Goal: Information Seeking & Learning: Learn about a topic

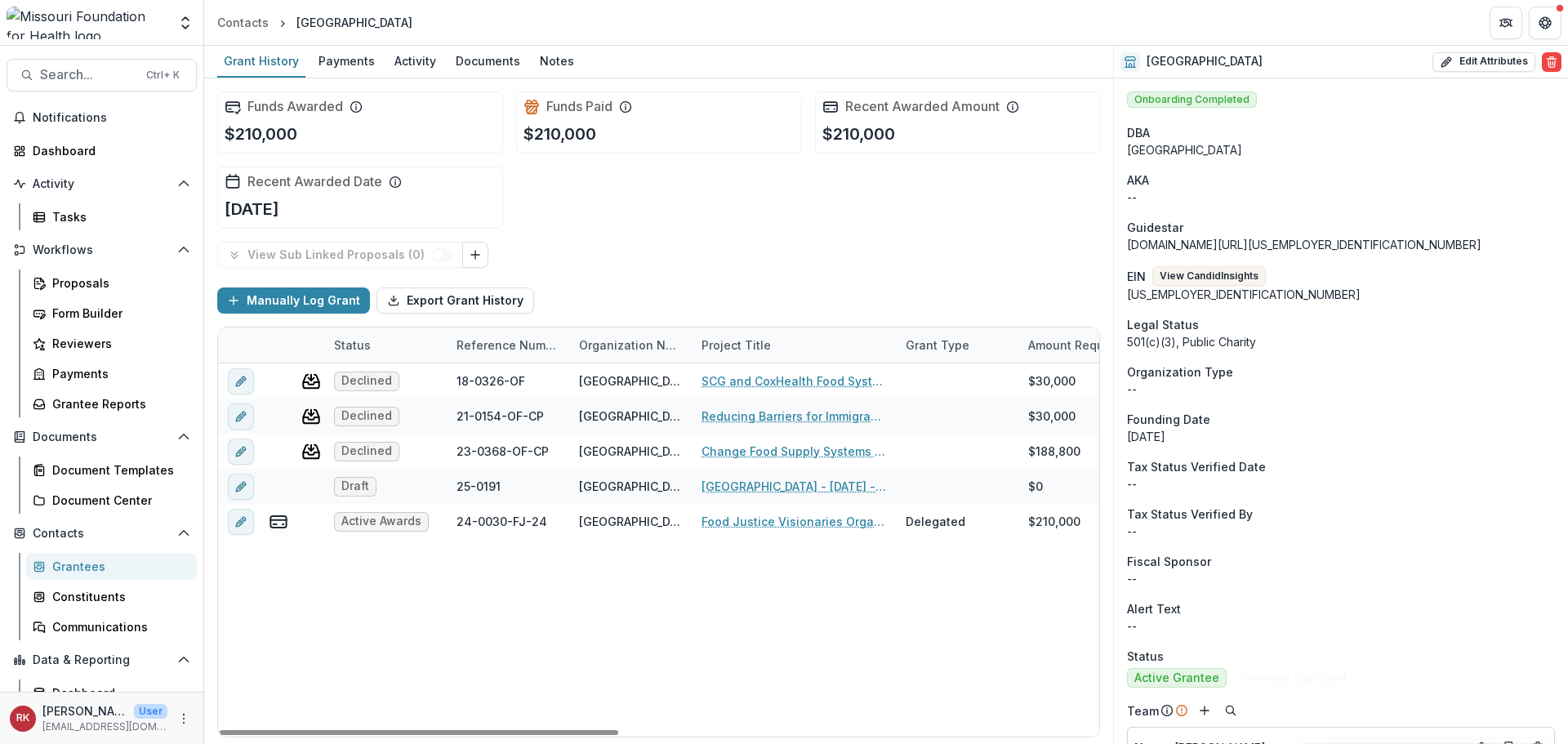
click at [86, 563] on div "Grantees" at bounding box center [118, 567] width 132 height 17
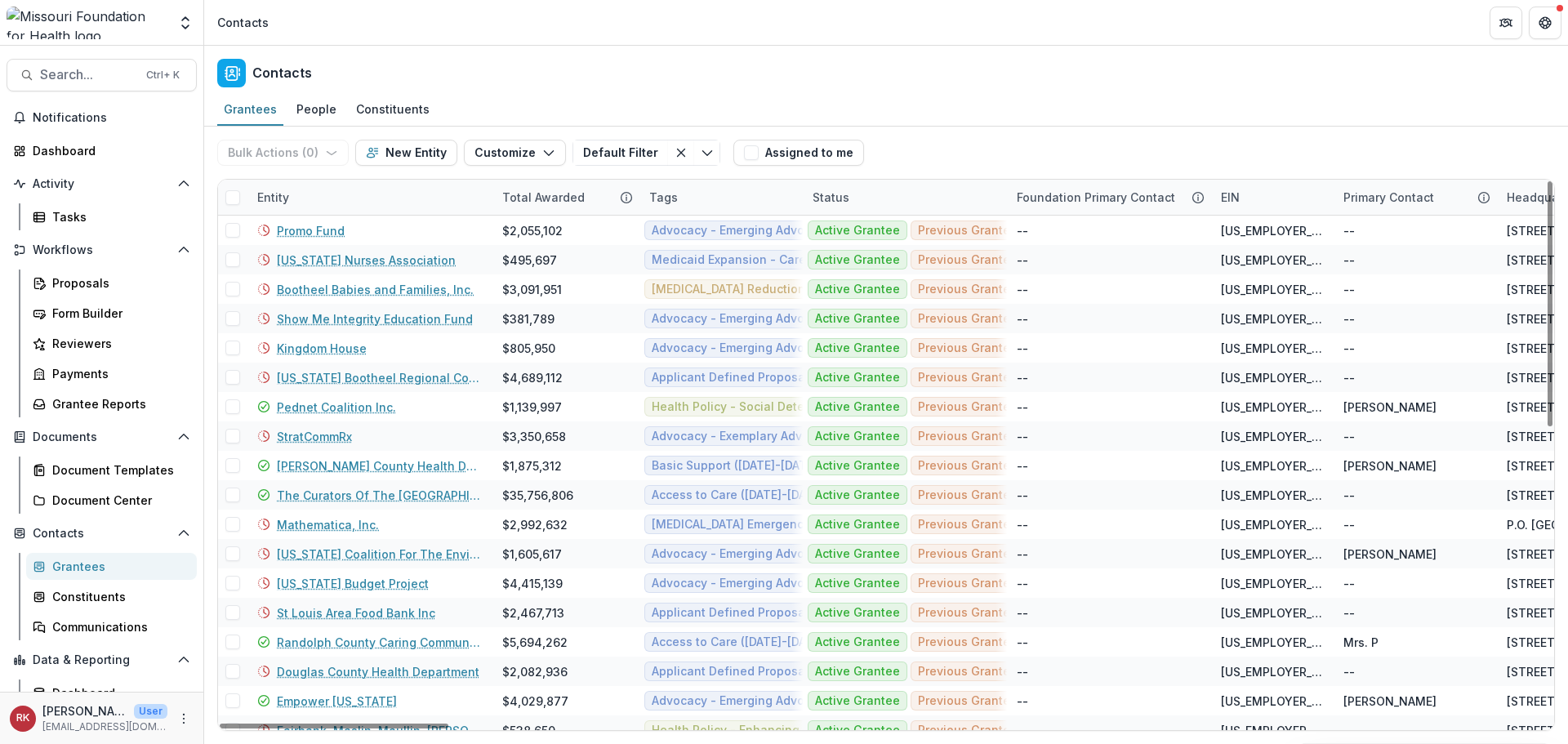
click at [276, 196] on div "Entity" at bounding box center [274, 197] width 52 height 17
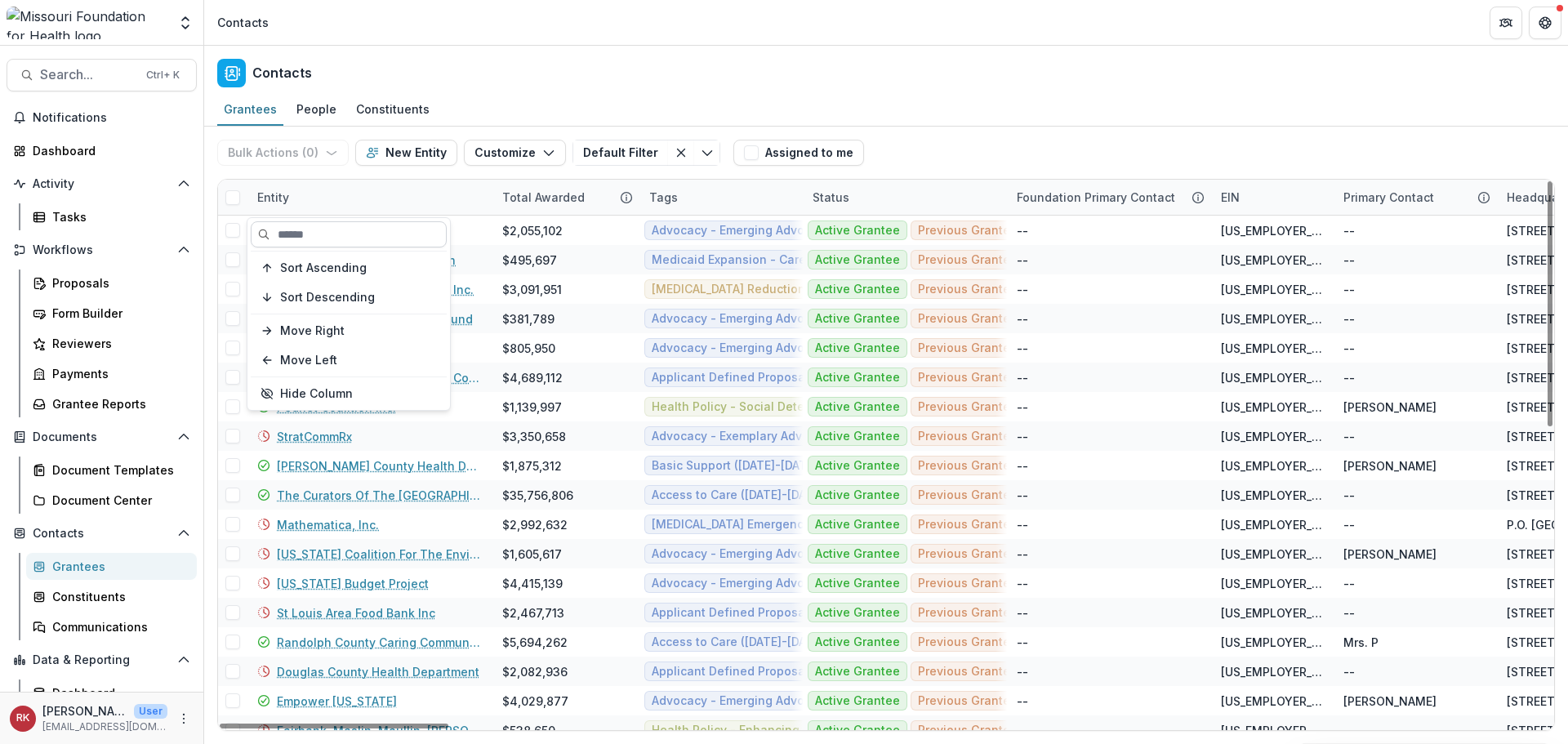
click at [314, 231] on input at bounding box center [349, 234] width 196 height 26
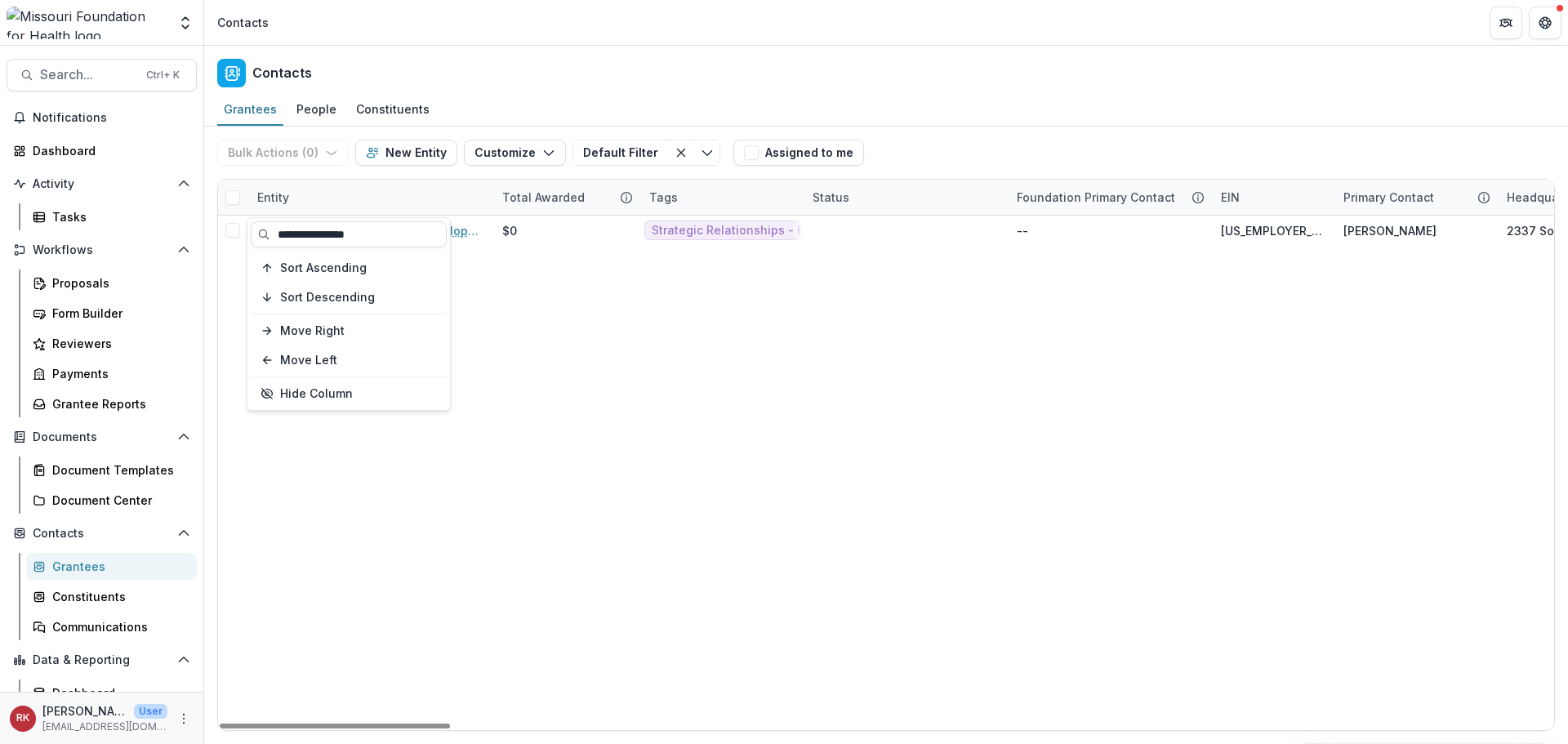
type input "**********"
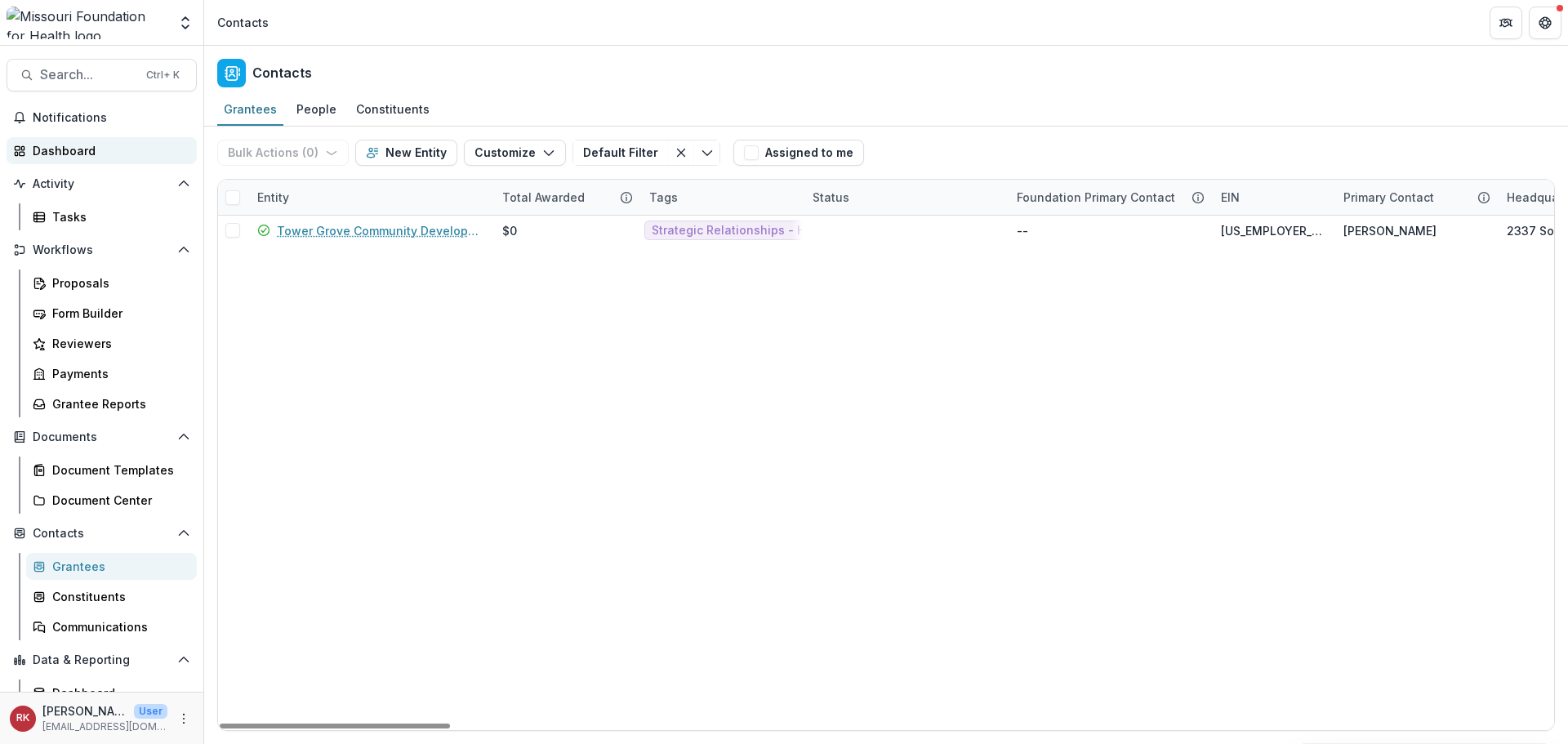
click at [60, 150] on div "Dashboard" at bounding box center [108, 151] width 151 height 17
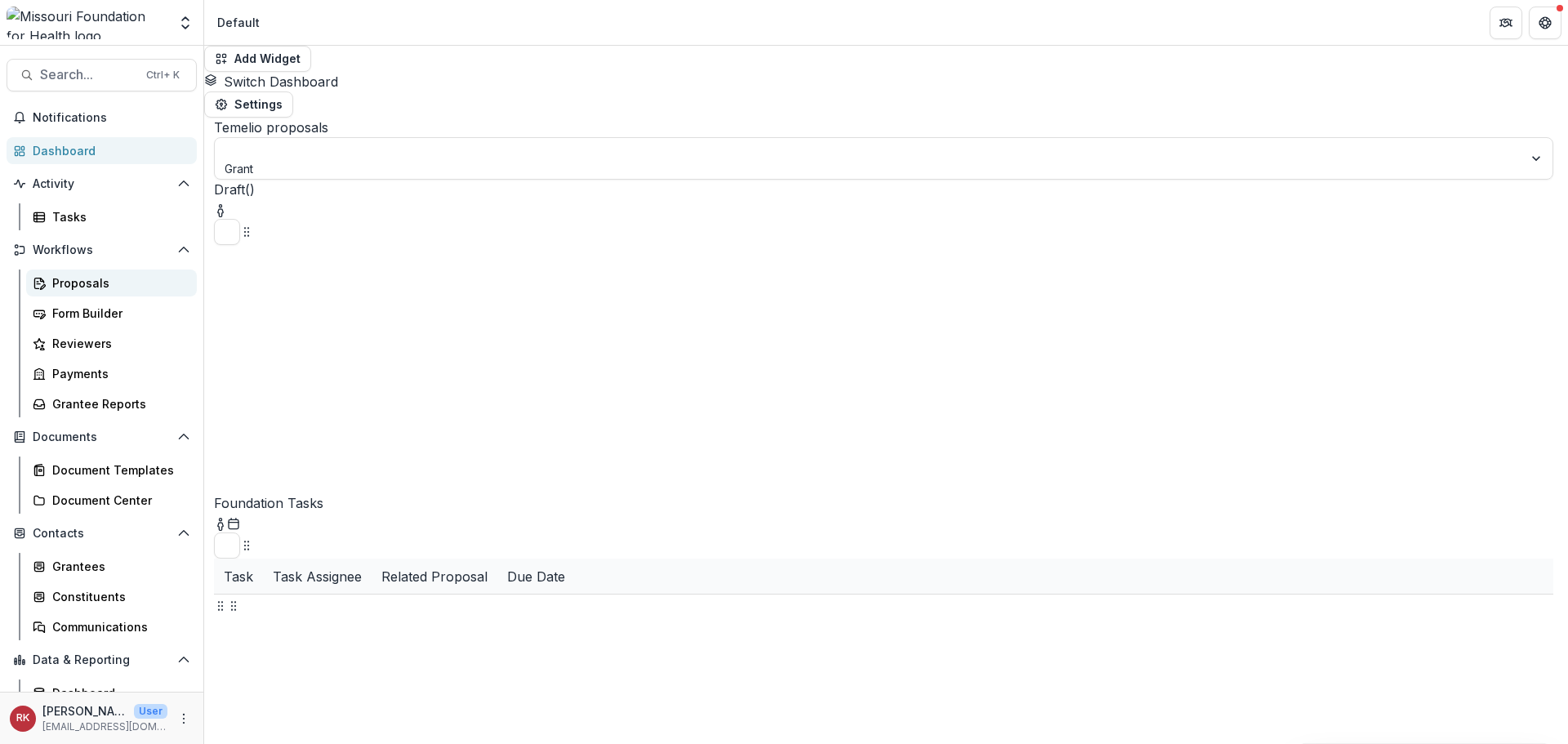
click at [112, 286] on div "Proposals" at bounding box center [118, 283] width 132 height 17
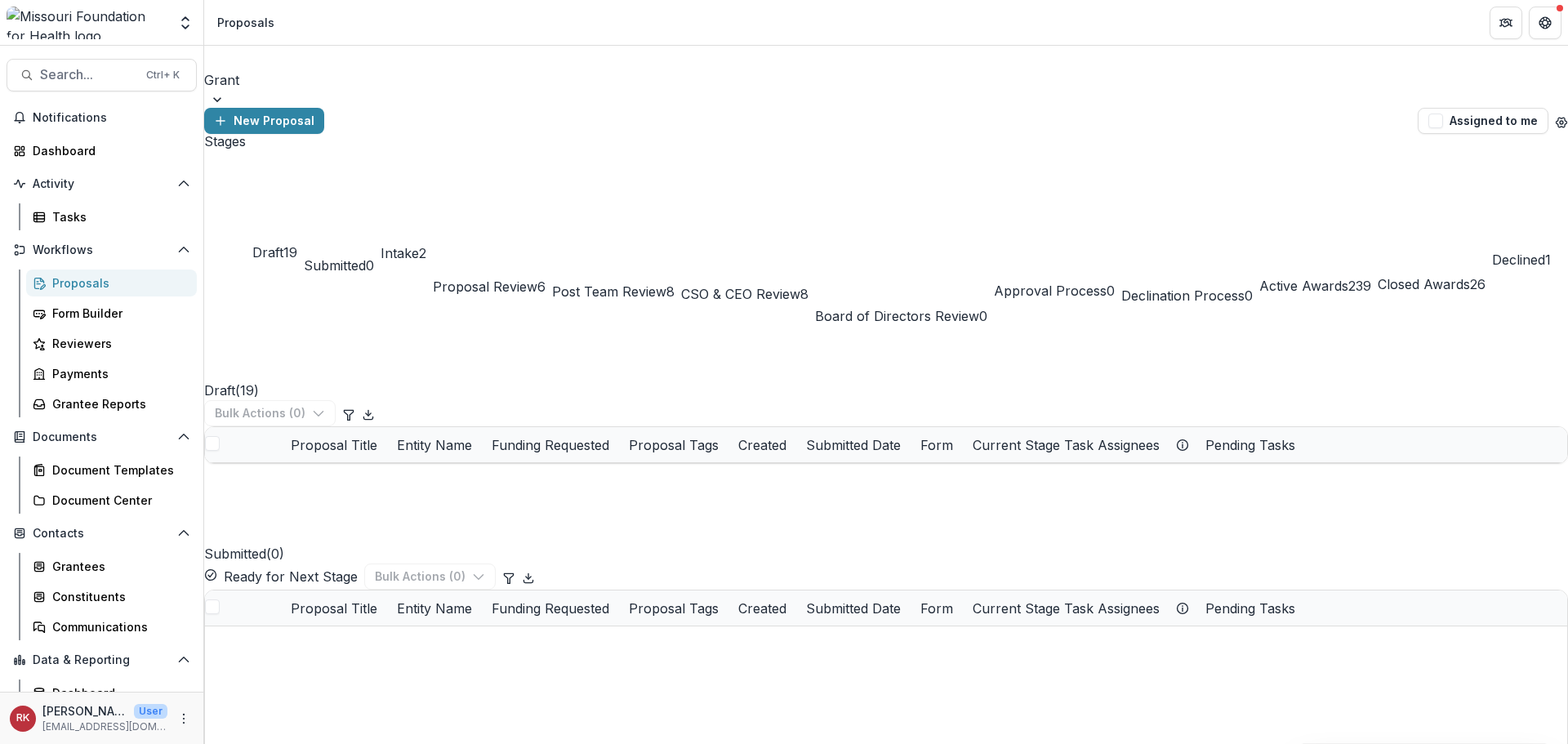
click at [426, 197] on div "Intake 2" at bounding box center [403, 230] width 46 height 66
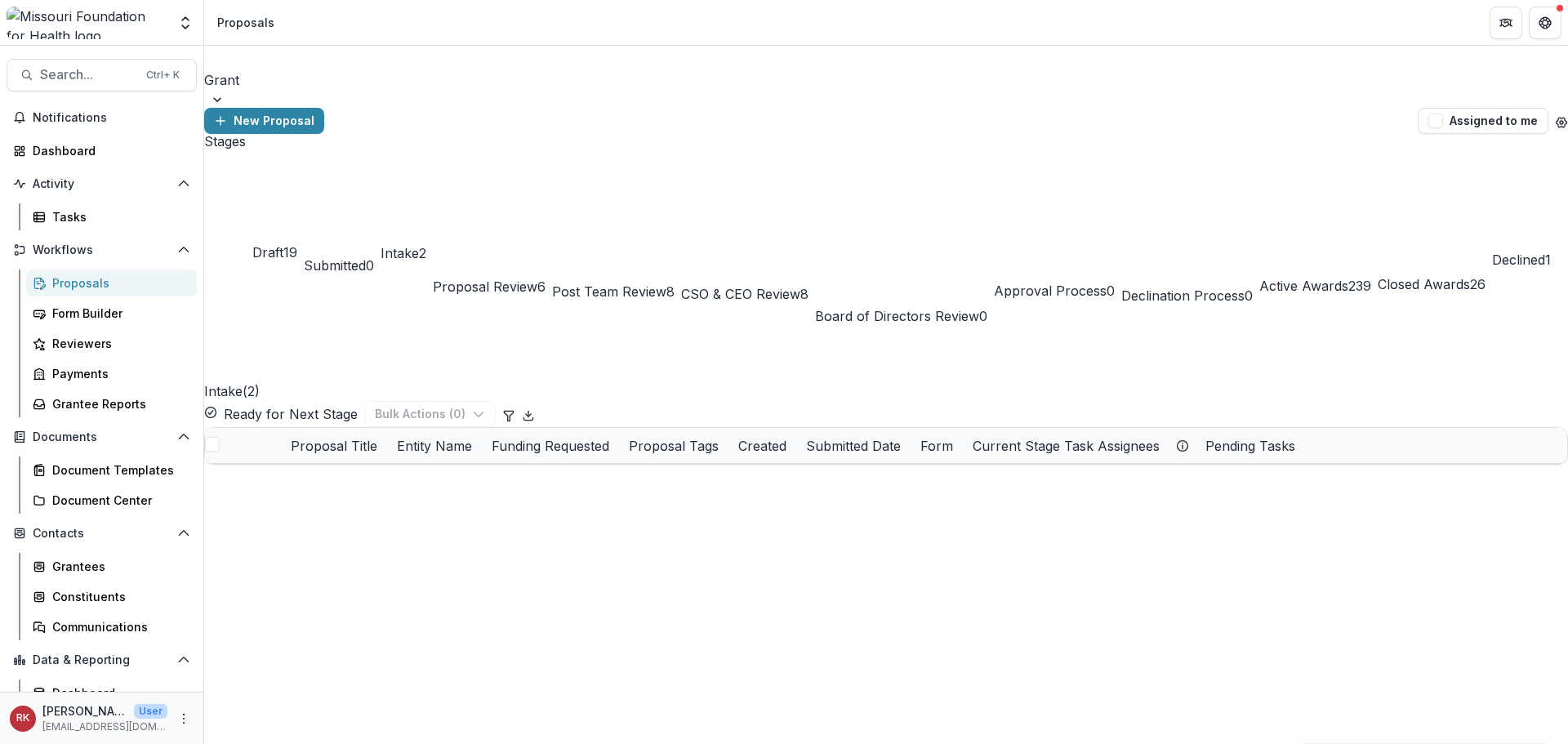
click at [324, 71] on div at bounding box center [886, 59] width 1361 height 23
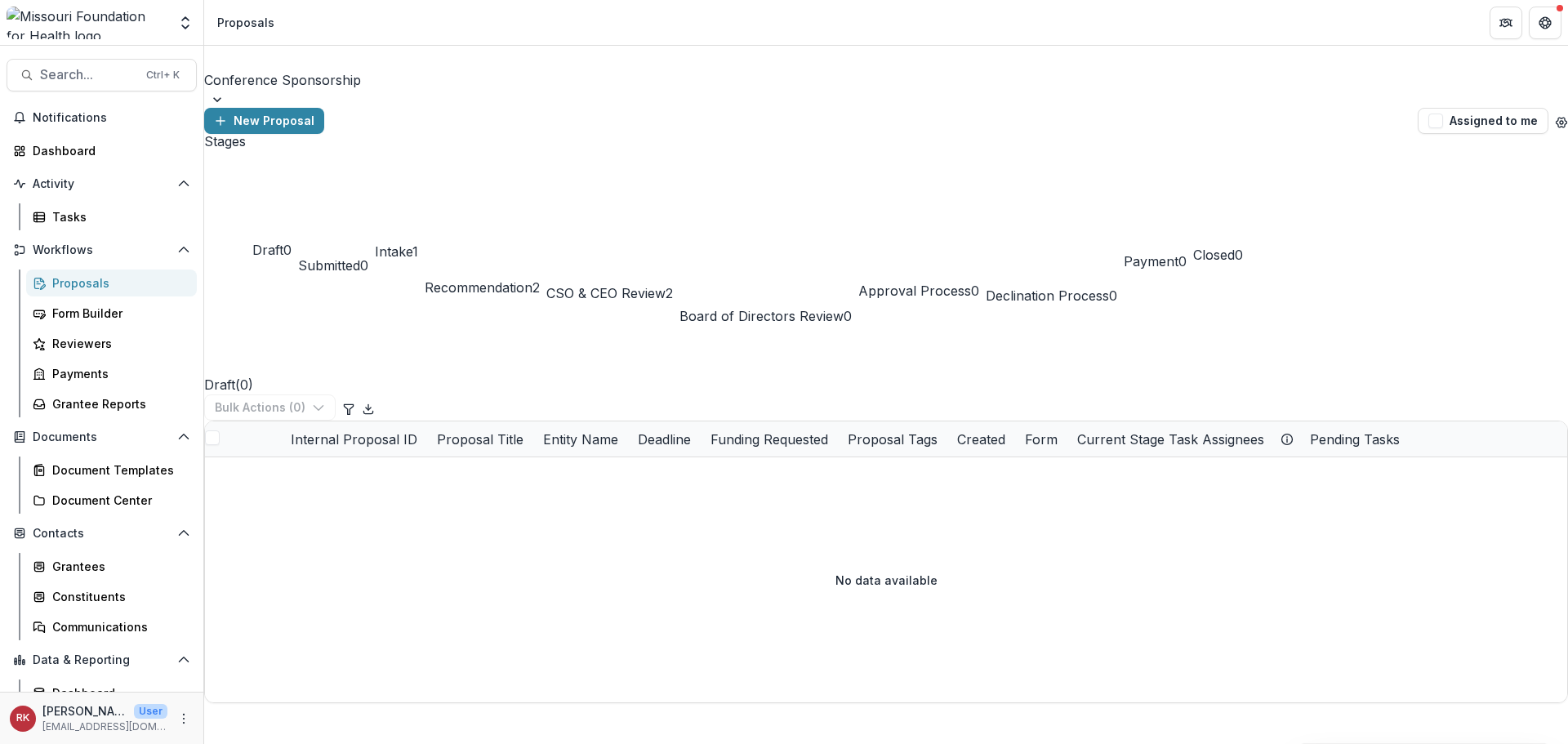
click at [361, 258] on span "Submitted" at bounding box center [329, 265] width 62 height 16
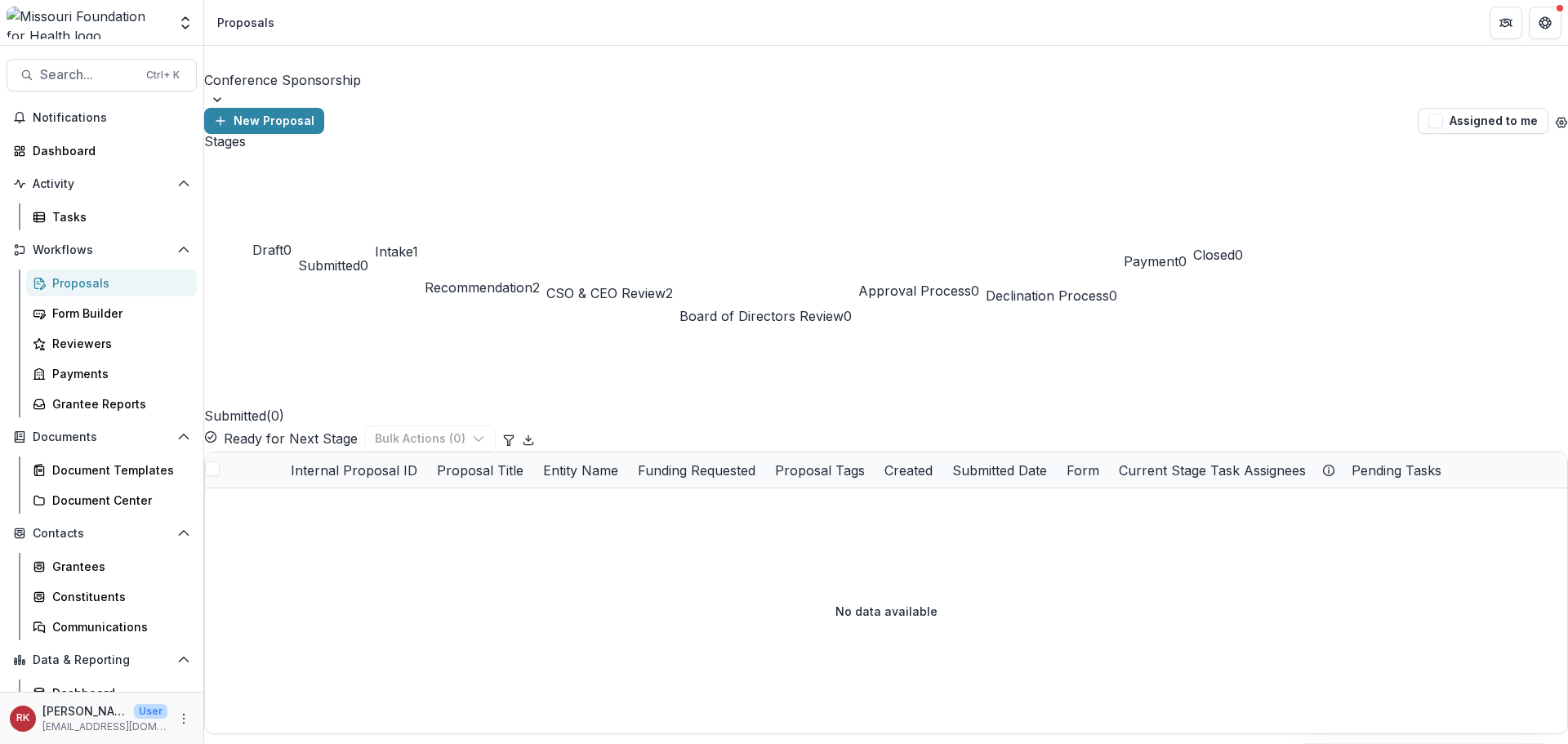
click at [419, 198] on div "Intake 1" at bounding box center [396, 230] width 43 height 63
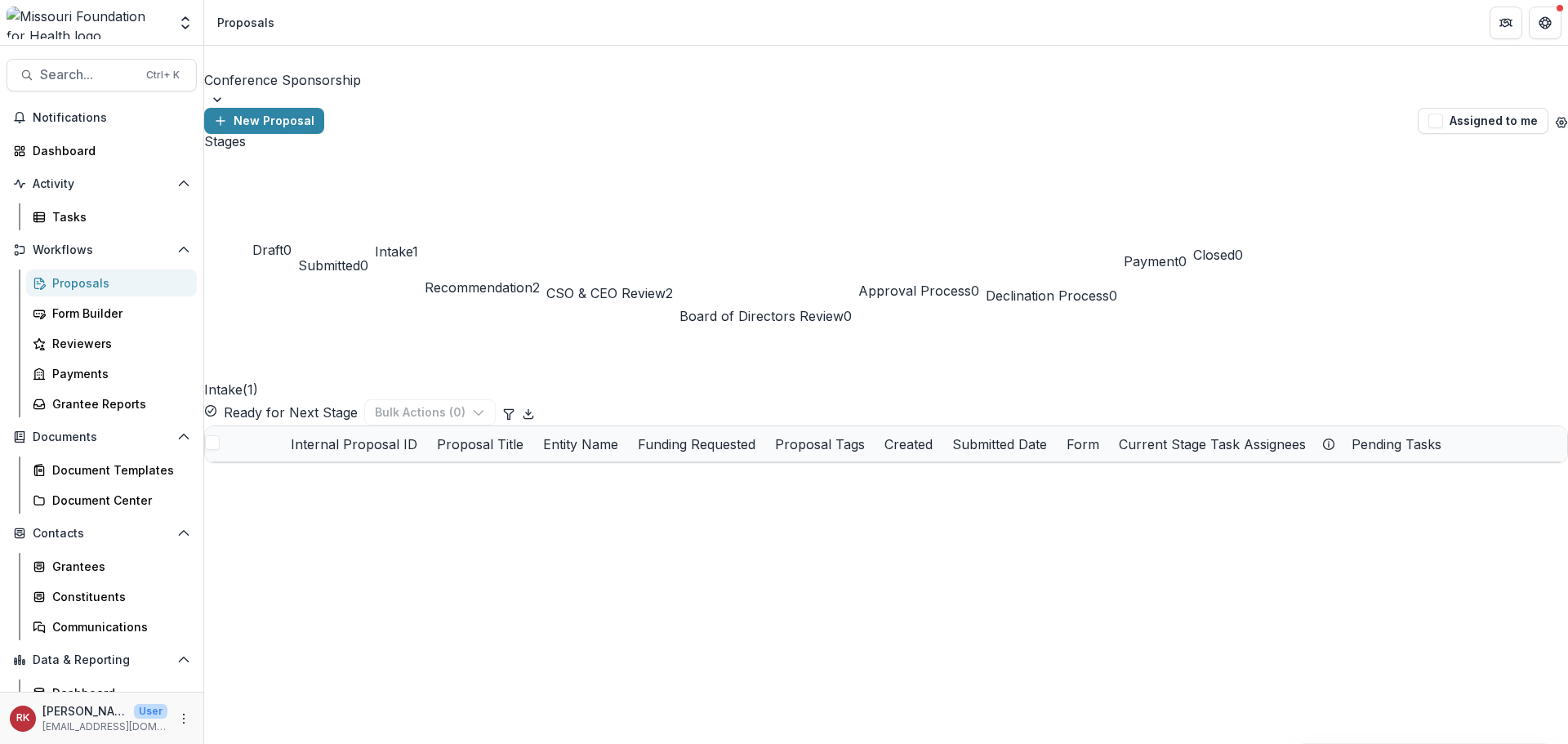
click at [315, 71] on div at bounding box center [886, 59] width 1361 height 23
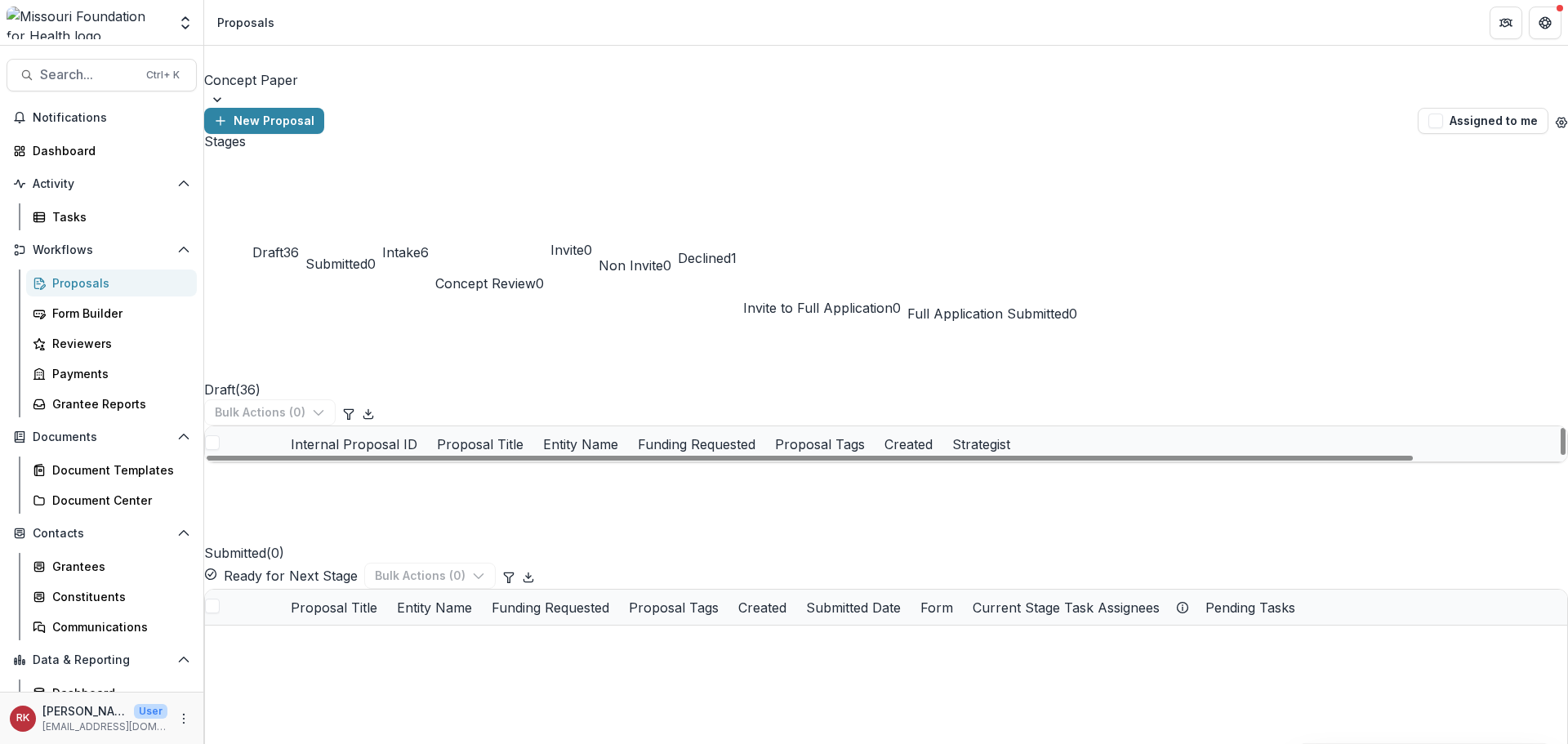
click at [374, 184] on div "Submitted 0" at bounding box center [340, 229] width 71 height 90
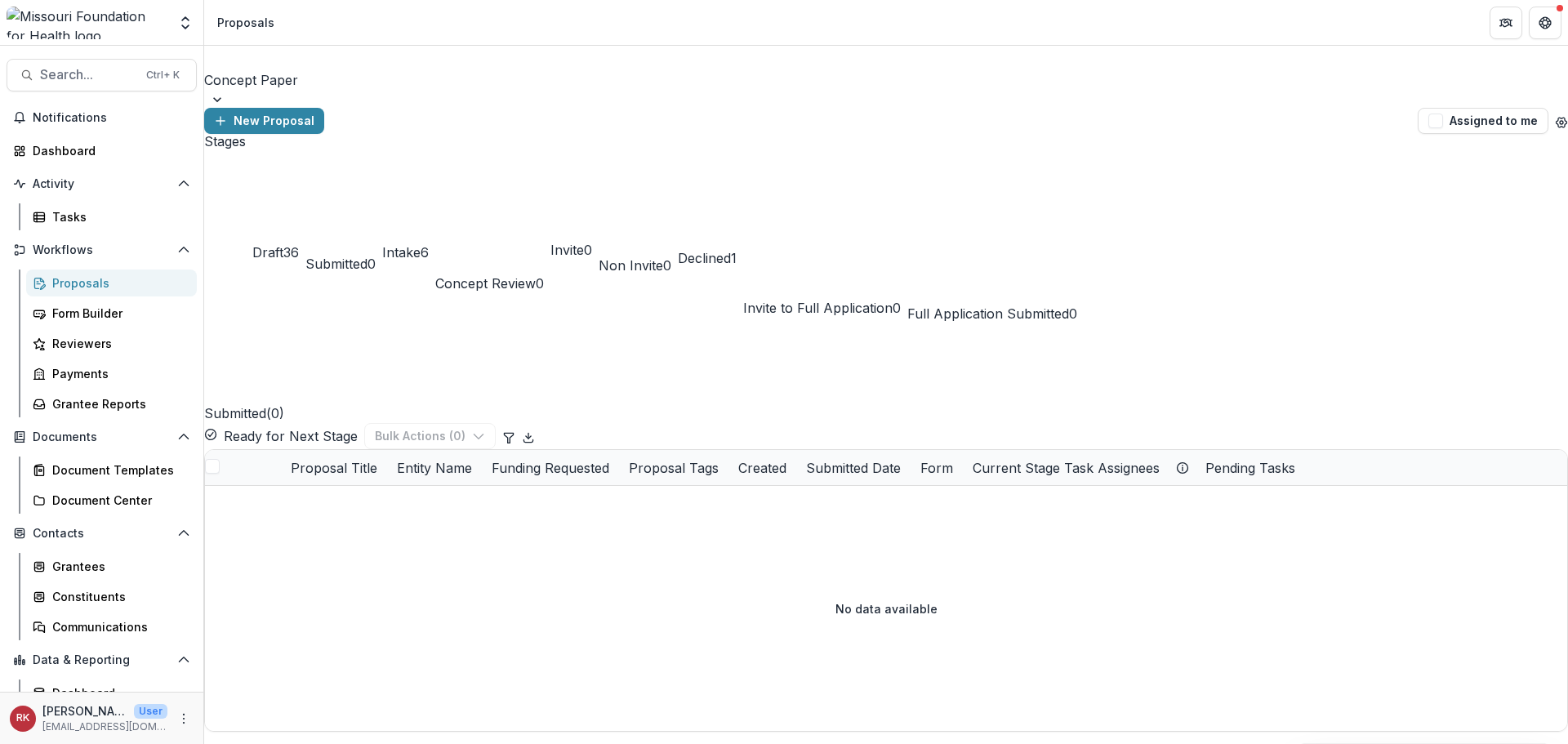
click at [308, 68] on div at bounding box center [886, 59] width 1361 height 23
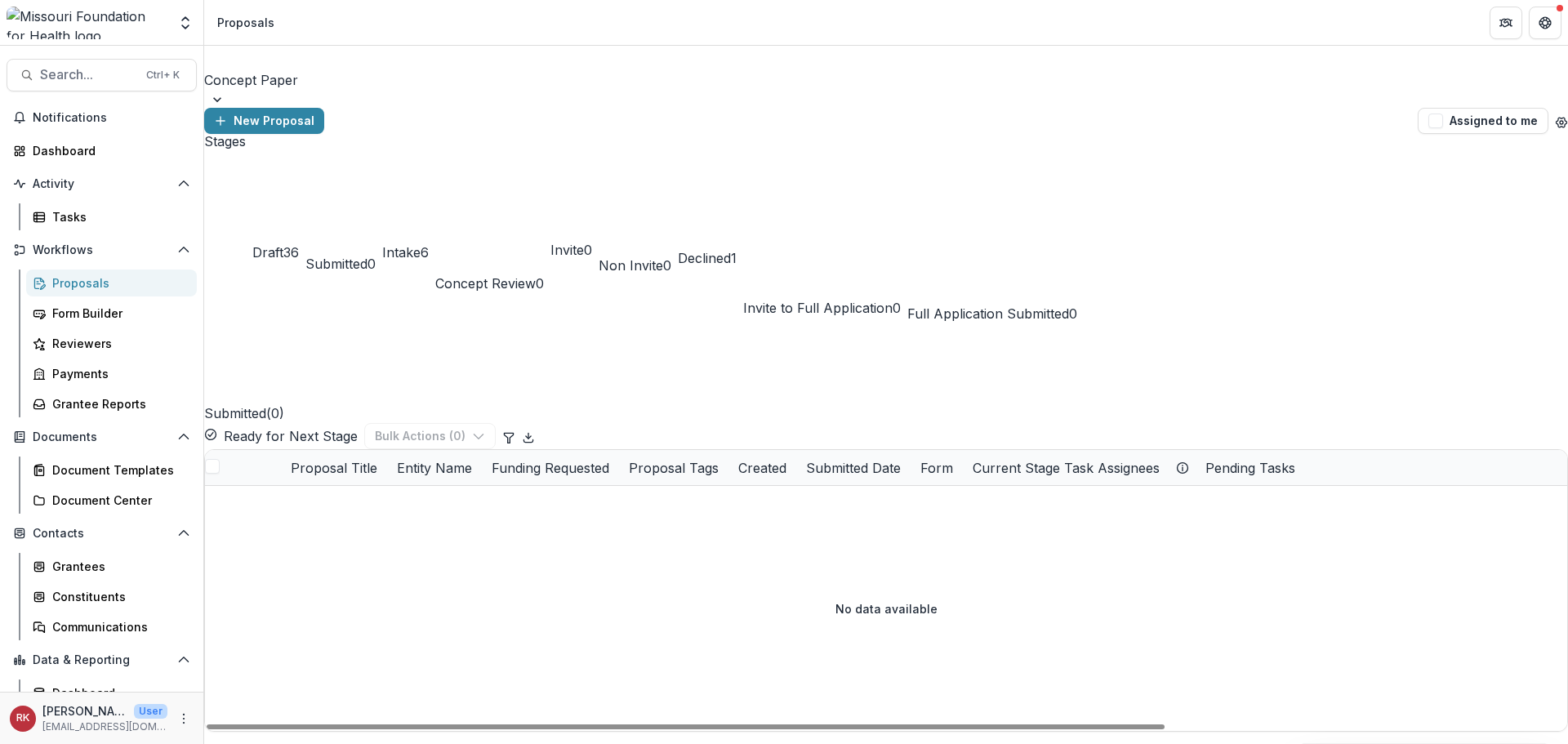
click at [375, 486] on div "No data available" at bounding box center [886, 609] width 1363 height 245
click at [281, 71] on div at bounding box center [886, 59] width 1361 height 23
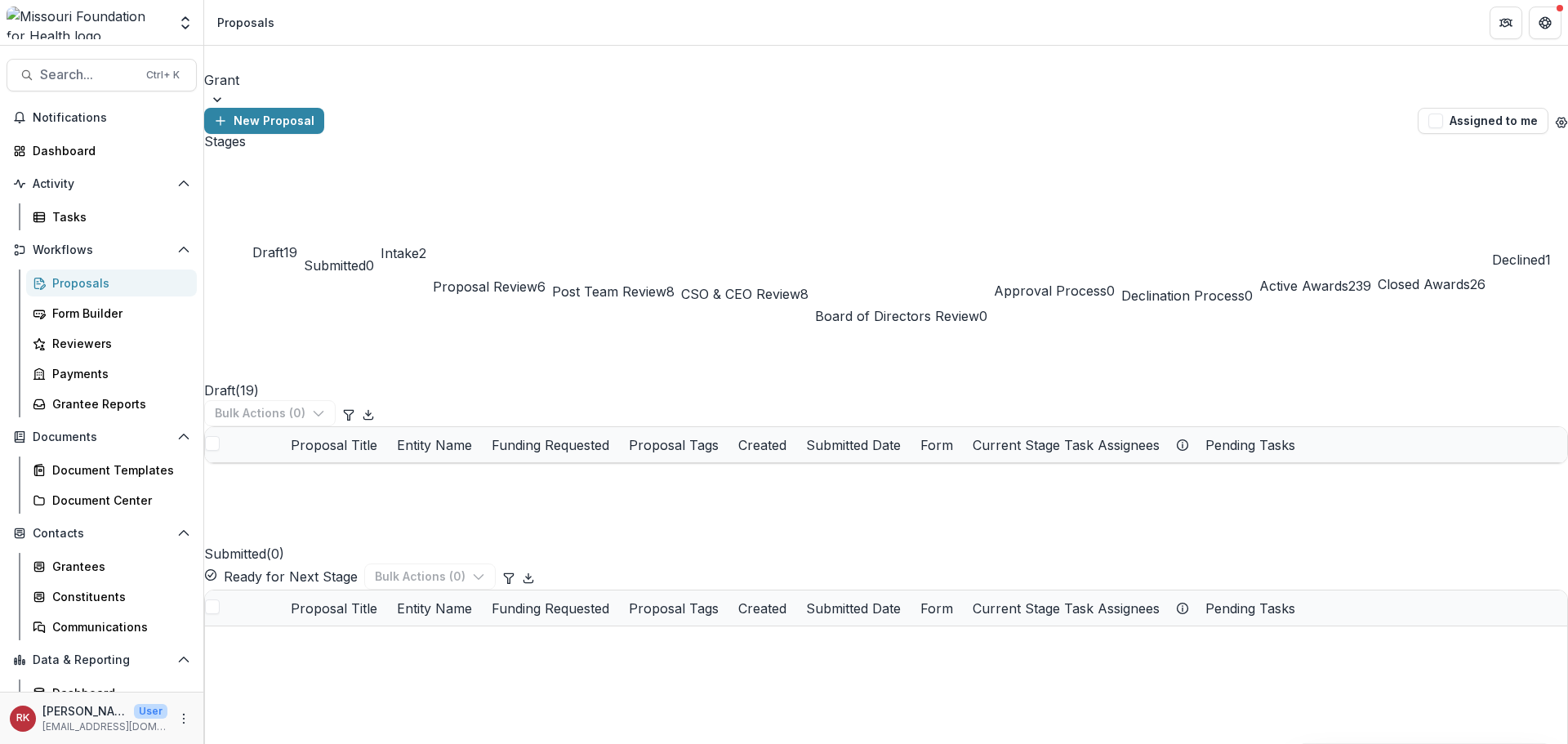
click at [268, 244] on span "Draft" at bounding box center [268, 252] width 31 height 16
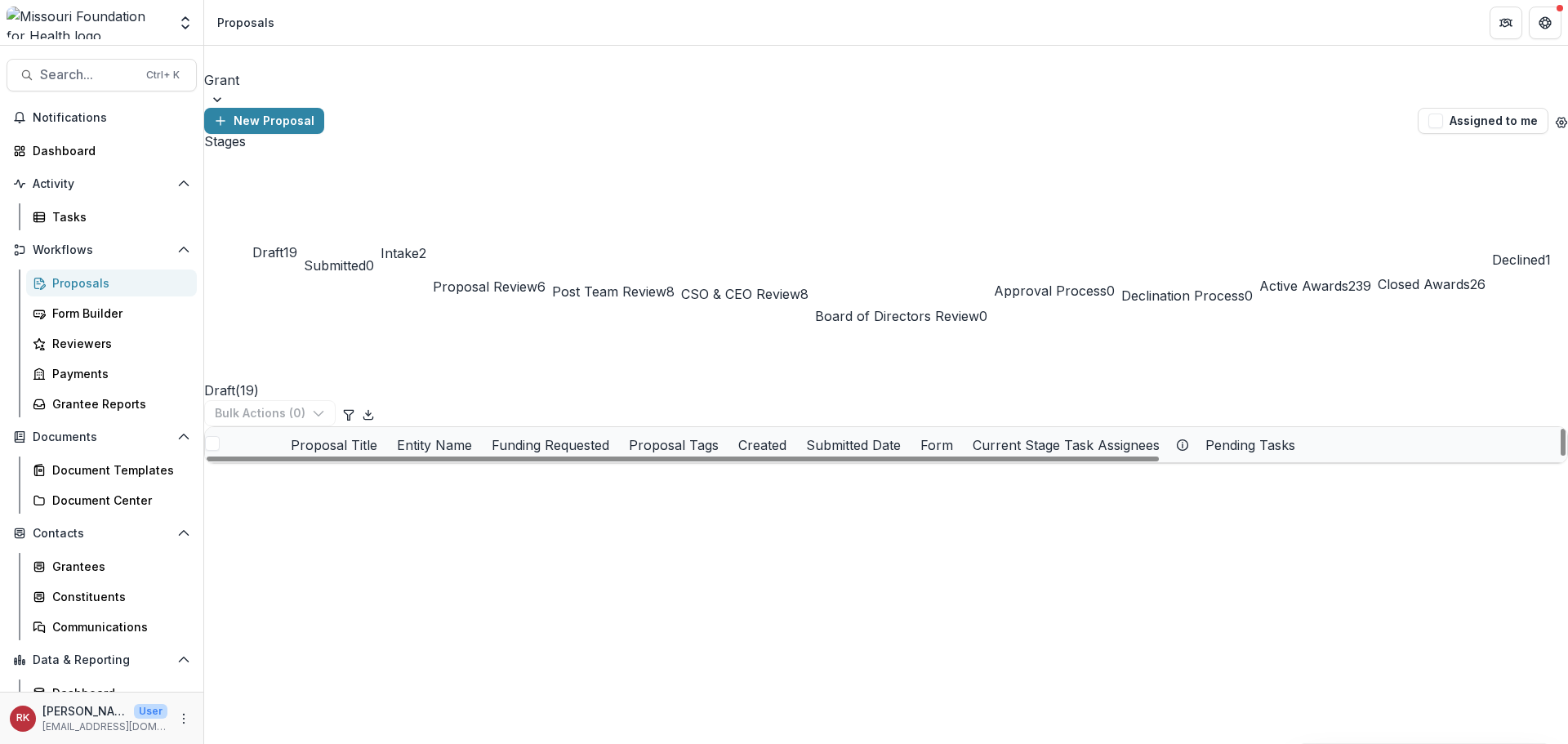
click at [393, 472] on link "[GEOGRAPHIC_DATA] - 2025 [DATE]025 [DATE]ding Equitable and Sustainable Food Sy…" at bounding box center [383, 481] width 185 height 17
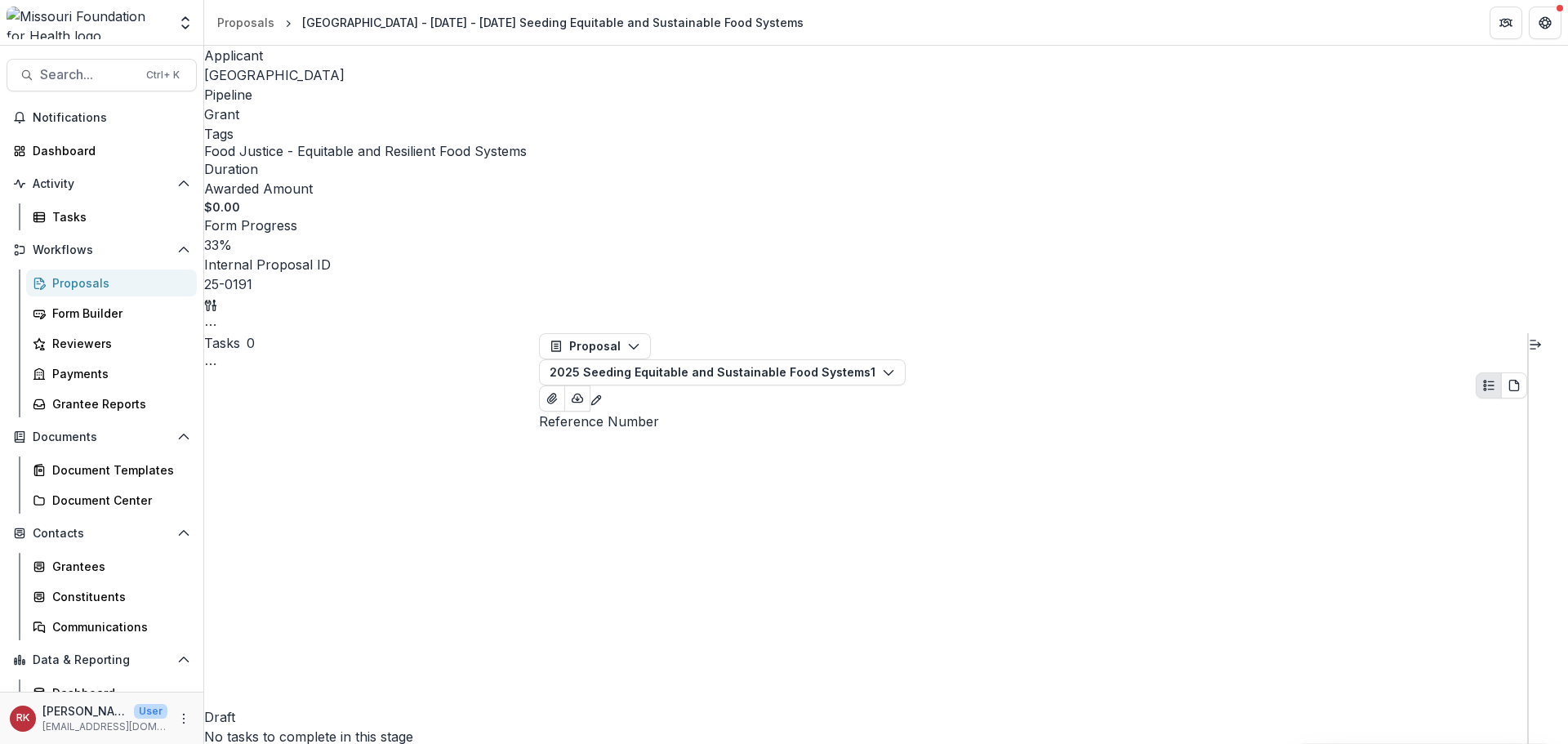
scroll to position [4524, 0]
click at [80, 147] on div "Dashboard" at bounding box center [108, 151] width 151 height 17
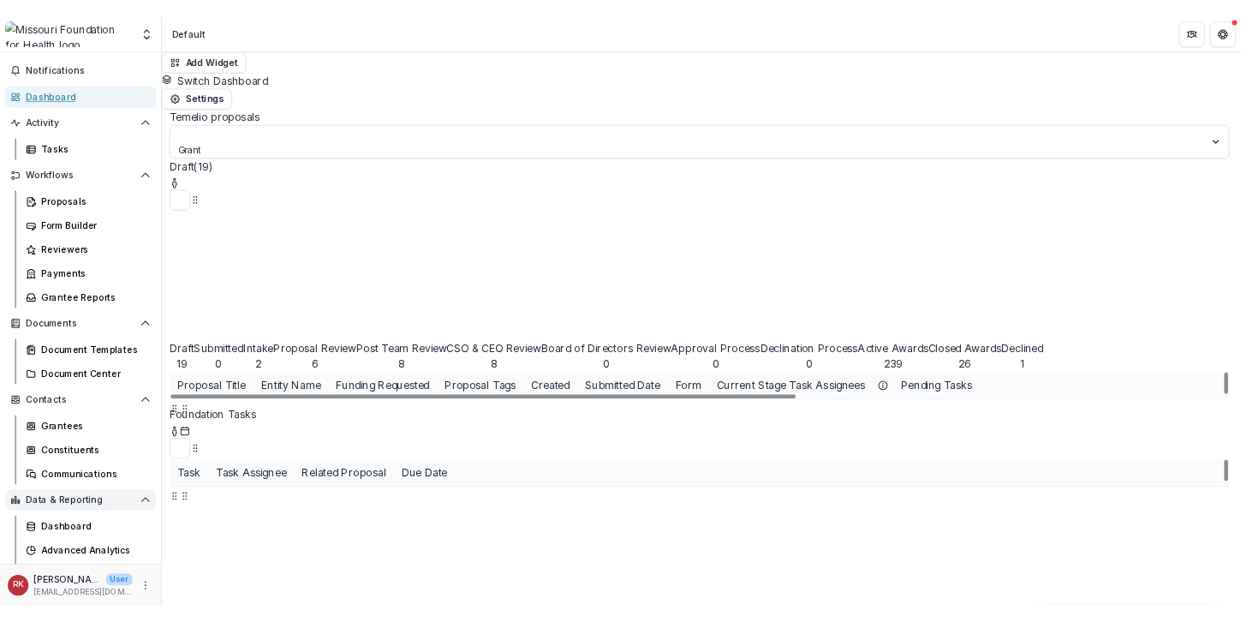
scroll to position [79, 0]
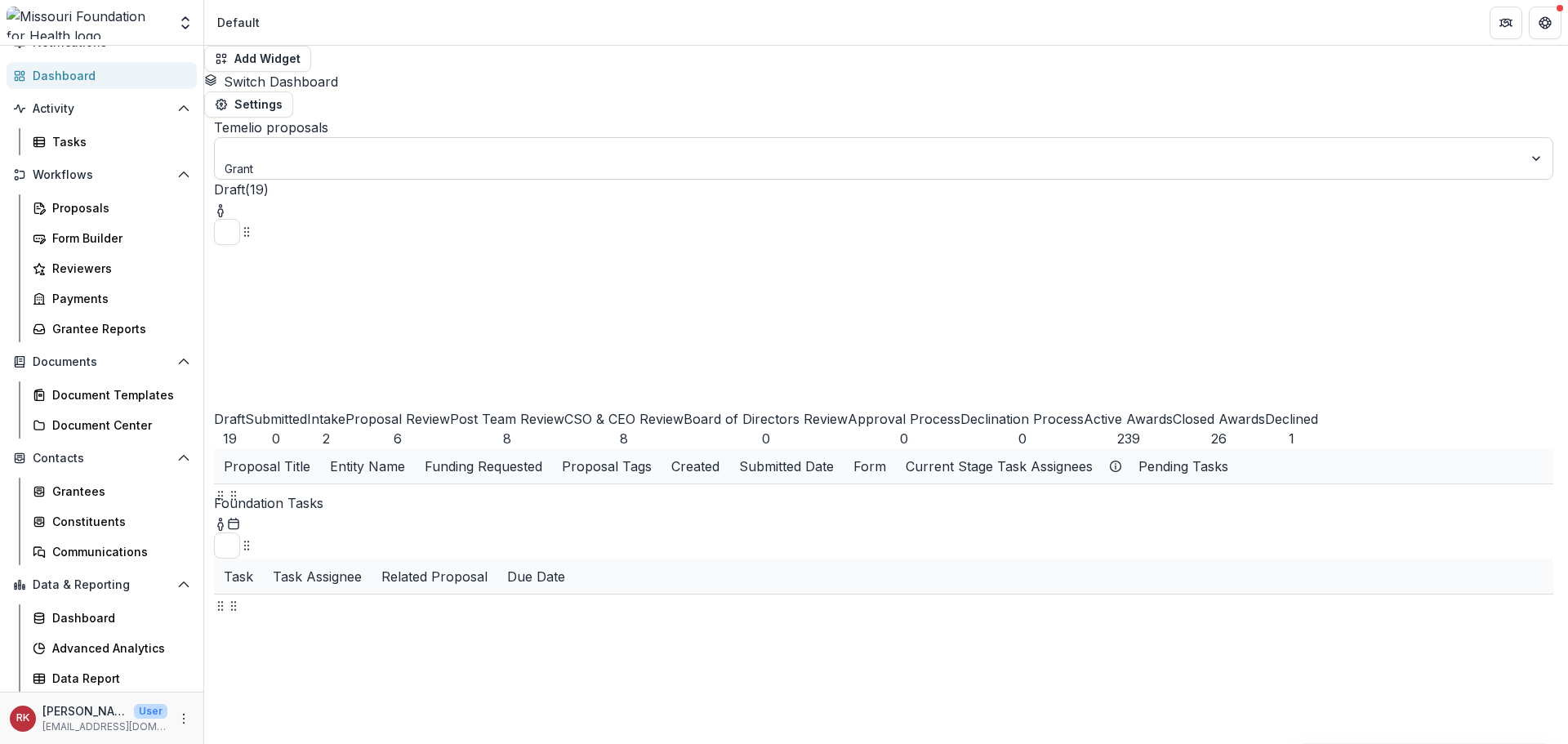
click at [369, 139] on div at bounding box center [869, 149] width 1286 height 20
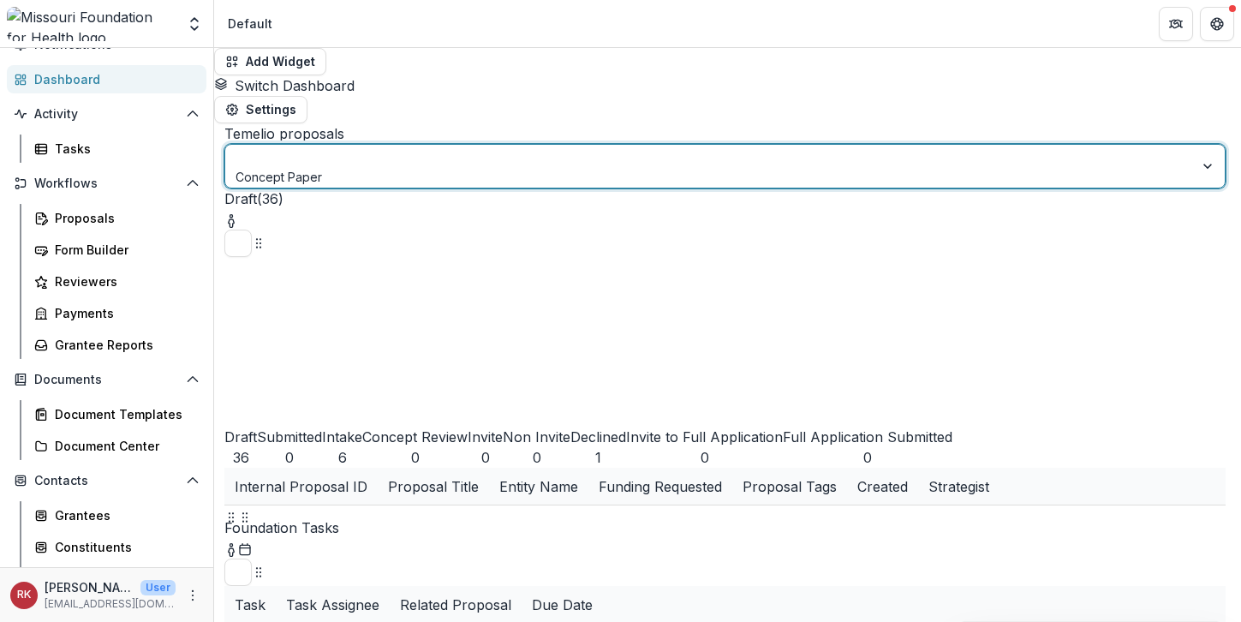
click at [389, 146] on div at bounding box center [709, 156] width 945 height 21
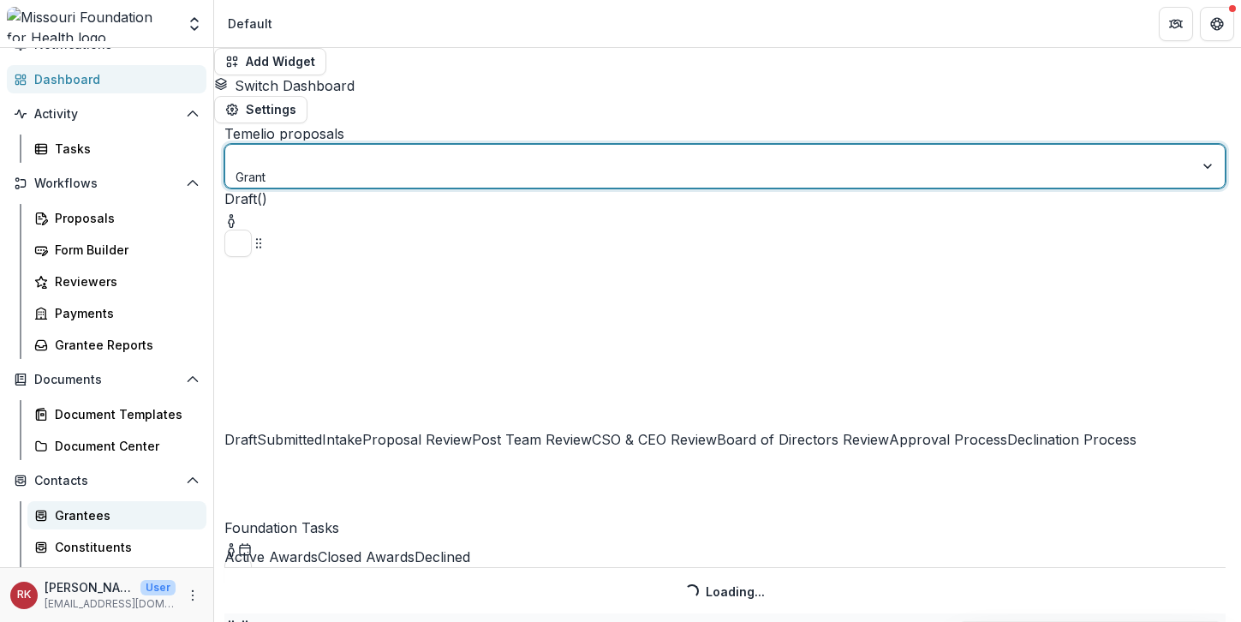
click at [79, 523] on div "Grantees" at bounding box center [124, 515] width 138 height 18
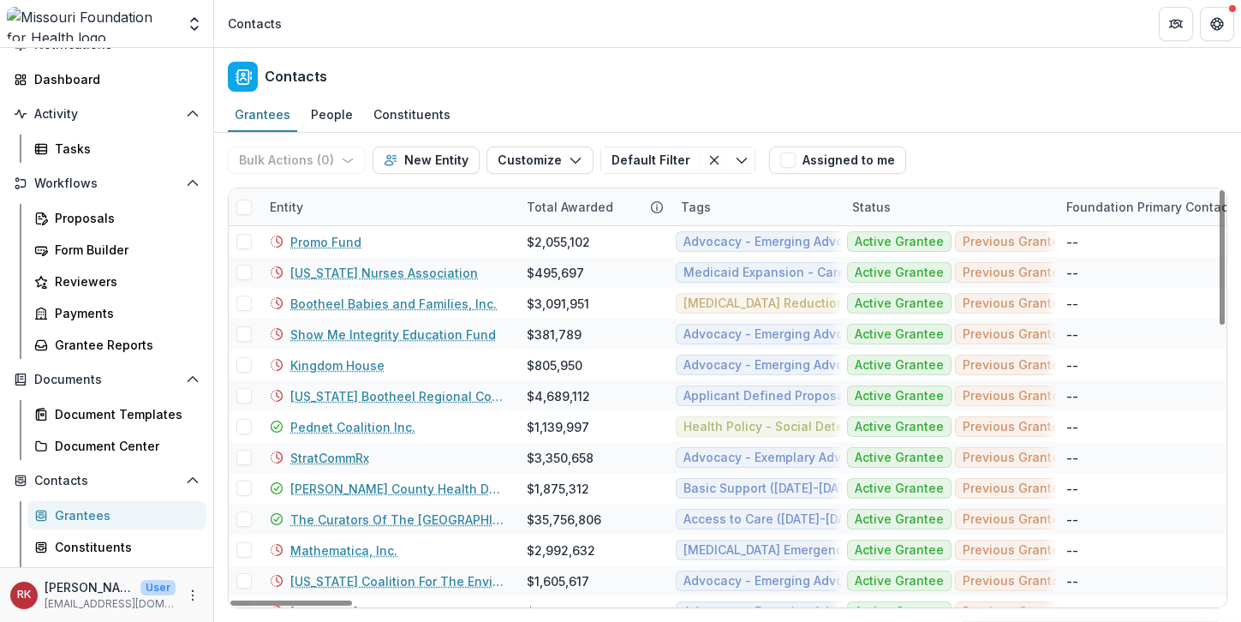
click at [298, 212] on div "Entity" at bounding box center [287, 207] width 54 height 18
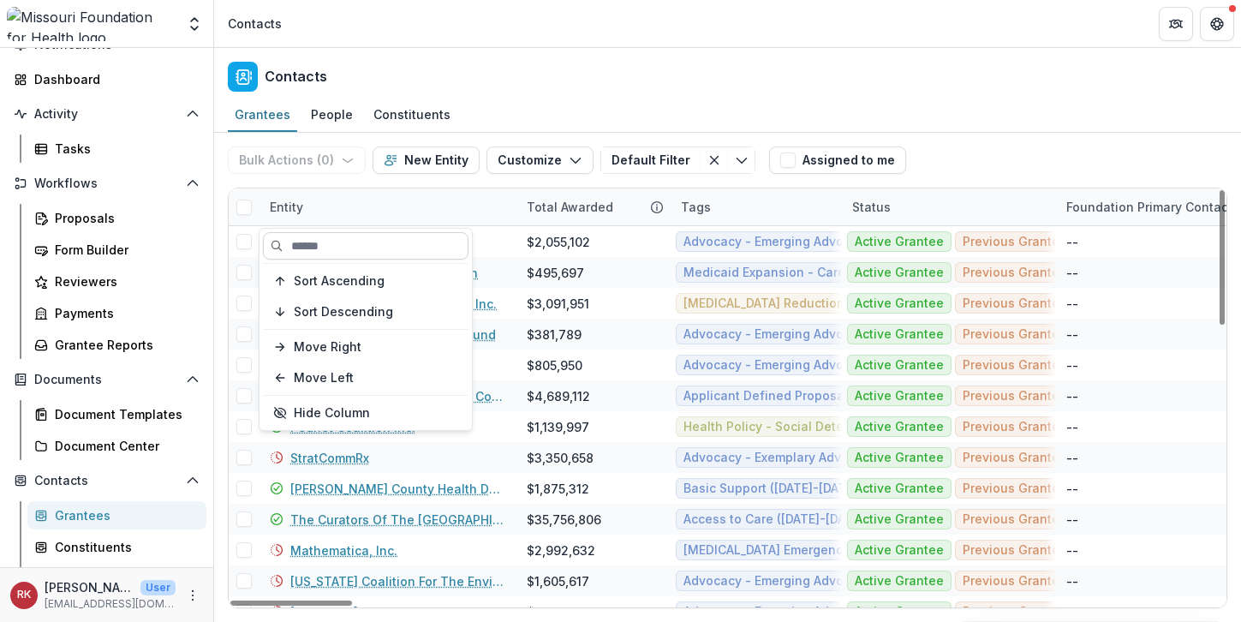
click at [300, 242] on input at bounding box center [366, 245] width 206 height 27
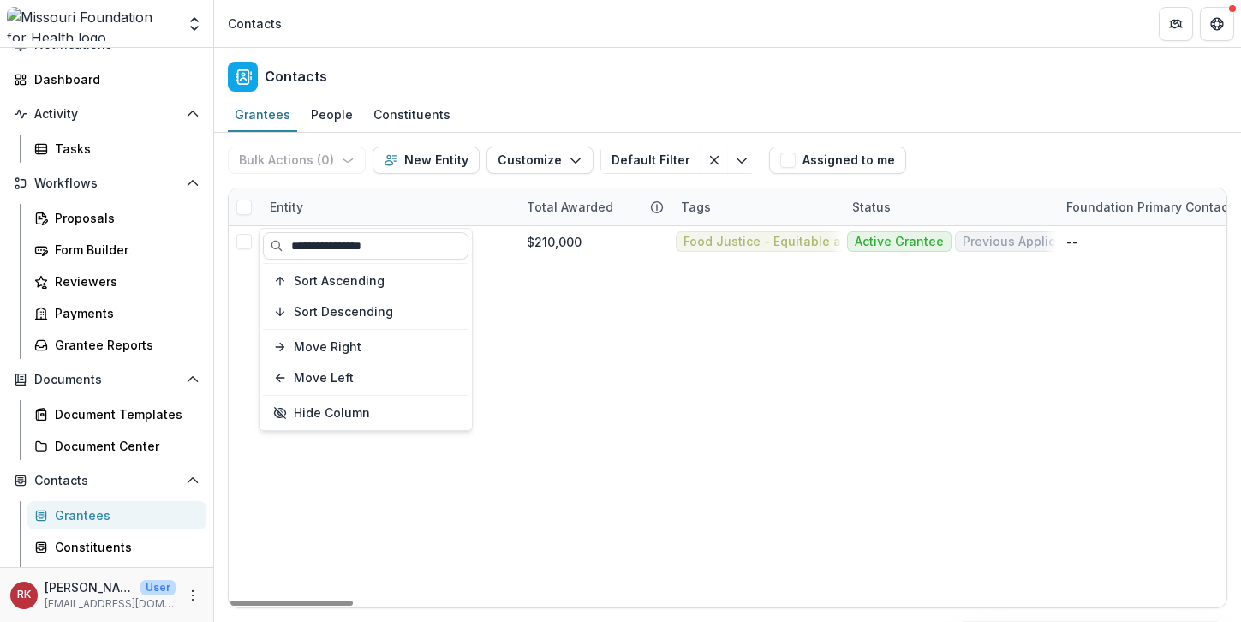
type input "**********"
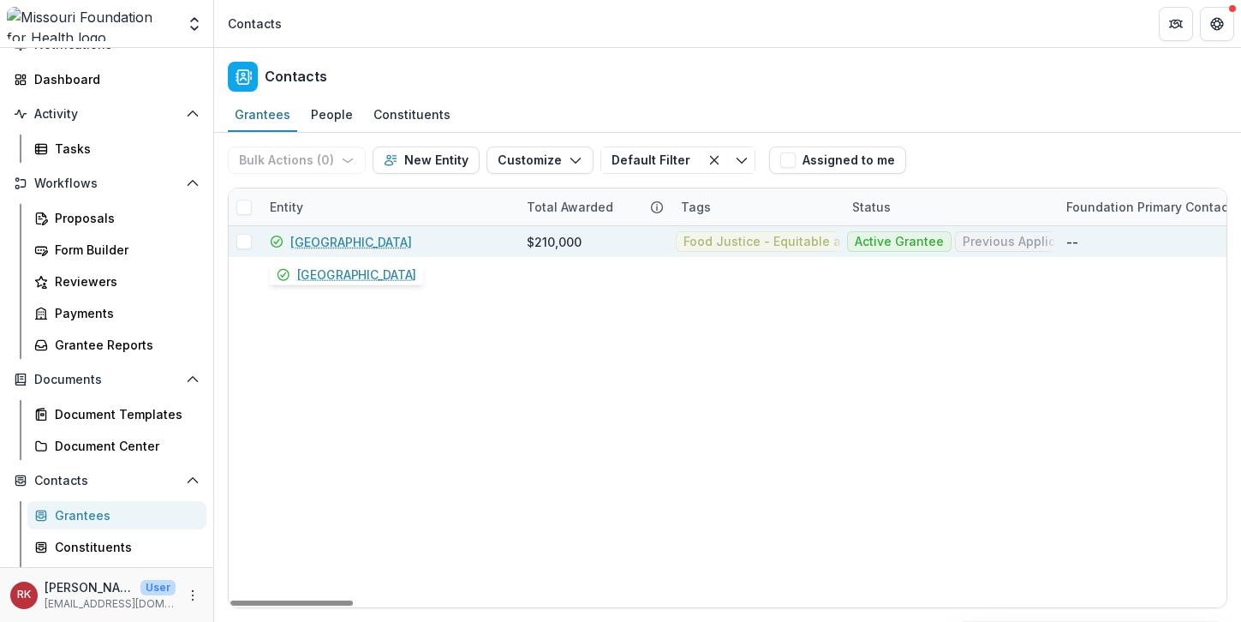
click at [381, 247] on link "Springfield Community Gardens" at bounding box center [351, 242] width 122 height 18
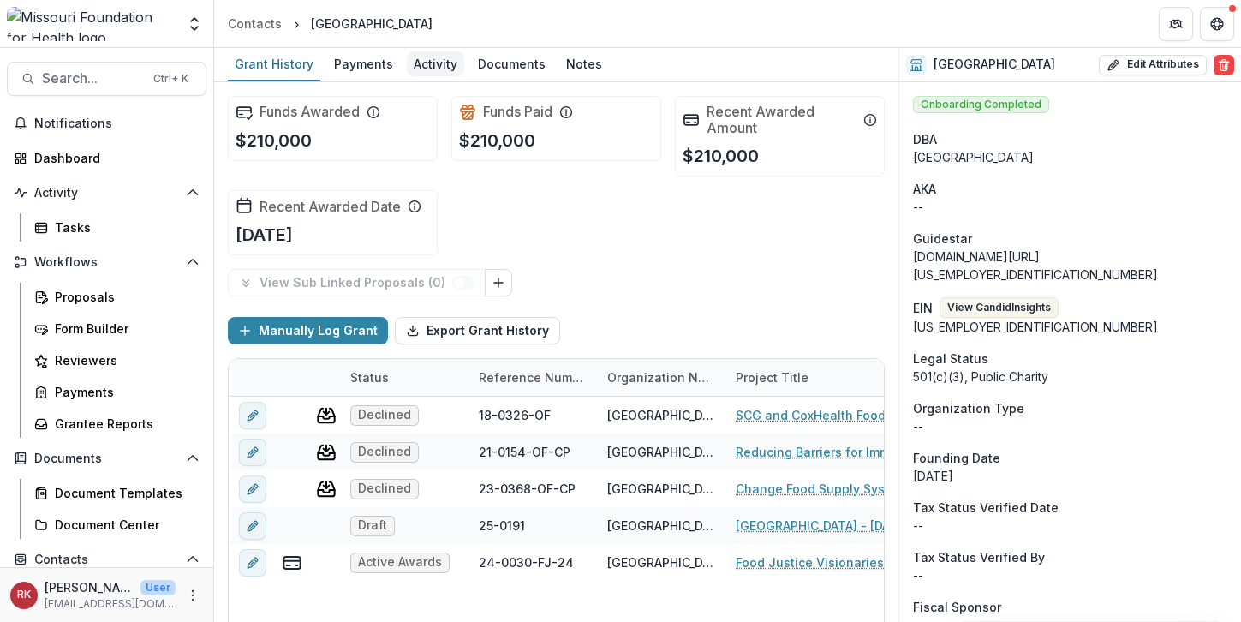
click at [433, 67] on div "Activity" at bounding box center [435, 63] width 57 height 25
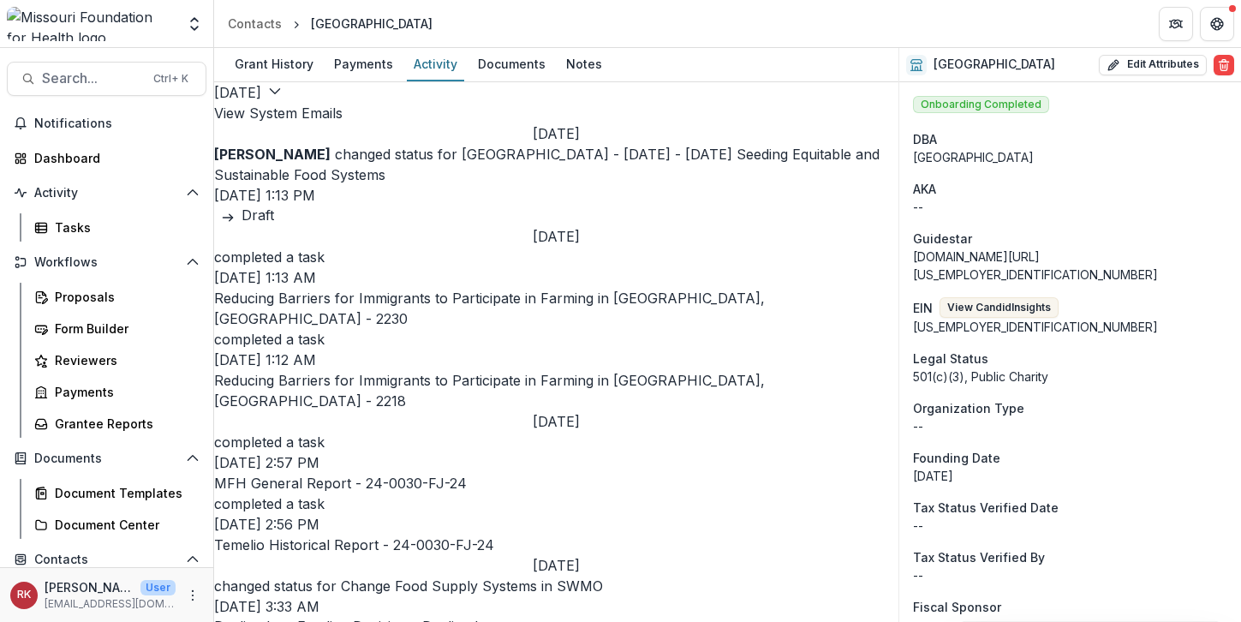
click at [343, 109] on button "View System Emails" at bounding box center [278, 113] width 128 height 21
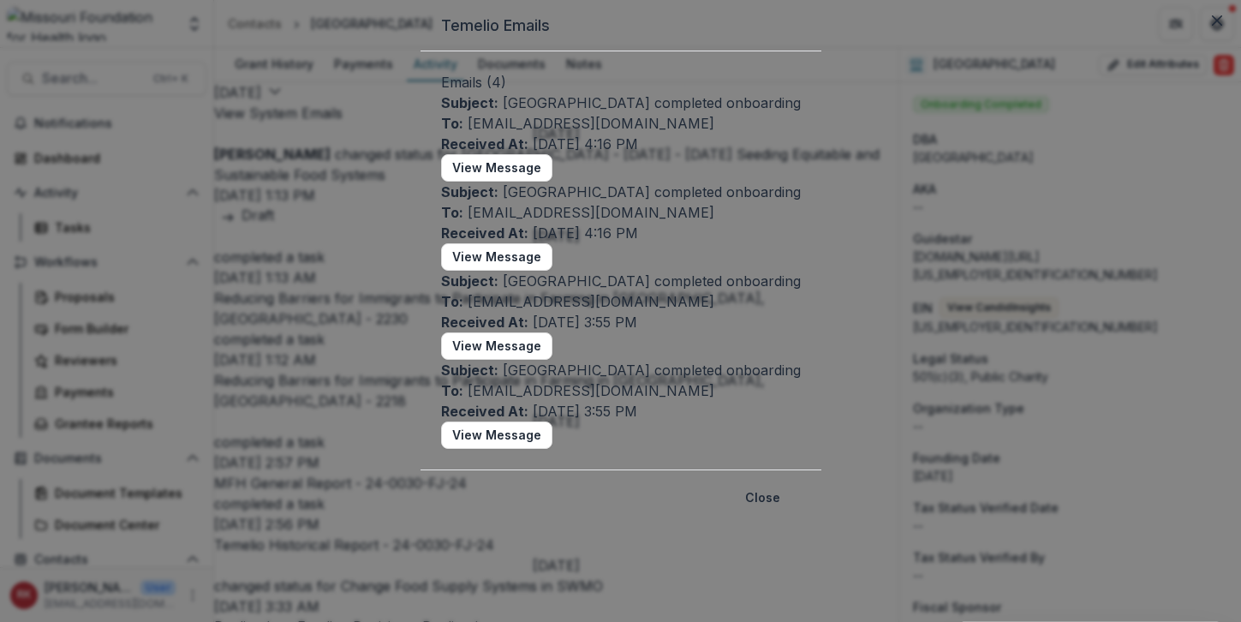
click at [443, 51] on header "Temelio Emails" at bounding box center [621, 25] width 401 height 51
click at [1203, 34] on button "Close" at bounding box center [1216, 20] width 27 height 27
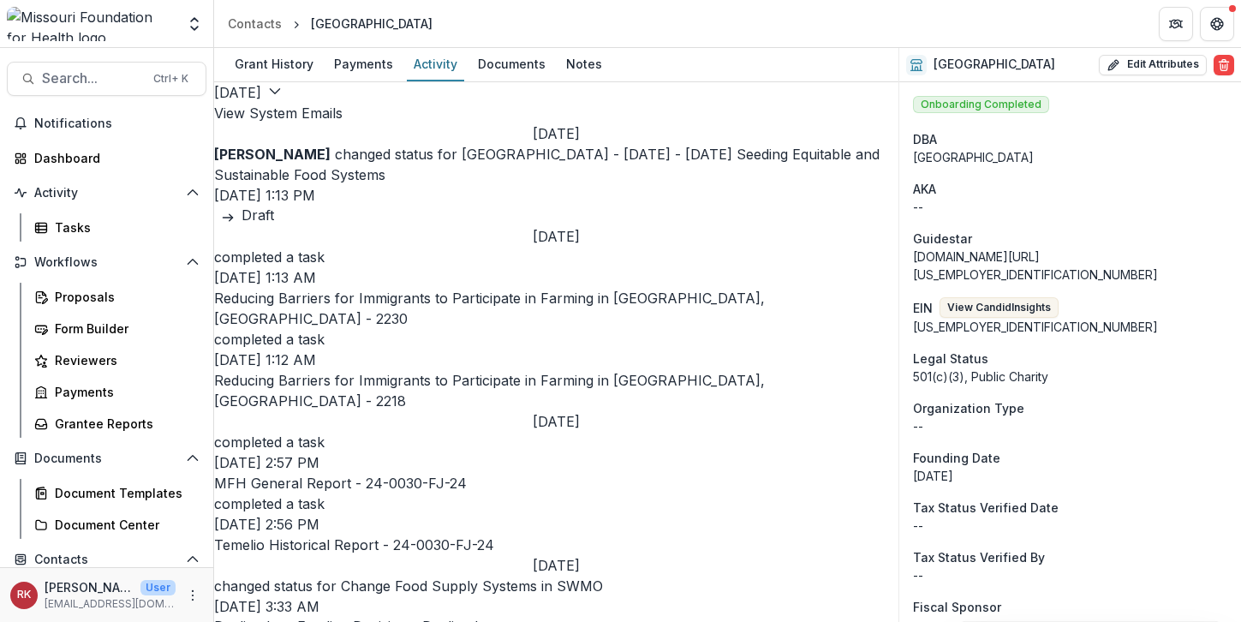
click at [27, 19] on div at bounding box center [91, 24] width 169 height 34
click at [20, 31] on div at bounding box center [91, 24] width 169 height 34
click at [74, 83] on span "Search..." at bounding box center [92, 78] width 101 height 16
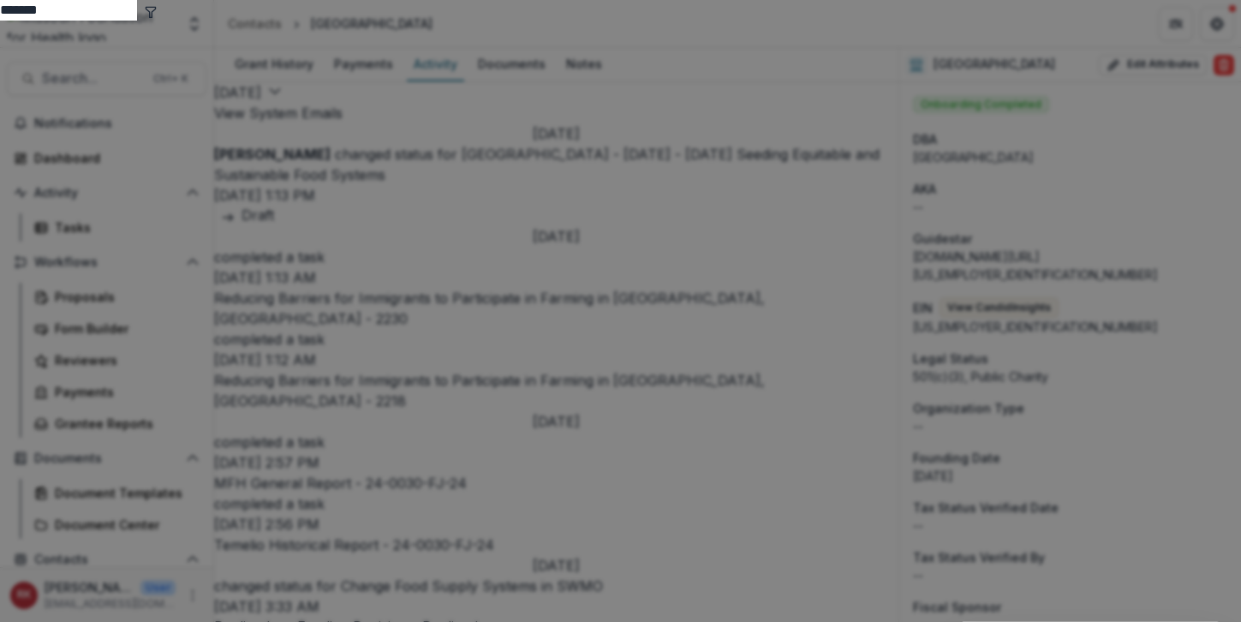
type input "*******"
click at [158, 19] on icon "toggle filters" at bounding box center [151, 12] width 14 height 14
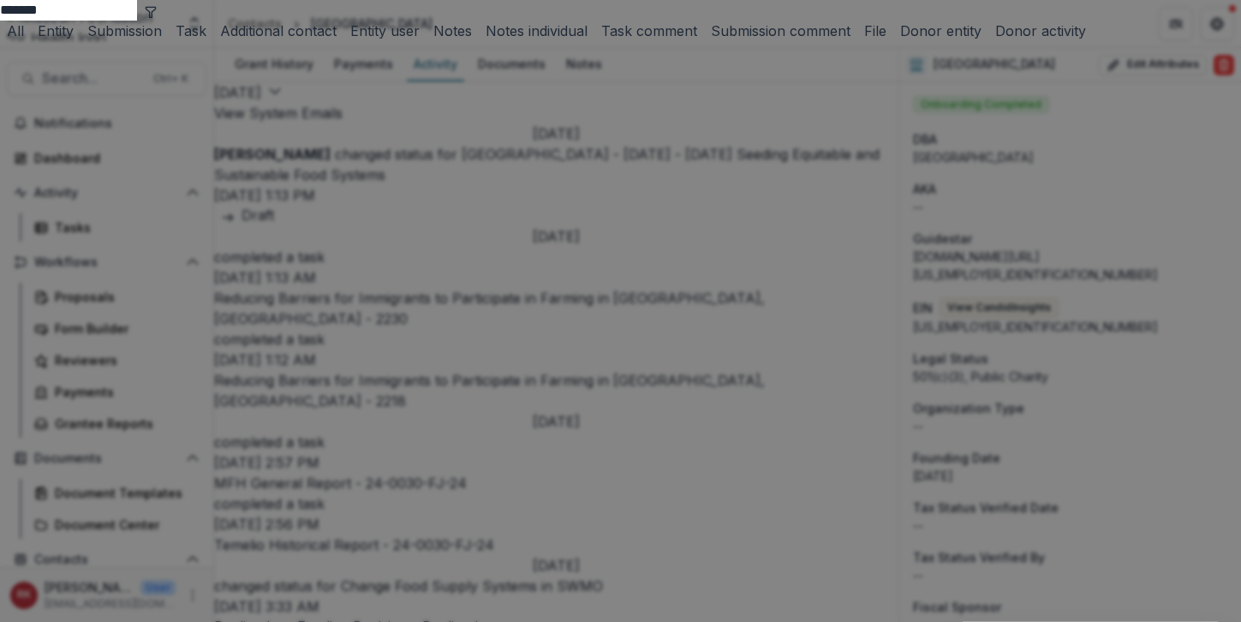
click at [162, 41] on button "Submission" at bounding box center [121, 31] width 81 height 21
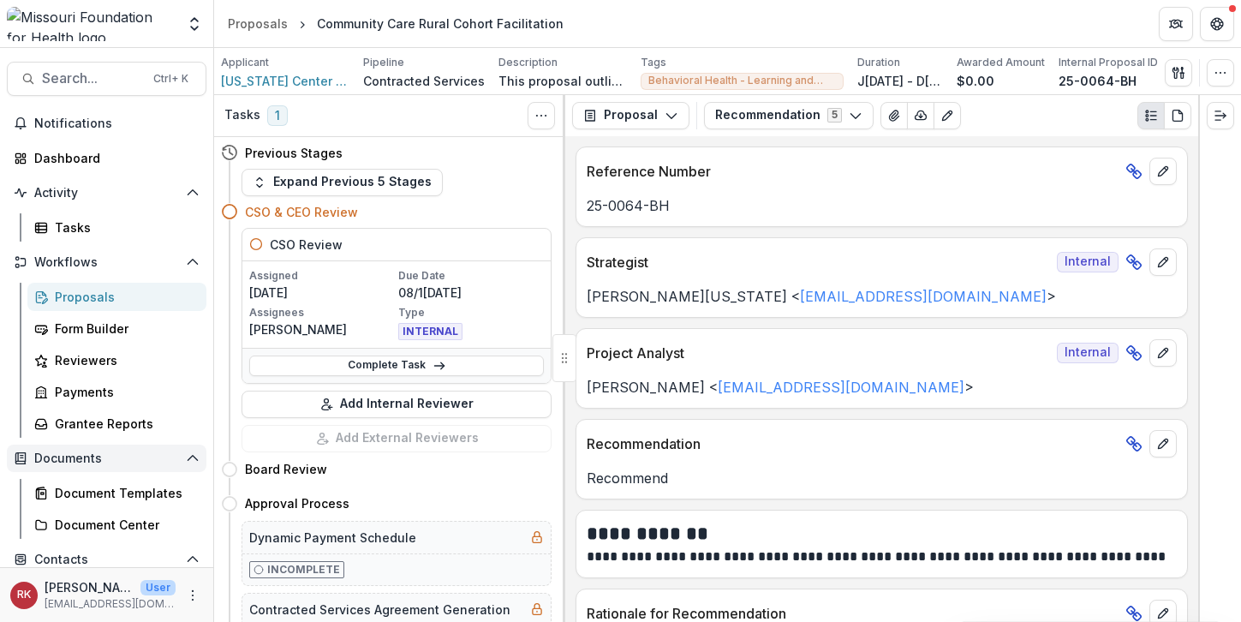
scroll to position [237, 0]
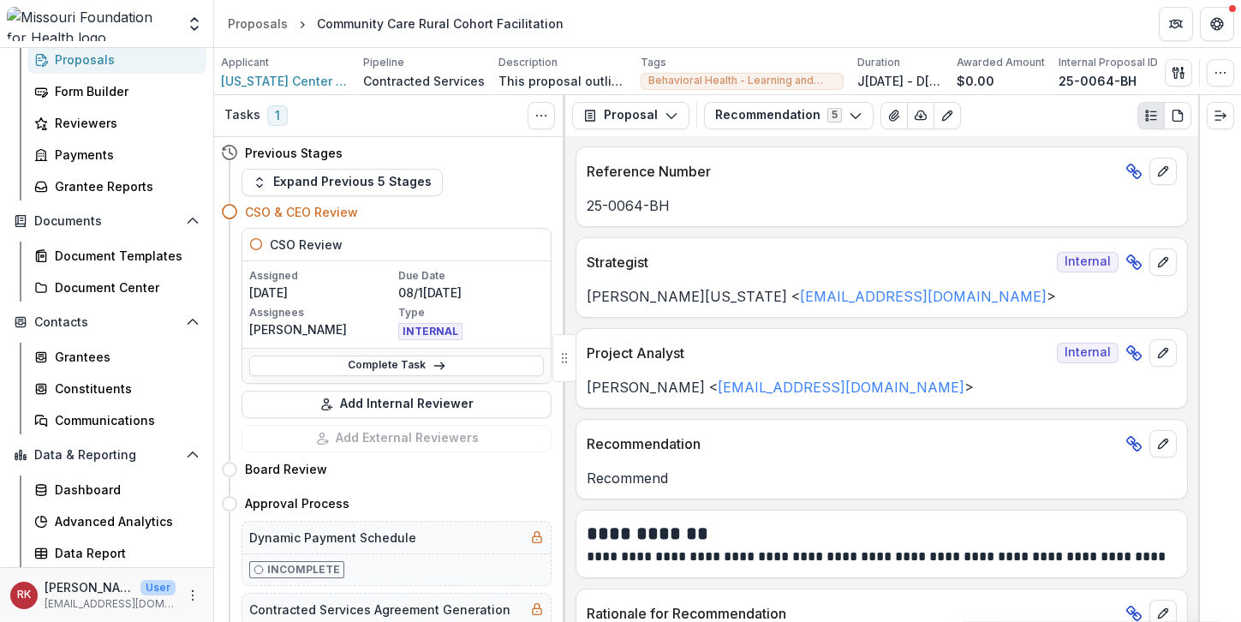
drag, startPoint x: 822, startPoint y: 537, endPoint x: 833, endPoint y: 501, distance: 37.7
click at [822, 537] on h2 "**********" at bounding box center [879, 534] width 585 height 27
click at [783, 110] on button "Recommendation 5" at bounding box center [789, 115] width 170 height 27
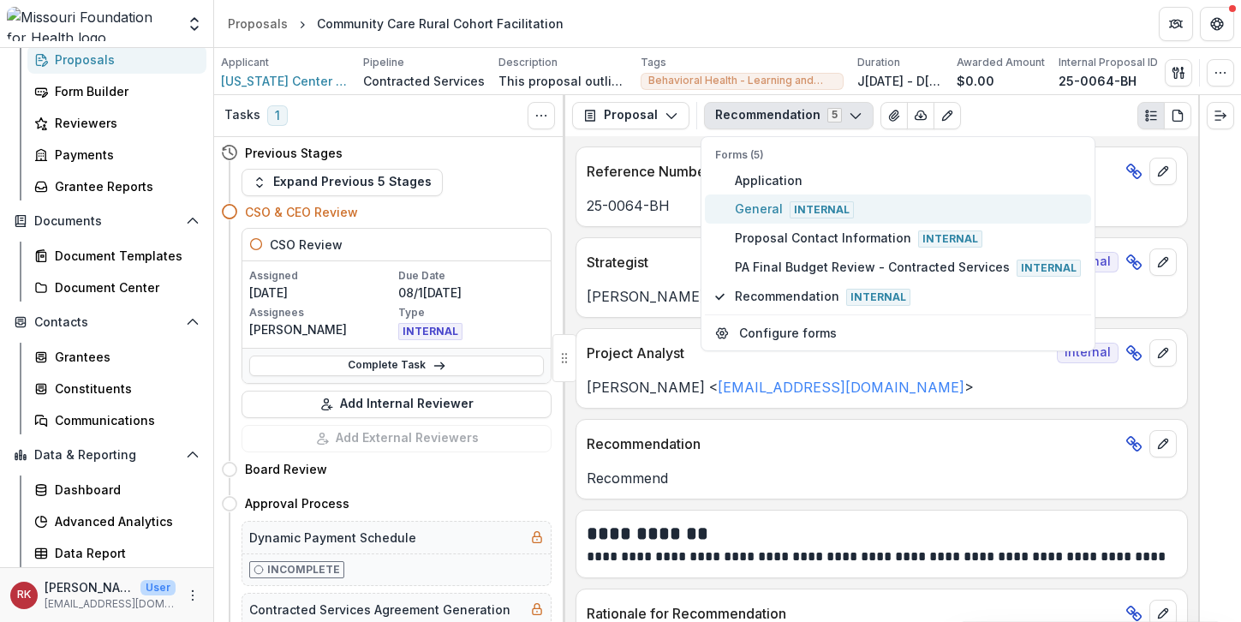
click at [747, 206] on span "General Internal" at bounding box center [908, 209] width 346 height 19
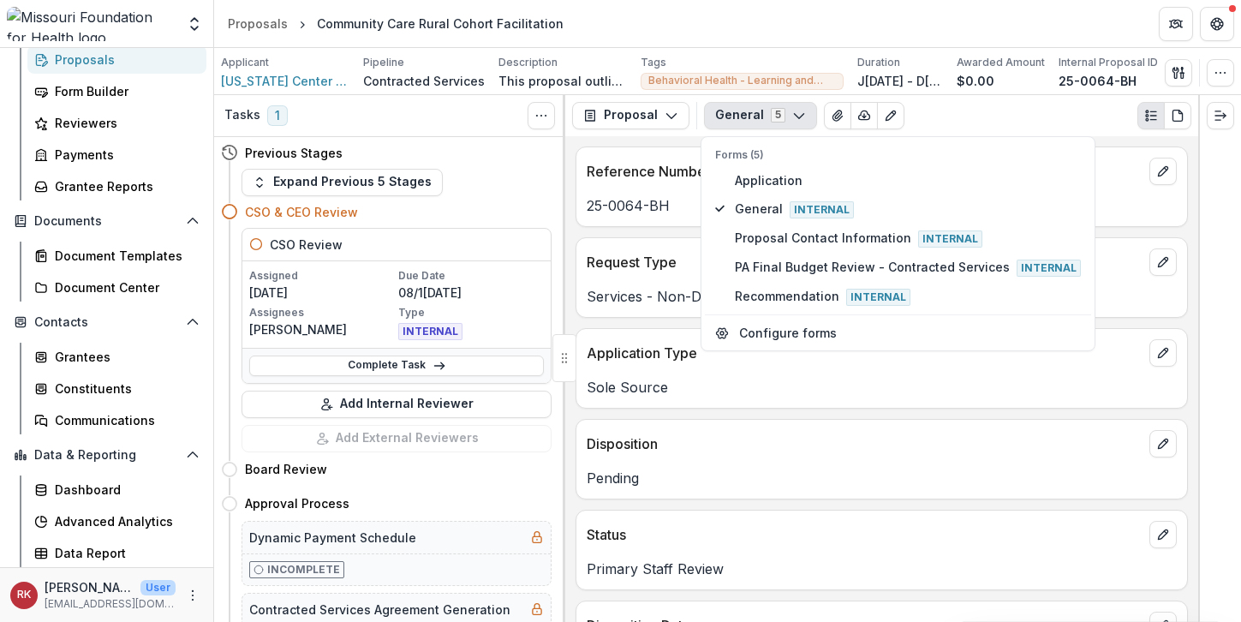
click at [632, 364] on div "Application Type" at bounding box center [881, 348] width 611 height 38
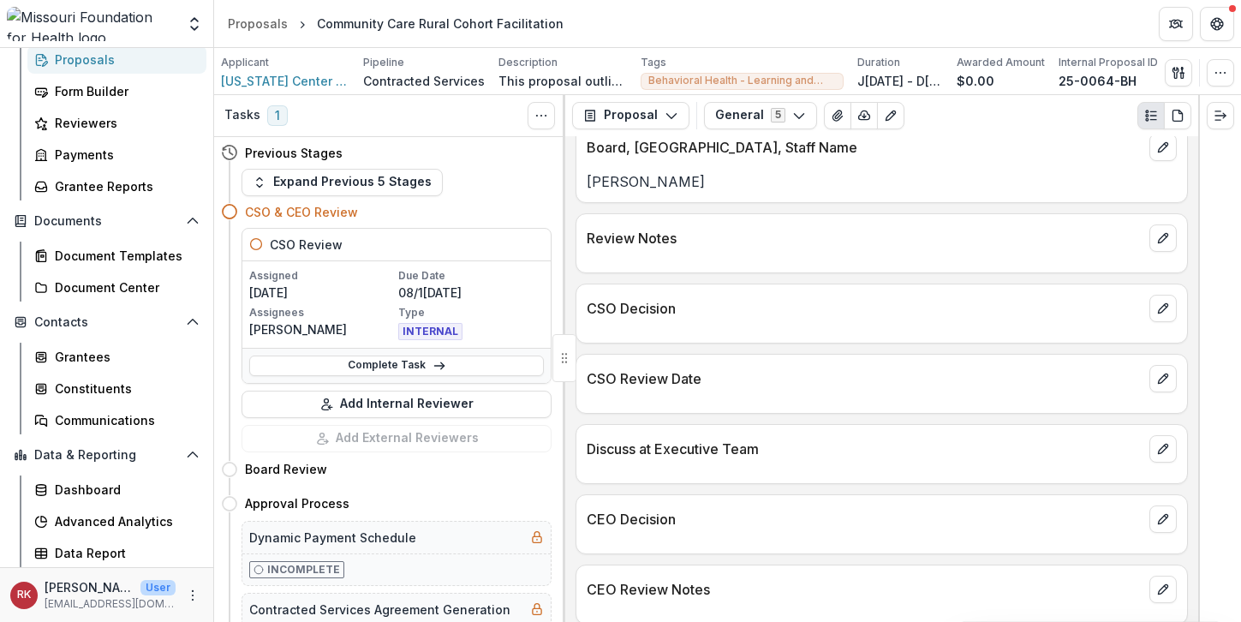
scroll to position [4094, 0]
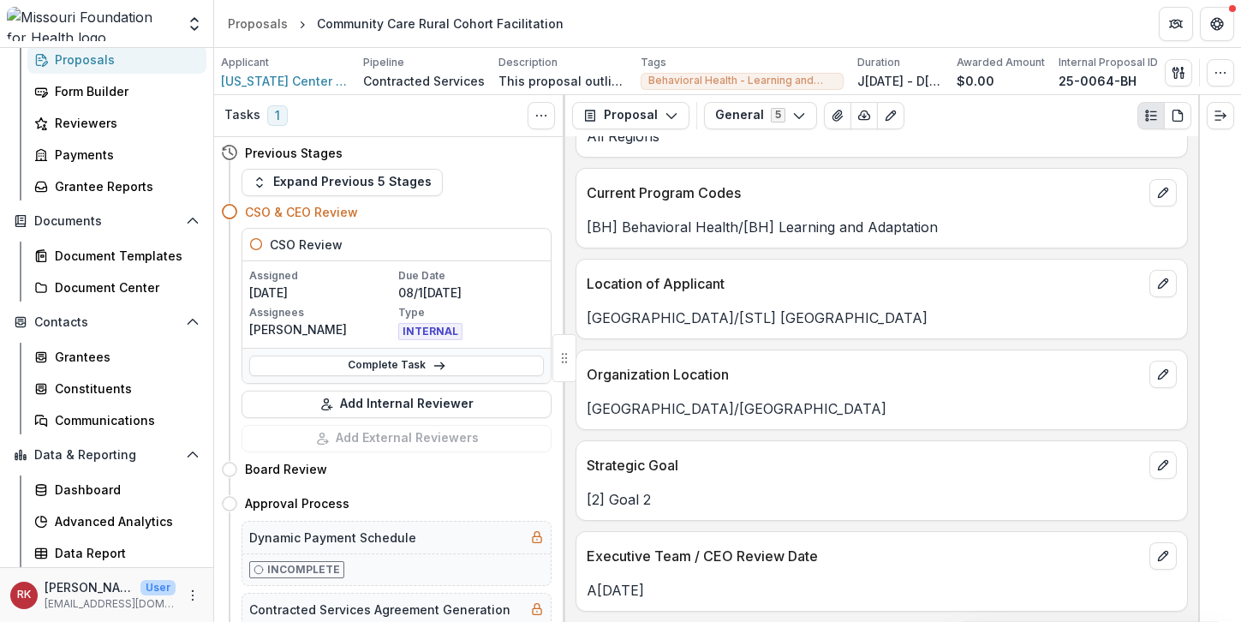
click at [474, 190] on div "Expand Previous 5 Stages" at bounding box center [397, 182] width 310 height 27
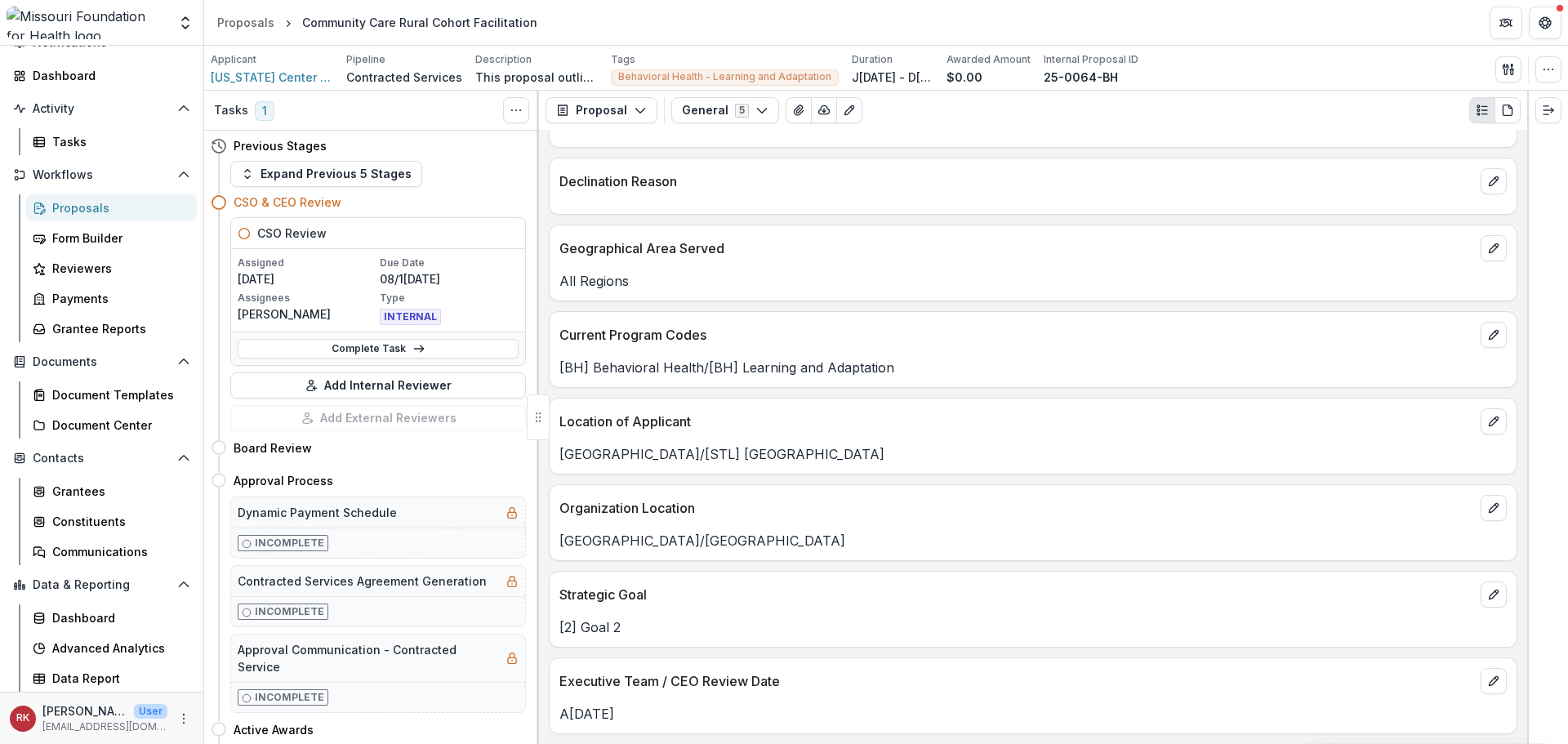
scroll to position [3695, 0]
click at [74, 486] on div "Grantees" at bounding box center [118, 491] width 132 height 17
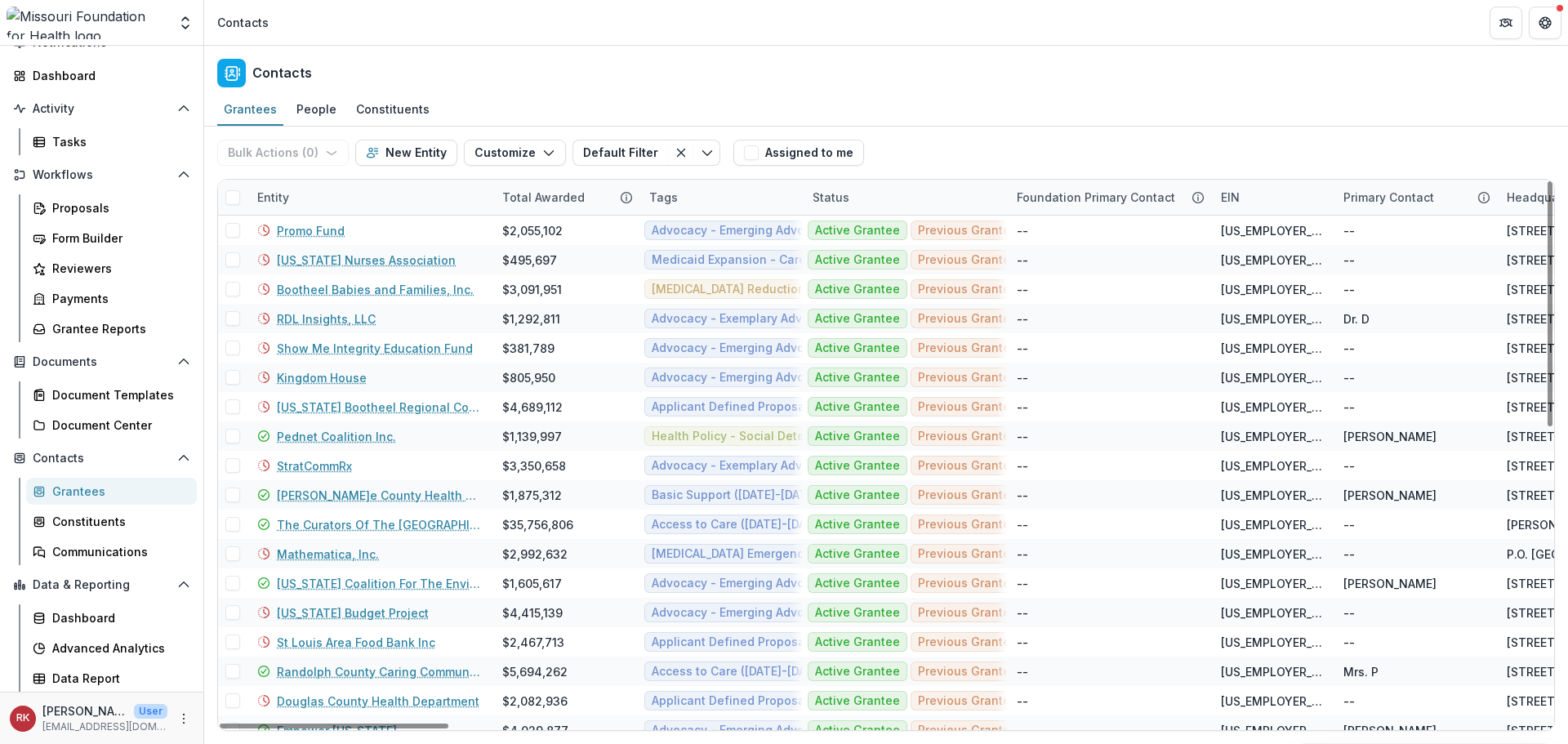
click at [277, 201] on div "Entity" at bounding box center [274, 197] width 52 height 17
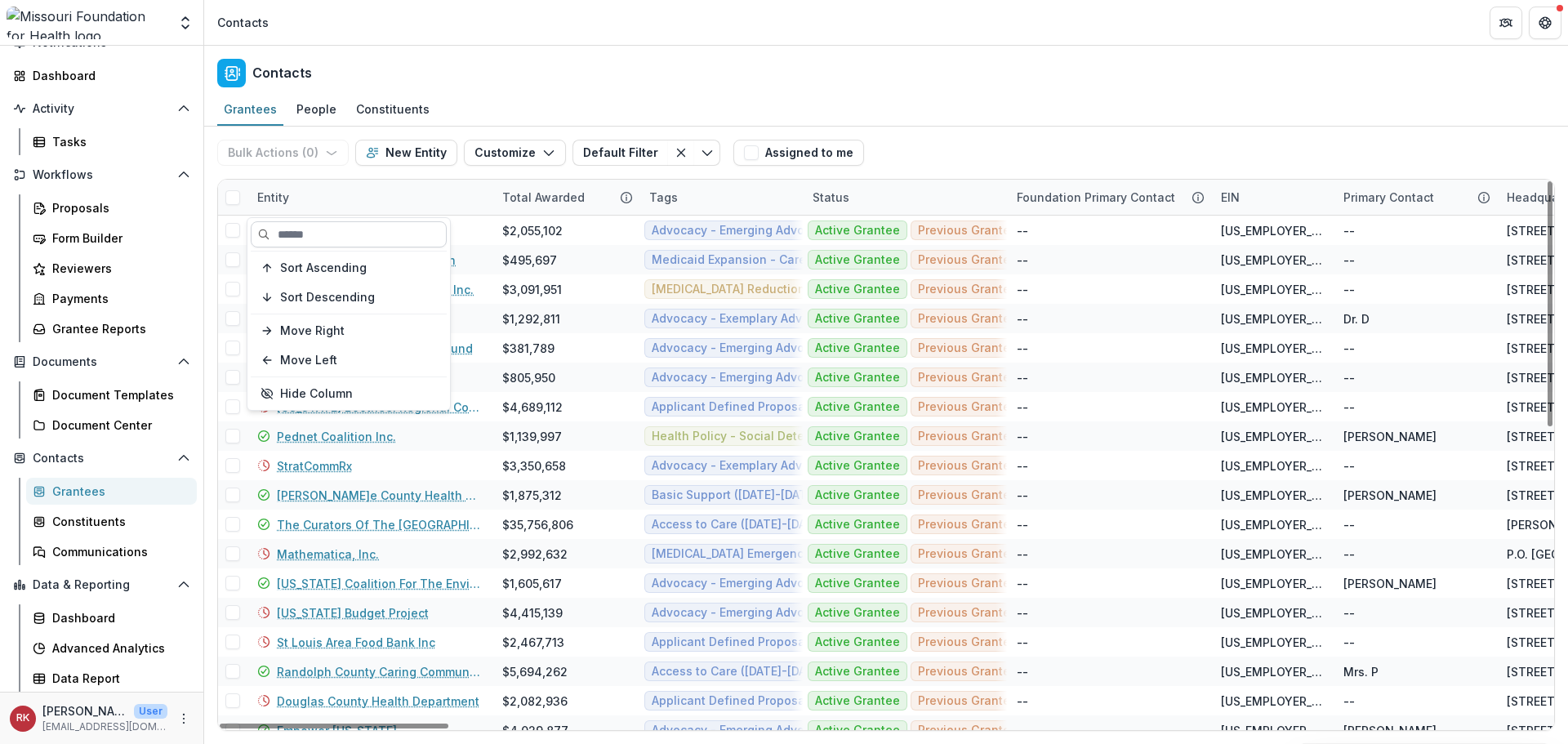
click at [311, 228] on input at bounding box center [349, 234] width 196 height 26
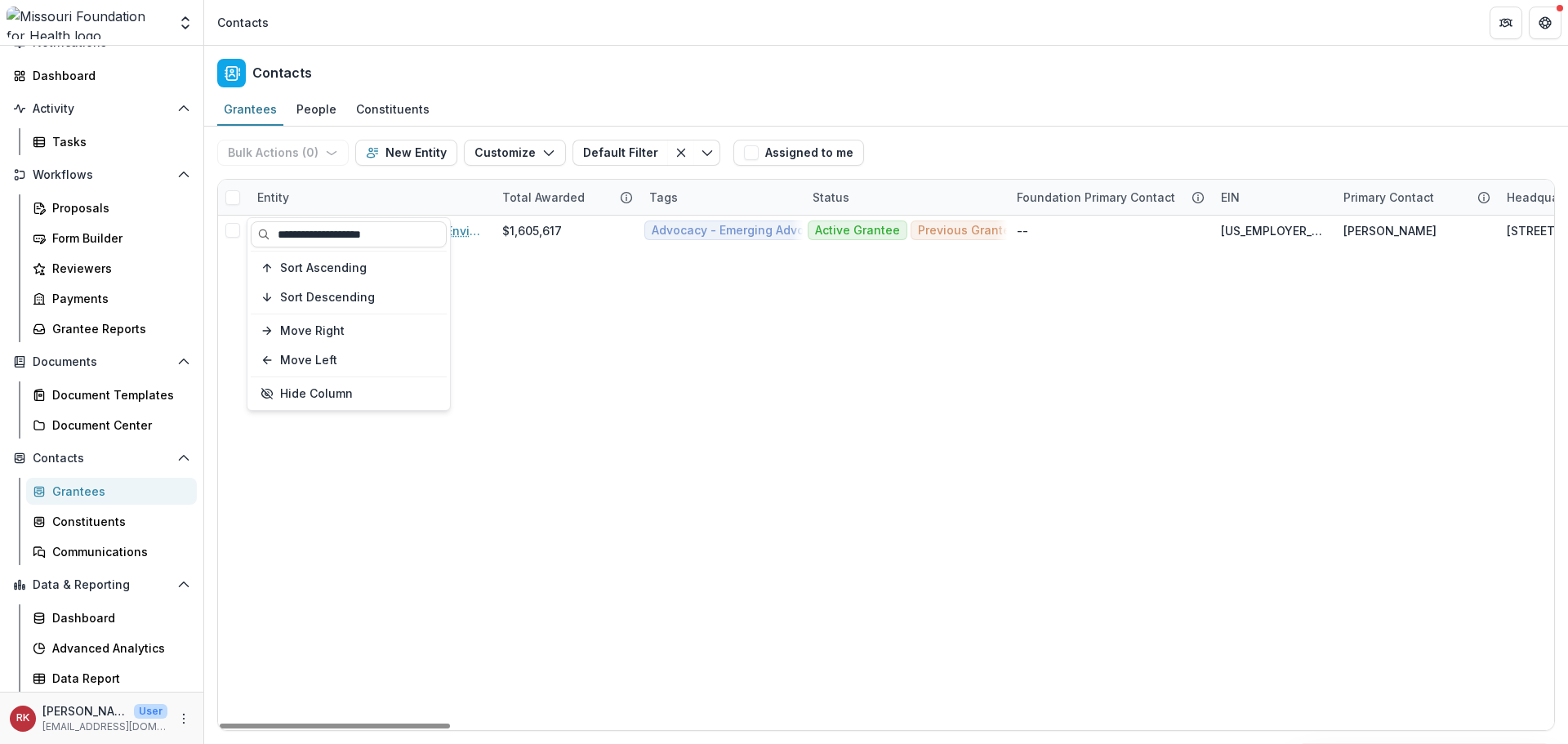
type input "**********"
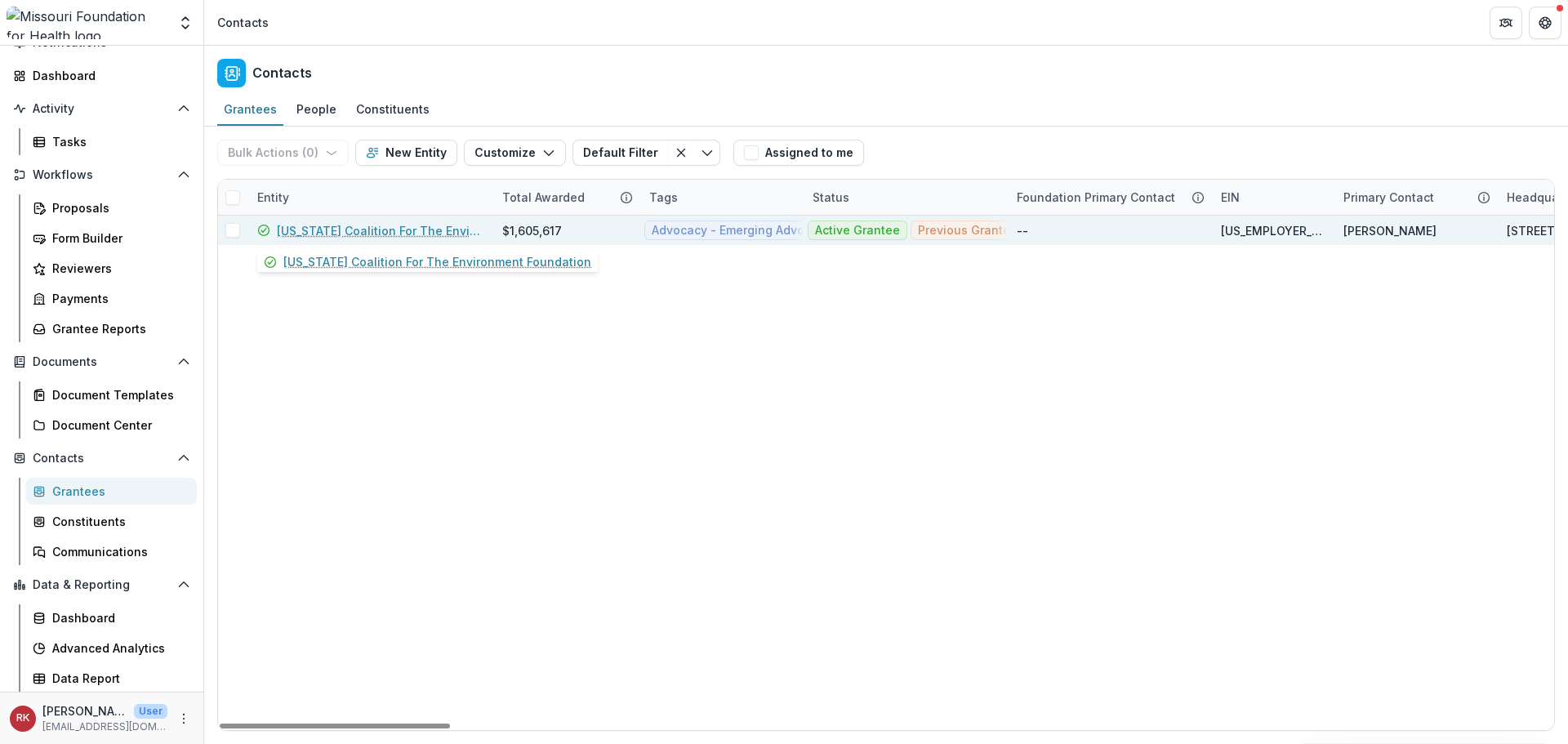
click at [314, 235] on link "[US_STATE] Coalition For The Environment Foundation" at bounding box center [380, 231] width 206 height 17
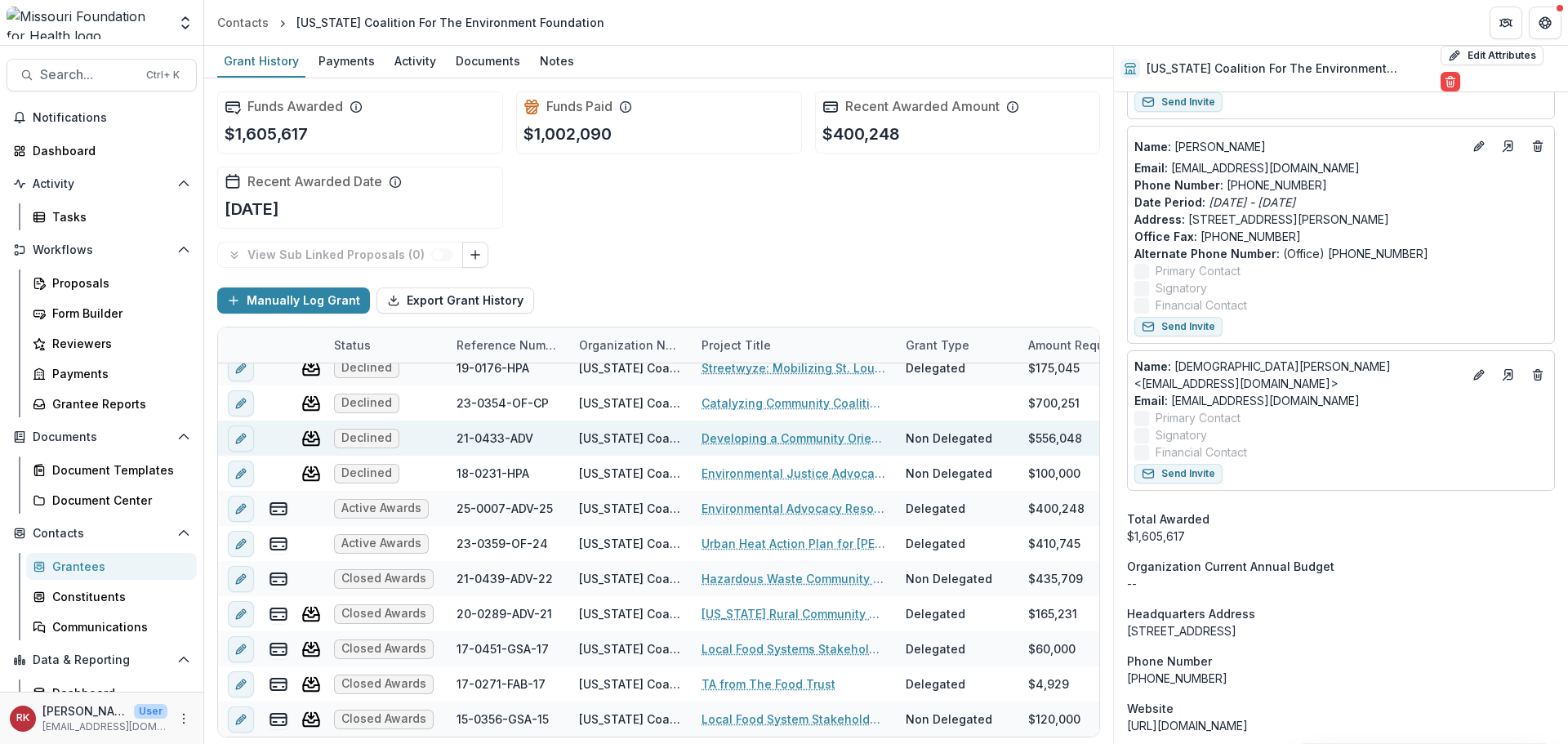
scroll to position [1226, 0]
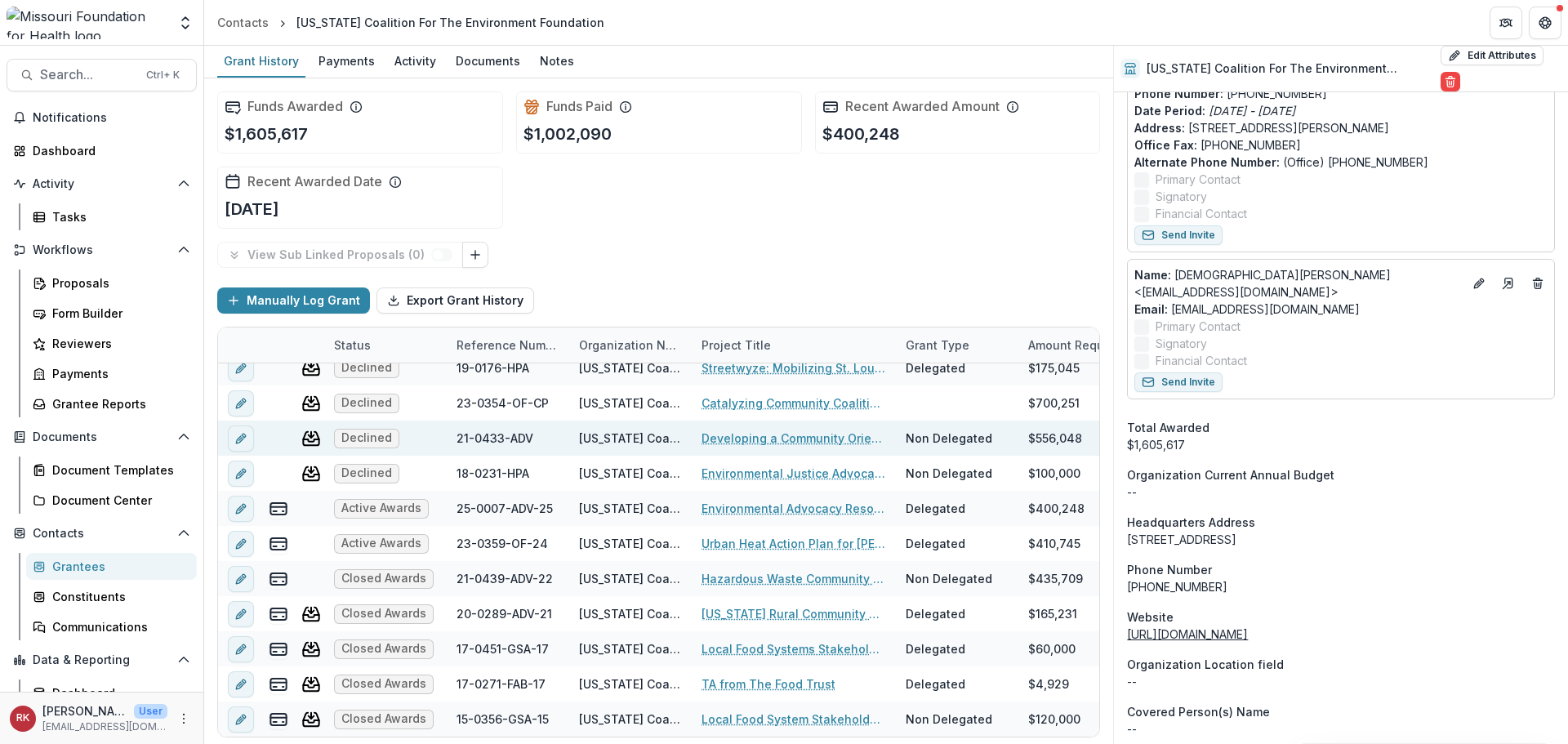
click at [1183, 592] on link "http://www.moenvironment.org" at bounding box center [1187, 634] width 121 height 14
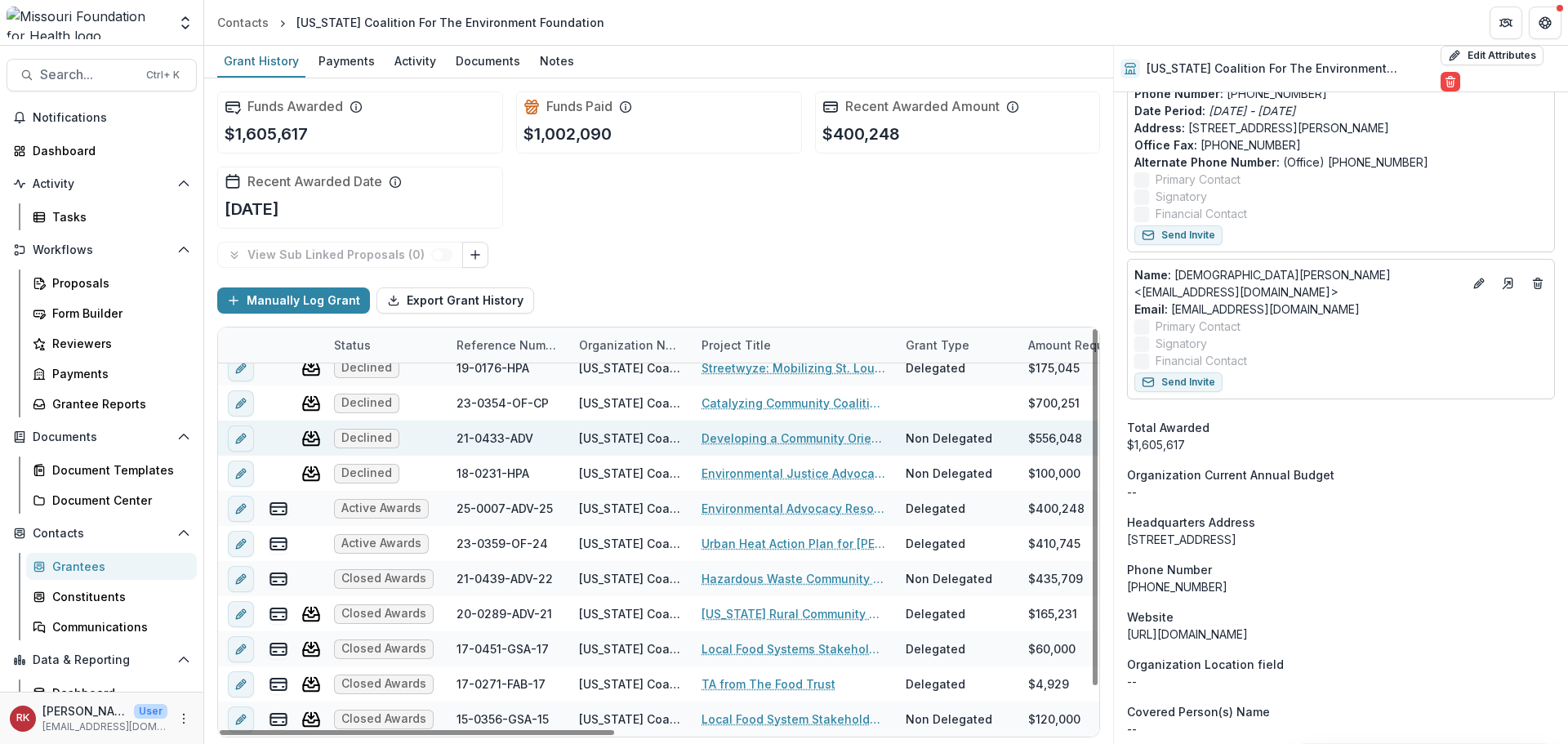
click at [72, 566] on div "Grantees" at bounding box center [118, 567] width 132 height 17
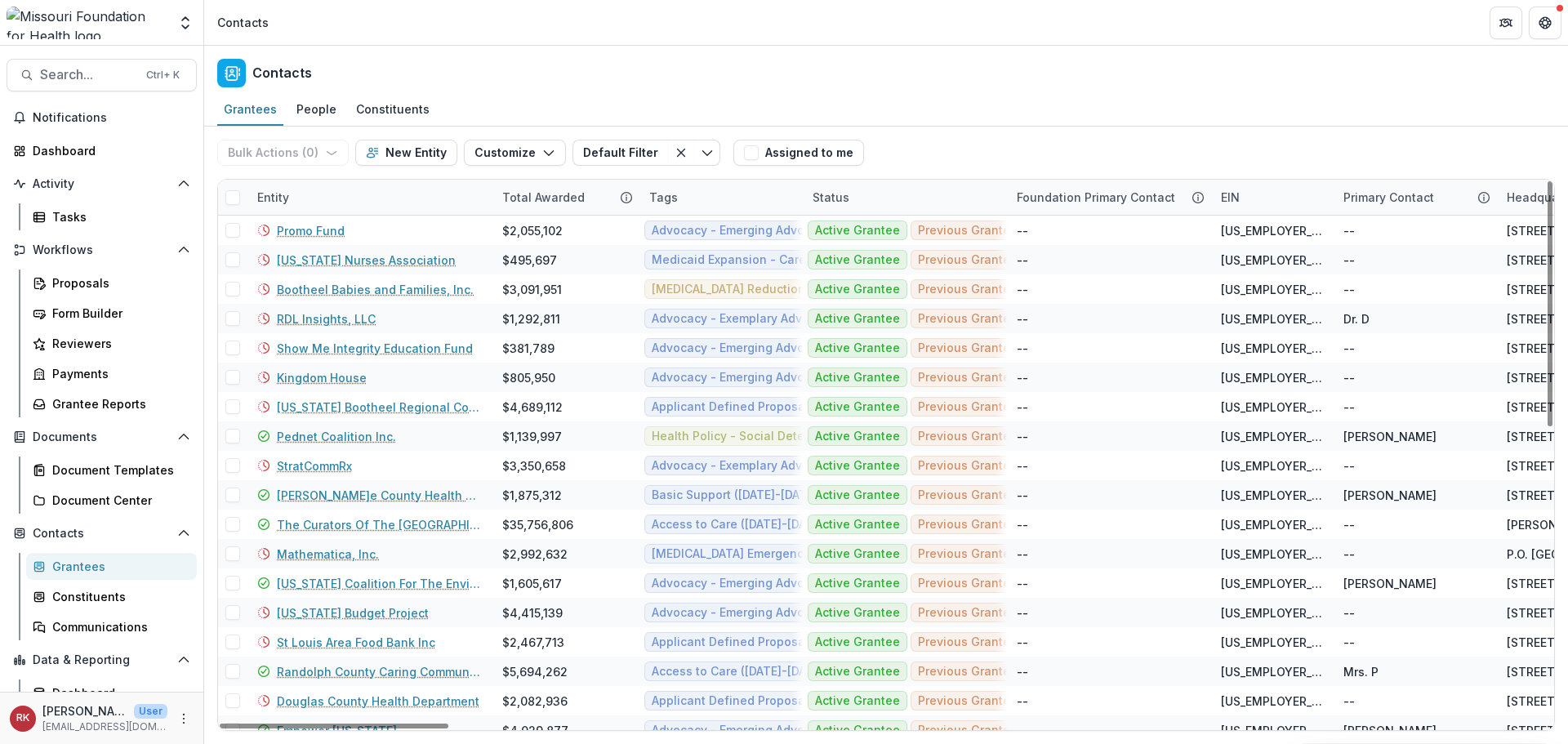
click at [283, 195] on div "Entity" at bounding box center [274, 197] width 52 height 17
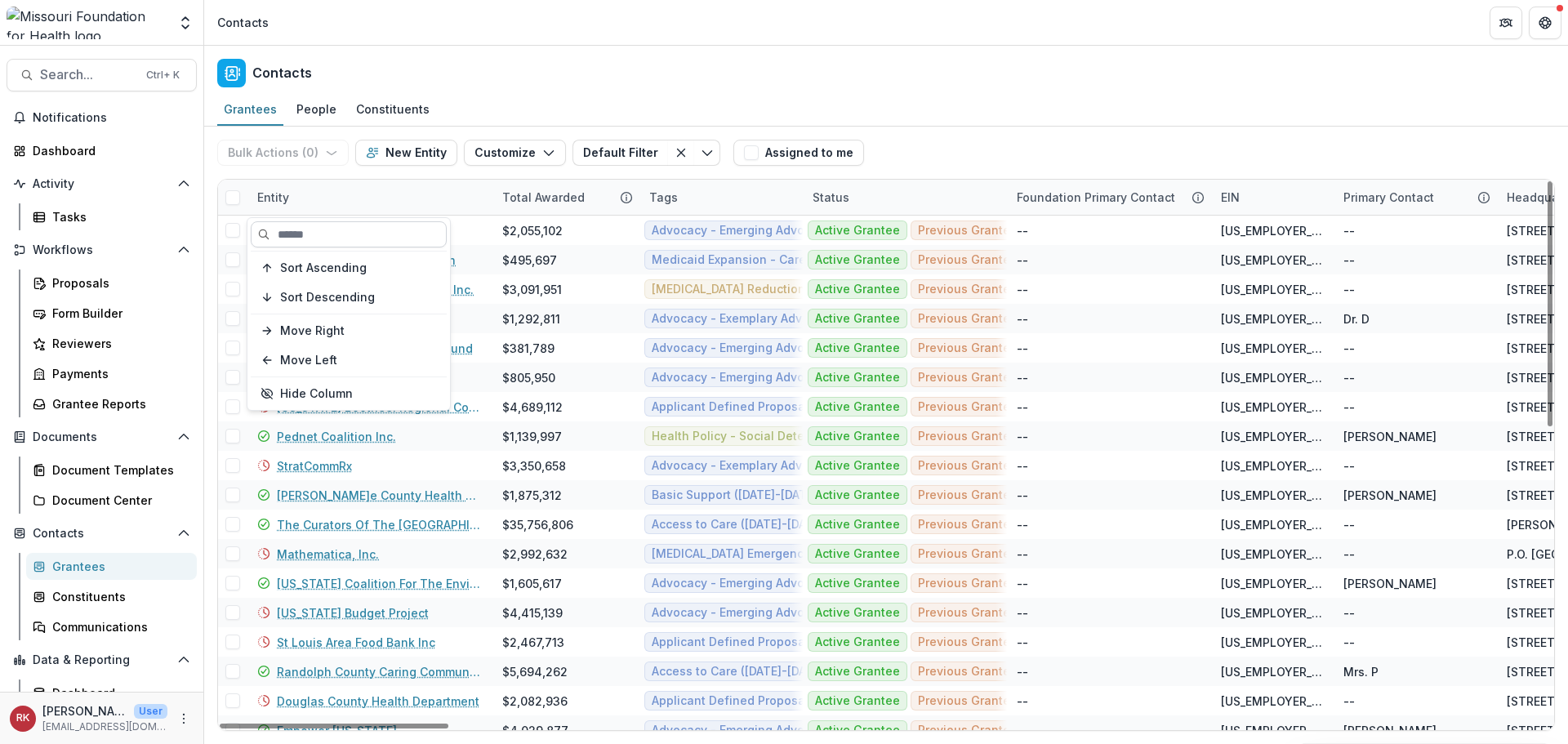
click at [338, 220] on div "Sort Ascending Sort Descending Move Right Move Left Hide Column" at bounding box center [349, 314] width 202 height 192
click at [341, 235] on input at bounding box center [349, 234] width 196 height 26
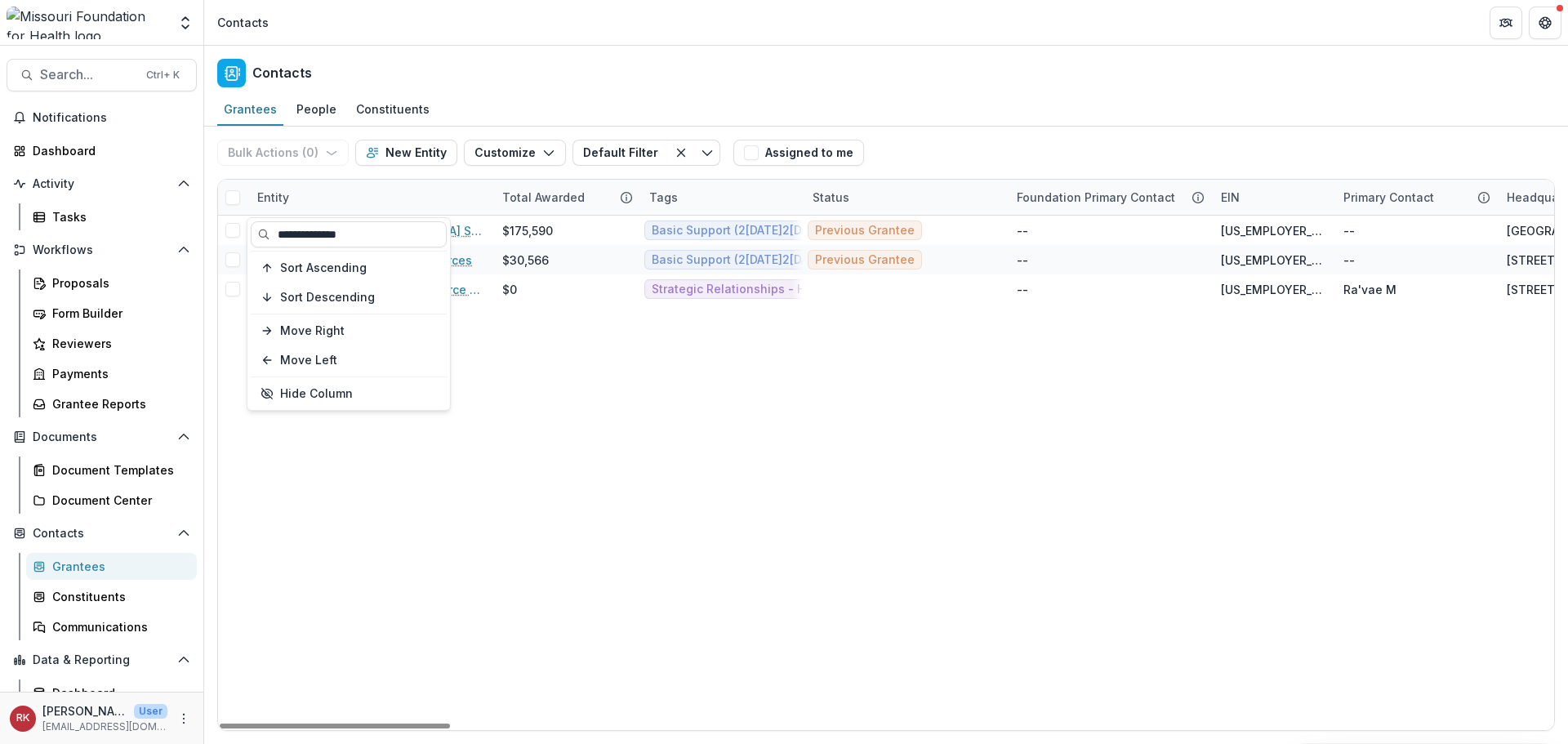
type input "**********"
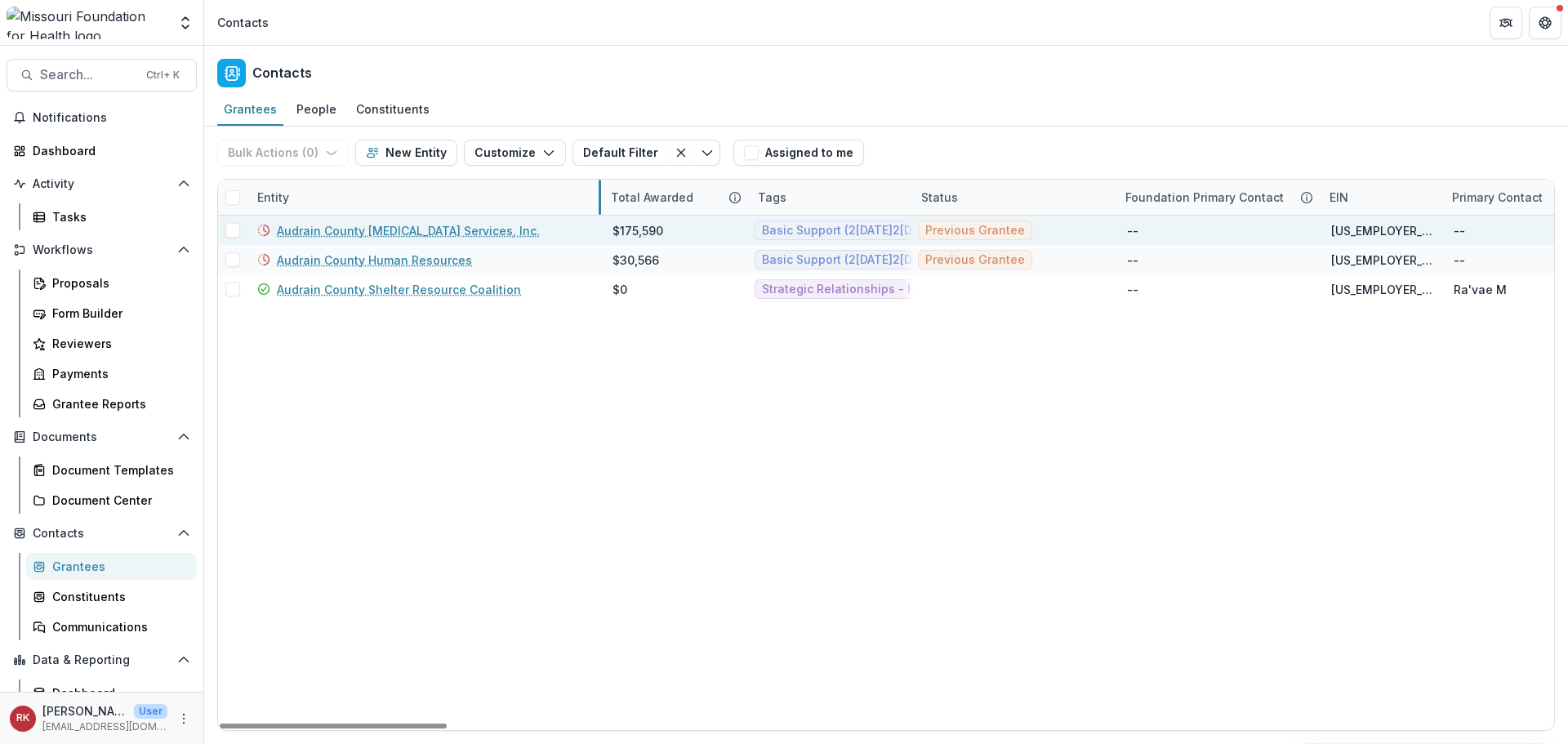
drag, startPoint x: 490, startPoint y: 204, endPoint x: 596, endPoint y: 231, distance: 109.4
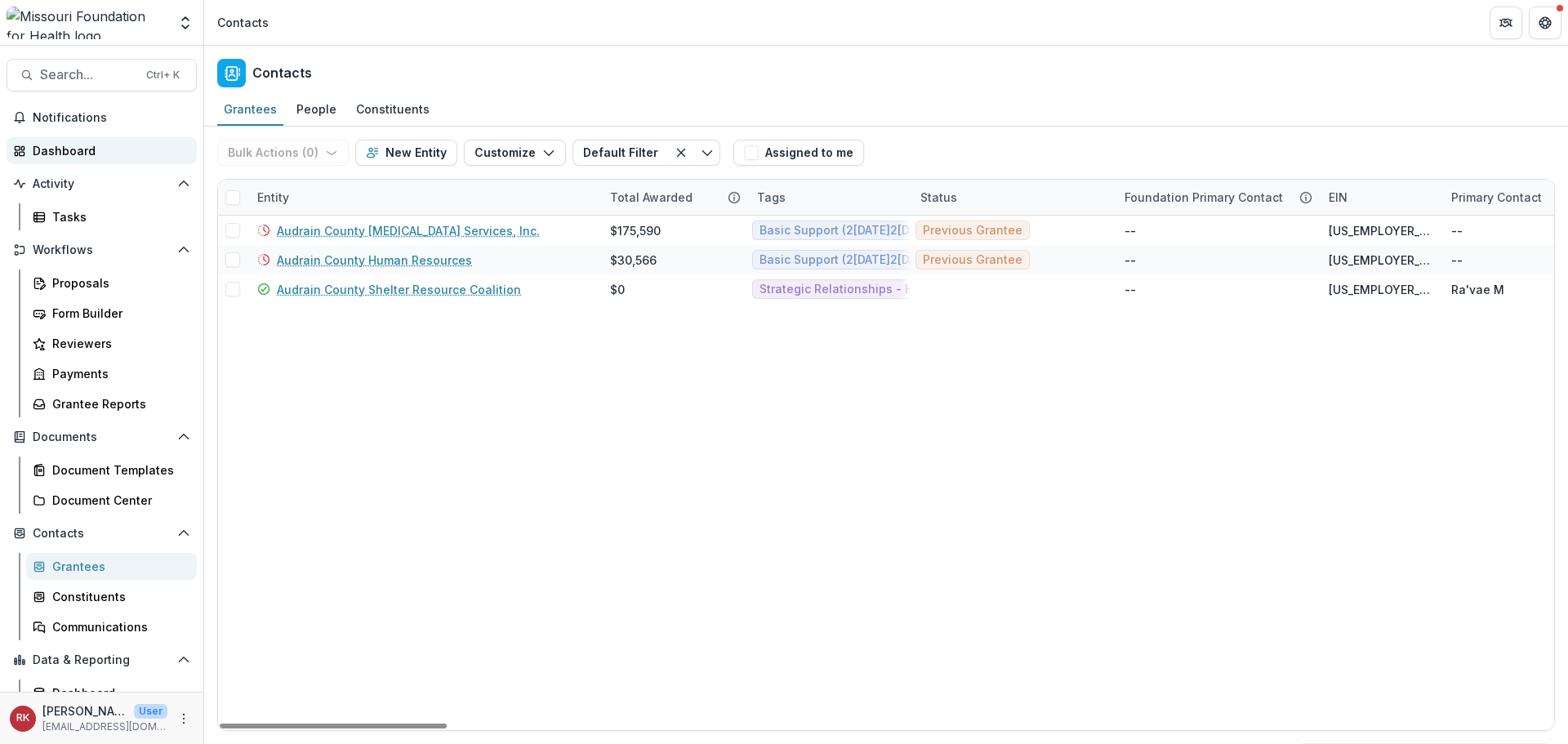
click at [93, 157] on div "Dashboard" at bounding box center [108, 151] width 151 height 17
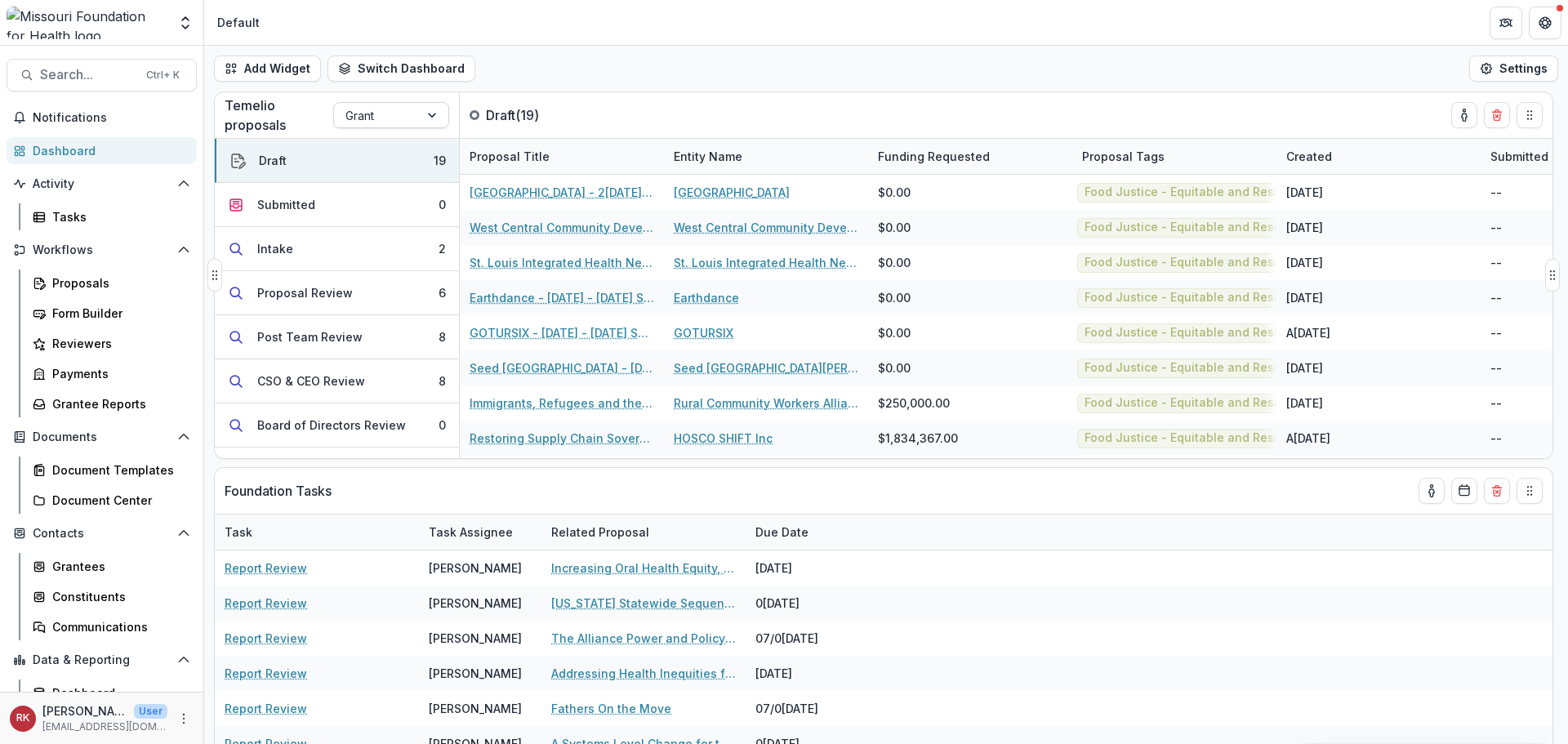
click at [367, 111] on div at bounding box center [376, 114] width 62 height 20
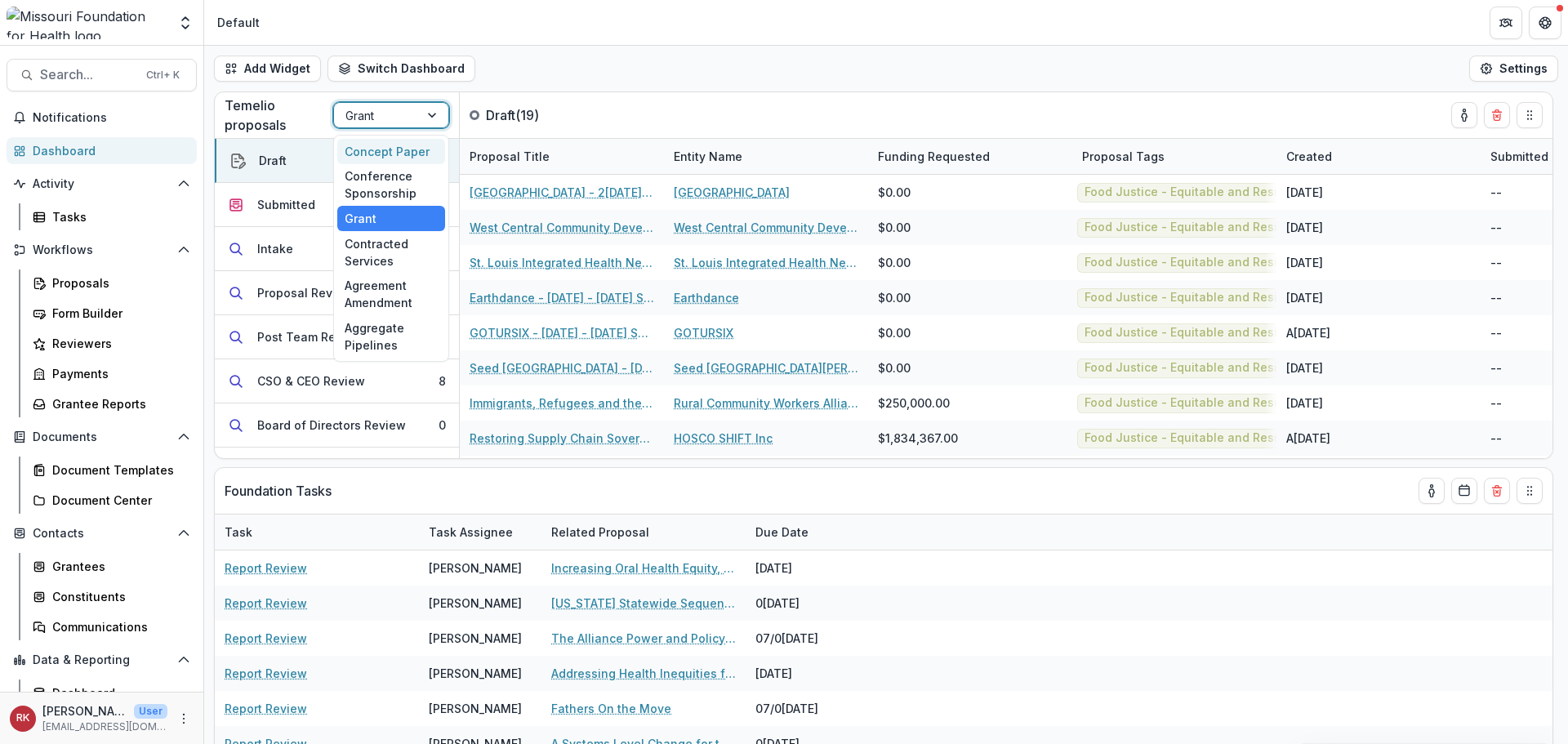
click at [377, 159] on div "Concept Paper" at bounding box center [391, 152] width 108 height 26
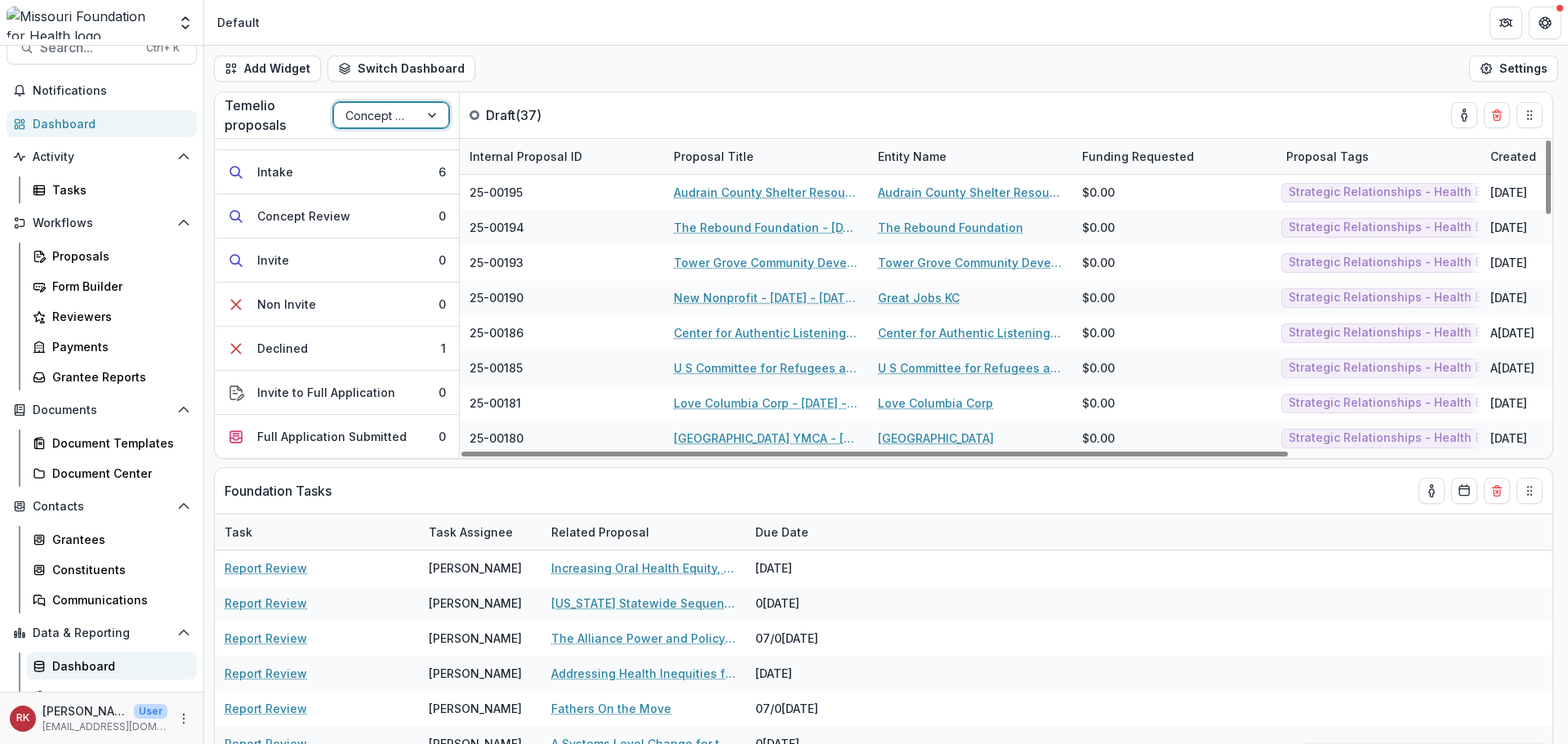
scroll to position [75, 0]
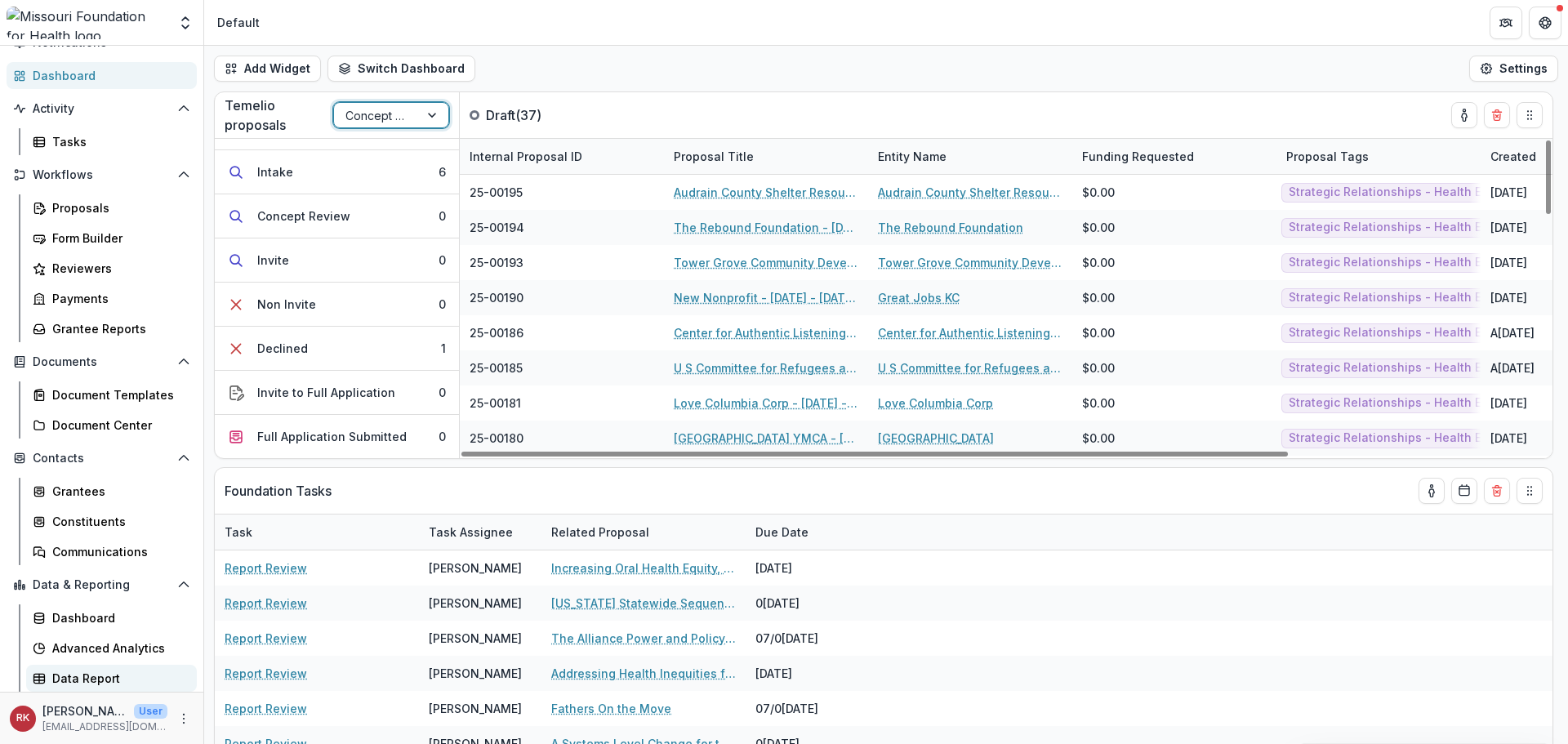
click at [87, 592] on link "Data Report" at bounding box center [111, 678] width 171 height 27
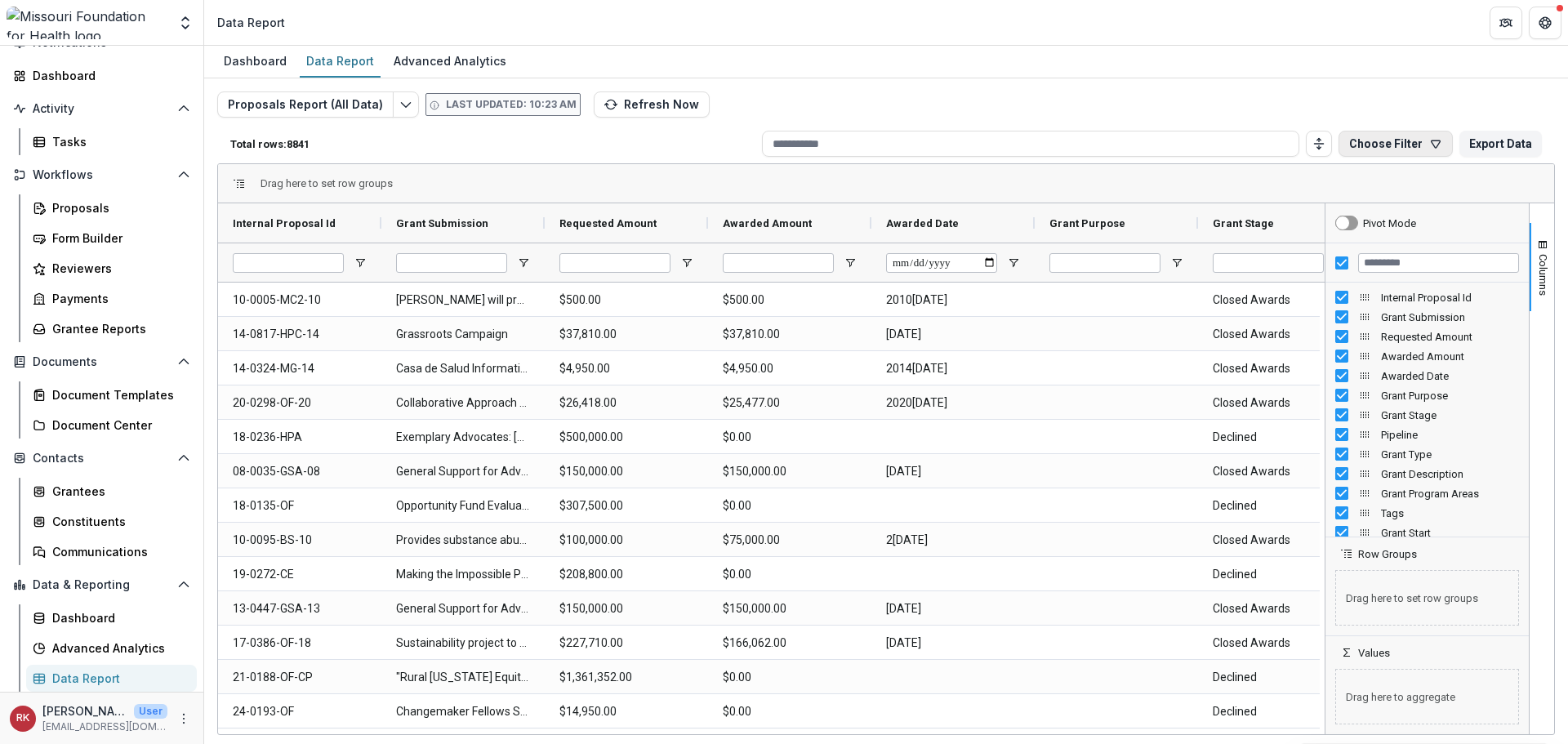
click at [1183, 144] on button "Choose Filter" at bounding box center [1396, 143] width 114 height 26
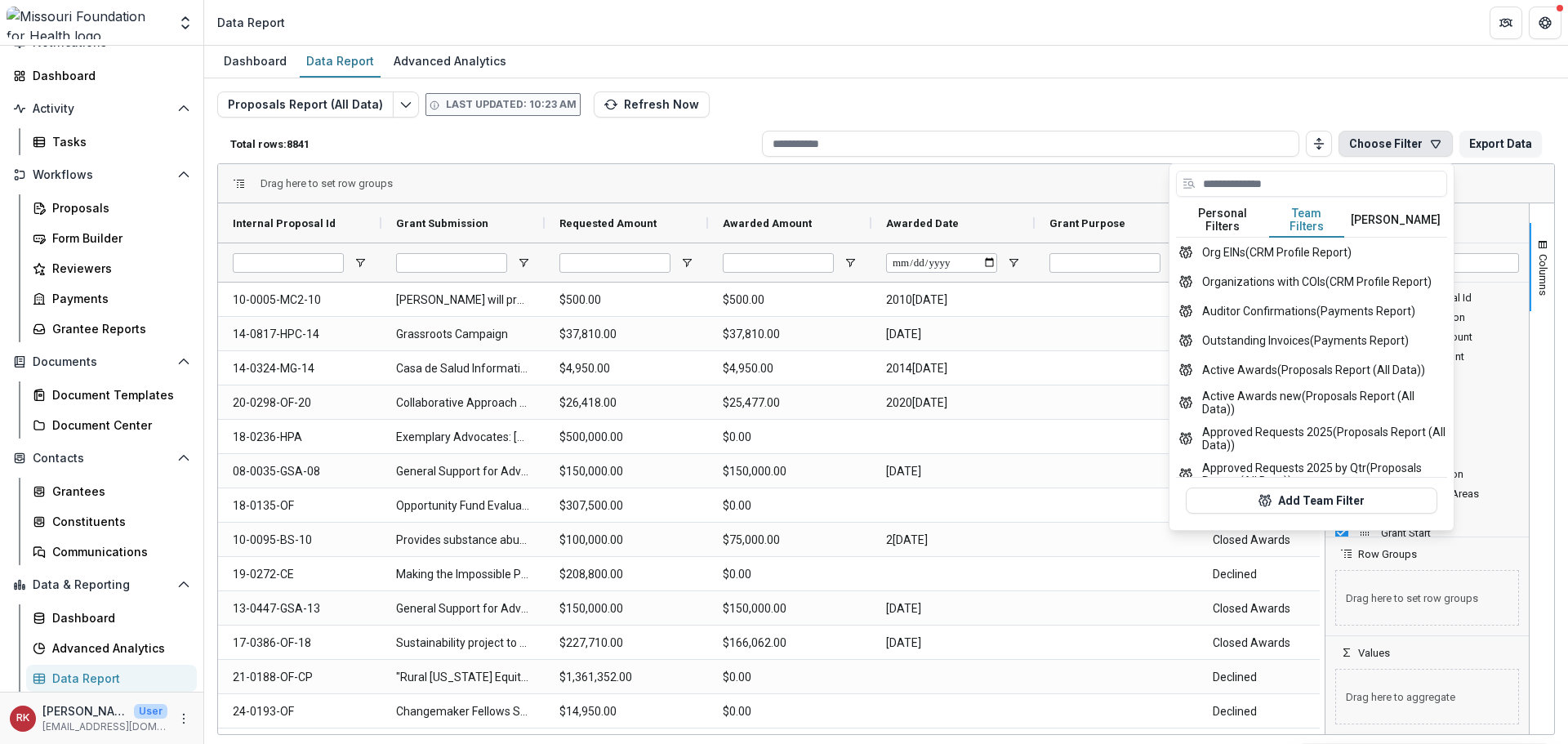
click at [1183, 211] on button "Team Filters" at bounding box center [1307, 220] width 75 height 34
click at [1183, 243] on button "Org EINs (CRM Profile Report)" at bounding box center [1311, 252] width 271 height 30
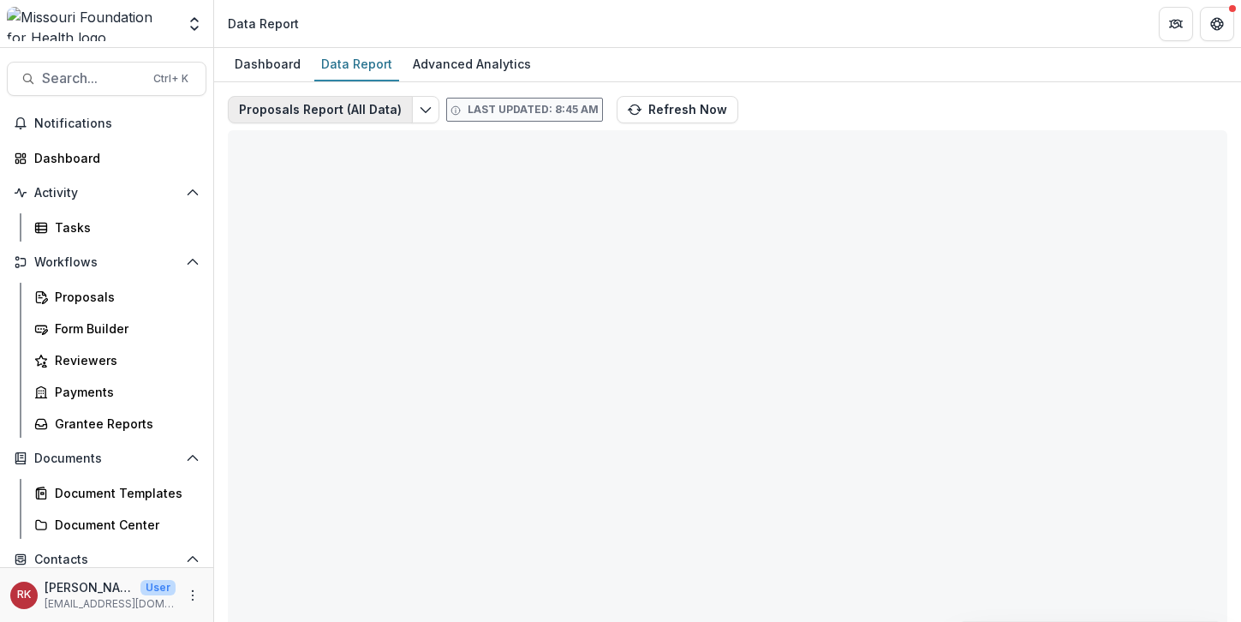
click at [231, 90] on div "Proposals Report (All Data) Last updated: 8:45 AM Refresh Now Total rows: 0 Cho…" at bounding box center [727, 406] width 1027 height 648
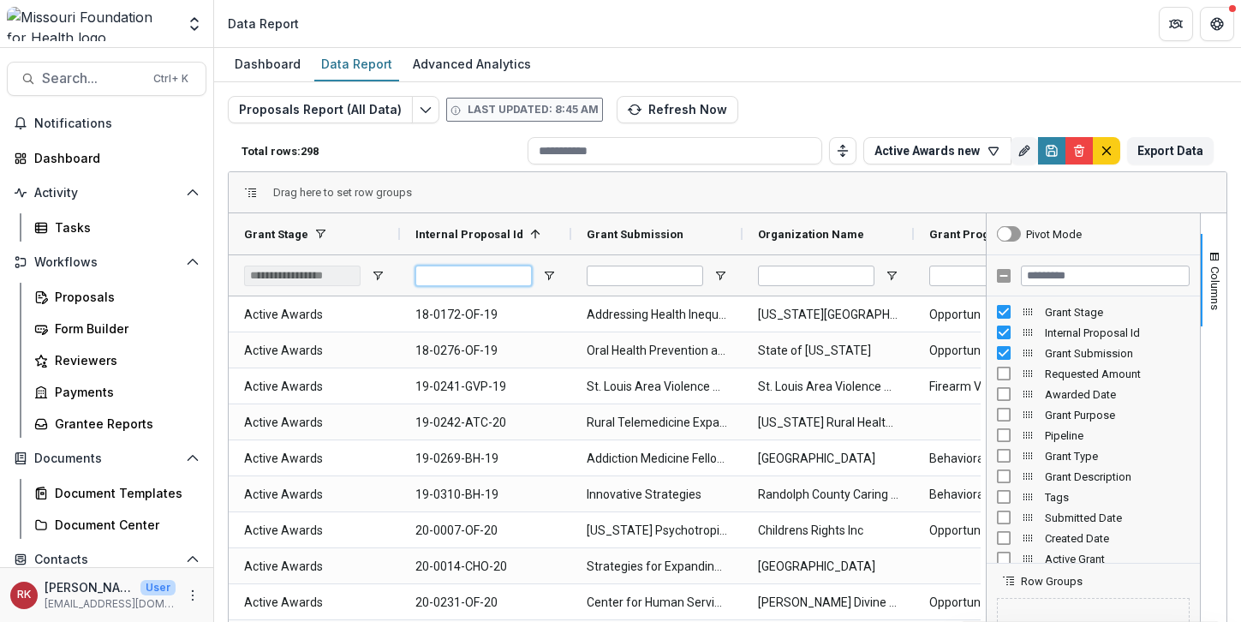
click at [449, 266] on input "Internal Proposal Id Filter Input" at bounding box center [473, 276] width 116 height 21
click at [1103, 151] on line "default" at bounding box center [1107, 151] width 8 height 8
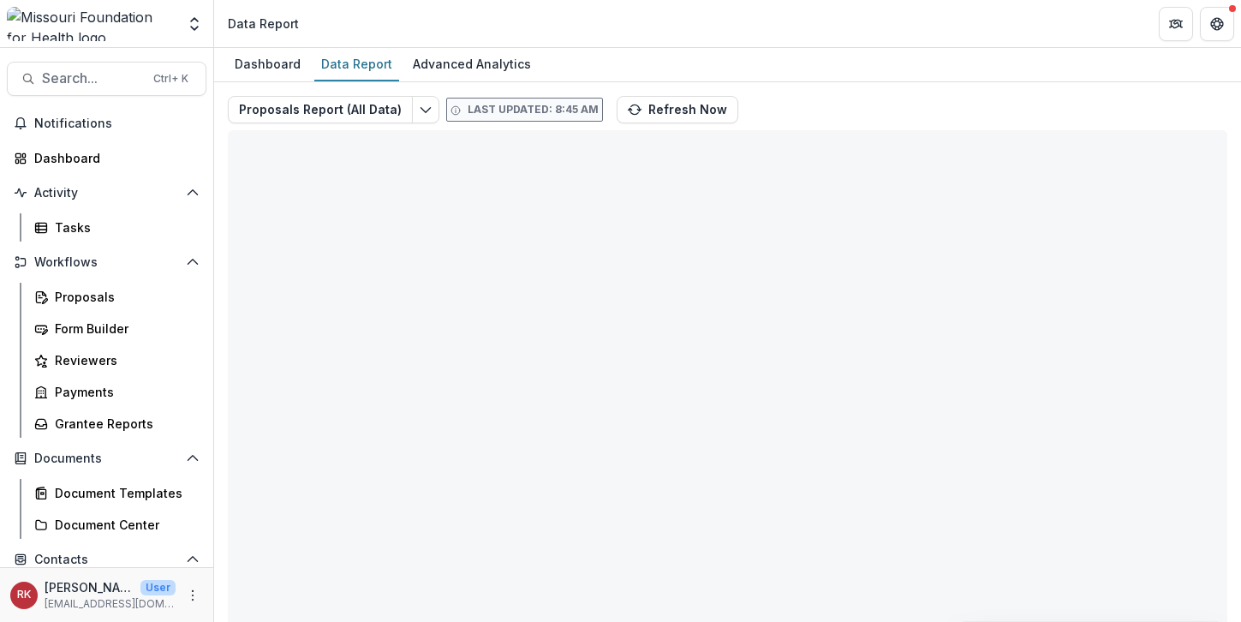
click at [361, 29] on header "Data Report" at bounding box center [727, 23] width 1027 height 47
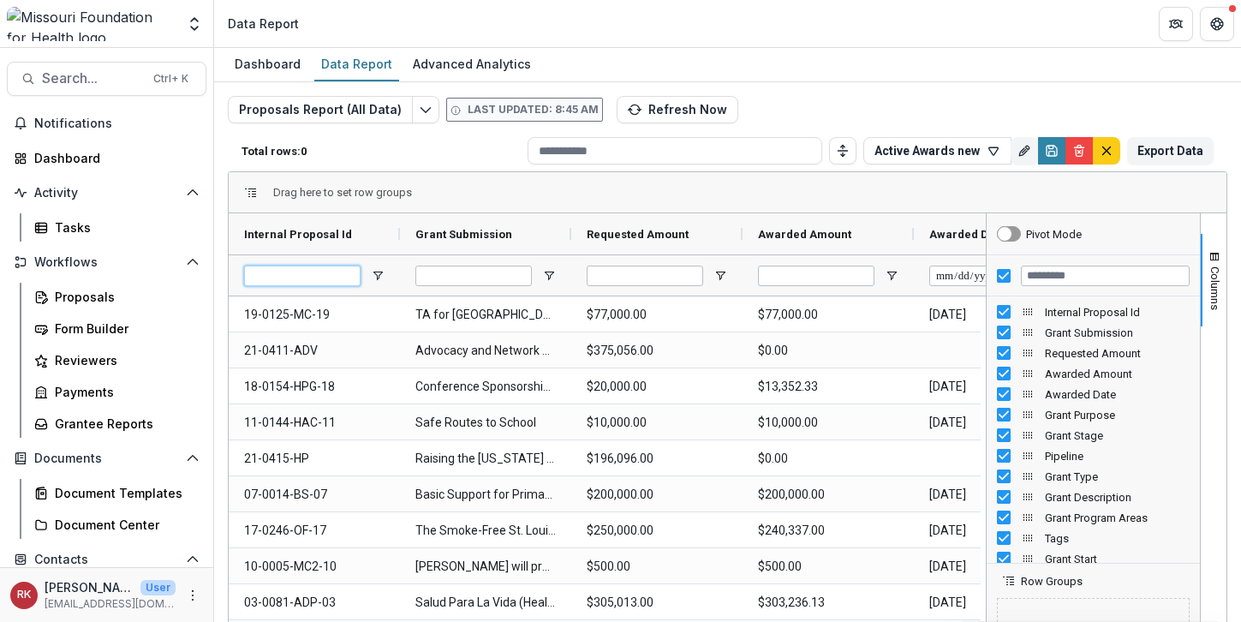
click at [289, 280] on input "Internal Proposal Id Filter Input" at bounding box center [302, 276] width 116 height 21
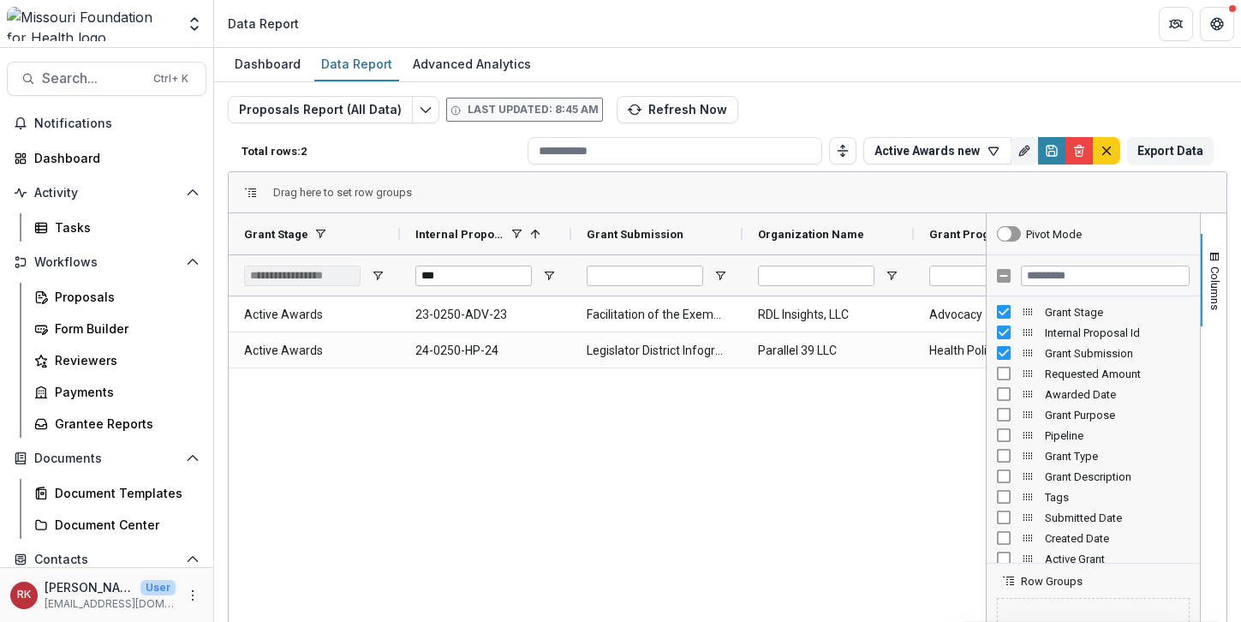
type input "****"
type input "***"
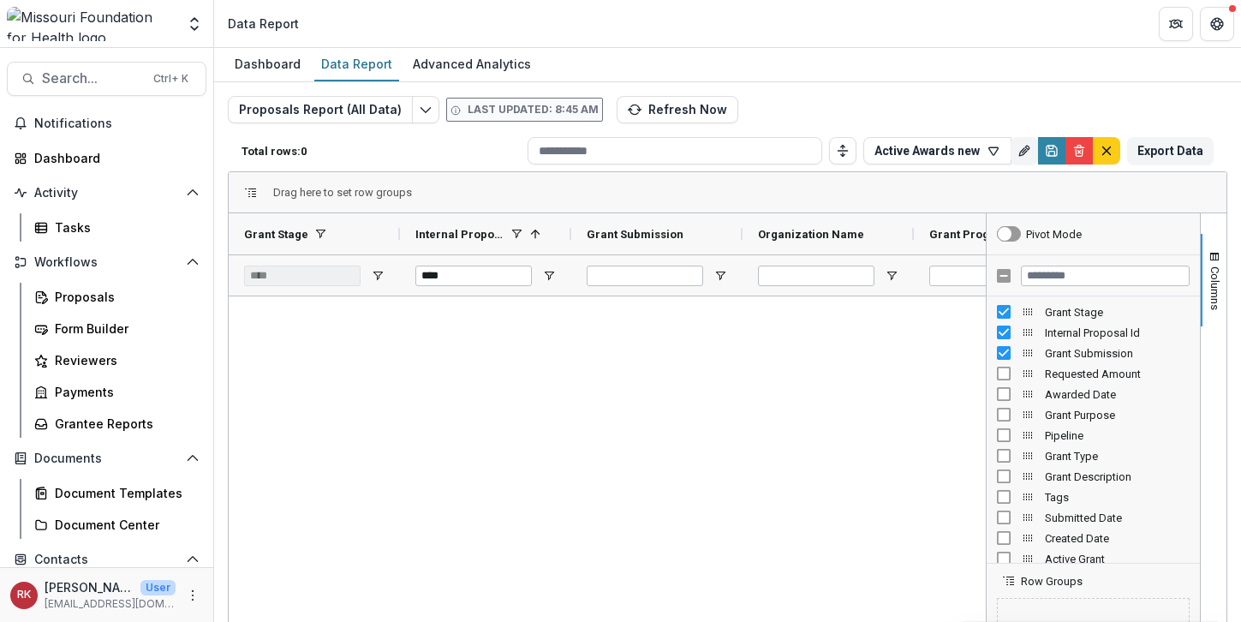
type input "***"
type input "**********"
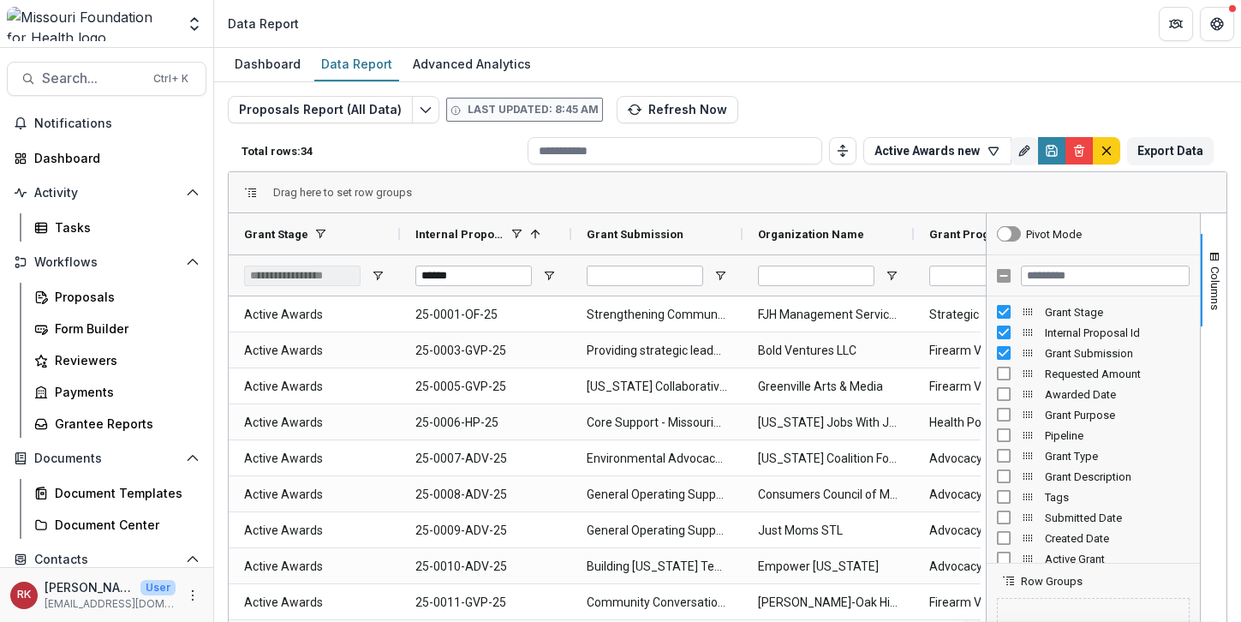
type input "*******"
type input "***"
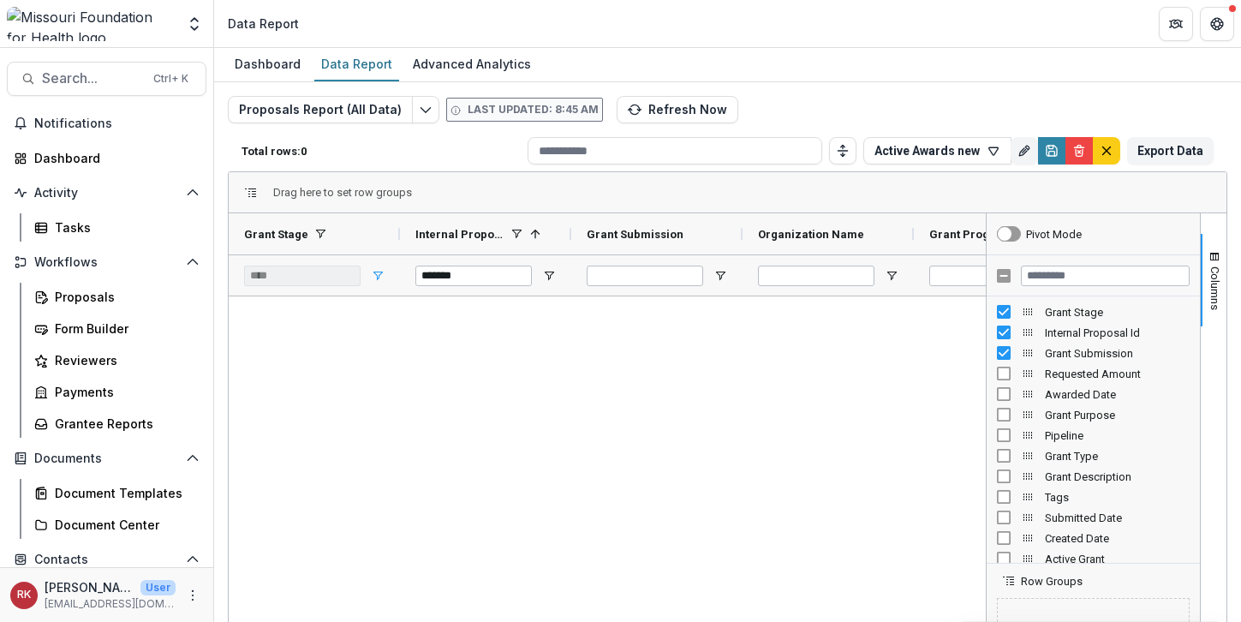
type input "*******"
click at [379, 273] on span "Open Filter Menu" at bounding box center [378, 276] width 14 height 14
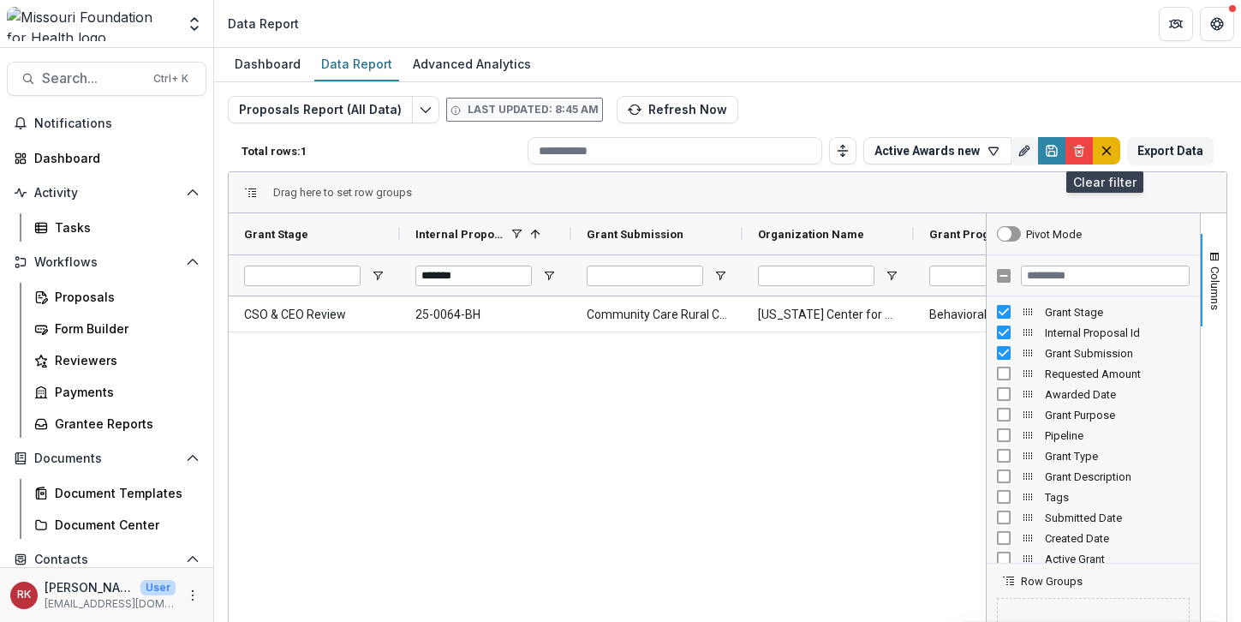
click at [1109, 155] on icon "default" at bounding box center [1107, 151] width 14 height 14
click at [1099, 154] on div "Proposals Report (All Data) Last updated: 8:45 AM Refresh Now Total rows: 1 Act…" at bounding box center [728, 413] width 1000 height 634
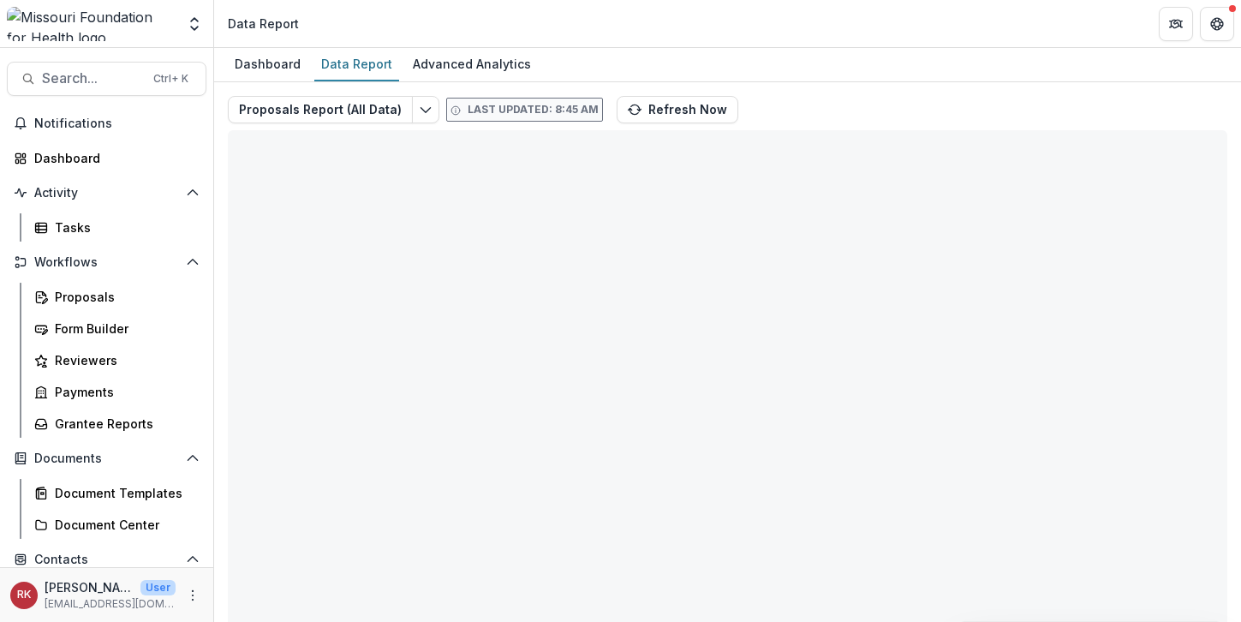
click at [295, 360] on div "Proposals Report (All Data) Last updated: 8:45 AM Refresh Now Total rows: 8840 …" at bounding box center [728, 413] width 1000 height 634
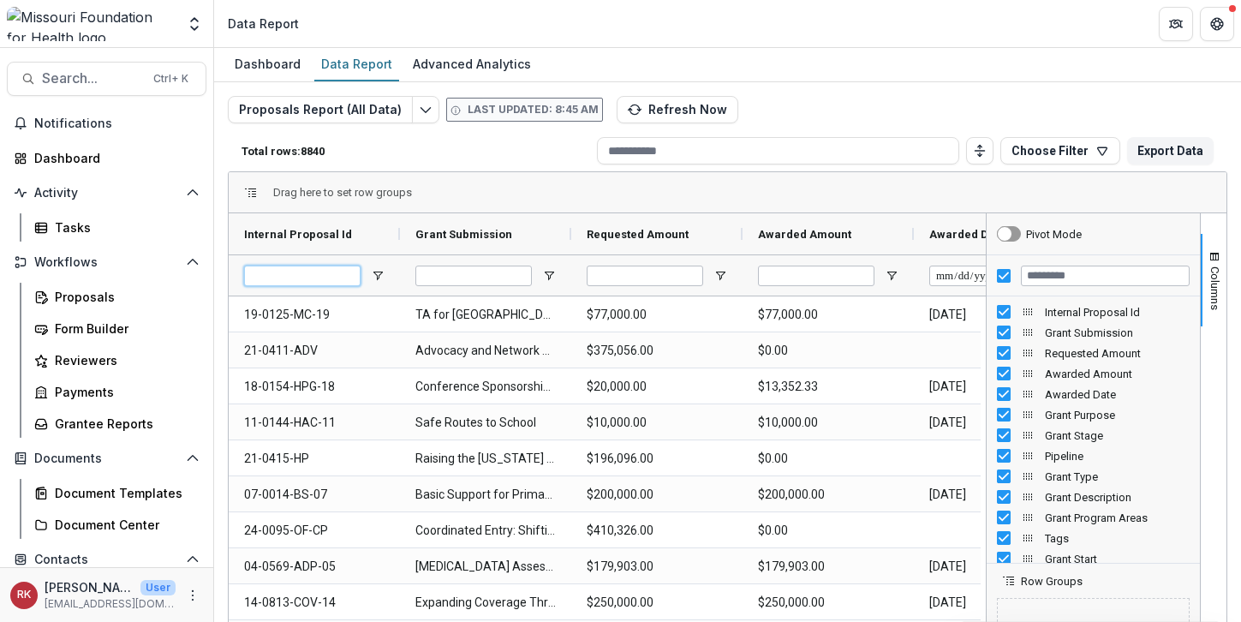
click at [299, 266] on input "Internal Proposal Id Filter Input" at bounding box center [302, 276] width 116 height 21
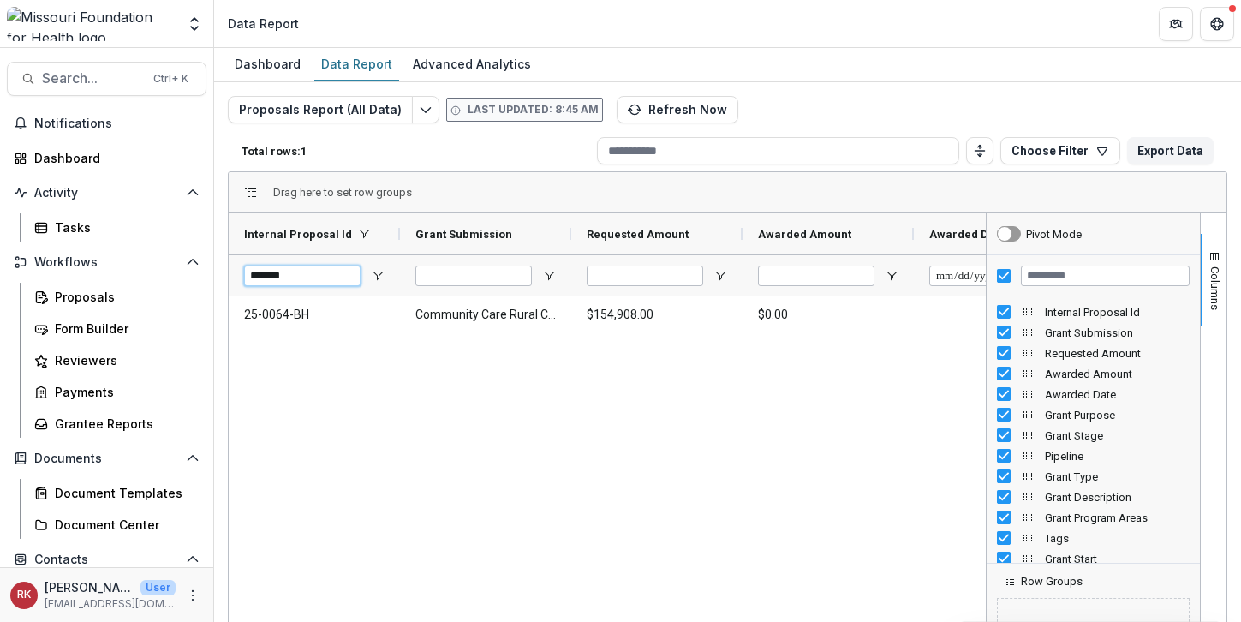
type input "*******"
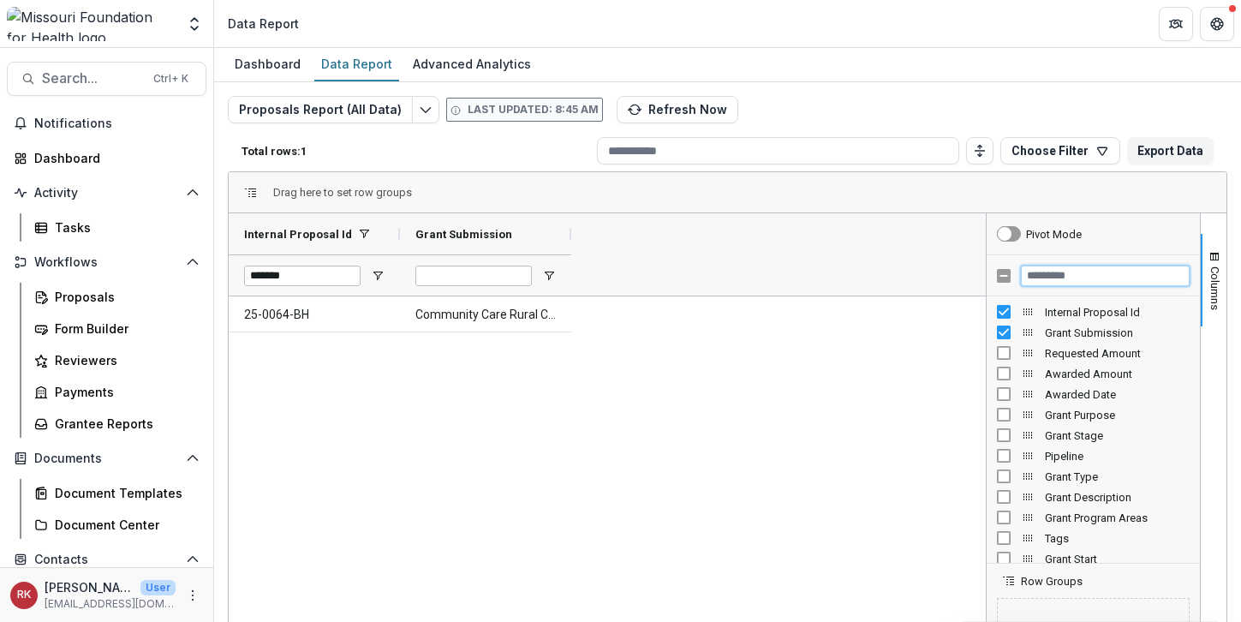
click at [1077, 270] on input "Filter Columns Input" at bounding box center [1105, 276] width 169 height 21
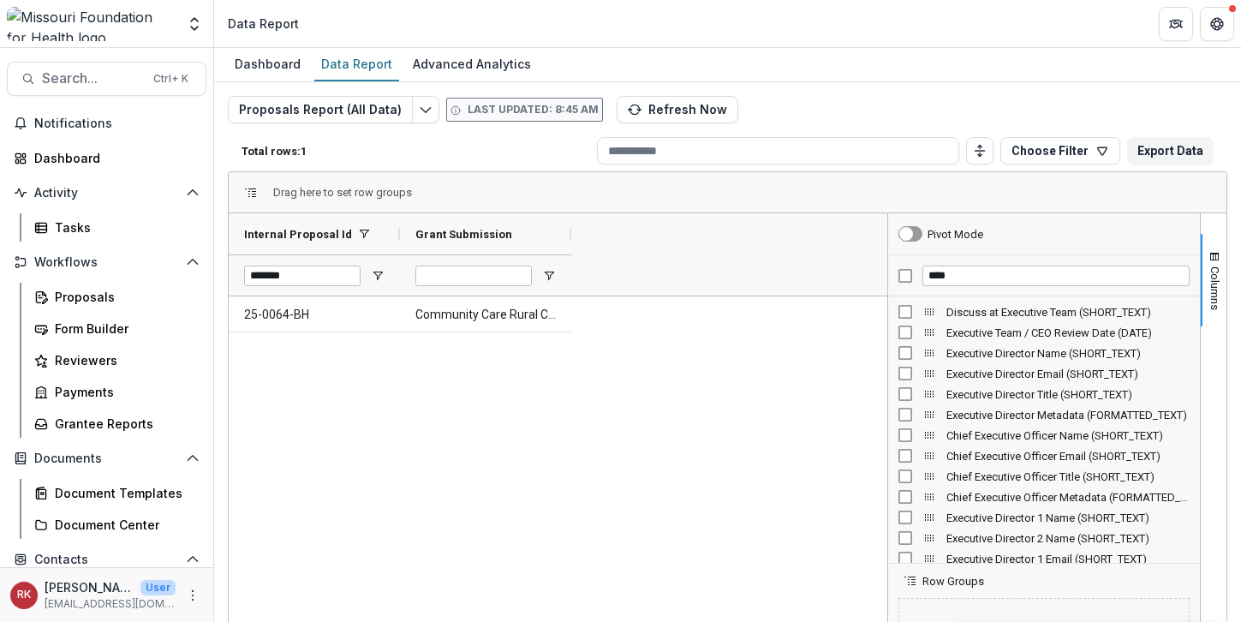
drag, startPoint x: 981, startPoint y: 343, endPoint x: 882, endPoint y: 335, distance: 98.8
click at [886, 335] on div at bounding box center [888, 491] width 4 height 557
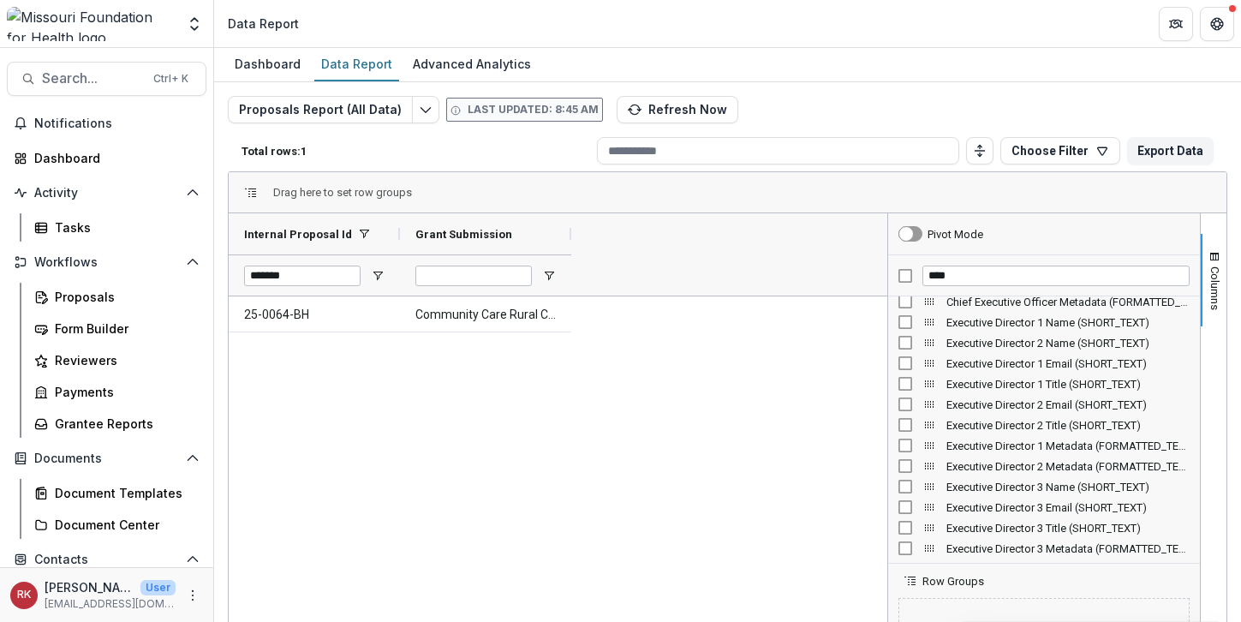
scroll to position [196, 0]
click at [905, 274] on div "****" at bounding box center [1044, 275] width 312 height 41
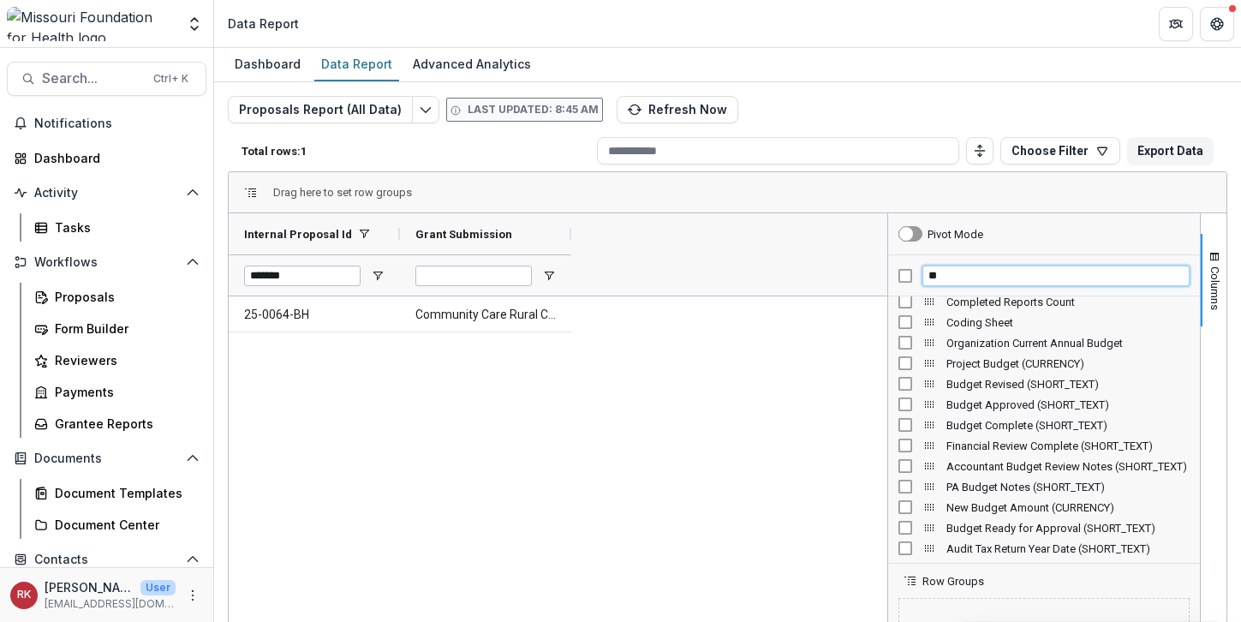
scroll to position [0, 0]
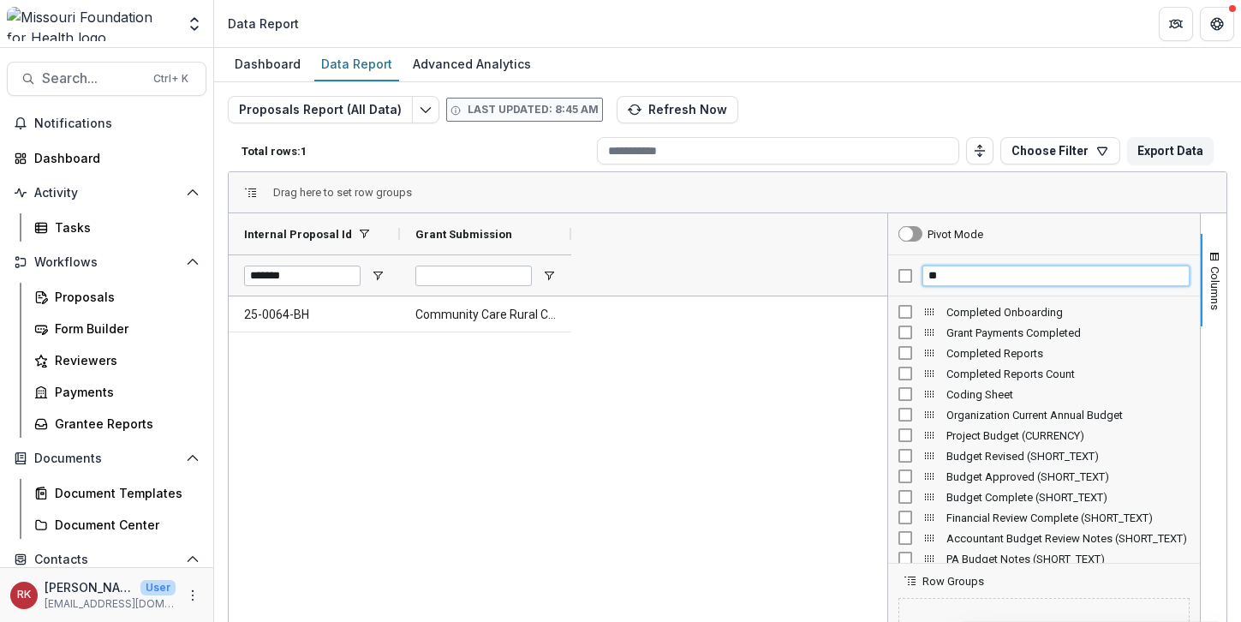
type input "*"
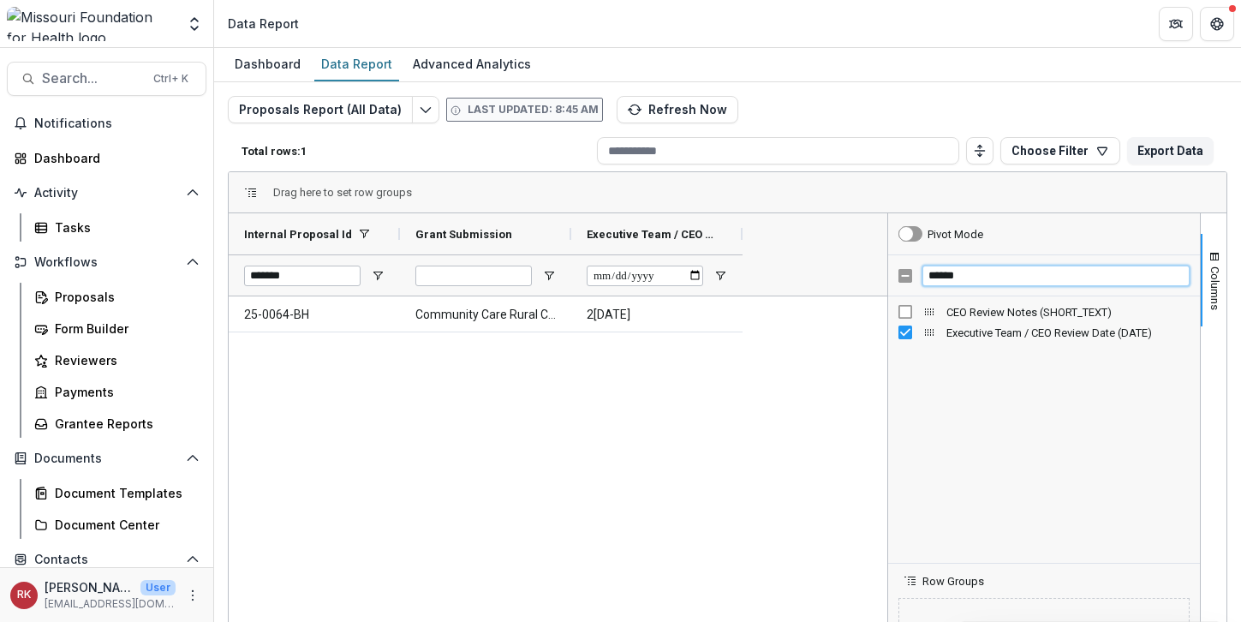
drag, startPoint x: 942, startPoint y: 280, endPoint x: 864, endPoint y: 267, distance: 79.0
click at [866, 268] on div "Internal Proposal Id Grant Submission Executive Team / CEO Review Date (DATE) *…" at bounding box center [728, 491] width 998 height 557
type input "********"
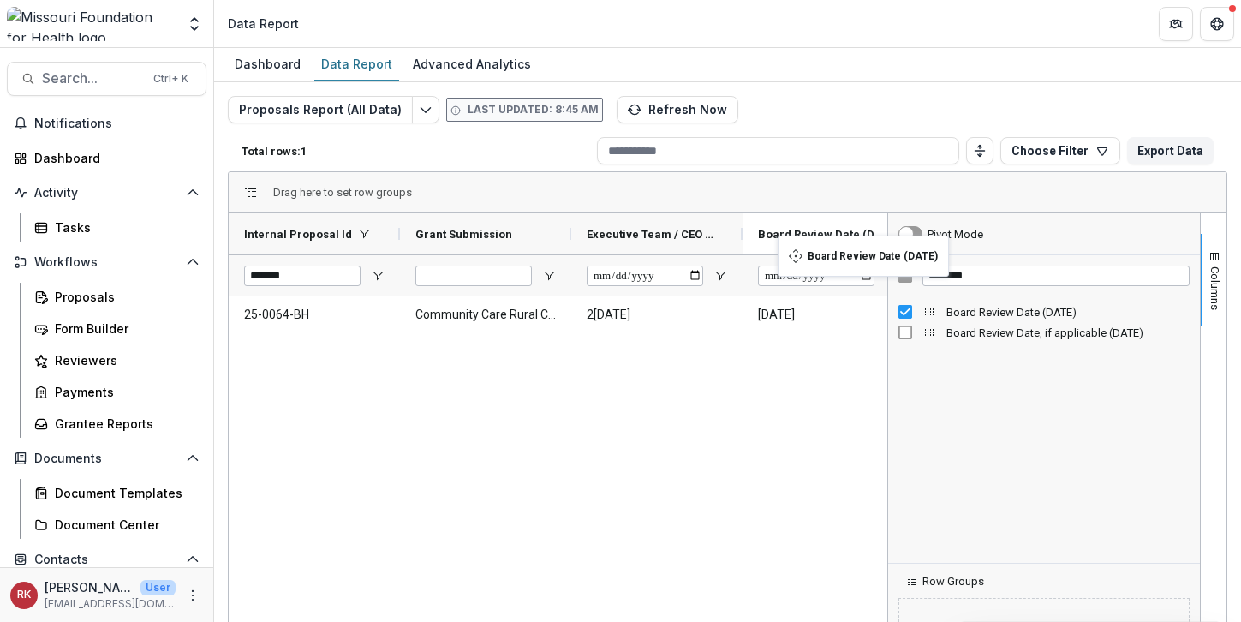
drag, startPoint x: 630, startPoint y: 232, endPoint x: 786, endPoint y: 246, distance: 157.3
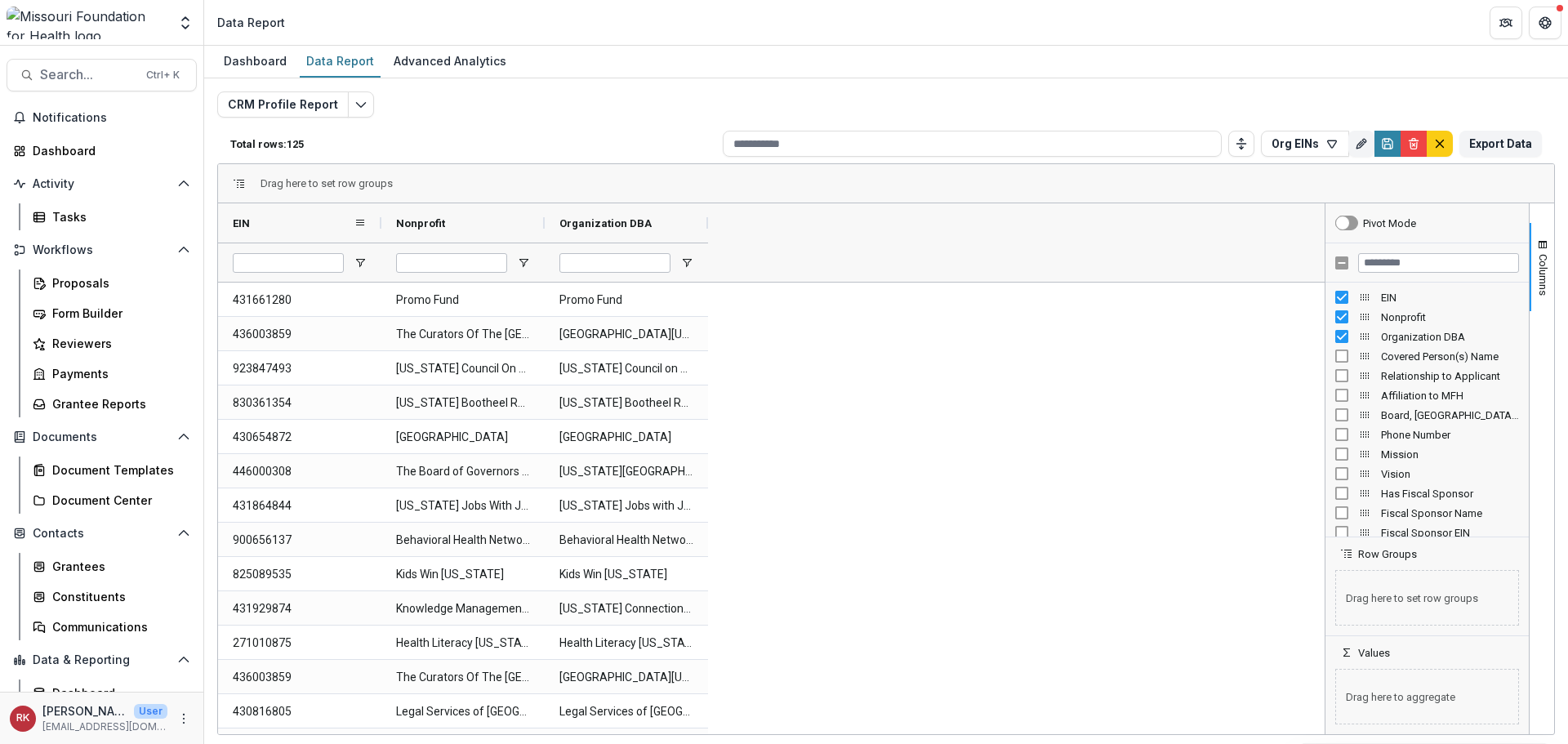
click at [306, 219] on div "EIN" at bounding box center [293, 223] width 121 height 31
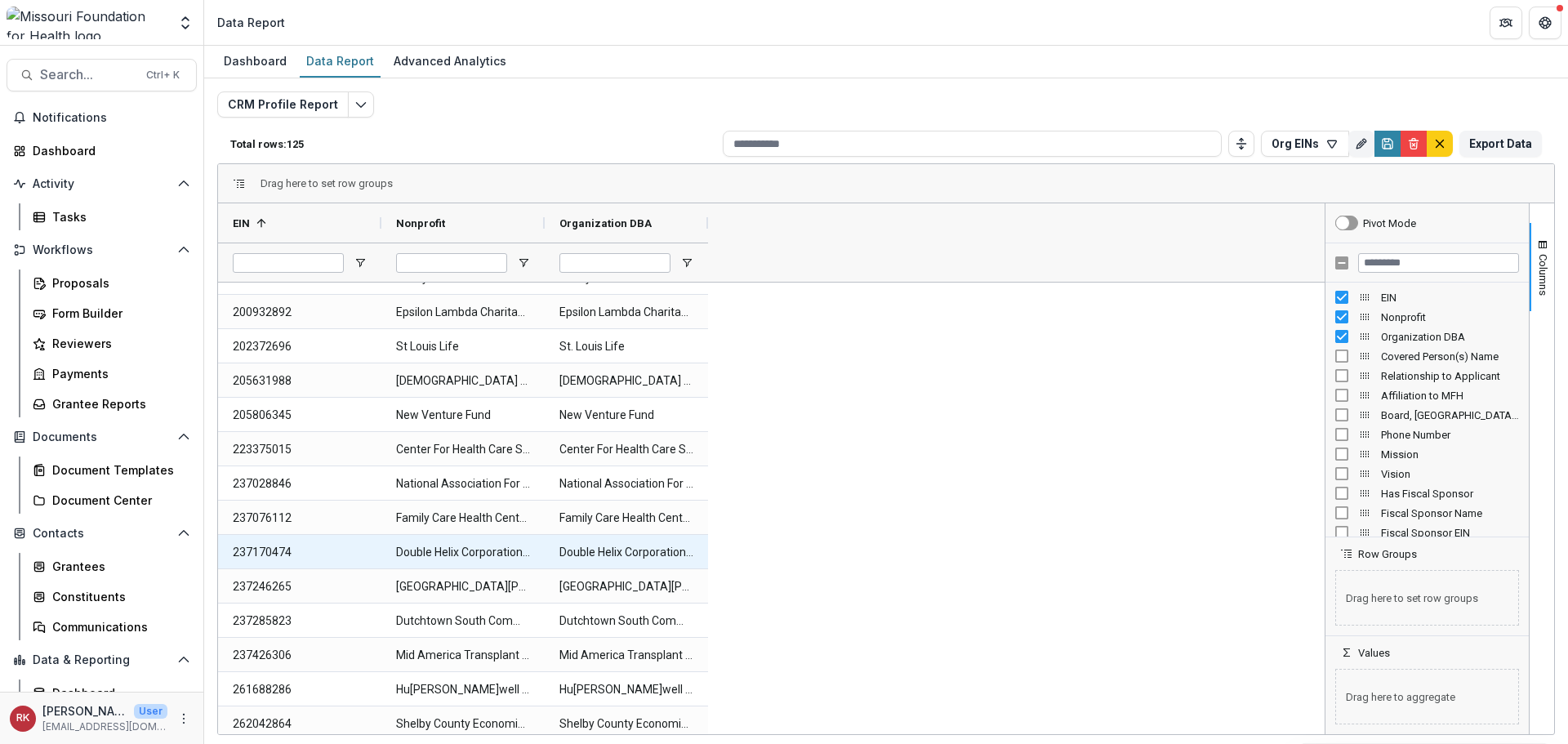
scroll to position [237, 0]
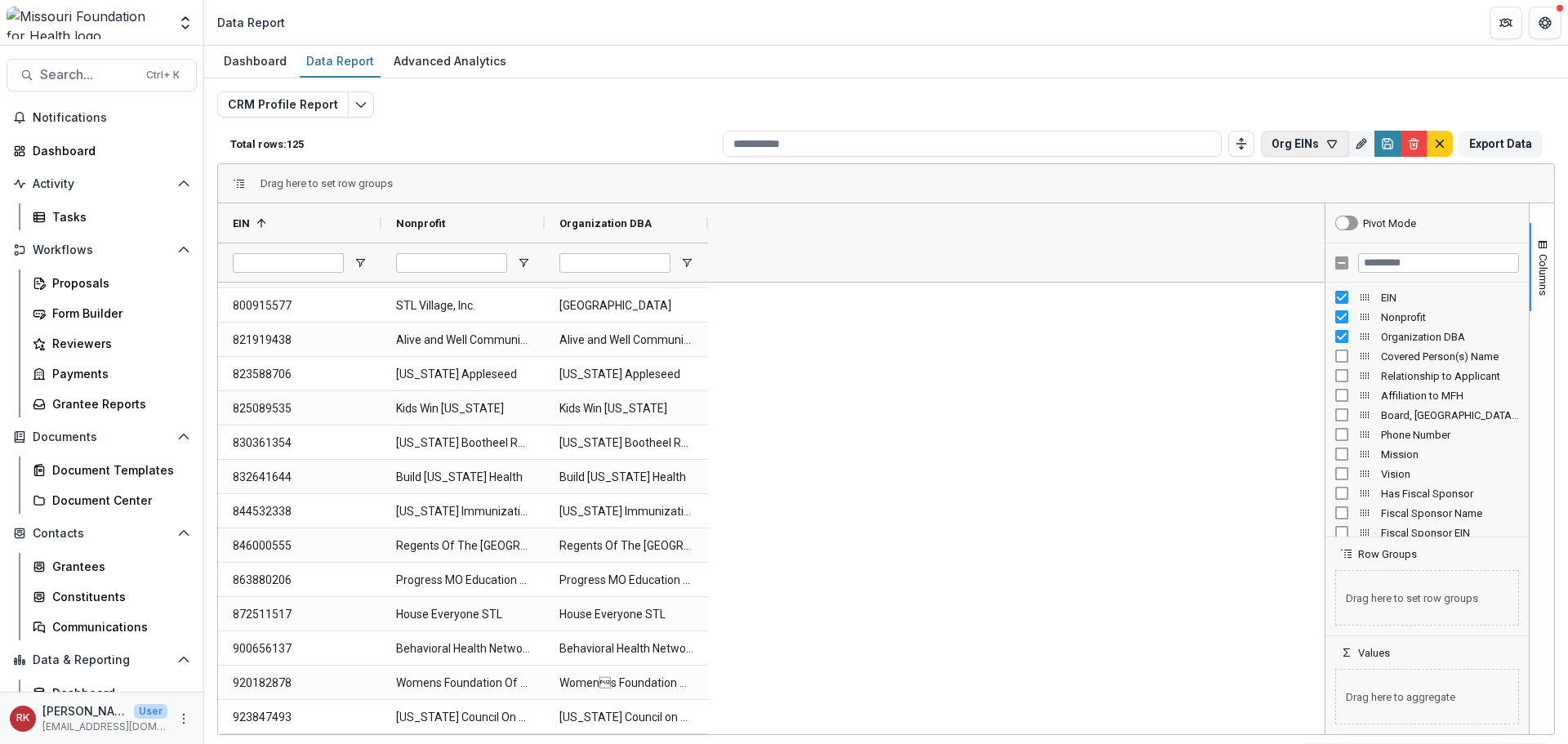
click at [1335, 144] on icon "button" at bounding box center [1332, 144] width 13 height 13
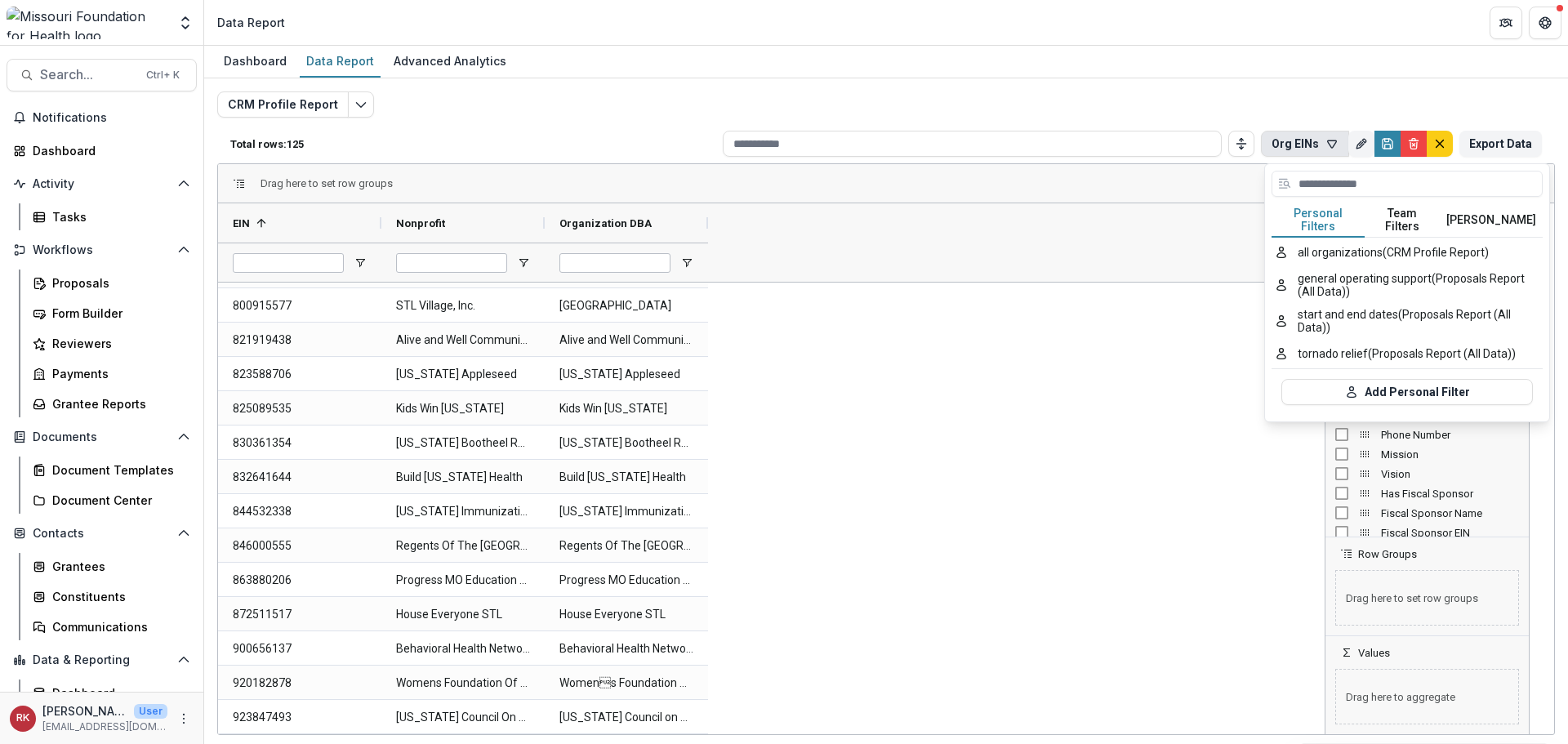
click at [1392, 216] on button "Team Filters" at bounding box center [1402, 220] width 75 height 34
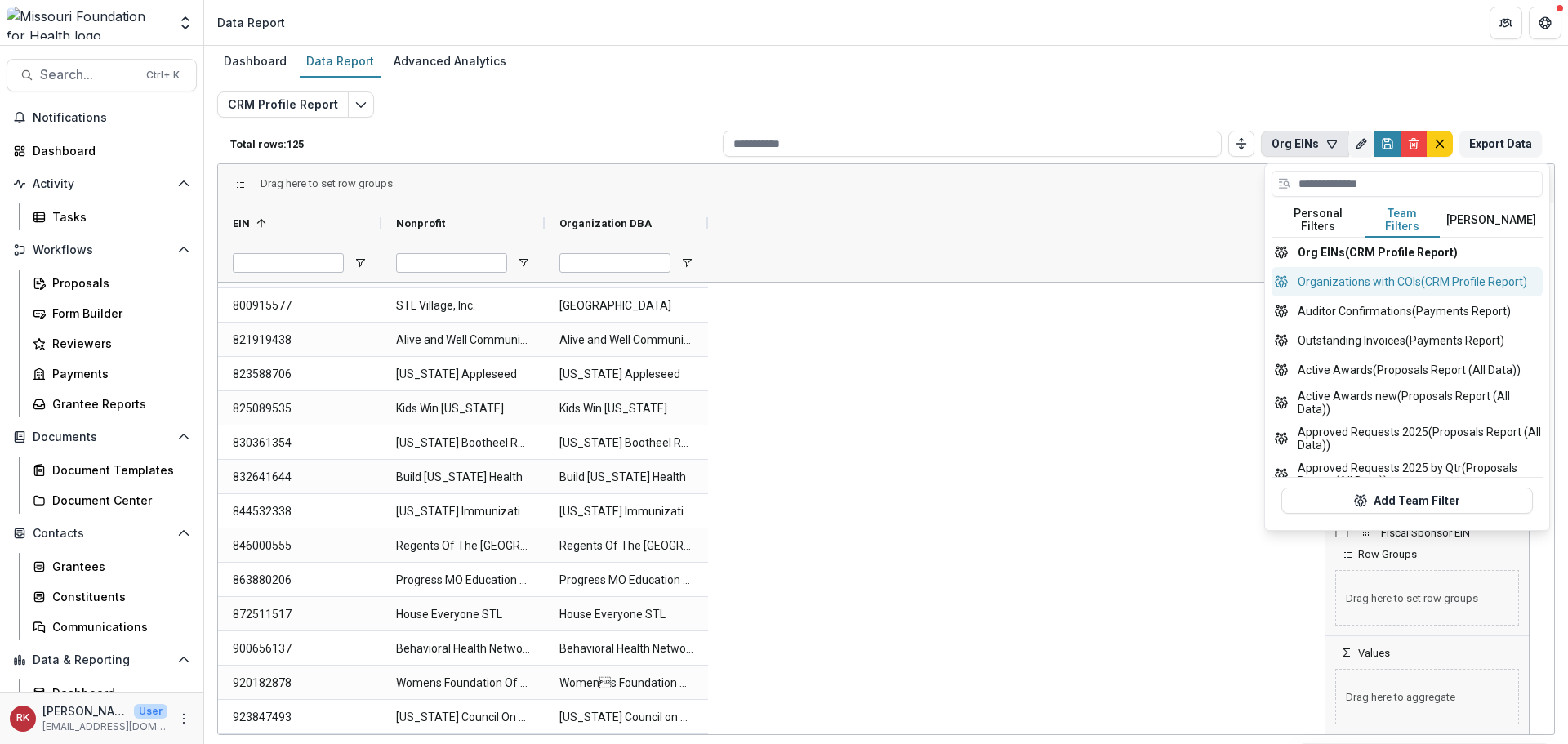
click at [1346, 279] on button "Organizations with COIs (CRM Profile Report)" at bounding box center [1408, 281] width 271 height 30
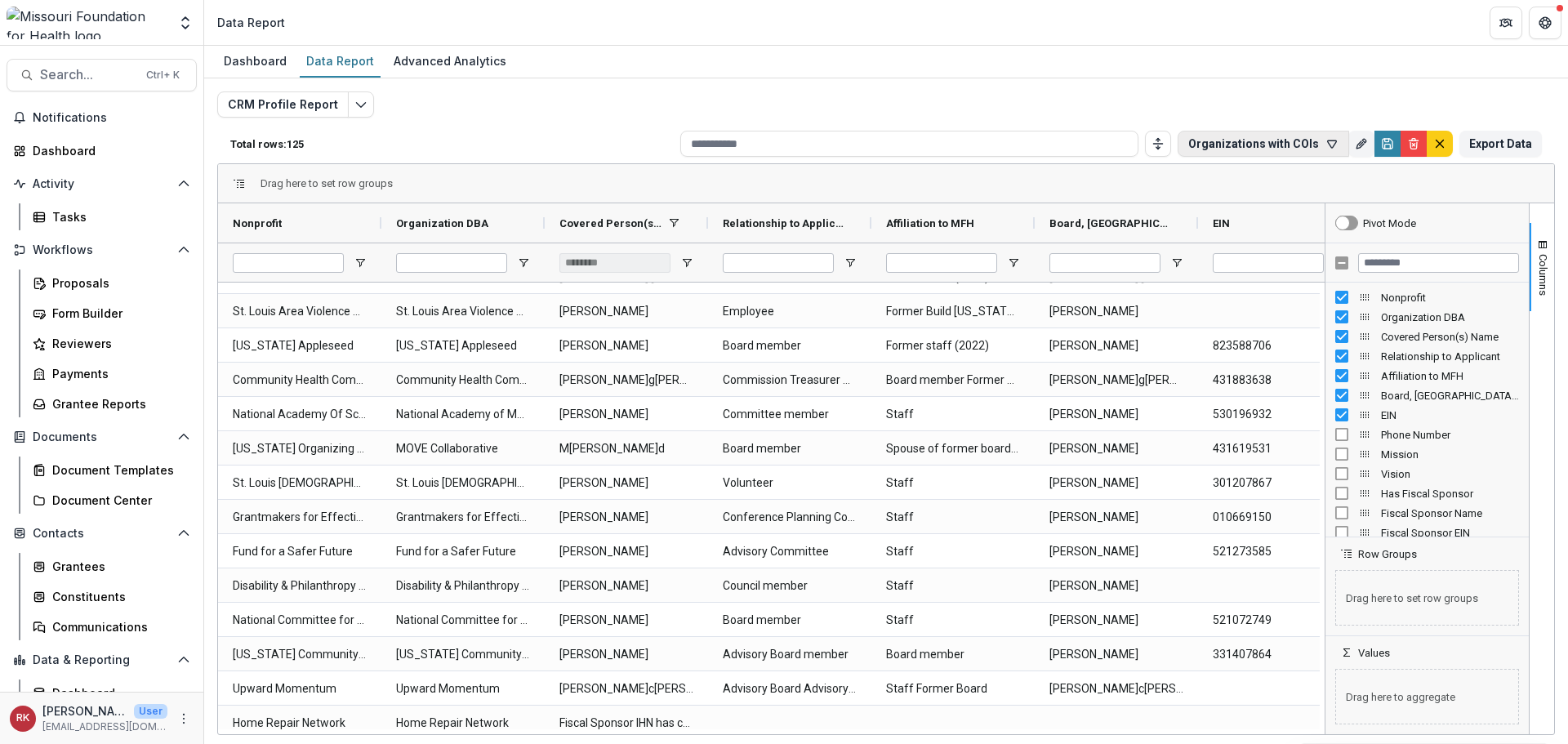
click at [1331, 147] on icon "button" at bounding box center [1332, 144] width 13 height 13
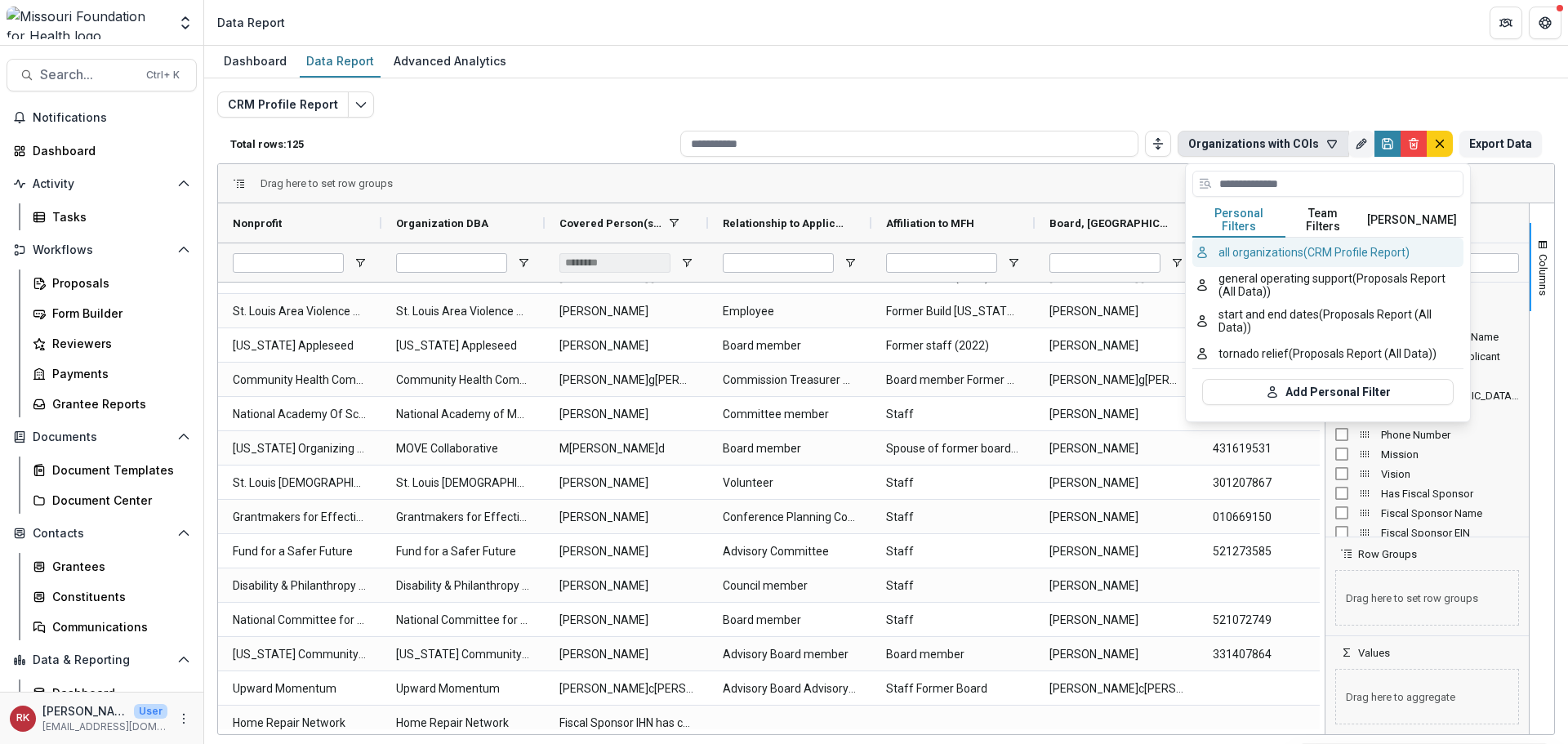
click at [1265, 246] on button "all organizations (CRM Profile Report)" at bounding box center [1328, 252] width 271 height 30
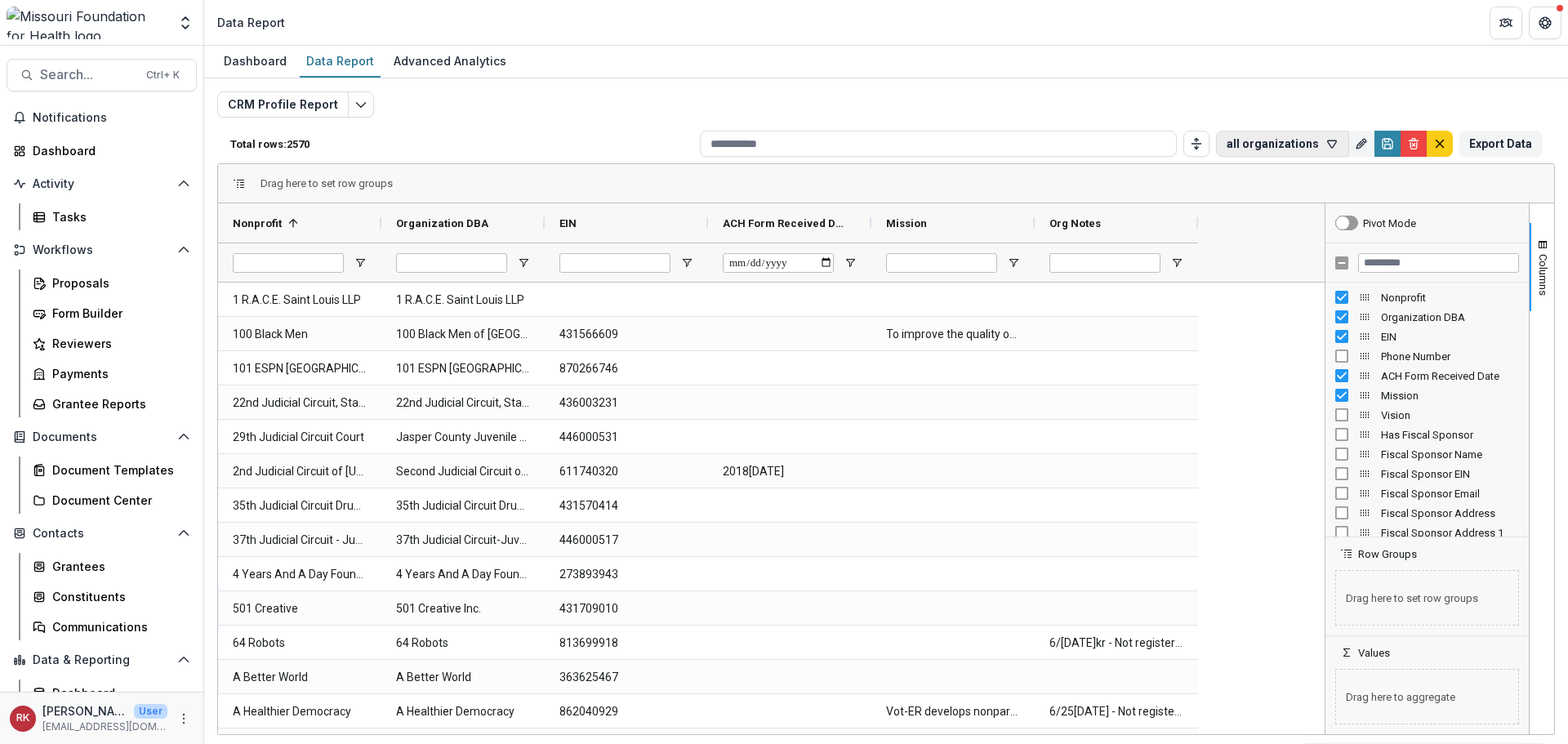
click at [1334, 144] on icon "button" at bounding box center [1332, 144] width 13 height 13
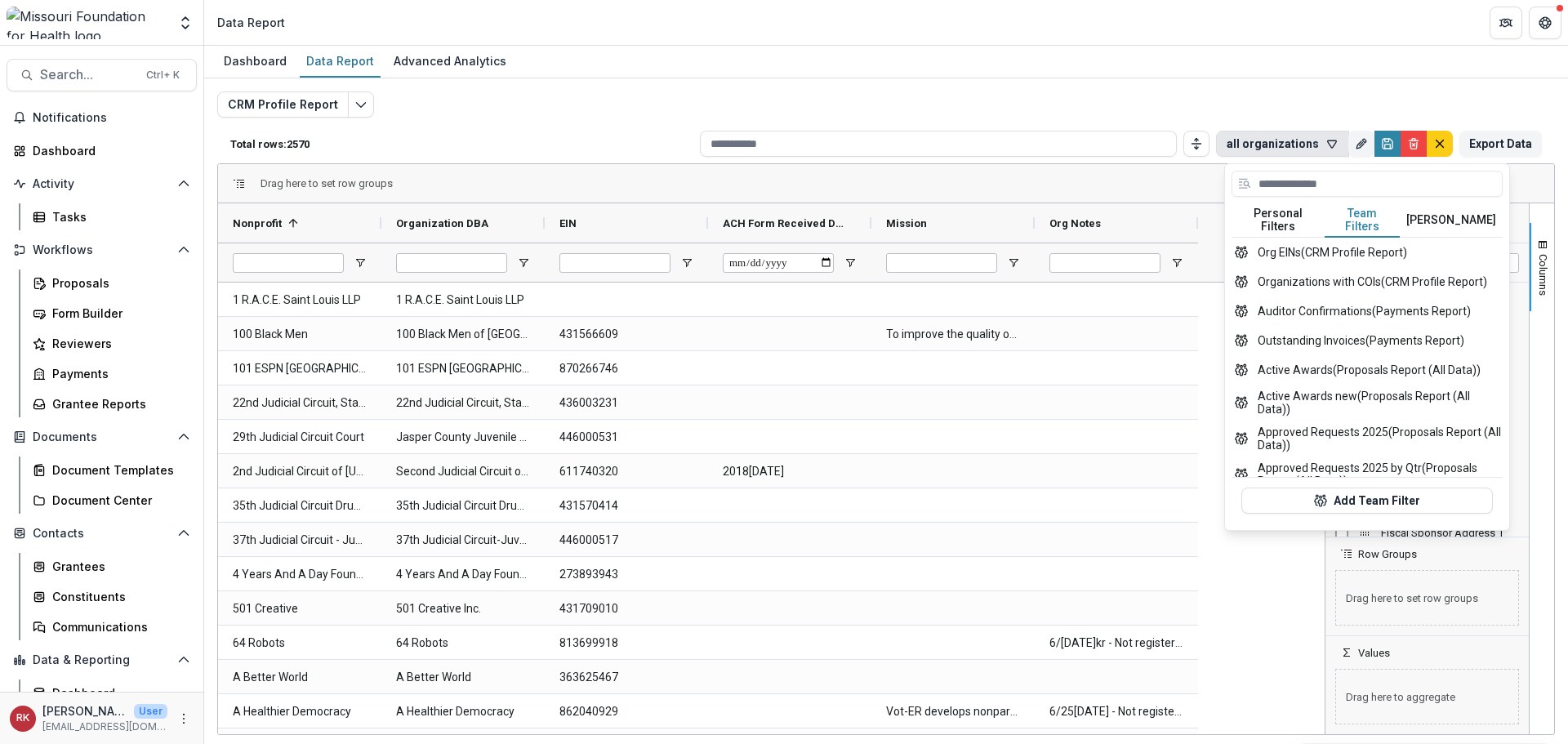
click at [1339, 214] on button "Team Filters" at bounding box center [1362, 220] width 75 height 34
click at [1326, 242] on button "Org EINs (CRM Profile Report)" at bounding box center [1368, 252] width 271 height 30
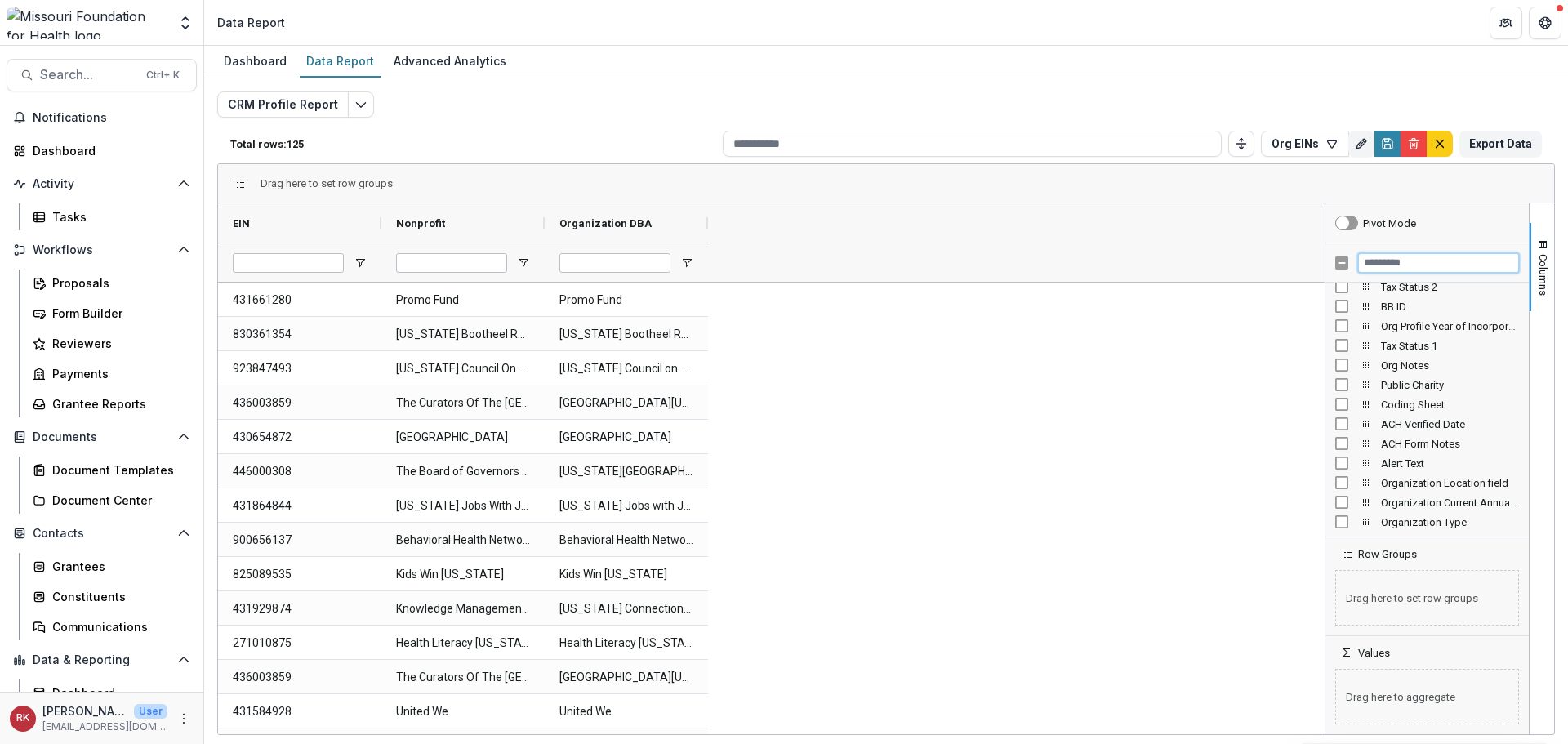
click at [1389, 259] on input "Filter Columns Input" at bounding box center [1438, 263] width 161 height 20
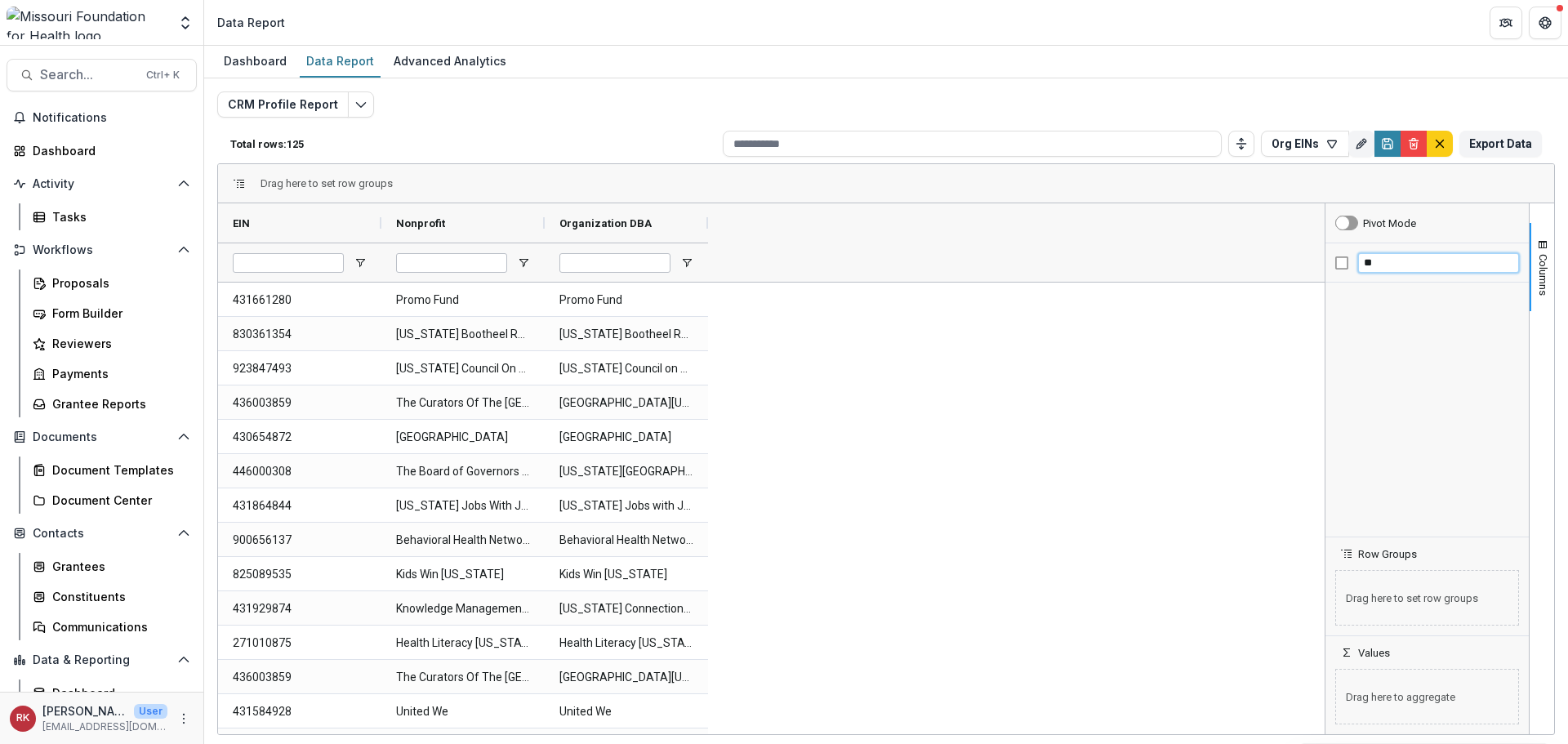
type input "*"
click at [1341, 258] on div "********" at bounding box center [1427, 262] width 203 height 39
type input "***"
drag, startPoint x: 1384, startPoint y: 265, endPoint x: 1319, endPoint y: 259, distance: 65.3
click at [1320, 259] on div "EIN Nonprofit Organization DBA" at bounding box center [886, 468] width 1336 height 531
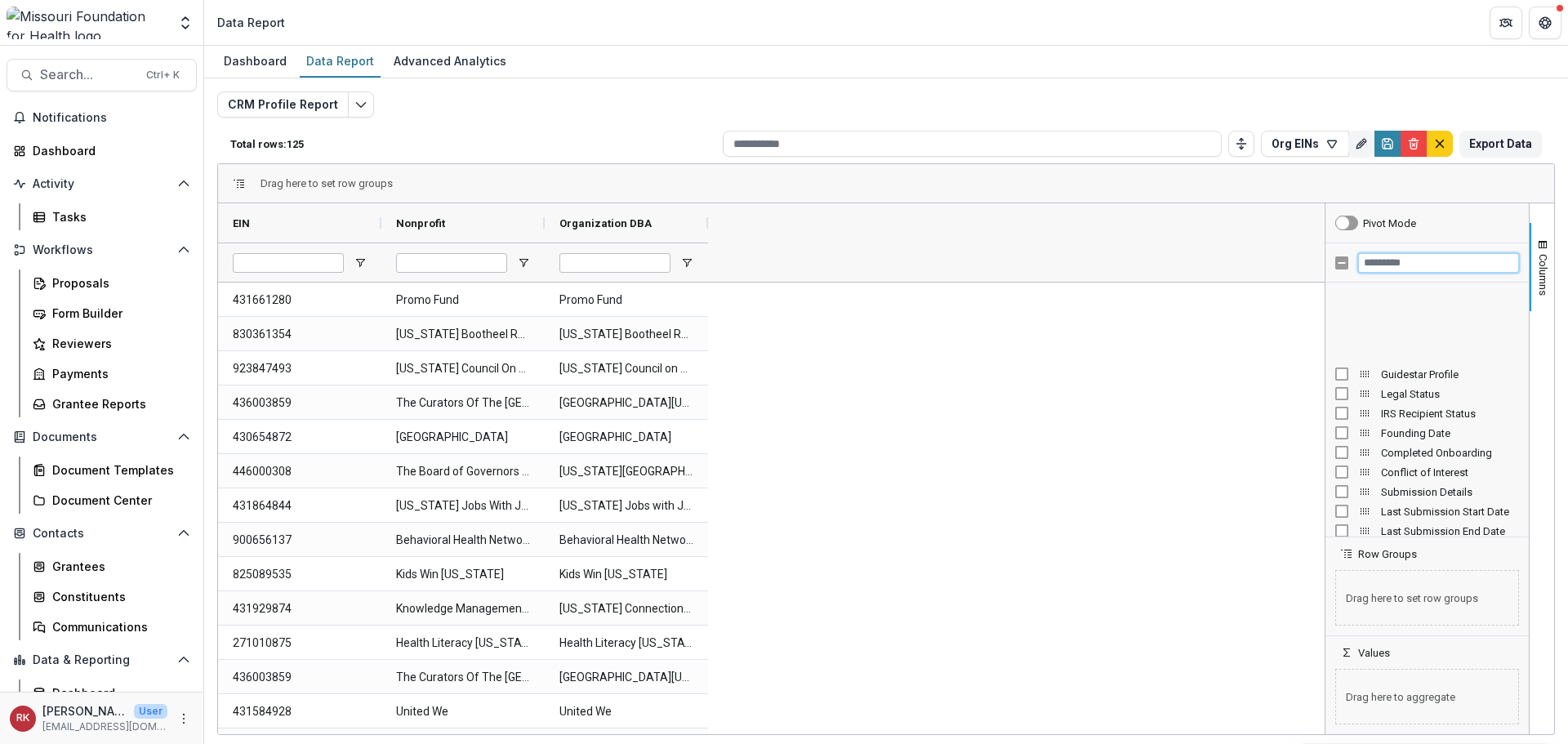
scroll to position [629, 0]
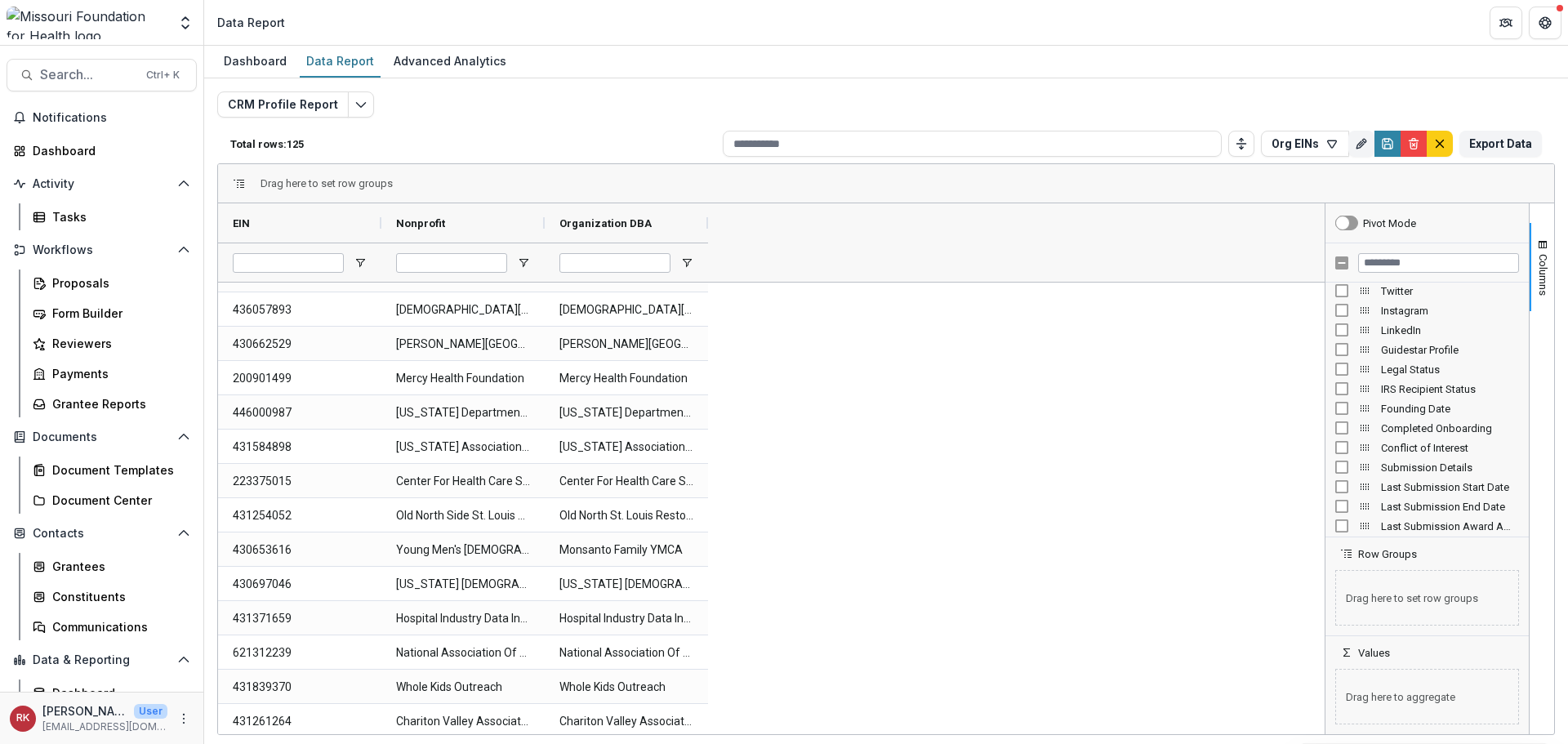
scroll to position [735, 0]
click at [832, 225] on div "Conflict of Interest" at bounding box center [783, 223] width 121 height 31
click at [819, 225] on span at bounding box center [827, 223] width 18 height 13
click at [811, 218] on span "Conflict of Interest" at bounding box center [771, 223] width 95 height 12
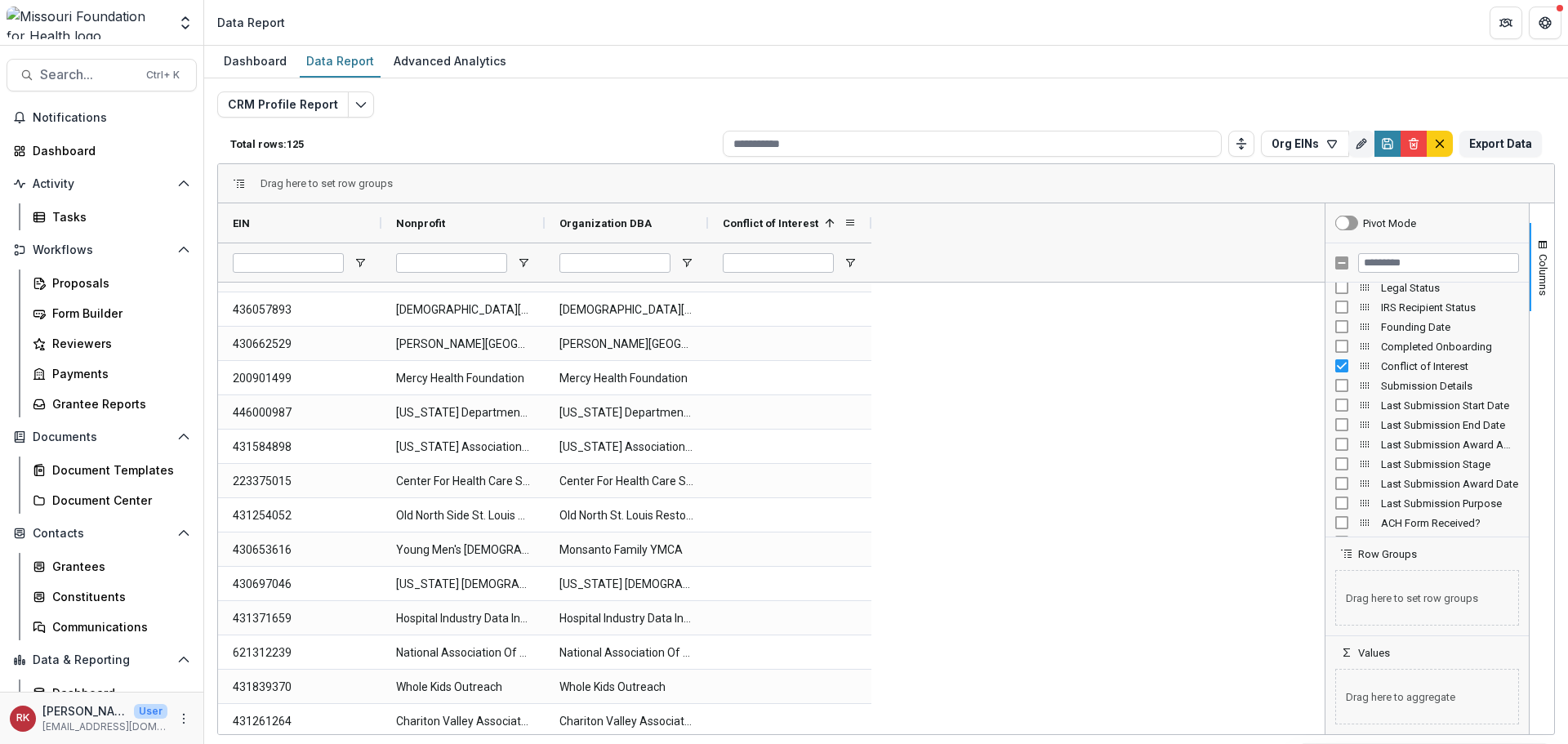
click at [811, 219] on span "Conflict of Interest" at bounding box center [771, 223] width 95 height 12
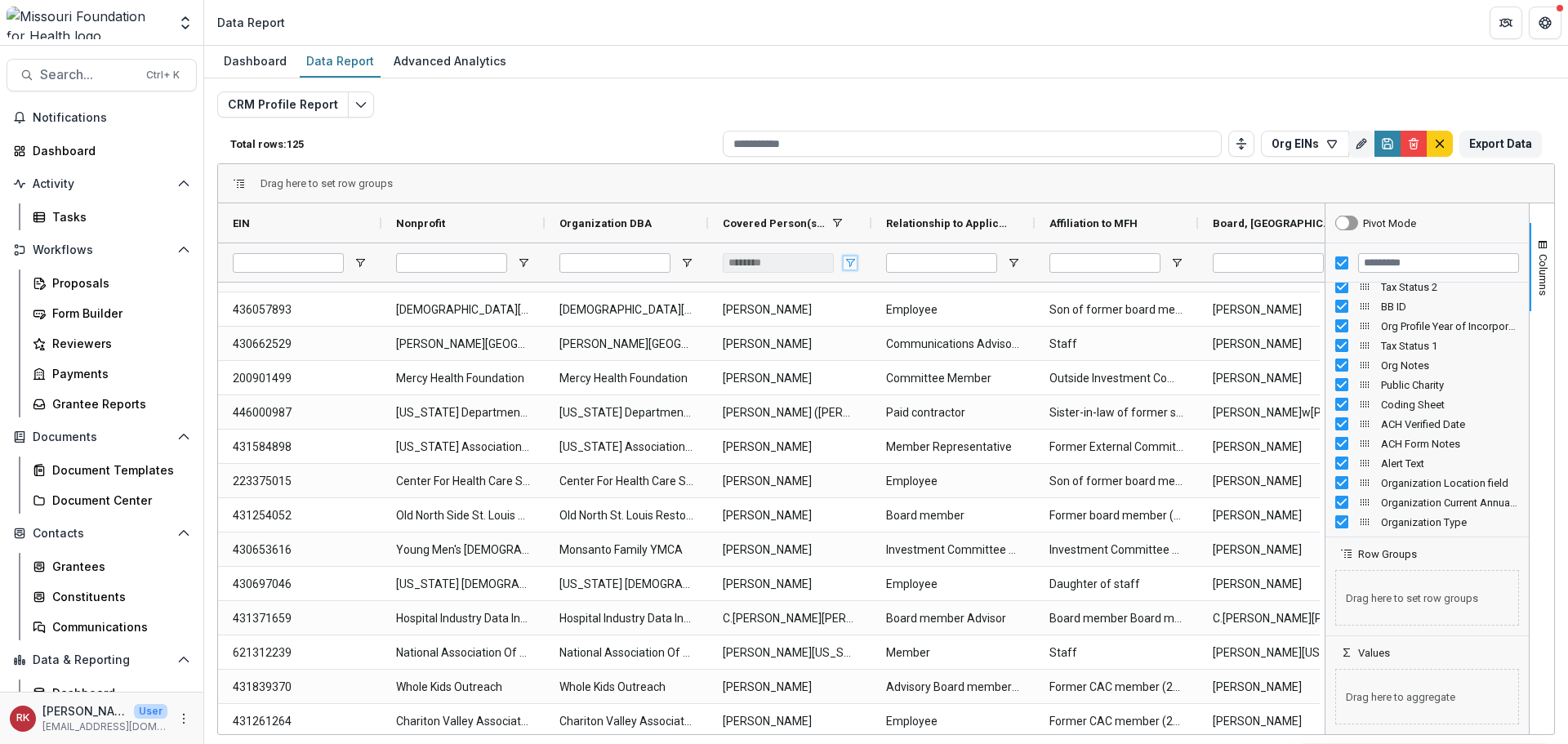
click at [851, 260] on span "Open Filter Menu" at bounding box center [851, 263] width 13 height 13
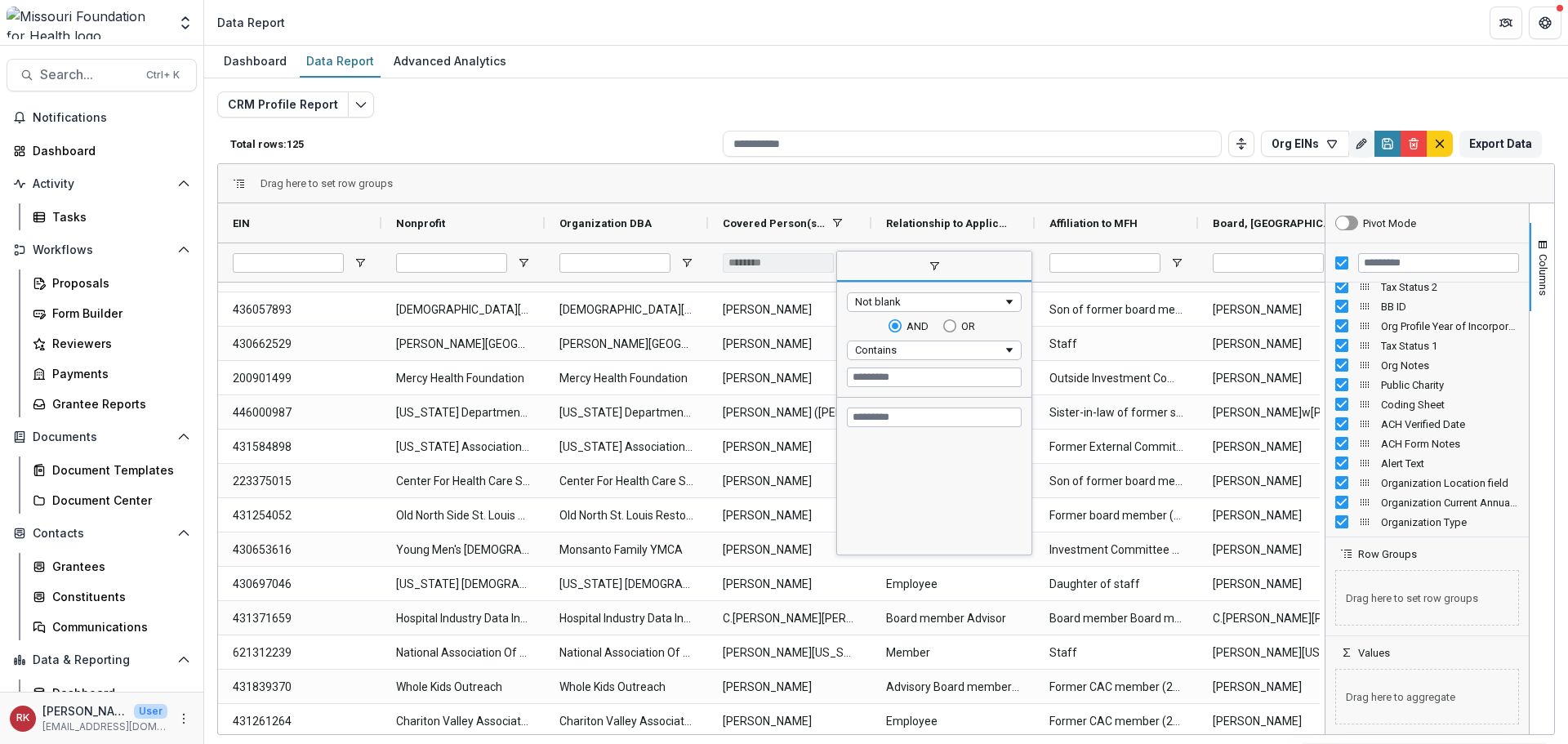
scroll to position [1750, 0]
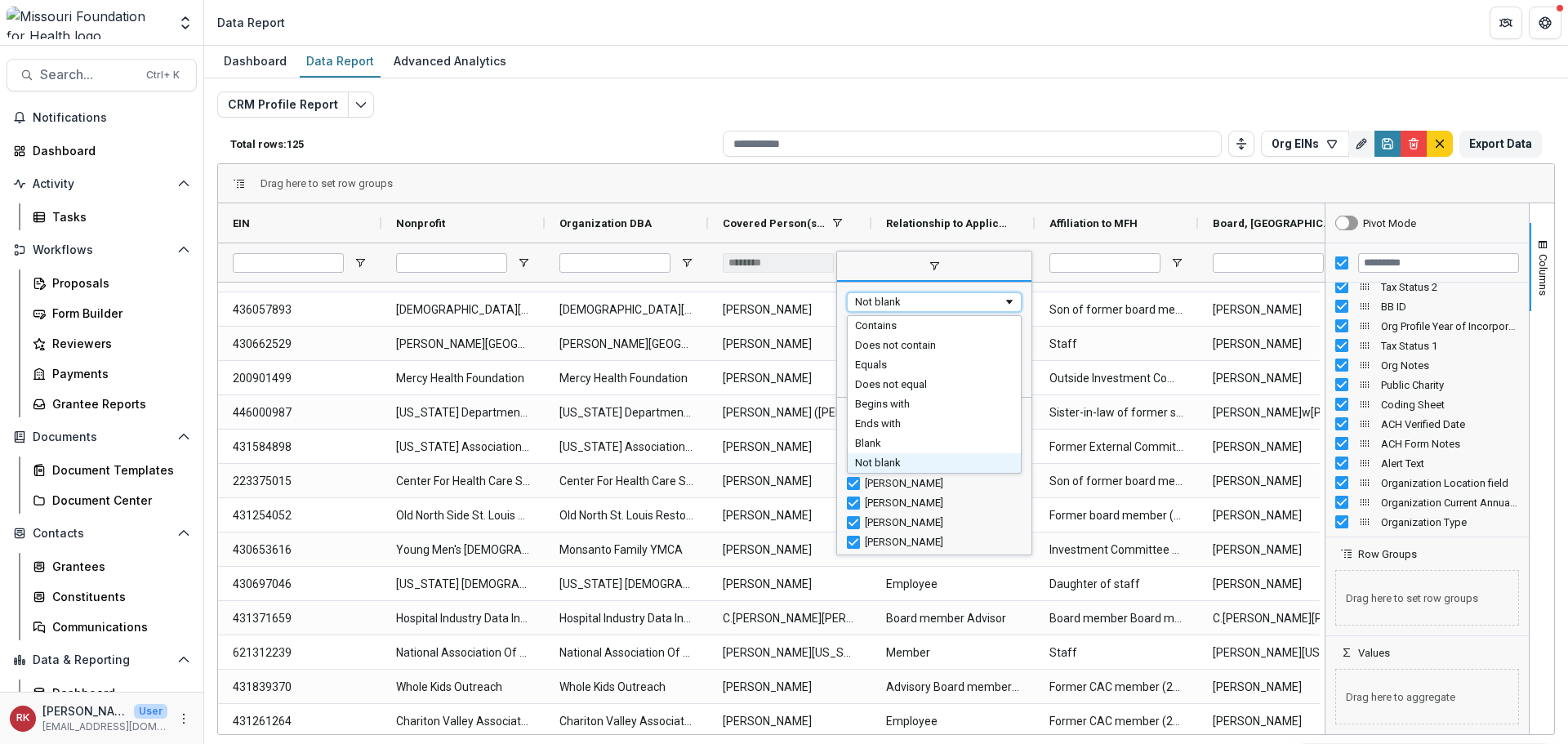
click at [910, 302] on div "Not blank" at bounding box center [929, 301] width 148 height 12
click at [927, 266] on span "filter" at bounding box center [935, 267] width 195 height 30
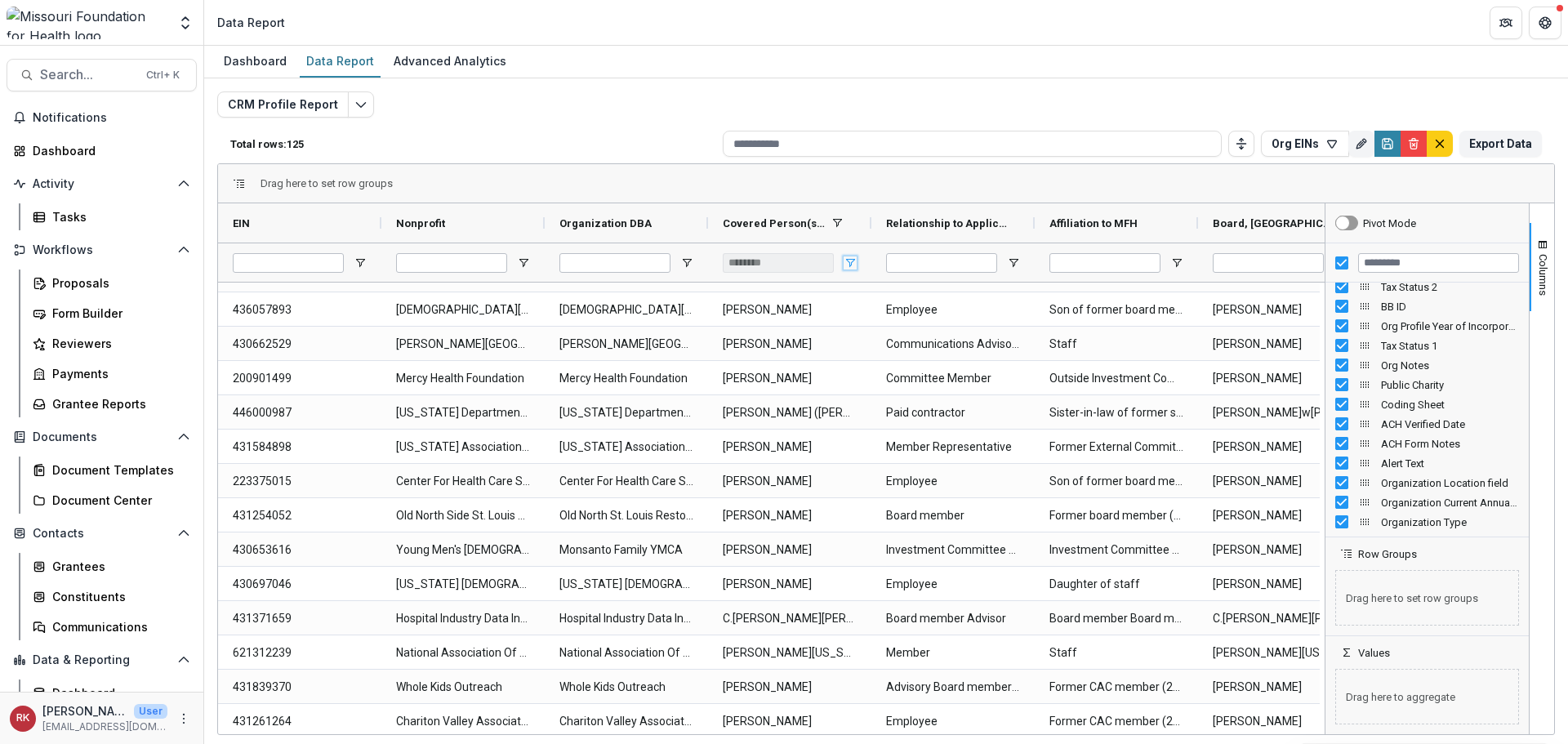
click at [851, 262] on span "Open Filter Menu" at bounding box center [851, 263] width 13 height 13
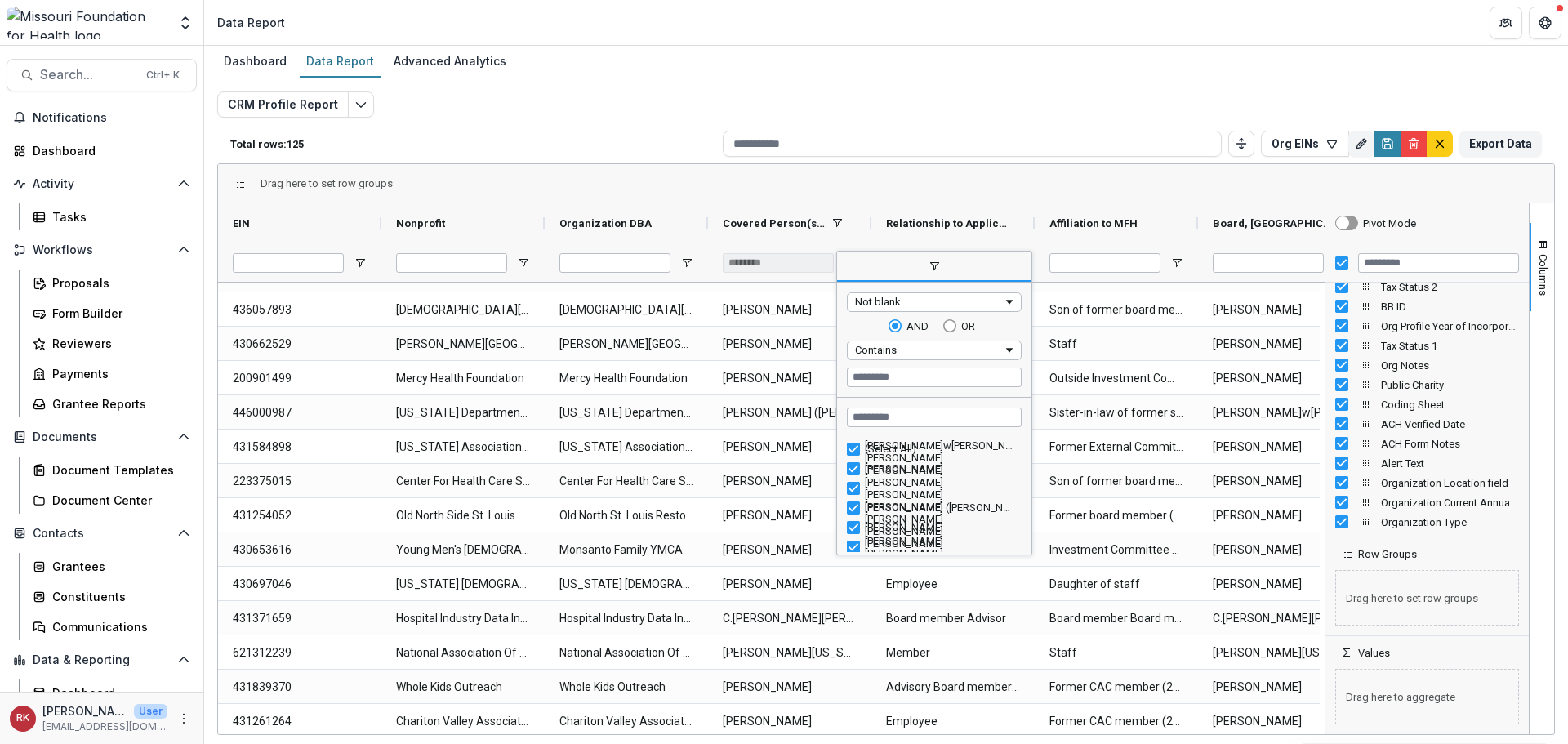
click at [937, 270] on span "filter" at bounding box center [935, 266] width 13 height 13
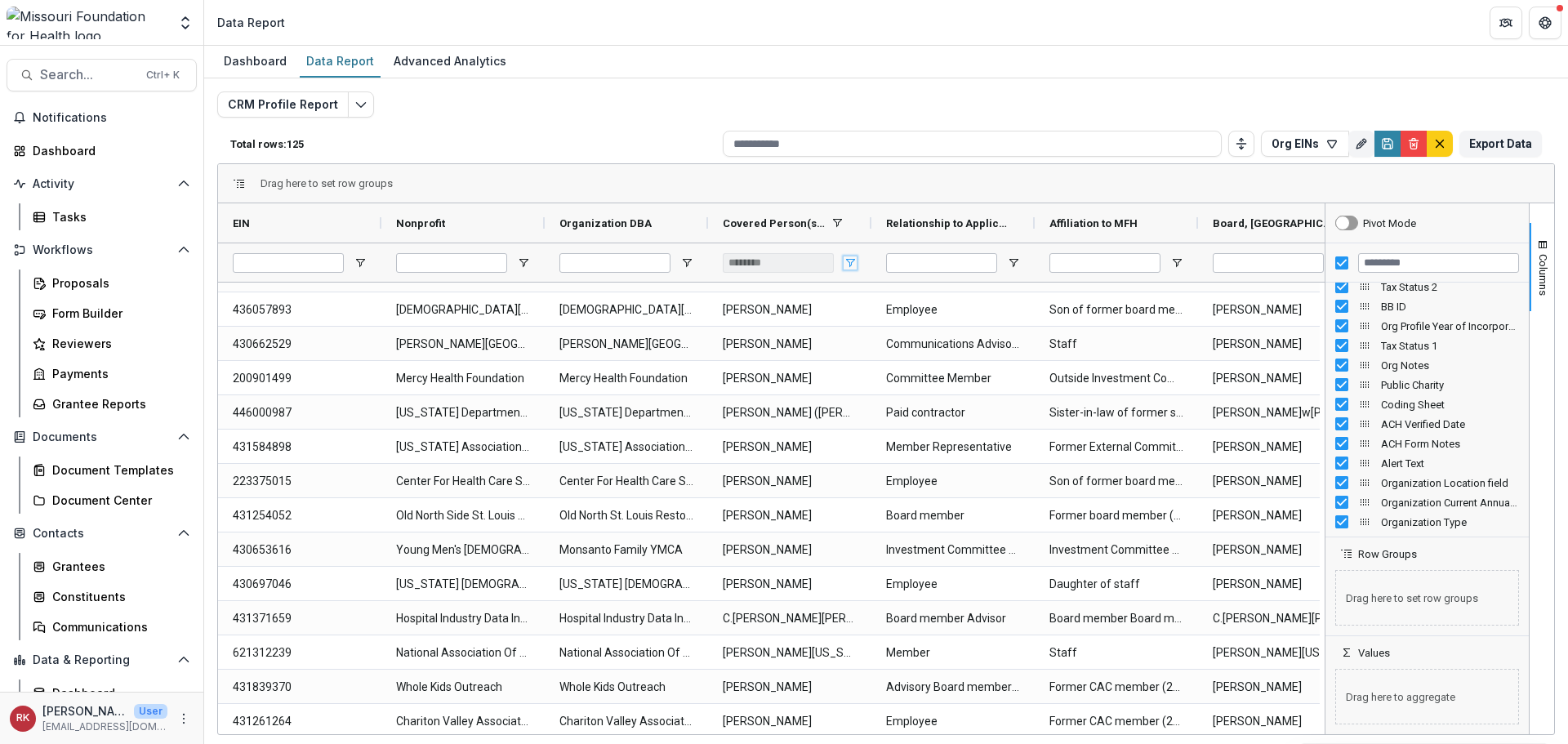
click at [845, 262] on span "Open Filter Menu" at bounding box center [851, 263] width 13 height 13
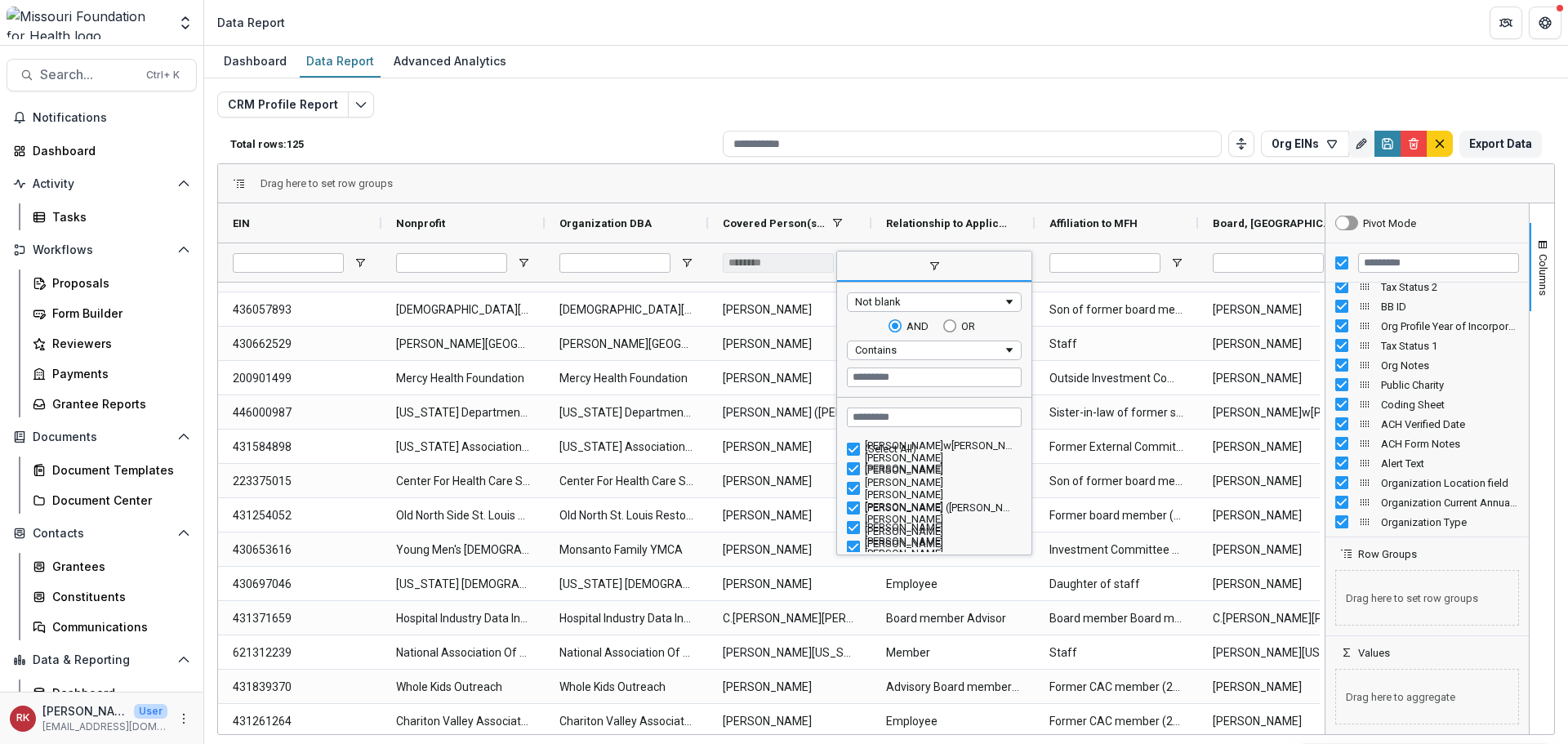
click at [897, 296] on div "Not blank" at bounding box center [929, 301] width 148 height 12
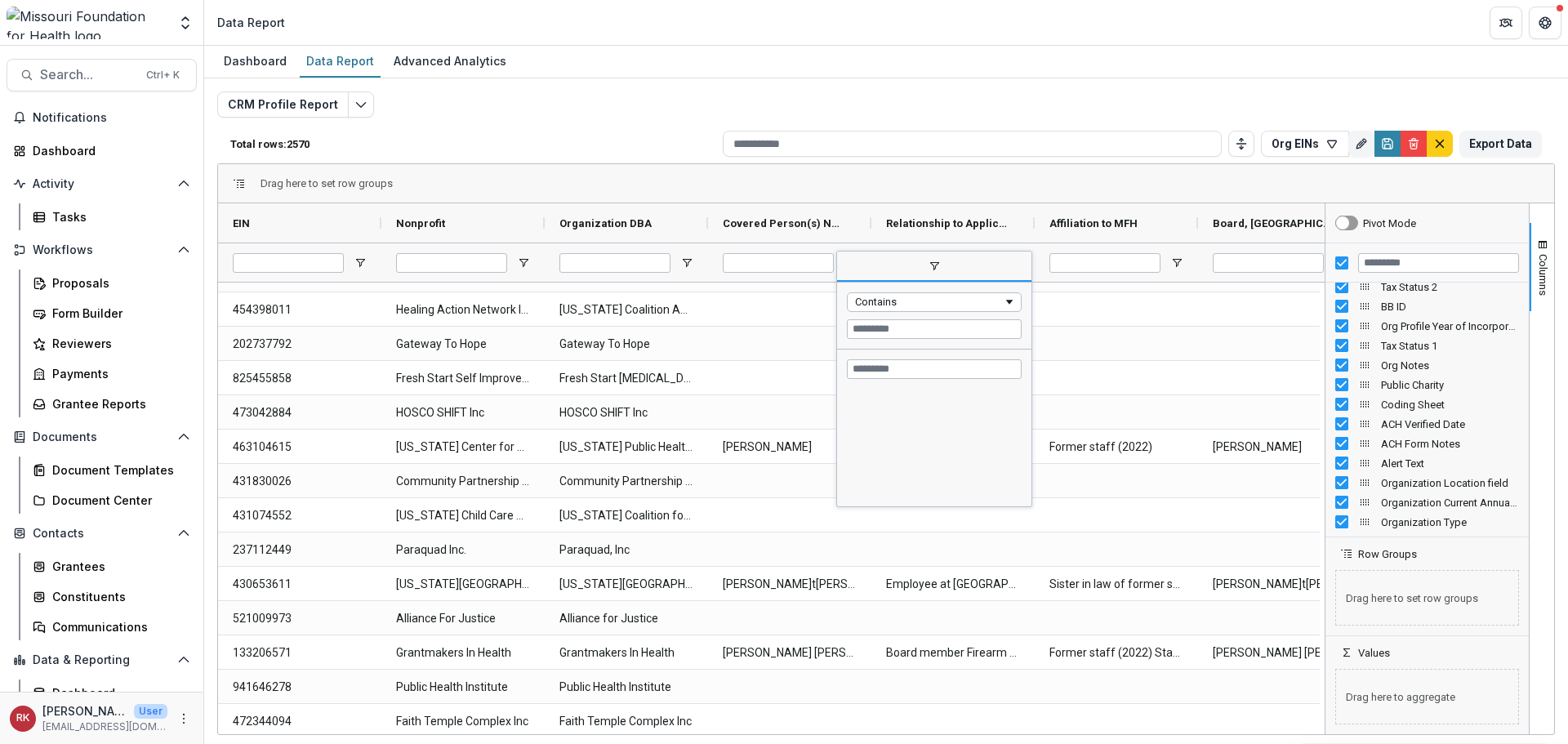
scroll to position [0, 0]
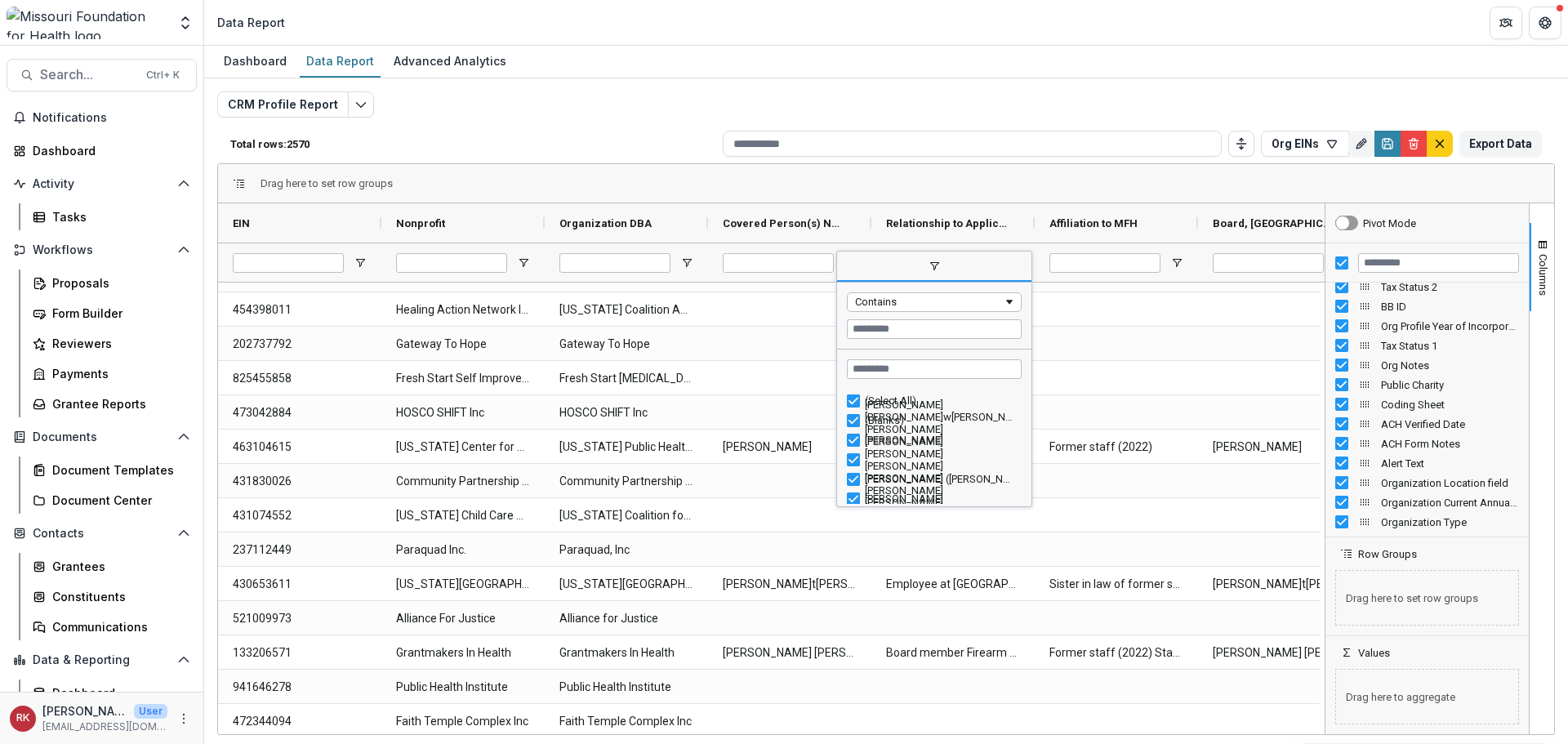
drag, startPoint x: 925, startPoint y: 265, endPoint x: 811, endPoint y: 234, distance: 118.1
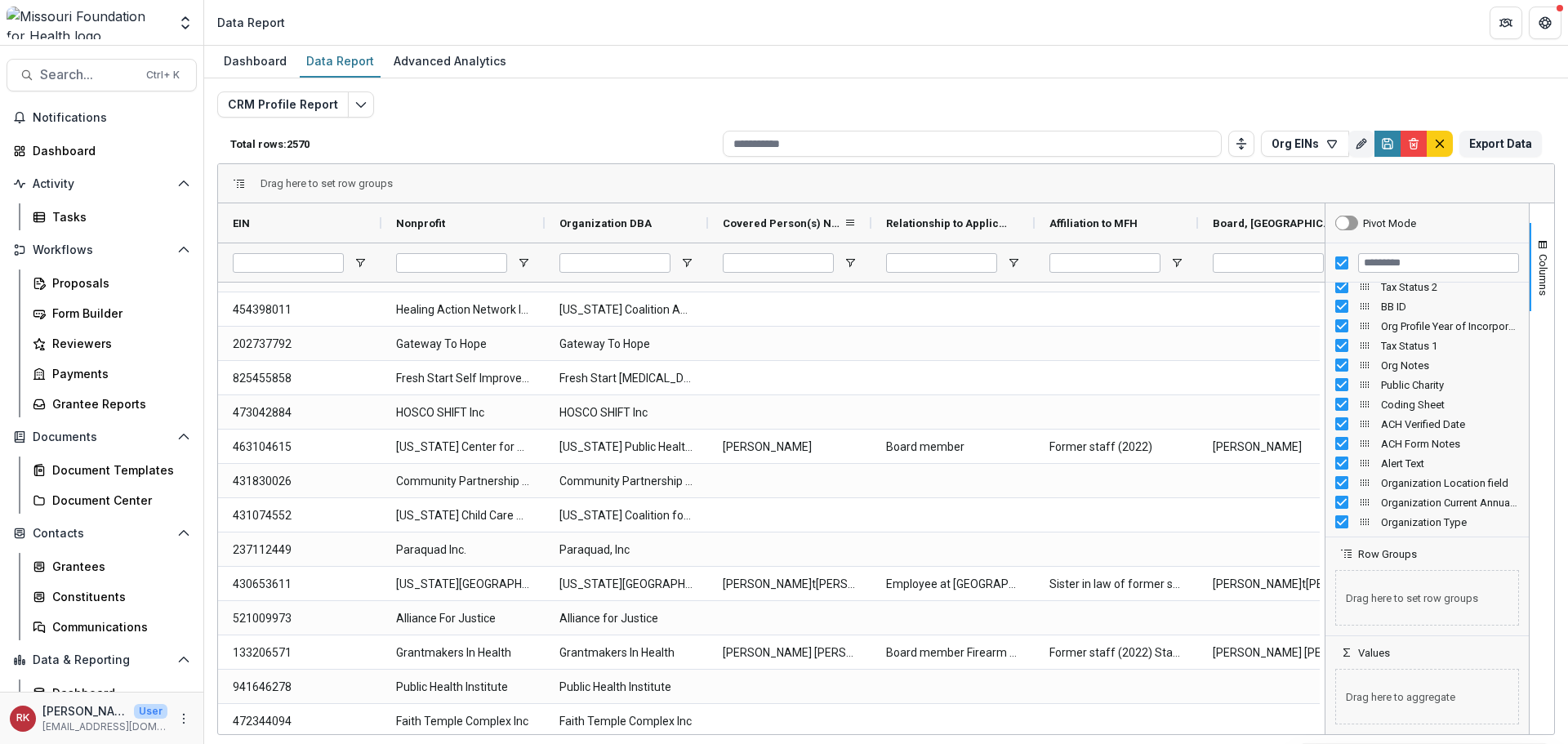
drag, startPoint x: 811, startPoint y: 234, endPoint x: 794, endPoint y: 229, distance: 17.7
click at [794, 229] on span "Covered Person(s) Name" at bounding box center [783, 223] width 121 height 12
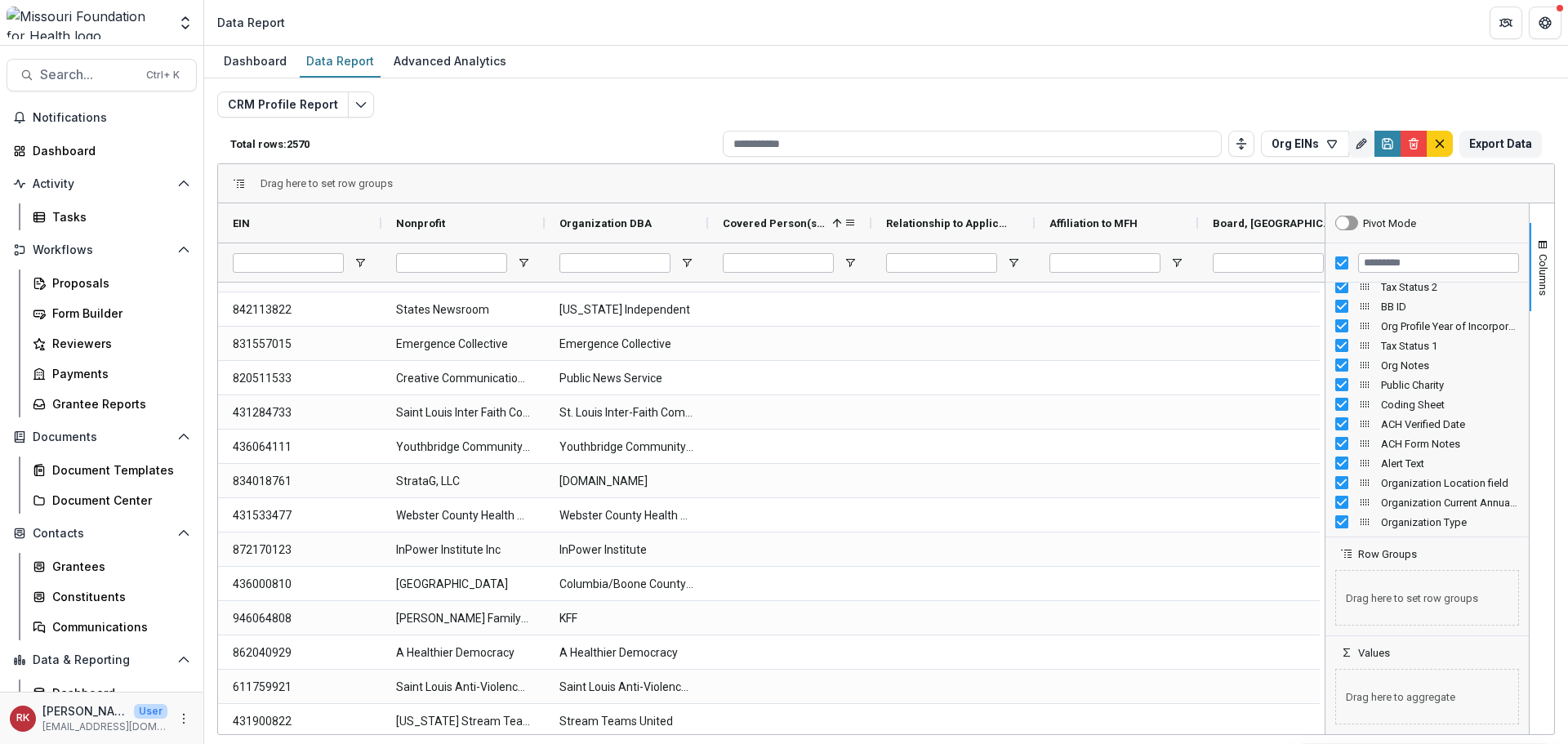
click at [781, 221] on span "Covered Person(s) Name" at bounding box center [774, 223] width 103 height 12
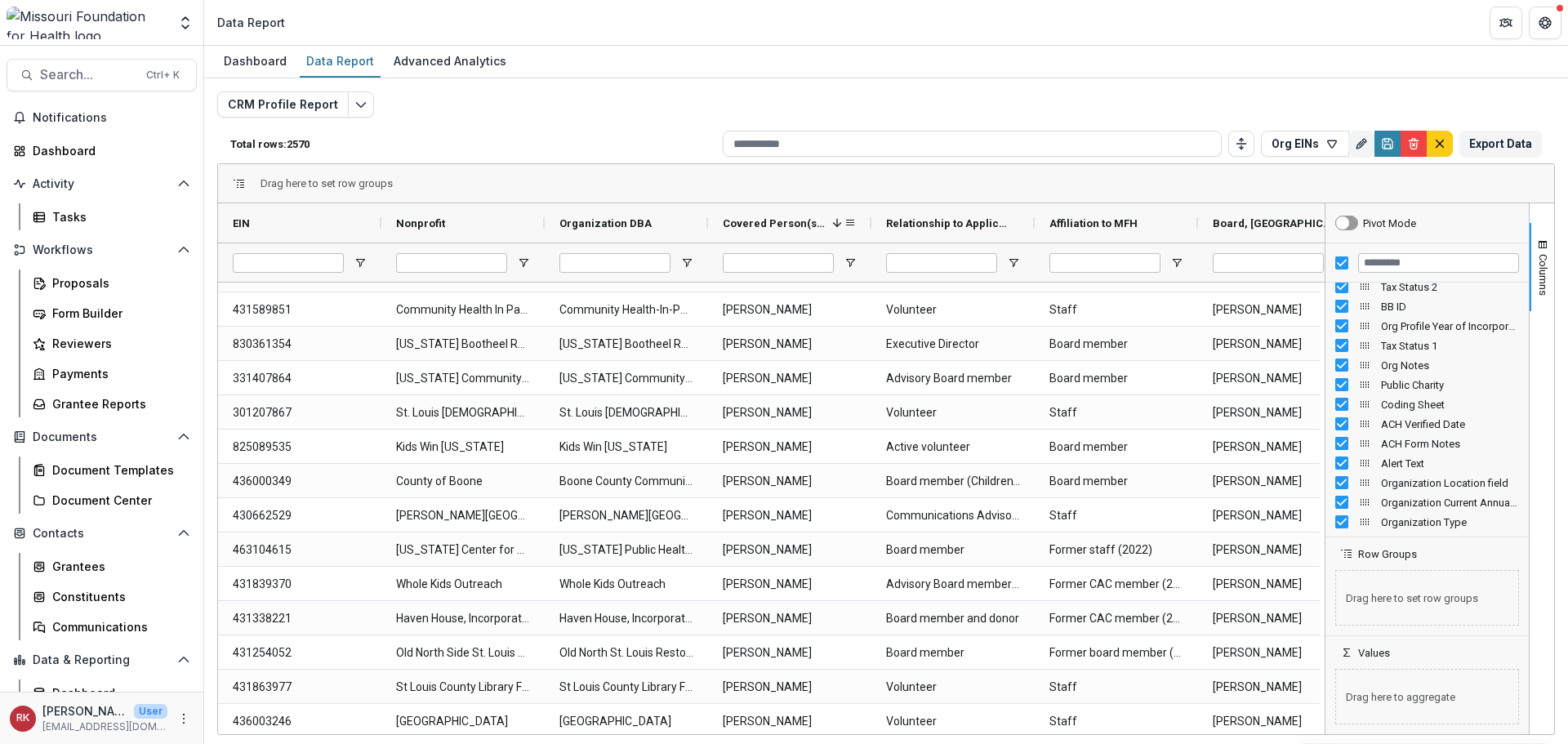
click at [780, 223] on span "Covered Person(s) Name" at bounding box center [774, 223] width 103 height 12
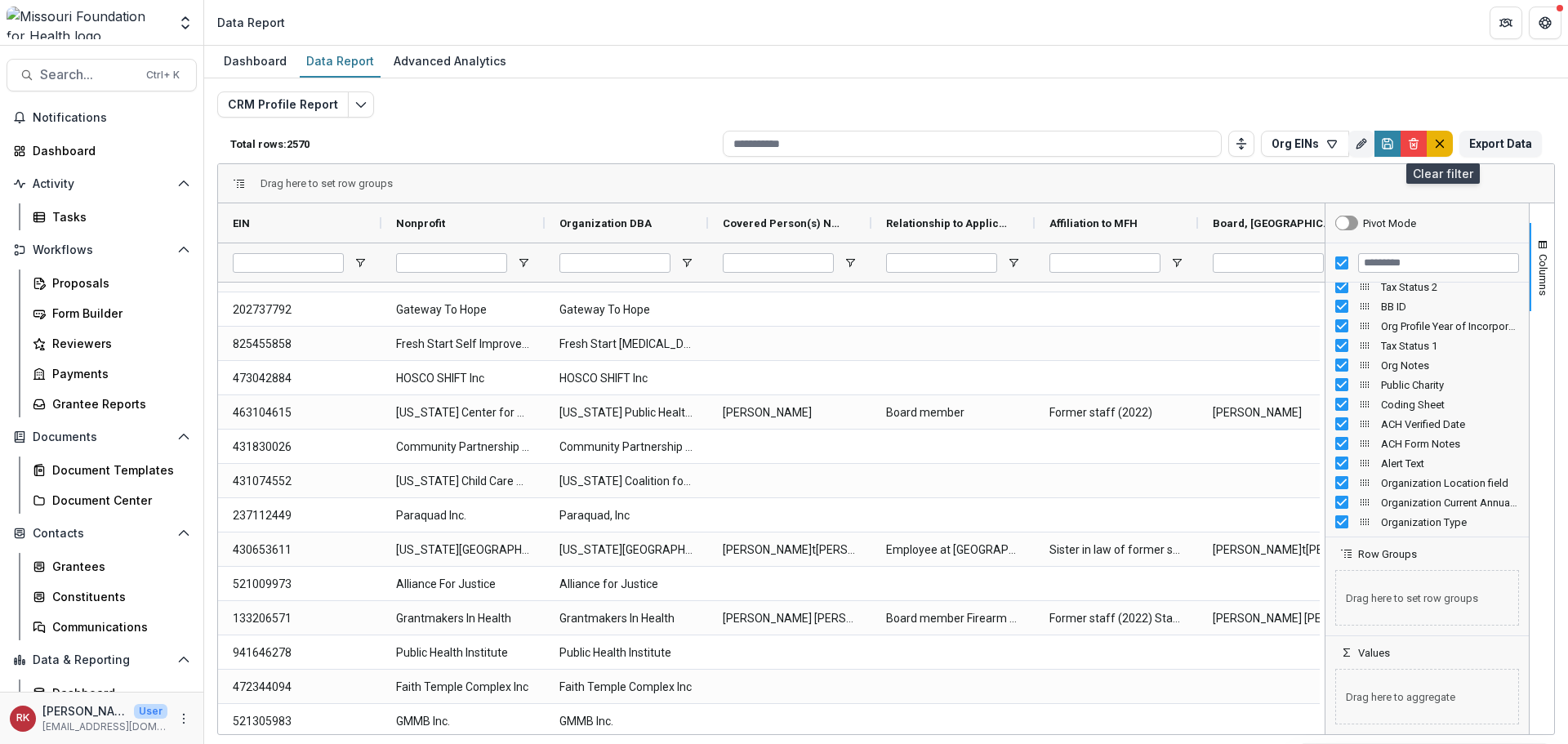
click at [1441, 139] on icon "default" at bounding box center [1440, 144] width 13 height 13
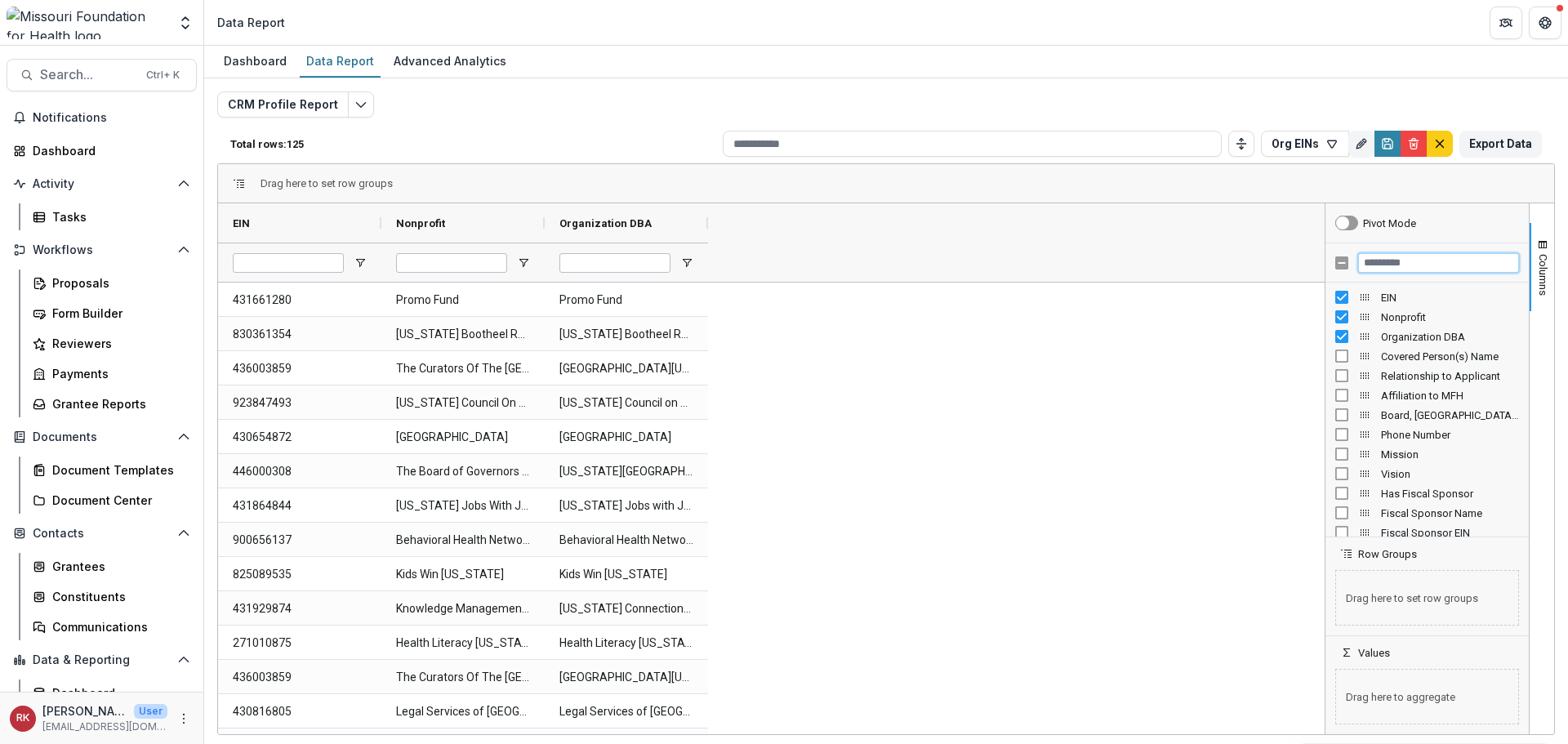
click at [1393, 258] on input "Filter Columns Input" at bounding box center [1438, 263] width 161 height 20
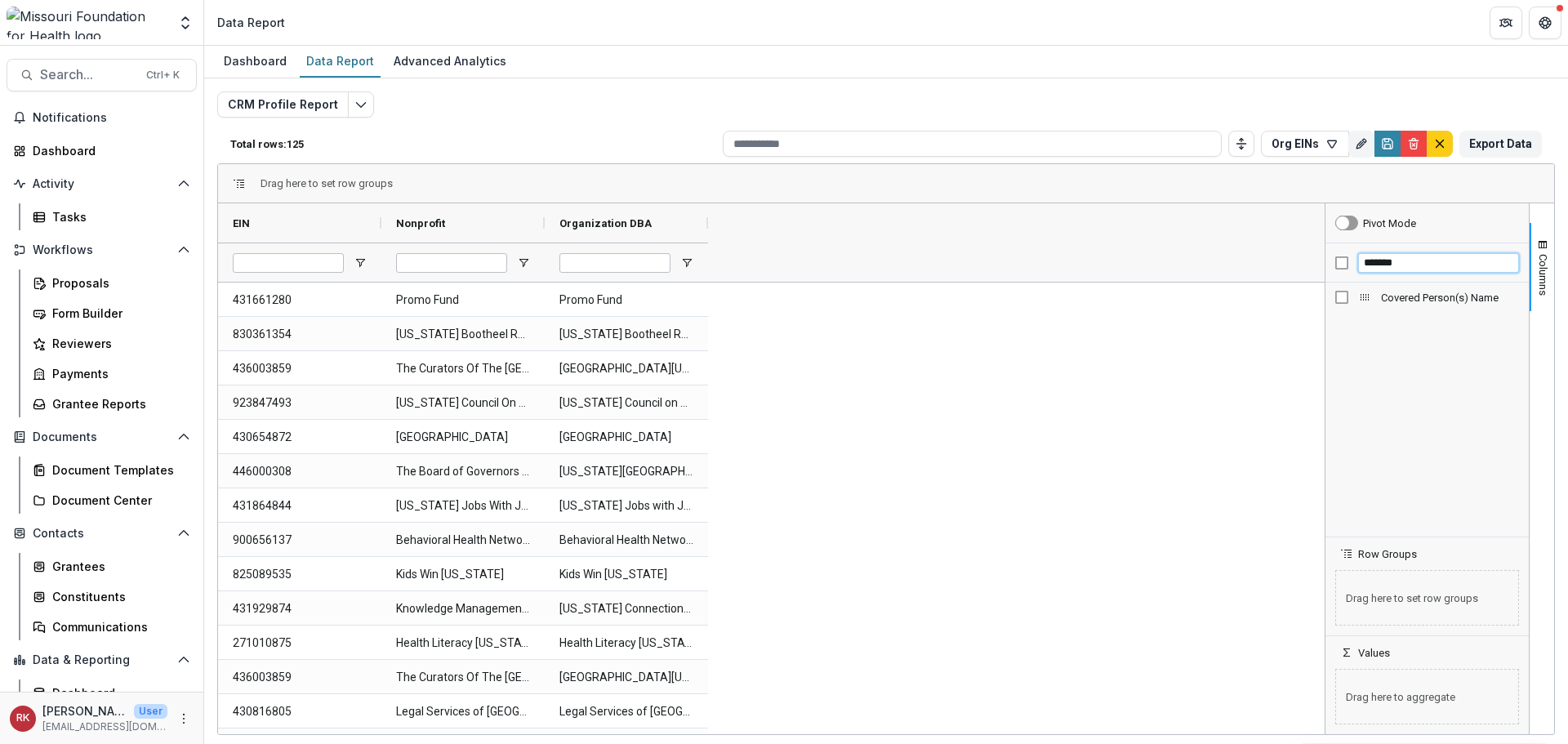
type input "*******"
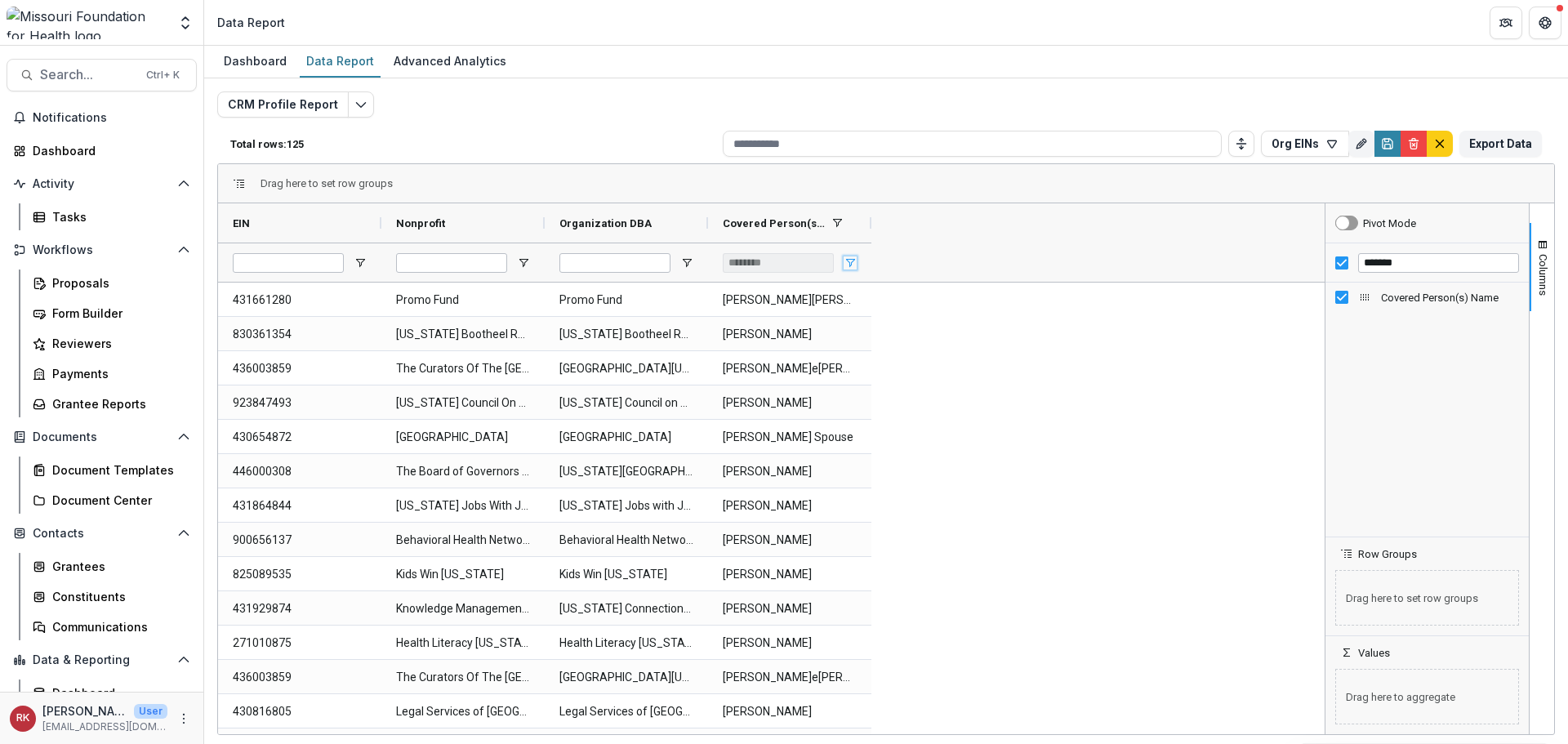
click at [852, 260] on span "Open Filter Menu" at bounding box center [851, 263] width 13 height 13
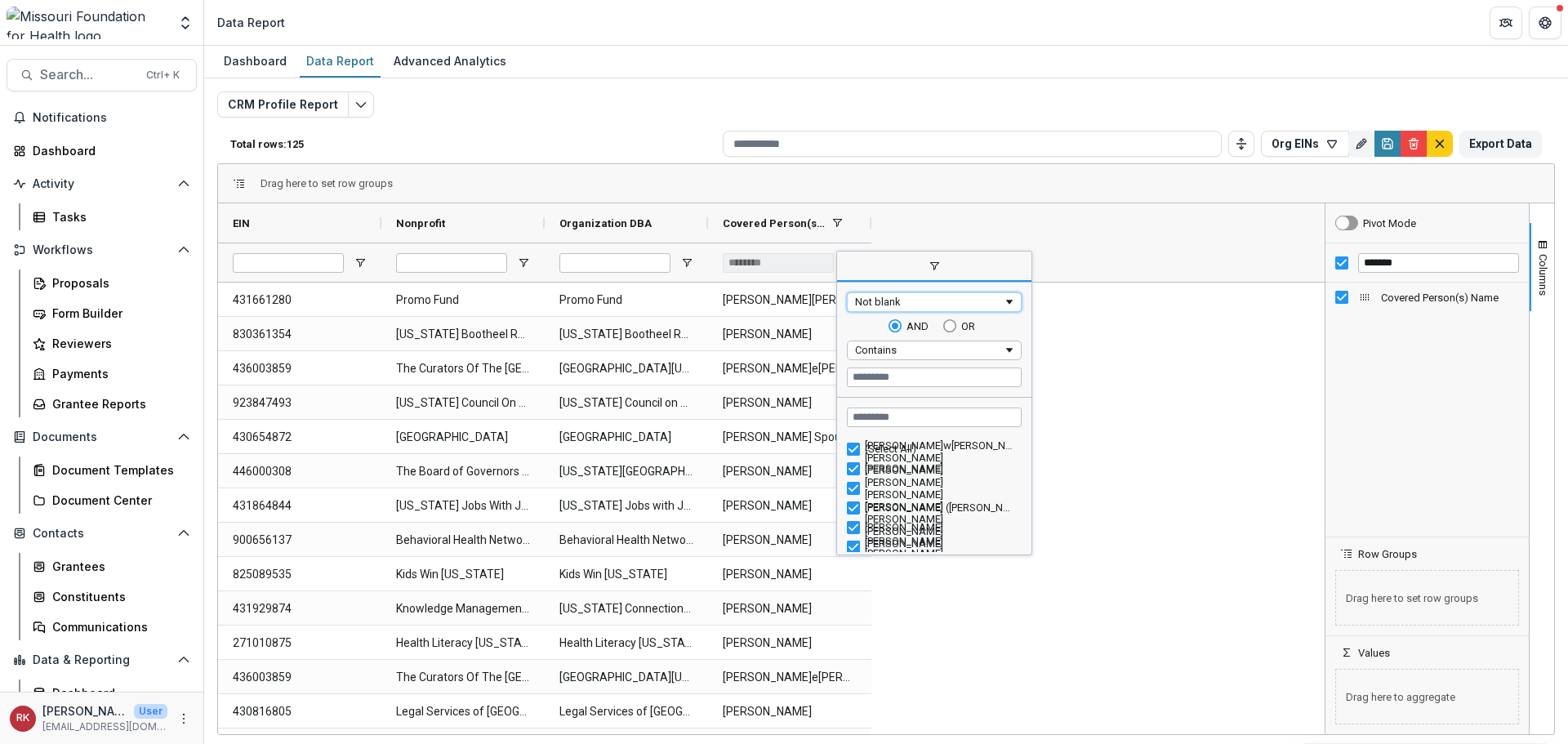
click at [908, 305] on div "Not blank" at bounding box center [929, 301] width 148 height 12
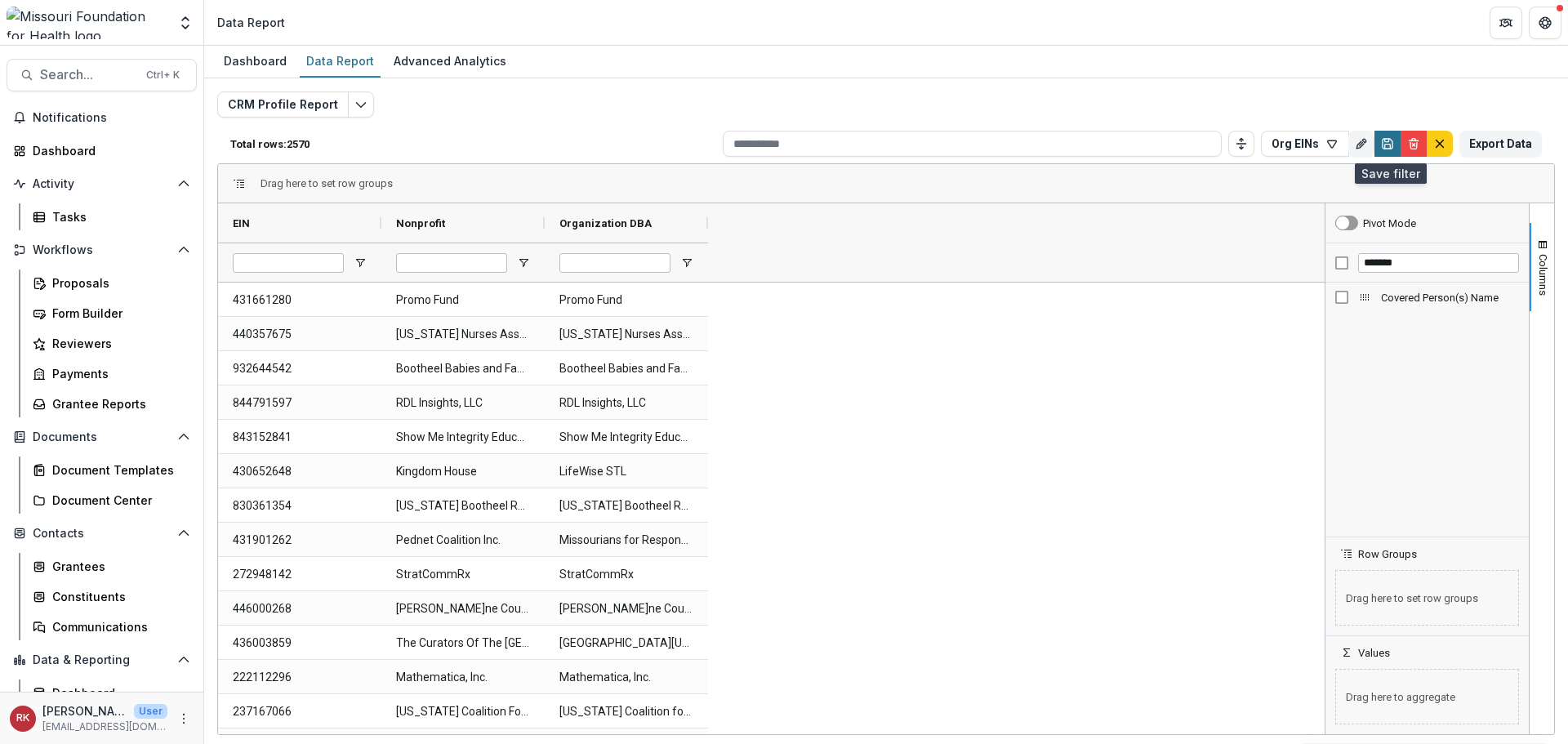
click at [1385, 147] on icon "Save" at bounding box center [1388, 144] width 10 height 10
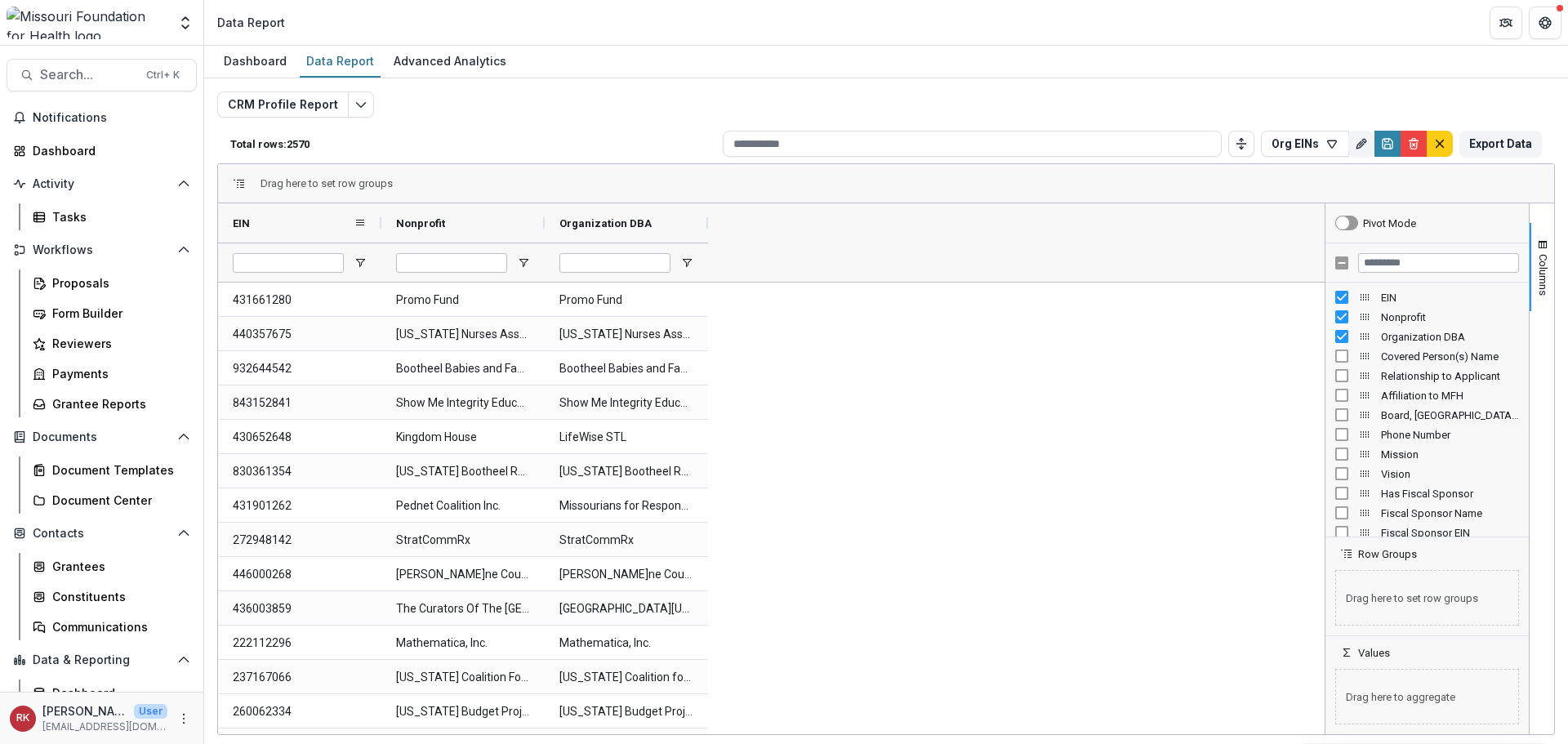
click at [309, 228] on div "EIN" at bounding box center [293, 223] width 121 height 31
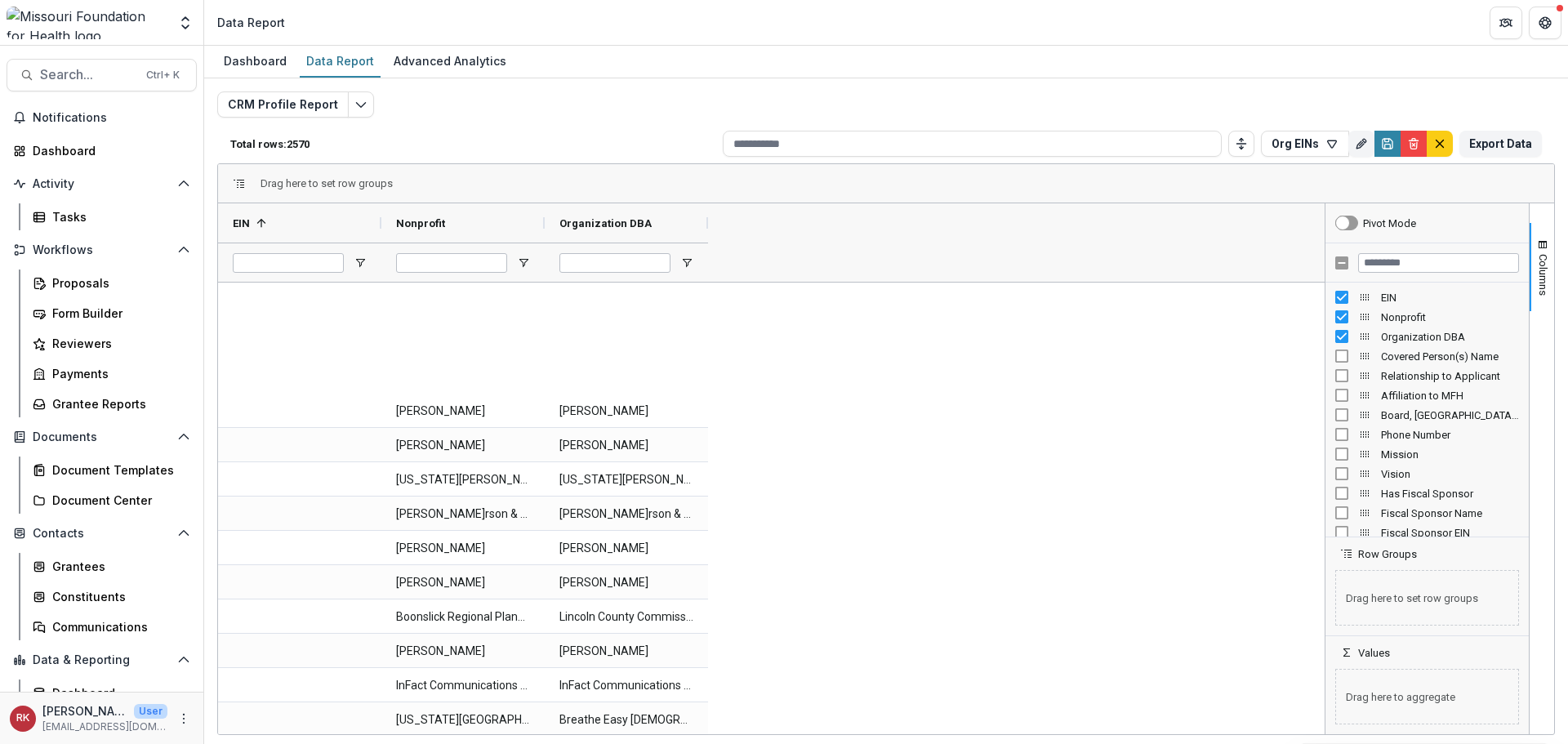
scroll to position [2361, 0]
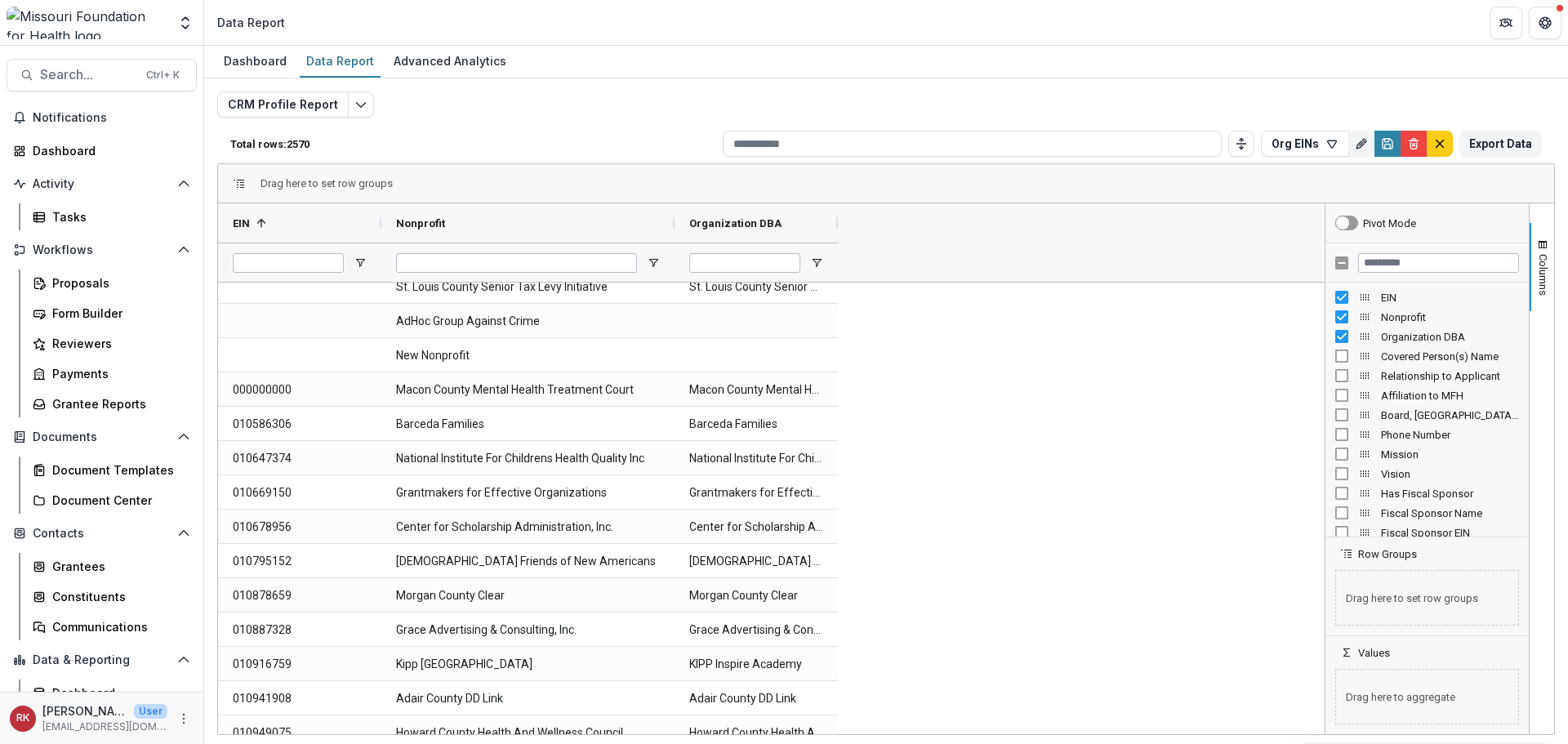
drag, startPoint x: 547, startPoint y: 217, endPoint x: 677, endPoint y: 247, distance: 133.4
click at [677, 247] on div "EIN 1 Nonprofit Organization DBA" at bounding box center [530, 242] width 625 height 78
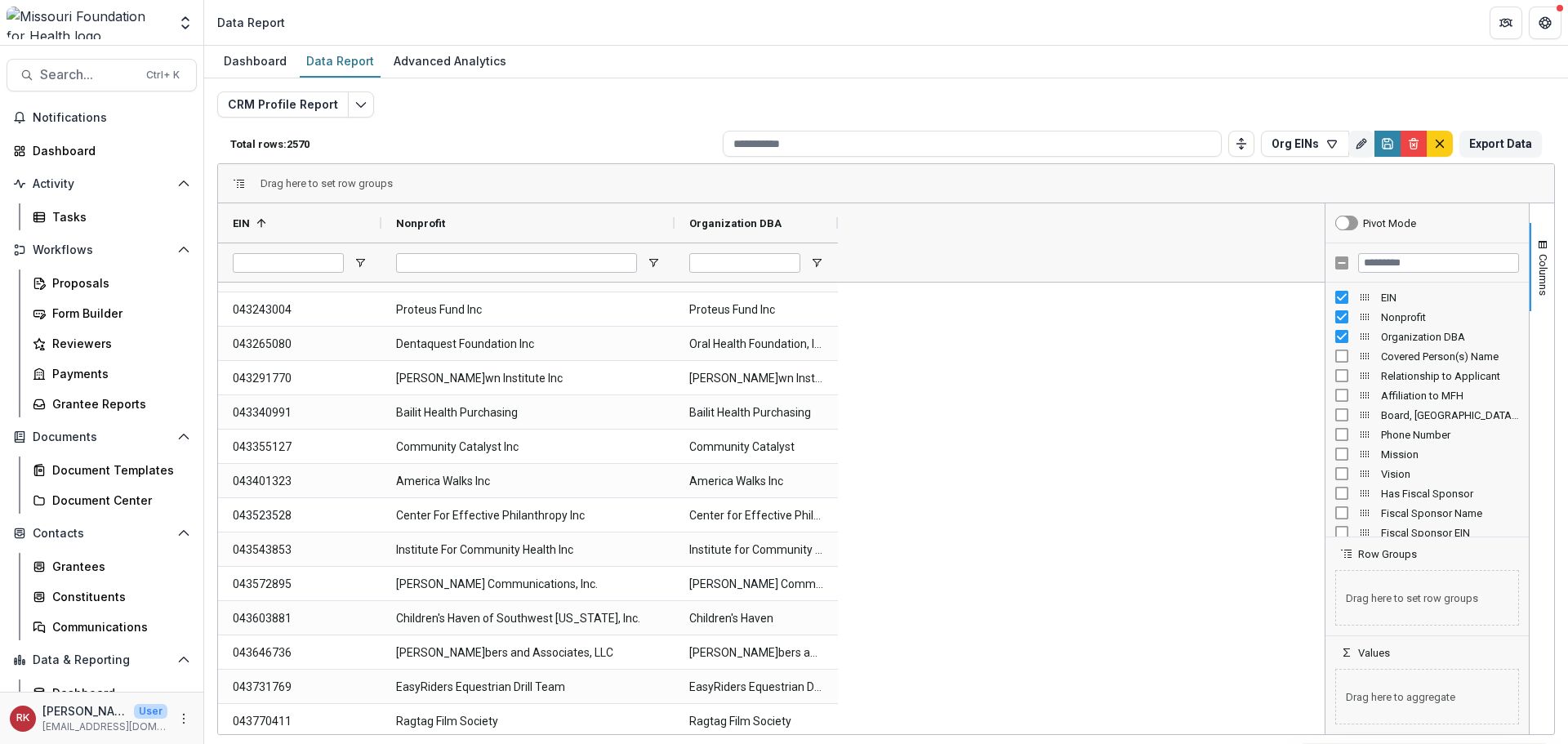
click at [1326, 322] on div at bounding box center [1326, 468] width 4 height 531
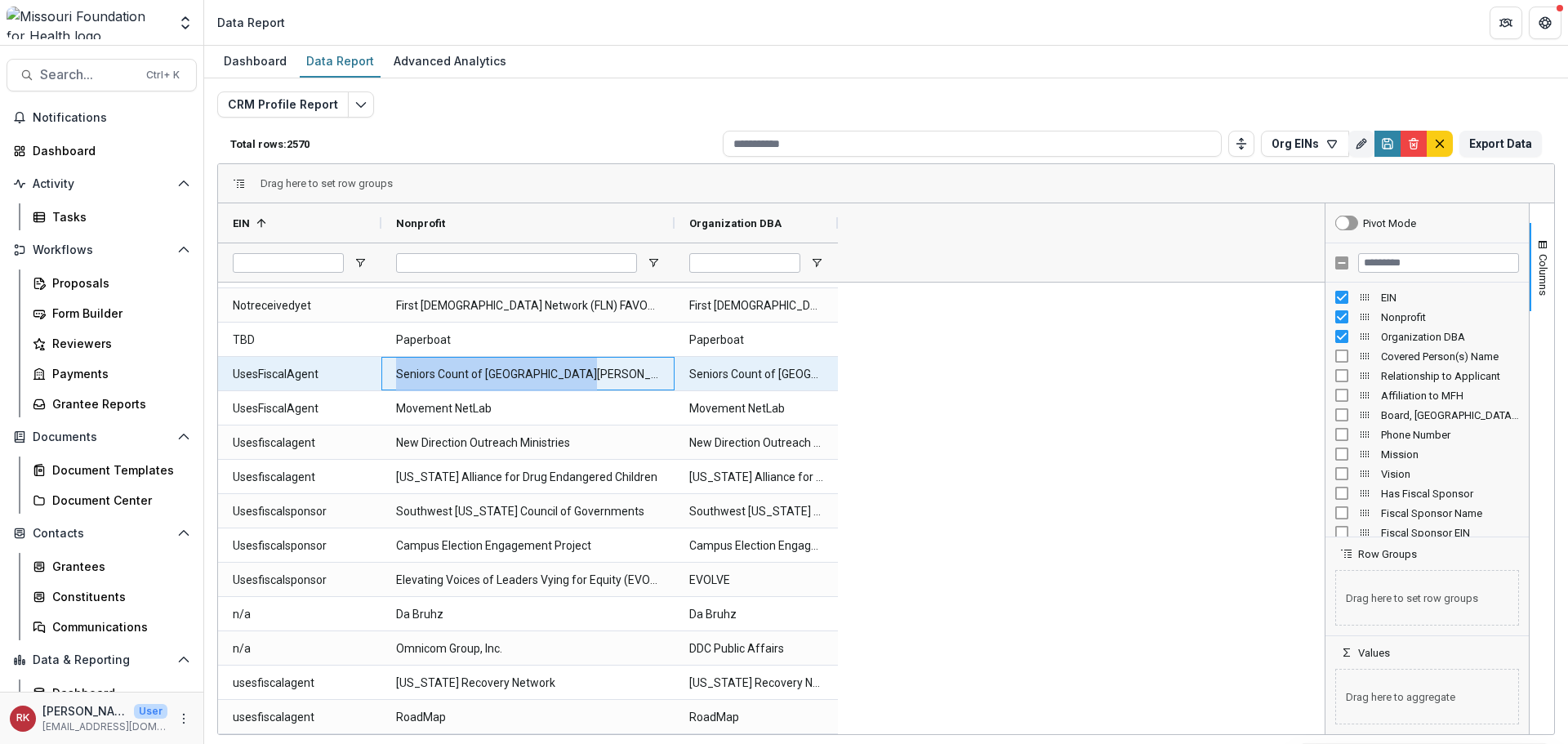
drag, startPoint x: 575, startPoint y: 373, endPoint x: 391, endPoint y: 373, distance: 184.0
click at [391, 373] on div "Seniors Count of Greater St. Louis" at bounding box center [527, 373] width 293 height 33
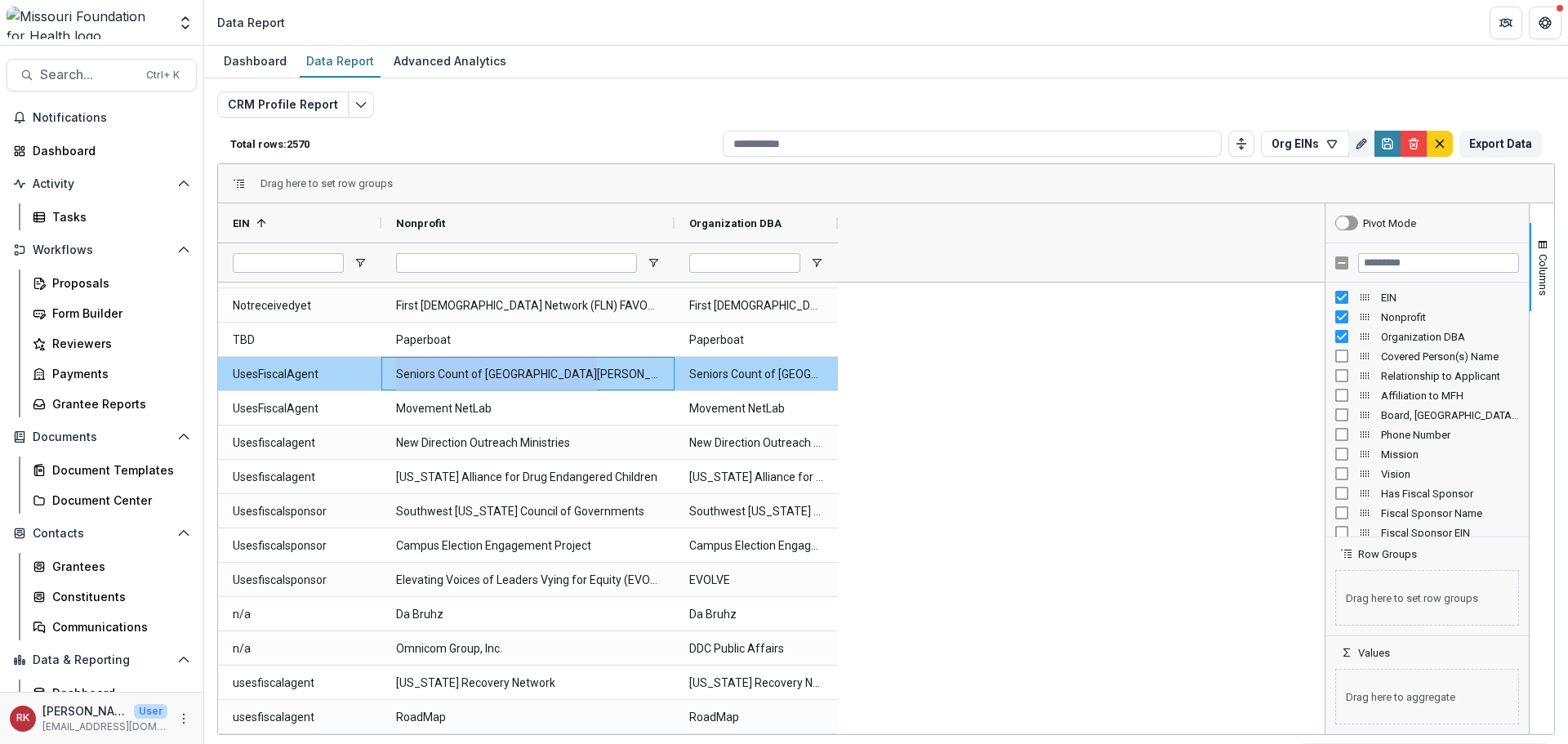
copy Nonprofit-11419 "Seniors Count of Greater St. Louis"
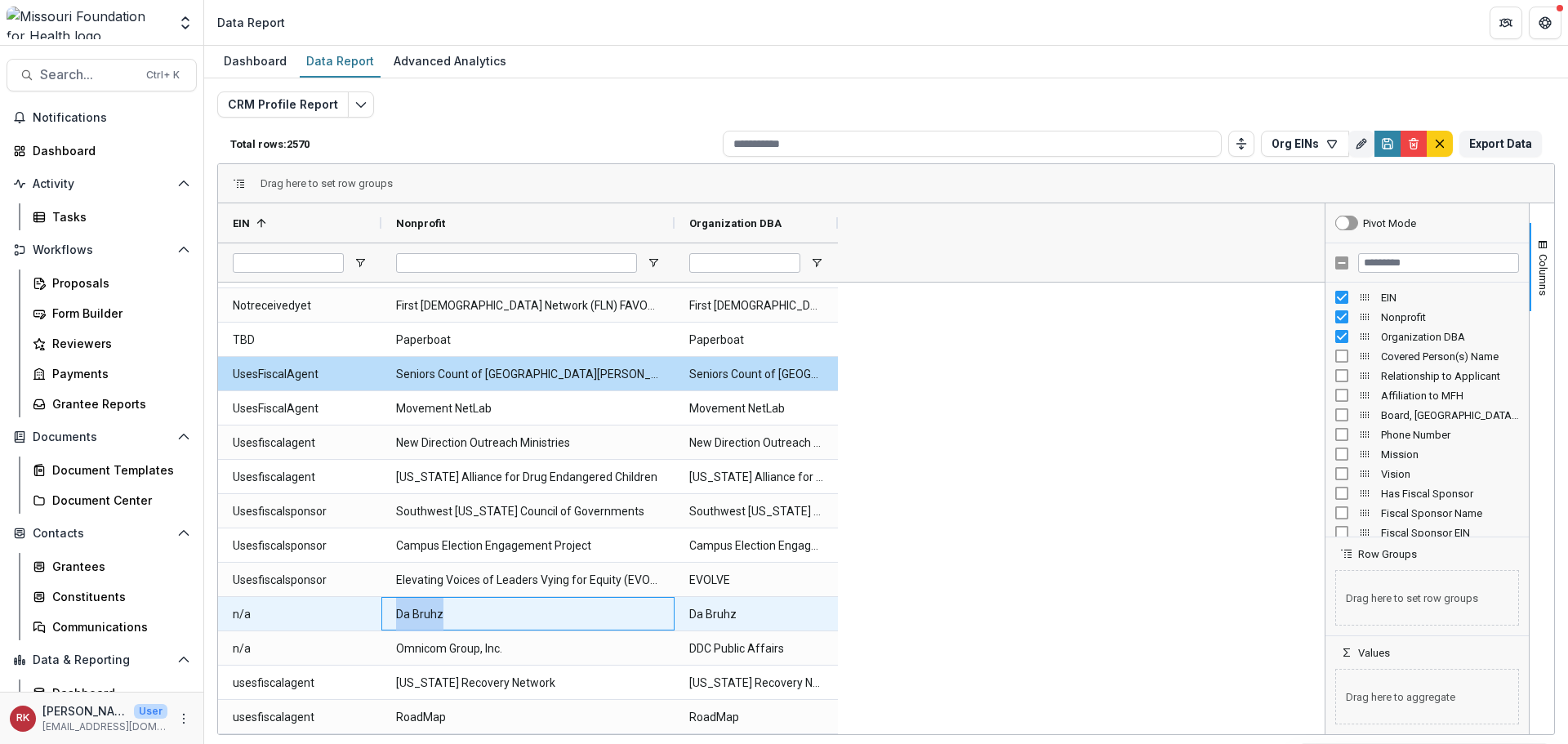
drag, startPoint x: 475, startPoint y: 613, endPoint x: 396, endPoint y: 608, distance: 79.2
click at [396, 608] on div "Da Bruhz" at bounding box center [527, 613] width 293 height 33
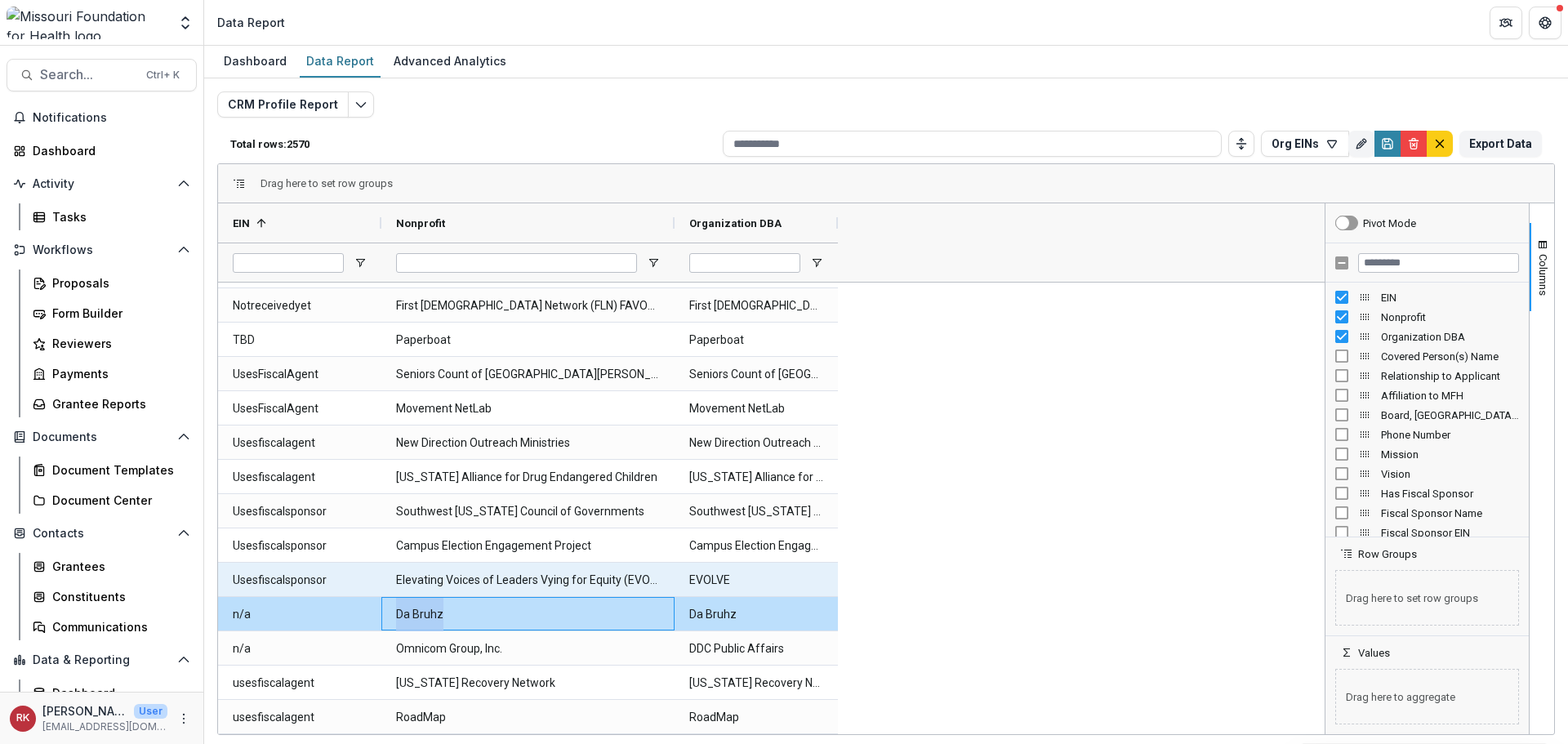
copy Nonprofit-11440 "Da Bruhz"
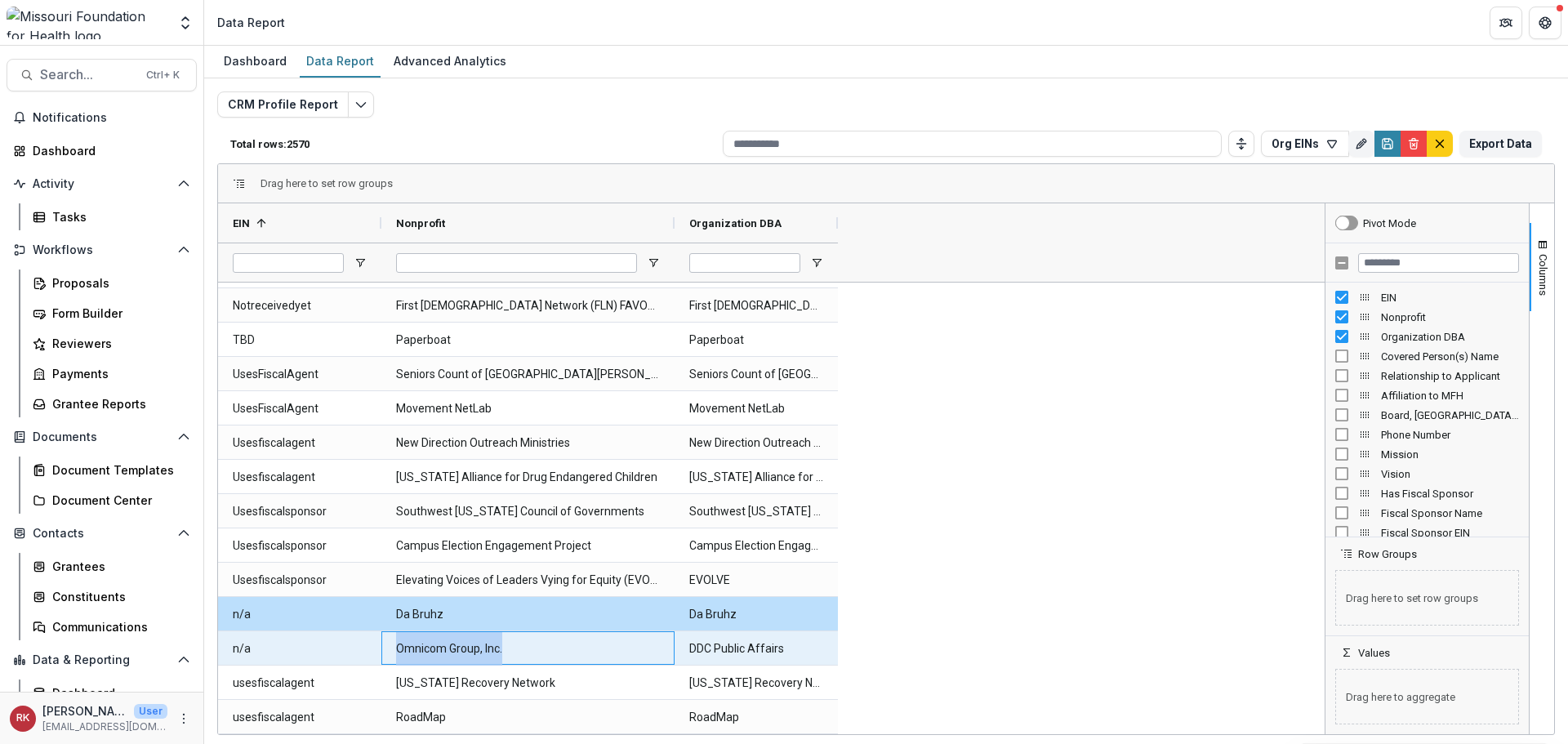
drag, startPoint x: 556, startPoint y: 641, endPoint x: 386, endPoint y: 645, distance: 170.0
click at [386, 644] on div "Omnicom Group, Inc." at bounding box center [527, 648] width 293 height 33
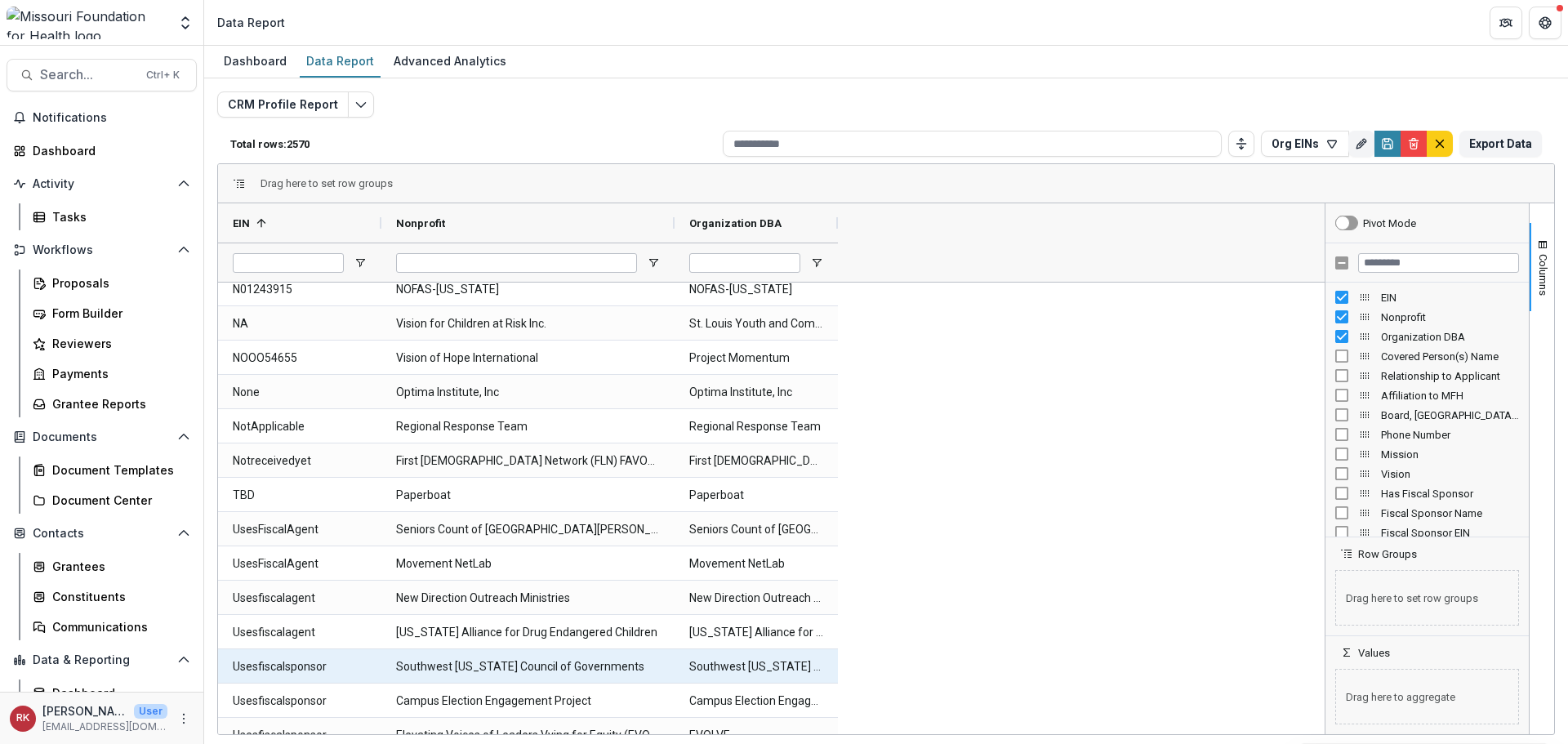
scroll to position [87567, 0]
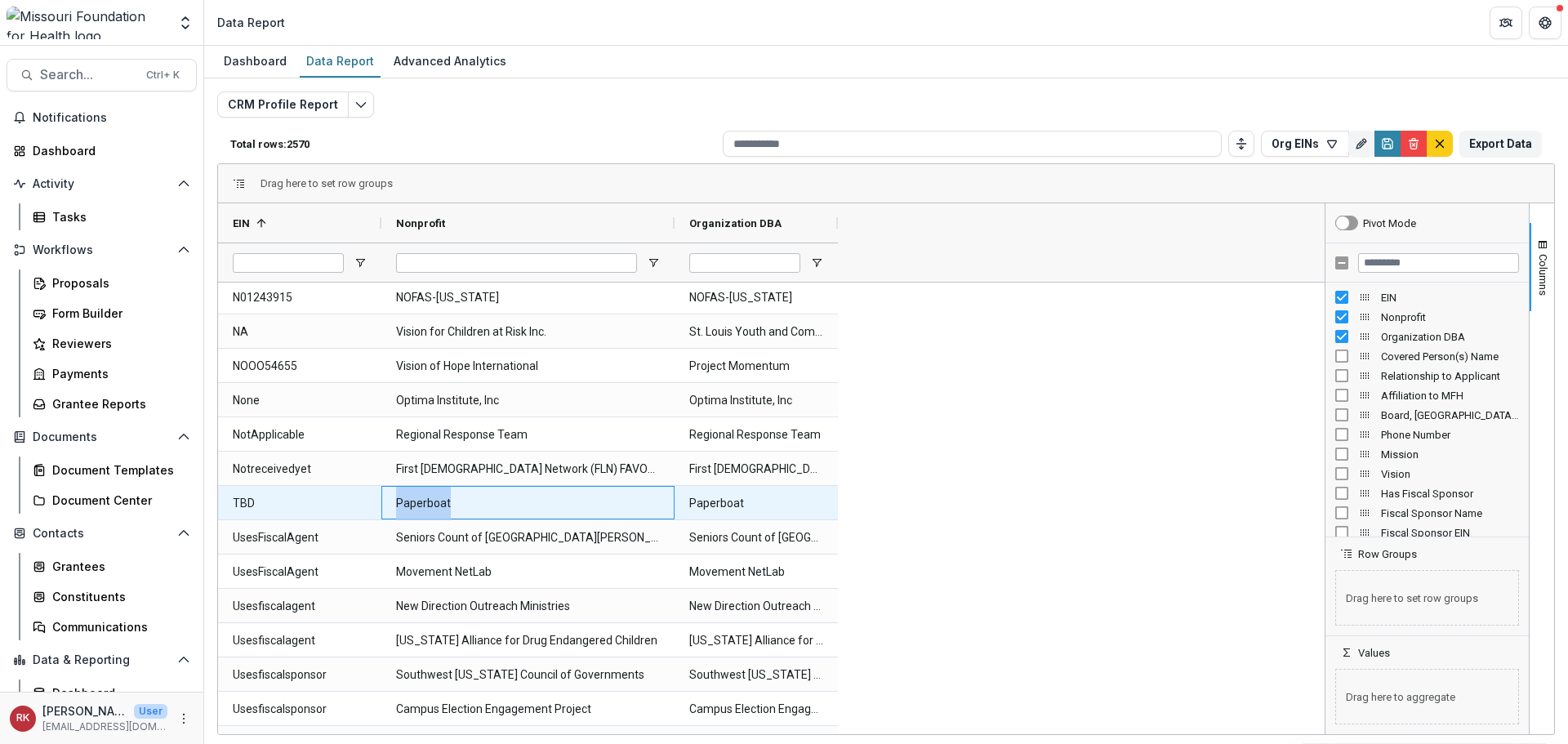
drag, startPoint x: 472, startPoint y: 504, endPoint x: 389, endPoint y: 497, distance: 83.3
click at [389, 497] on div "Paperboat" at bounding box center [527, 503] width 293 height 33
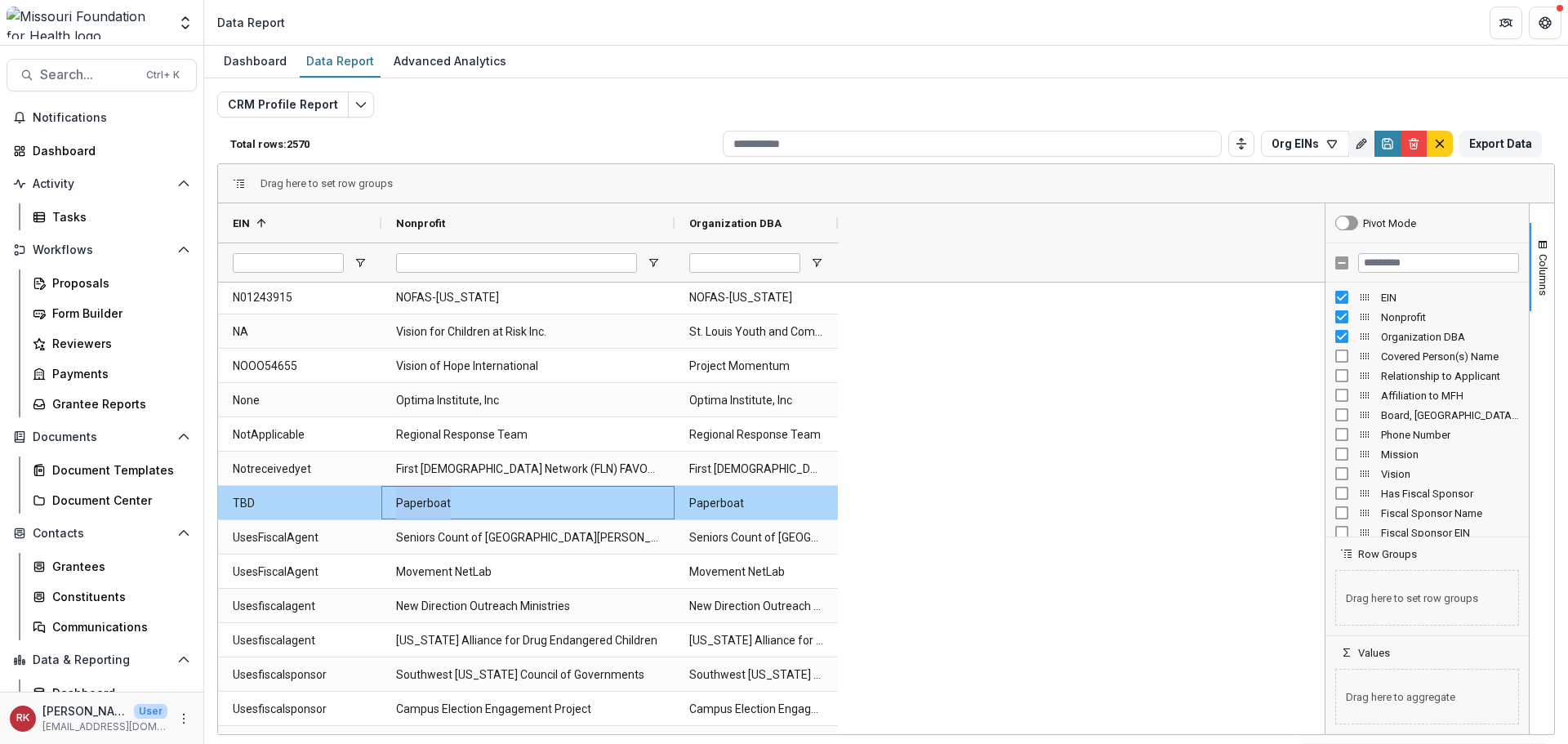
copy Nonprofit-11416 "Paperboat"
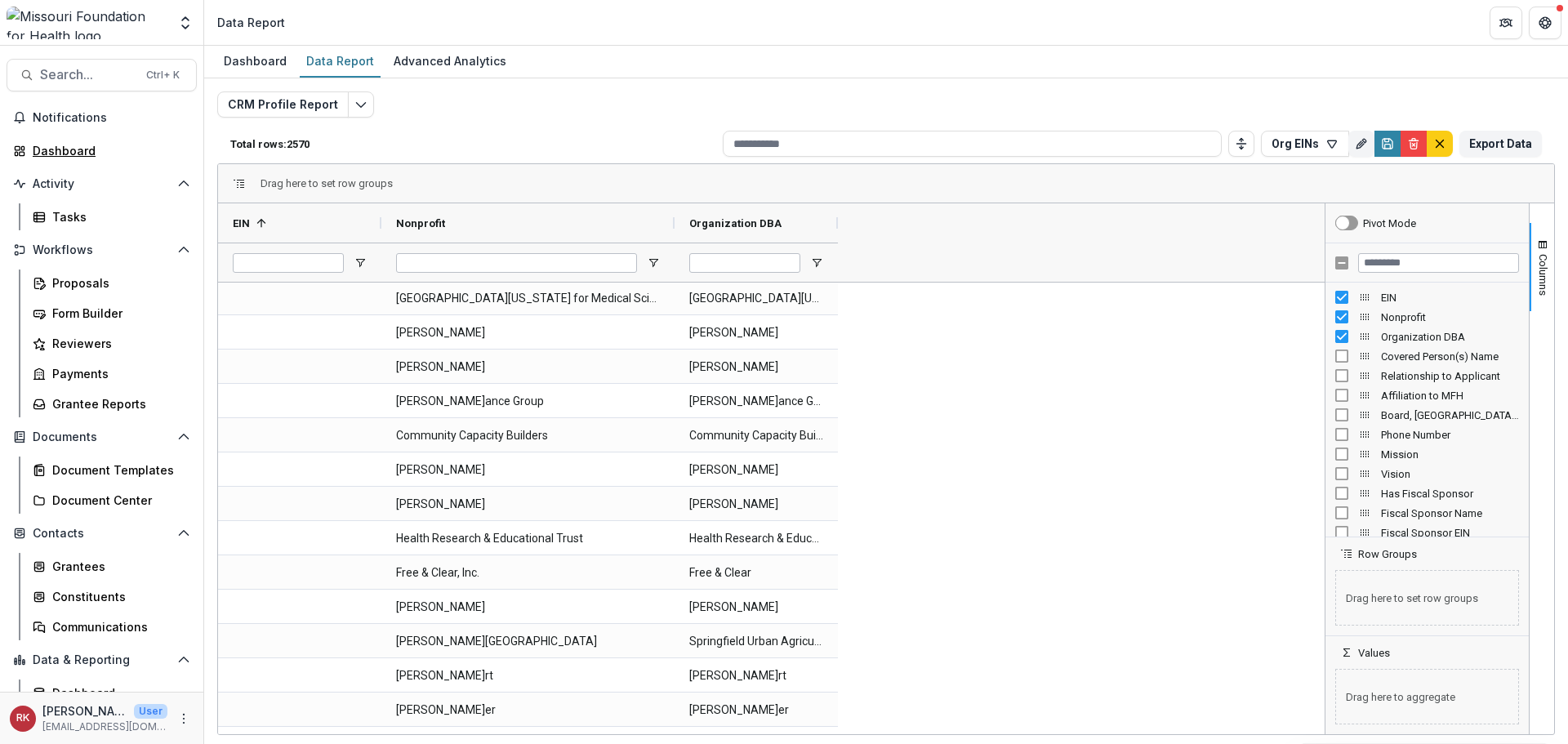
scroll to position [3587, 0]
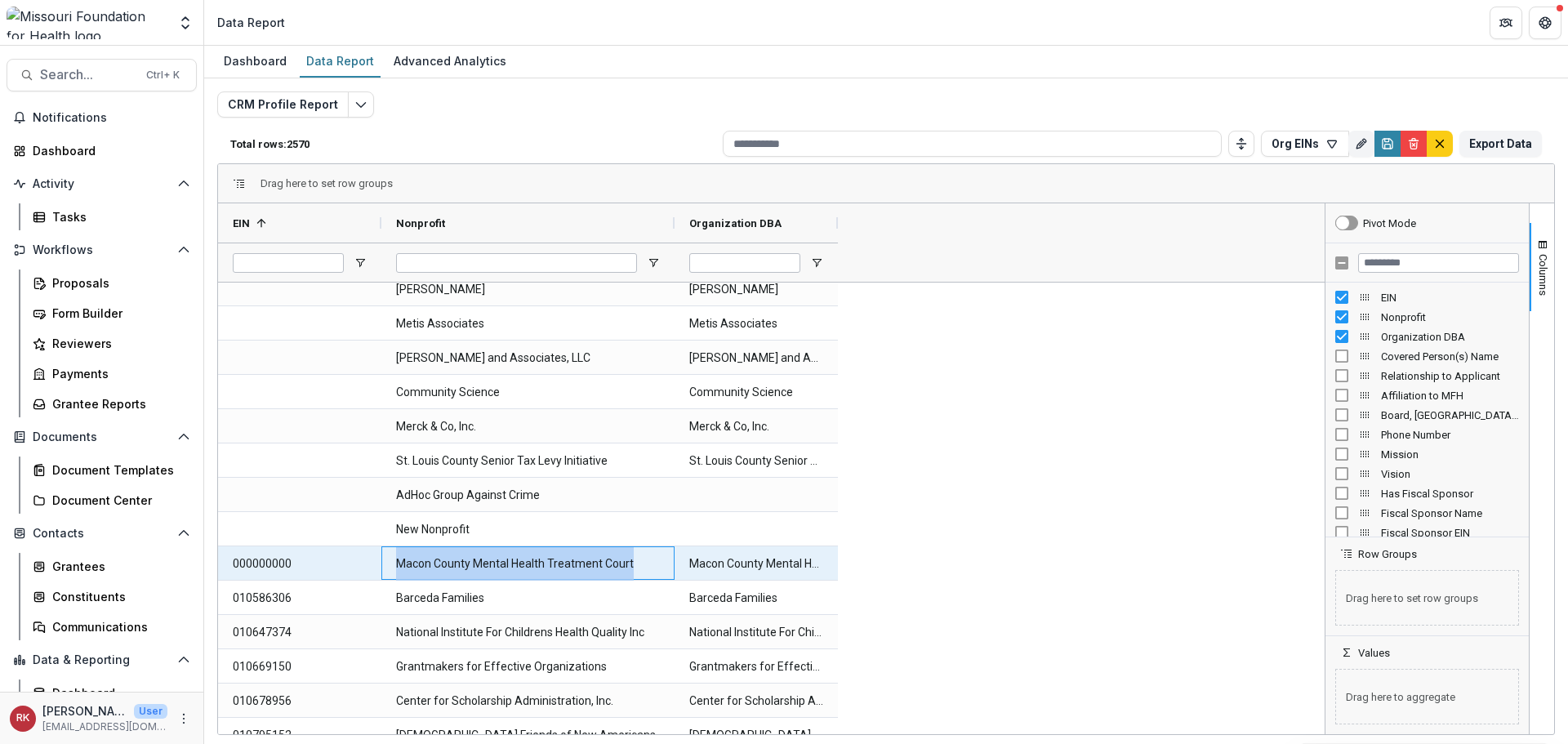
drag, startPoint x: 399, startPoint y: 561, endPoint x: 641, endPoint y: 565, distance: 242.0
click at [641, 565] on Nonprofit-13576 "Macon County Mental Health Treatment Court" at bounding box center [527, 564] width 264 height 33
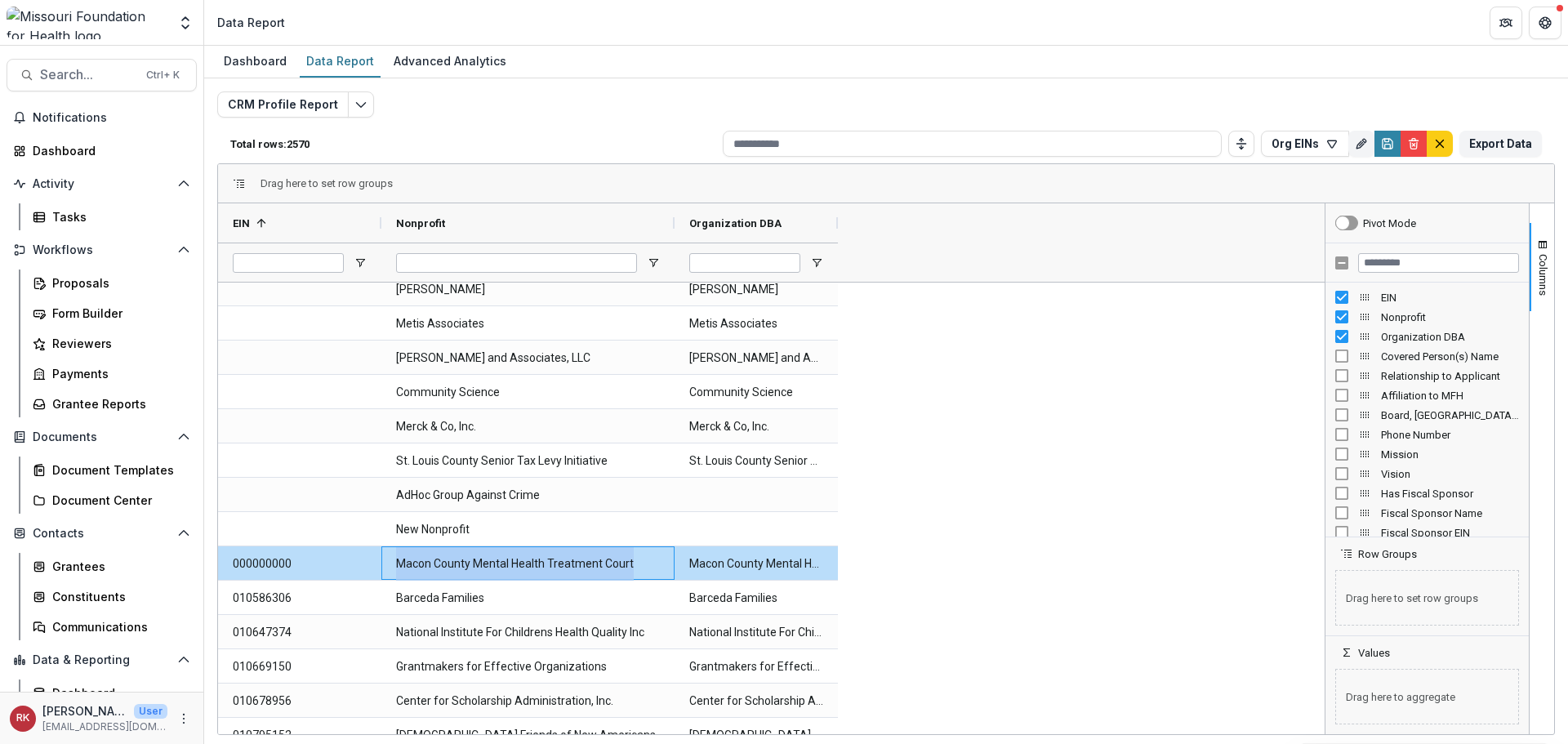
copy Nonprofit-13576 "Macon County Mental Health Treatment Court"
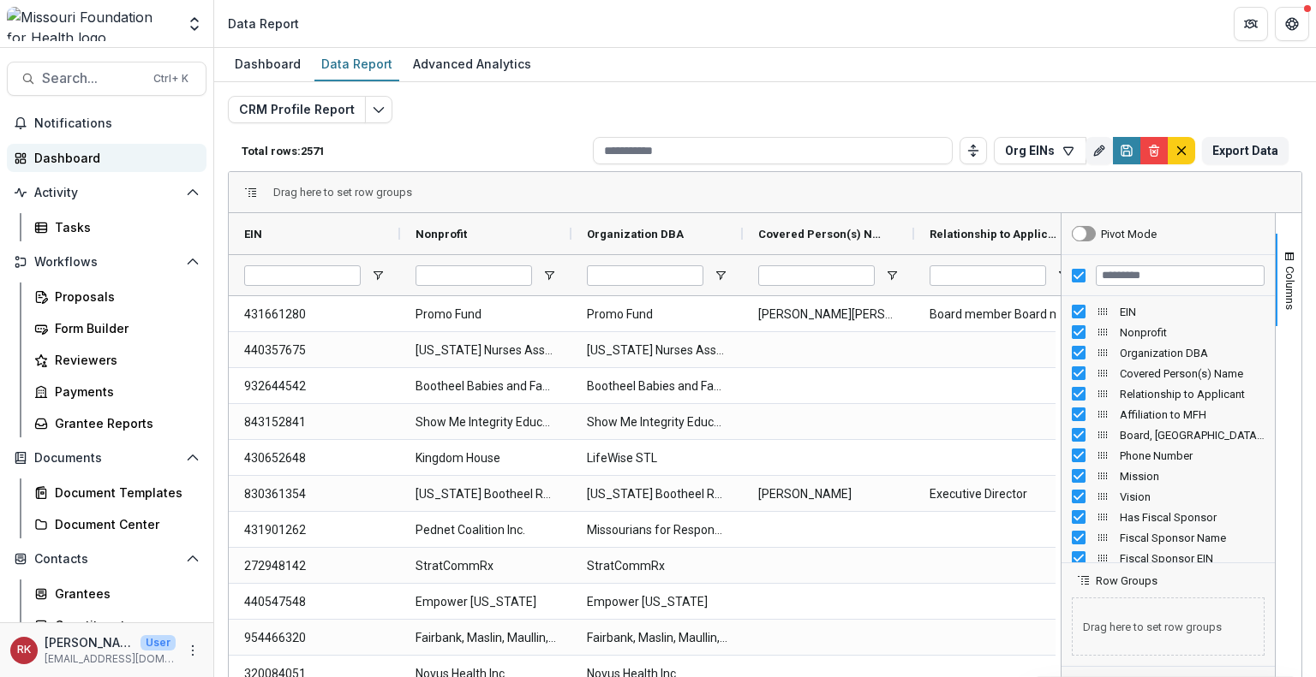
click at [29, 163] on link "Dashboard" at bounding box center [107, 158] width 200 height 28
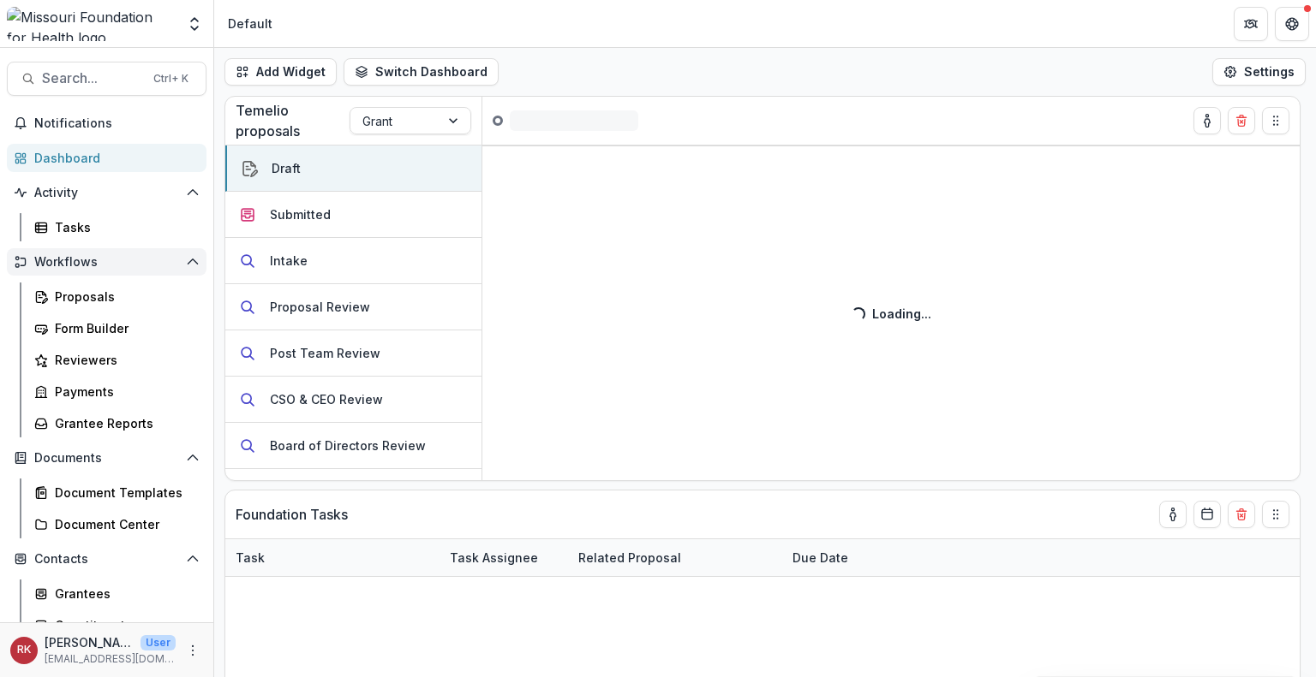
drag, startPoint x: 432, startPoint y: 206, endPoint x: 140, endPoint y: 260, distance: 296.0
click at [140, 260] on main "Search... Ctrl + K Notifications Dashboard Activity Tasks Workflows Proposals F…" at bounding box center [658, 363] width 1316 height 630
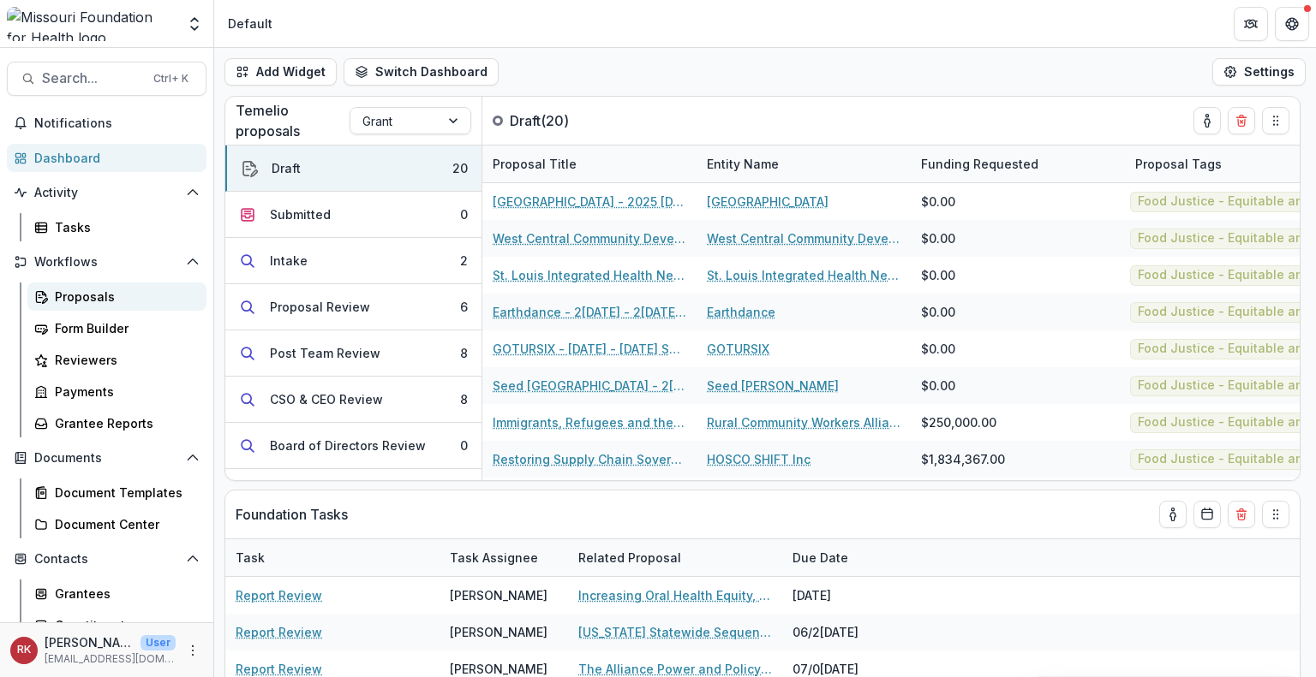
click at [120, 298] on div "Proposals" at bounding box center [124, 297] width 138 height 18
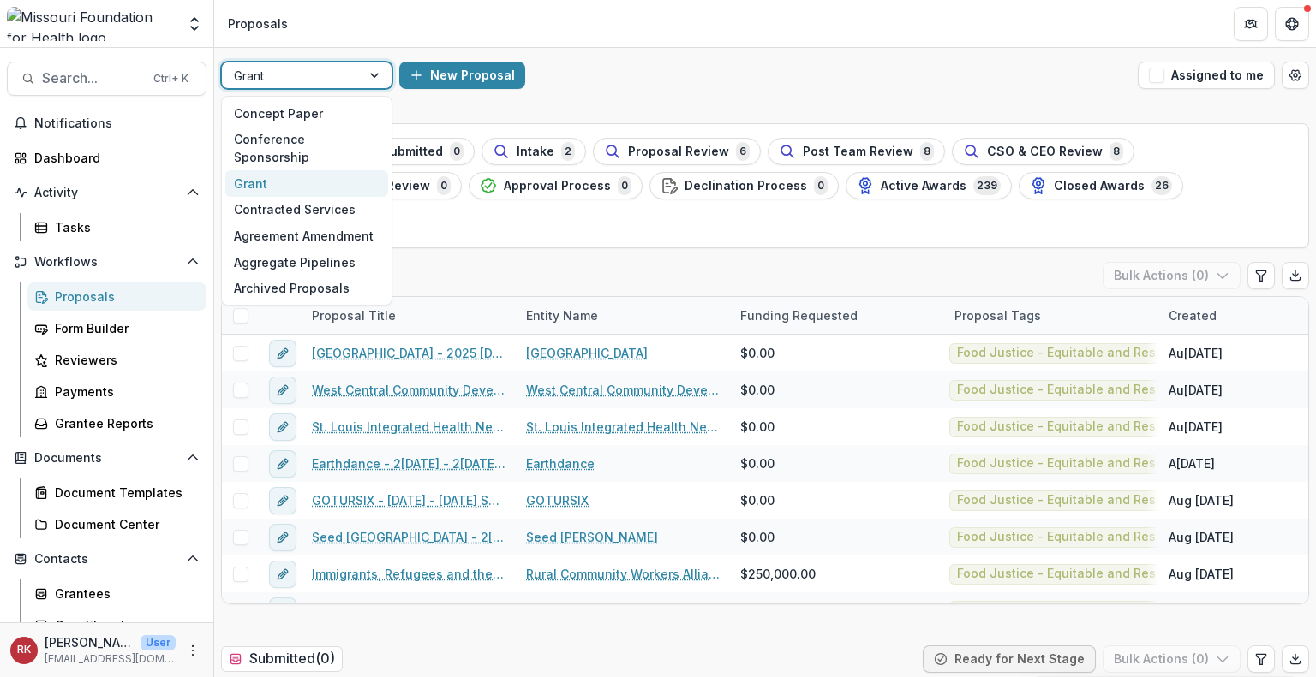
click at [337, 71] on div at bounding box center [291, 75] width 115 height 21
click at [328, 116] on div "Concept Paper" at bounding box center [306, 113] width 163 height 27
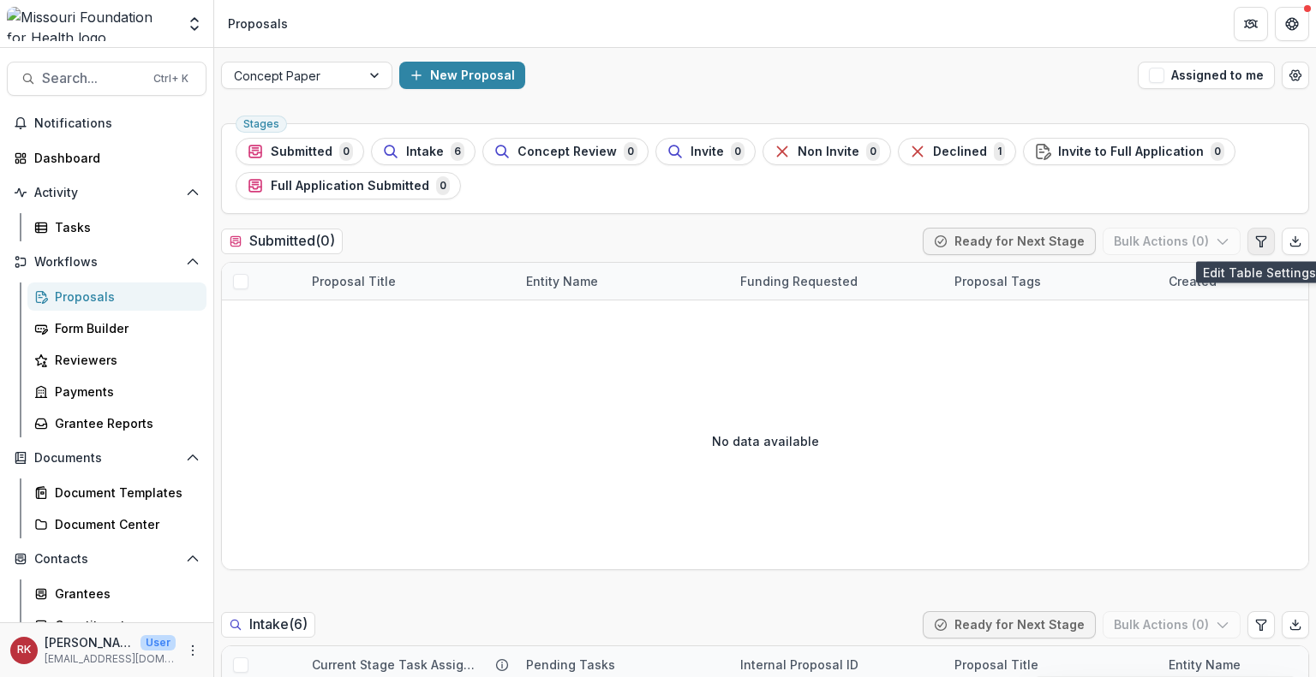
click at [1256, 248] on button "Edit table settings" at bounding box center [1260, 241] width 27 height 27
select select "******"
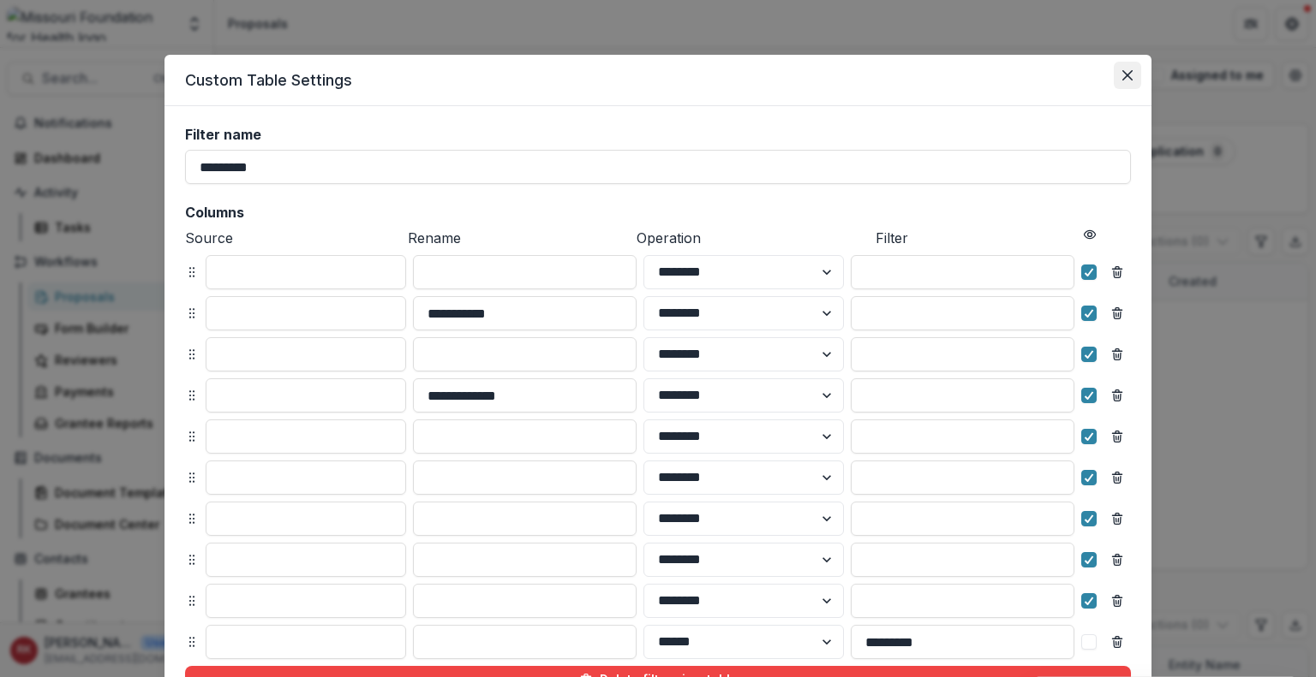
click at [1129, 74] on icon "Close" at bounding box center [1127, 75] width 10 height 10
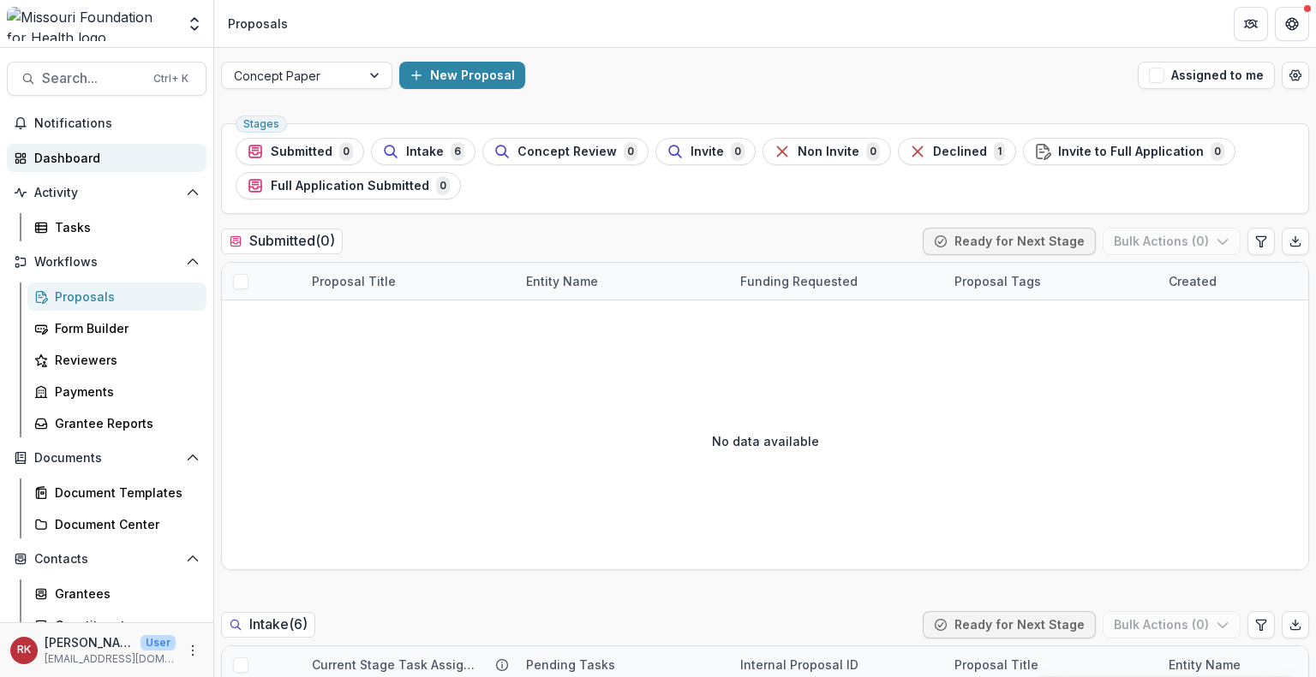
click at [53, 158] on div "Dashboard" at bounding box center [113, 158] width 158 height 18
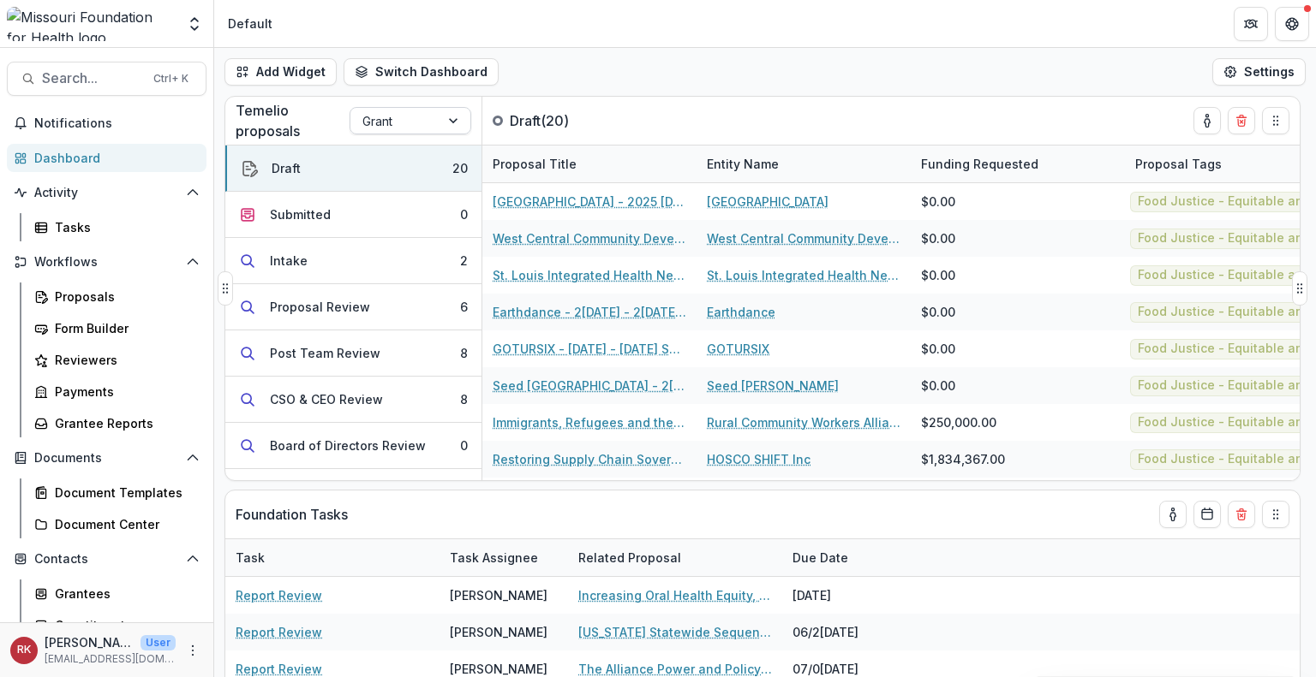
click at [399, 122] on div at bounding box center [394, 120] width 65 height 21
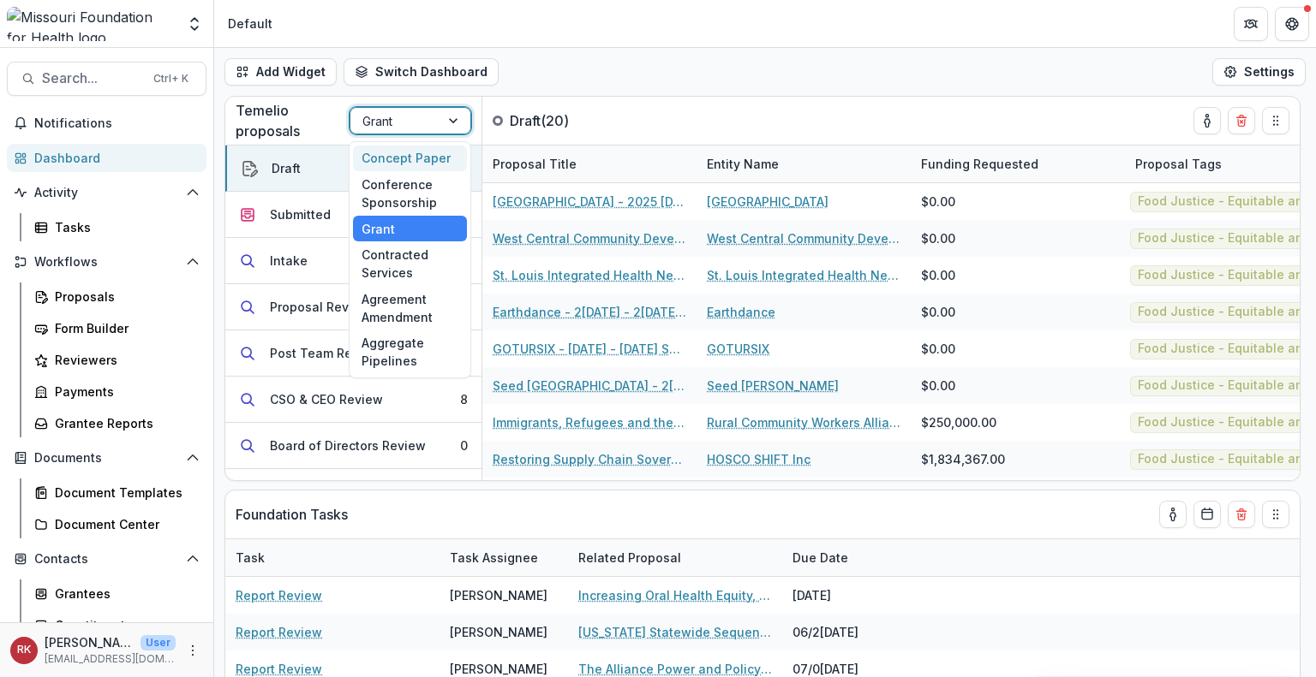
click at [414, 161] on div "Concept Paper" at bounding box center [410, 159] width 114 height 27
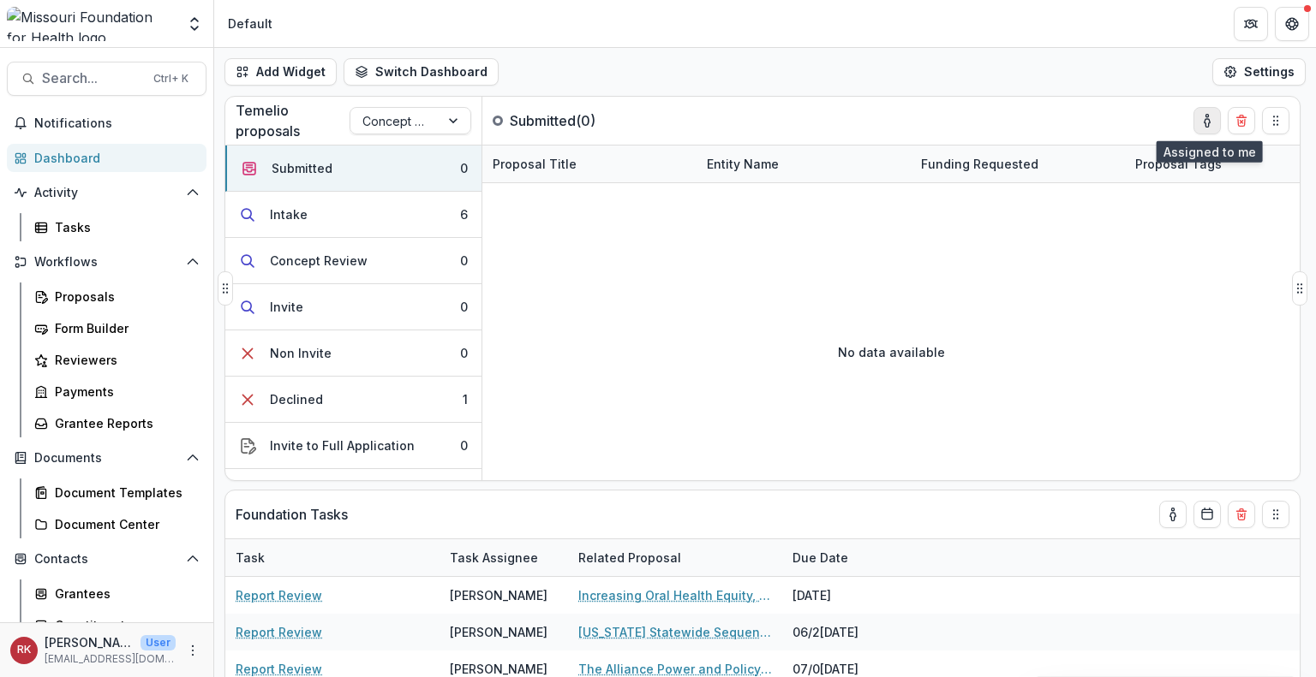
click at [1206, 122] on icon "toggle-assigned-to-me" at bounding box center [1207, 121] width 14 height 14
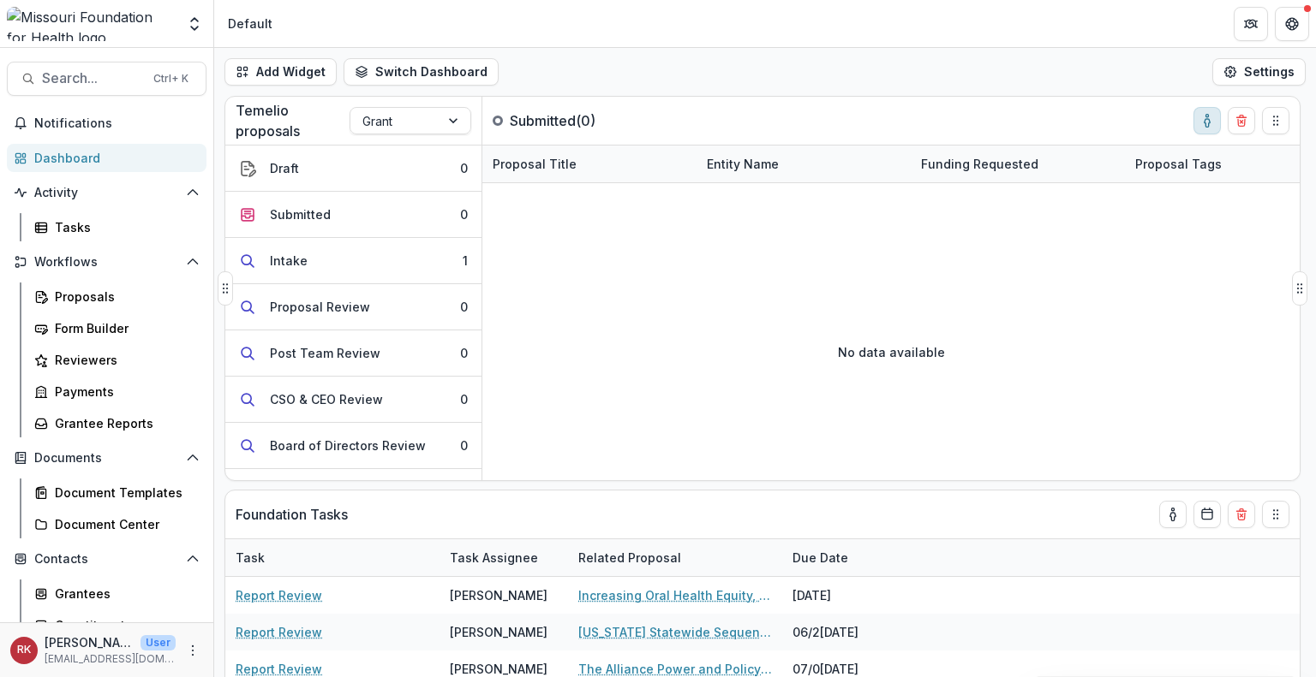
click at [1206, 122] on icon "toggle-assigned-to-me" at bounding box center [1207, 121] width 14 height 14
click at [272, 176] on div "Draft" at bounding box center [284, 168] width 29 height 18
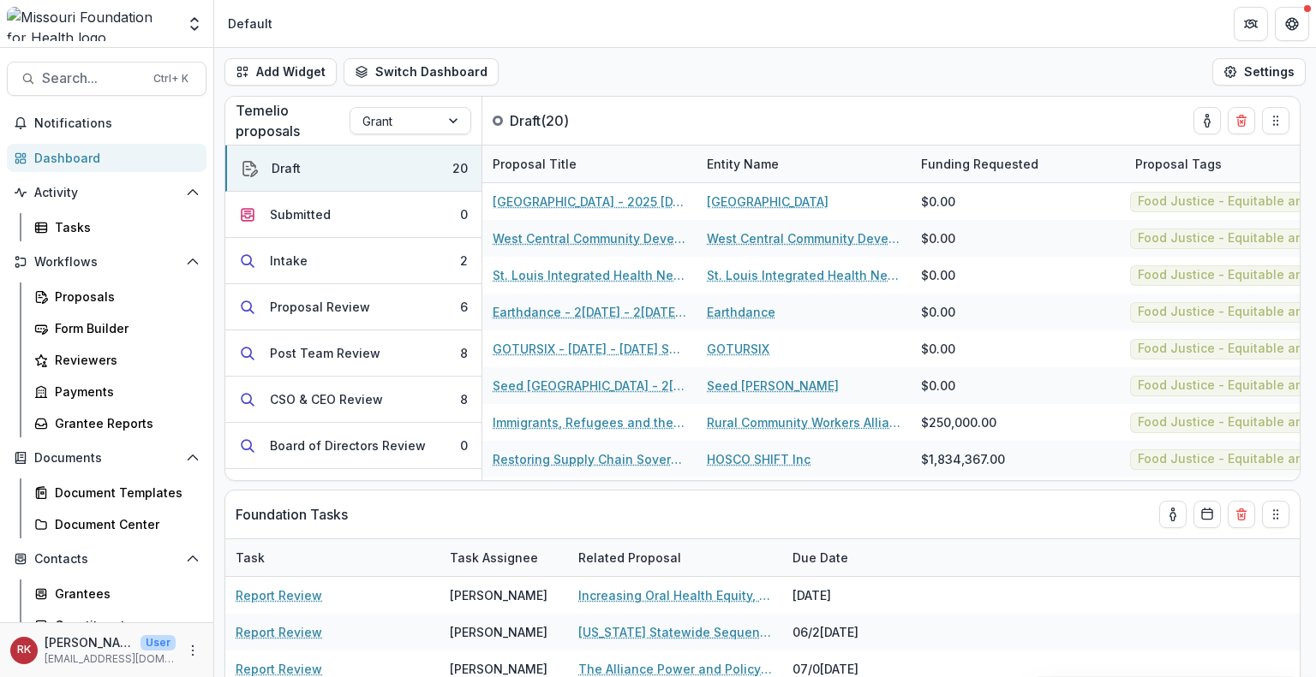
scroll to position [181, 0]
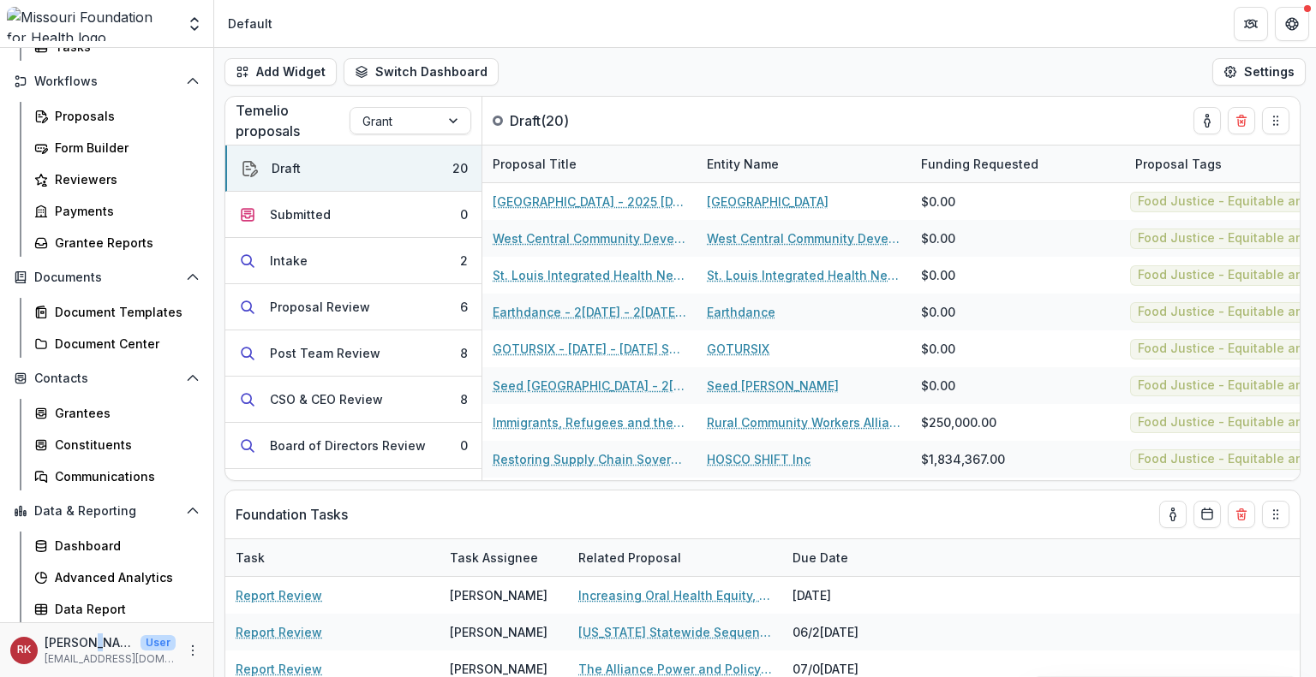
drag, startPoint x: 188, startPoint y: 650, endPoint x: 93, endPoint y: 640, distance: 95.6
click at [93, 640] on p "[PERSON_NAME]" at bounding box center [89, 643] width 89 height 18
click at [182, 652] on button "More" at bounding box center [192, 651] width 21 height 21
click at [265, 609] on link "User Settings" at bounding box center [301, 614] width 183 height 28
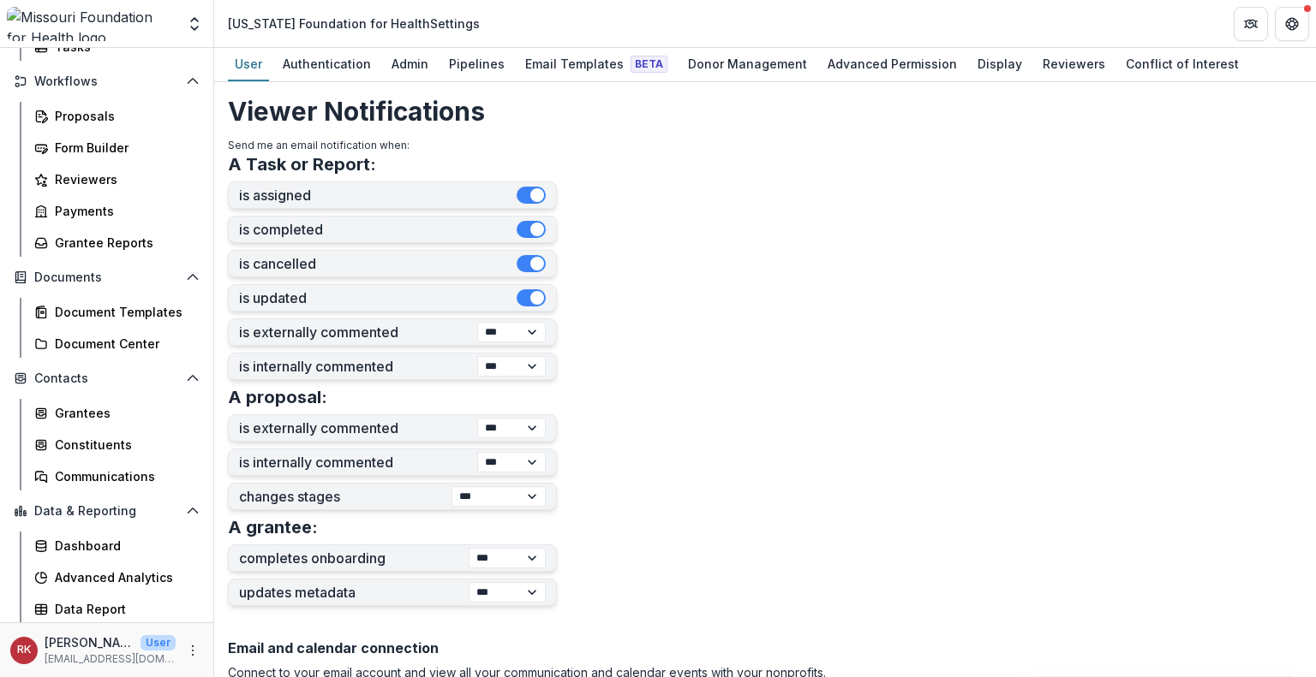
scroll to position [373, 0]
click at [320, 68] on div "Authentication" at bounding box center [327, 63] width 102 height 25
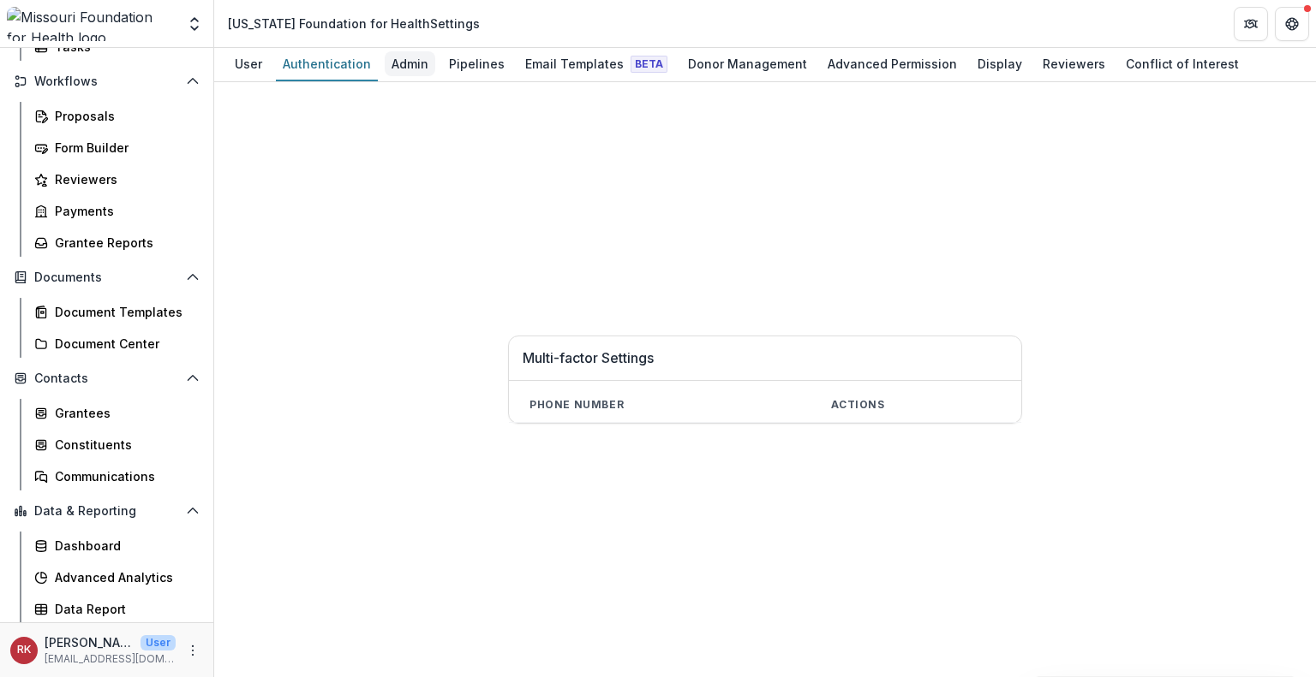
click at [425, 72] on div "Admin" at bounding box center [410, 63] width 51 height 25
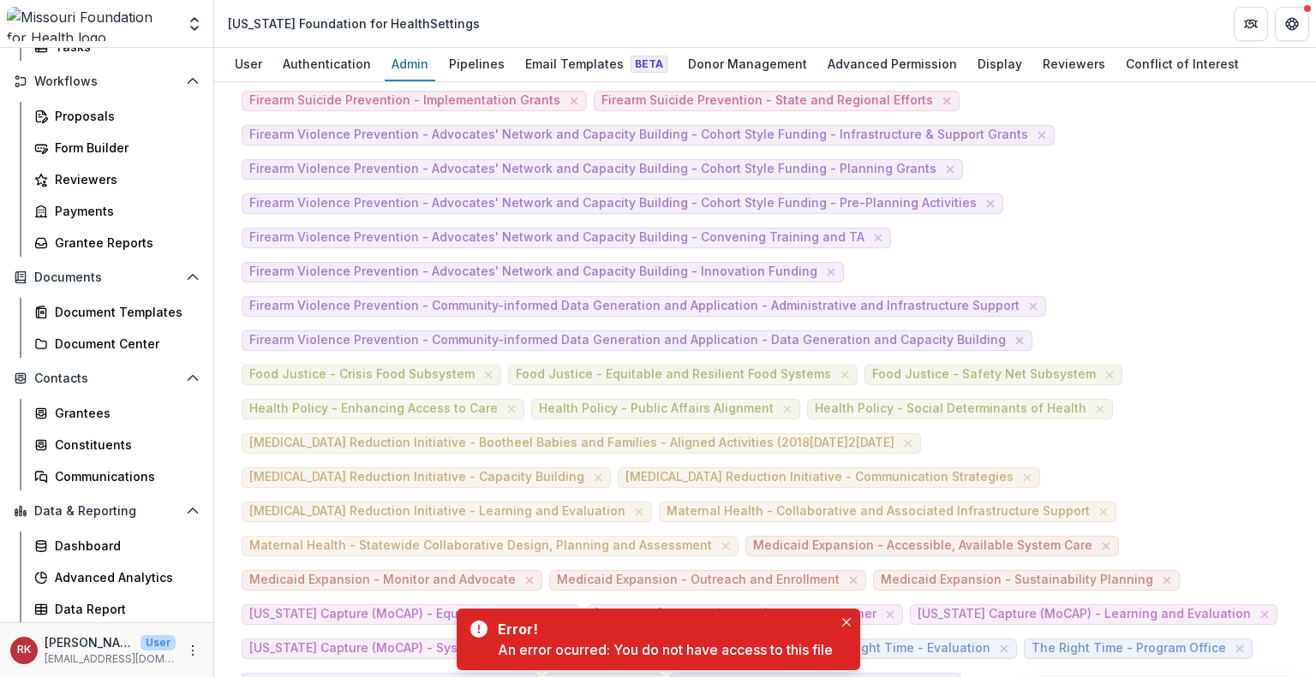
scroll to position [3912, 0]
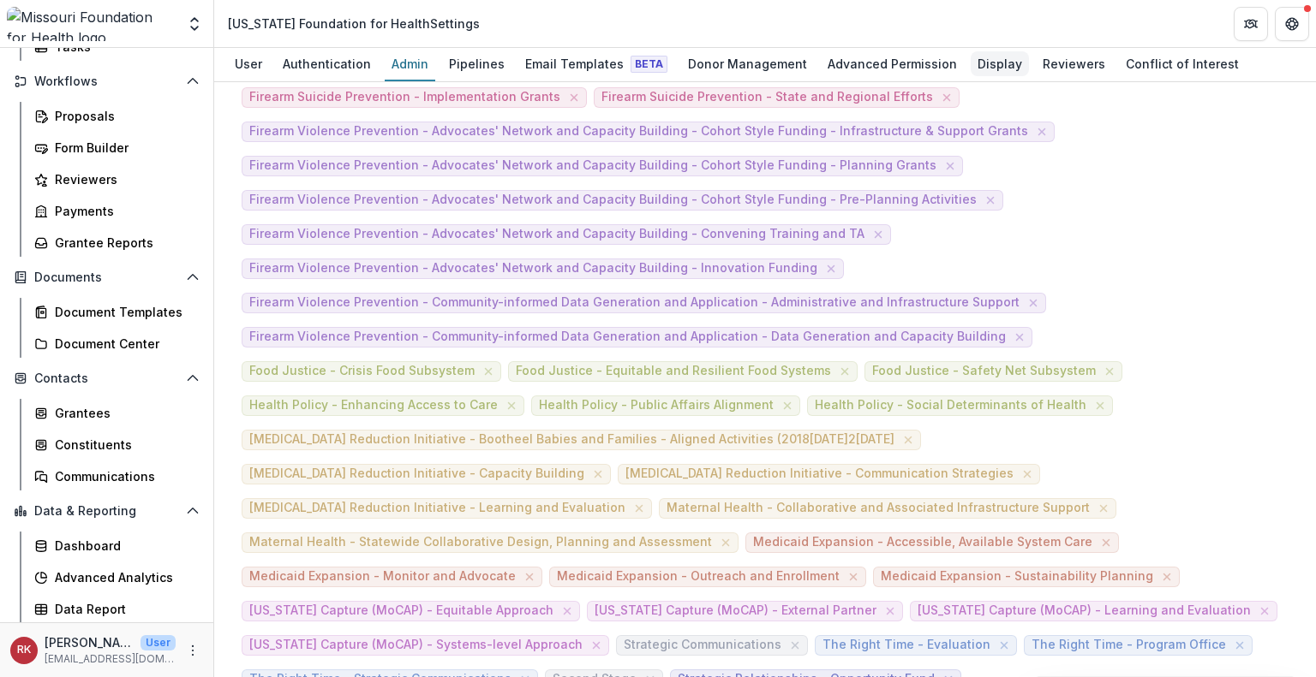
click at [978, 69] on div "Display" at bounding box center [999, 63] width 58 height 25
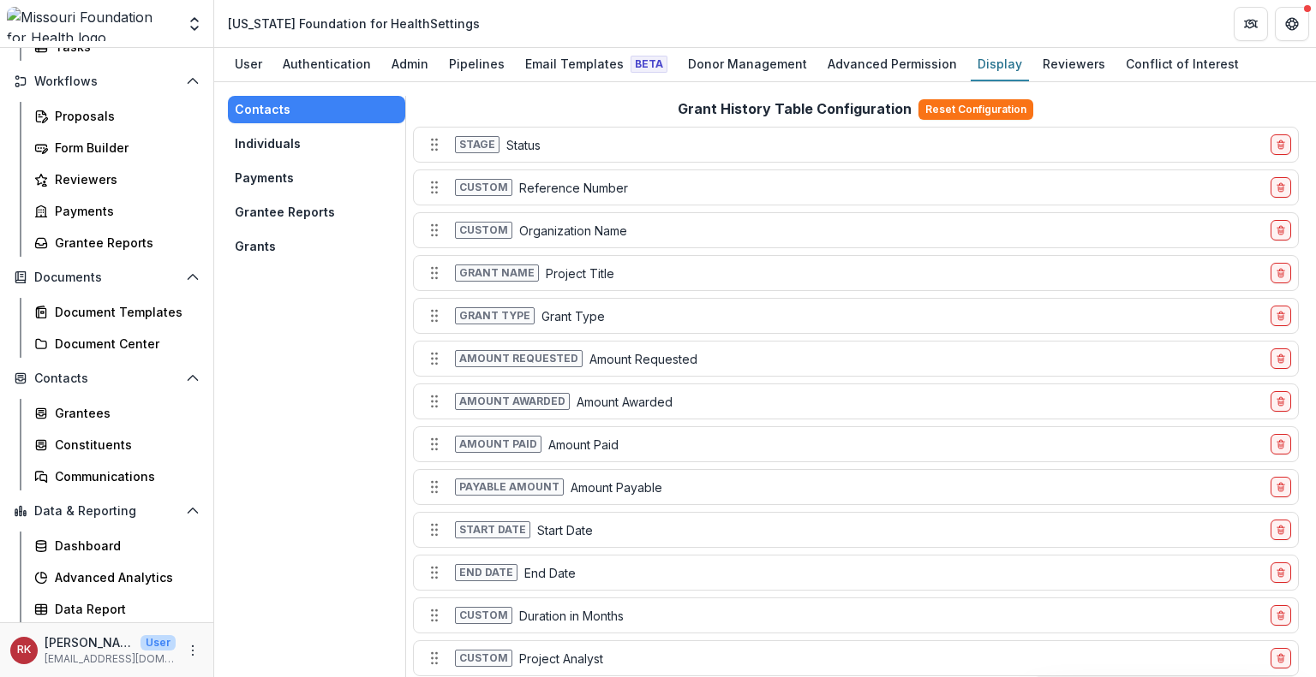
click at [274, 218] on button "Grantee Reports" at bounding box center [316, 212] width 177 height 27
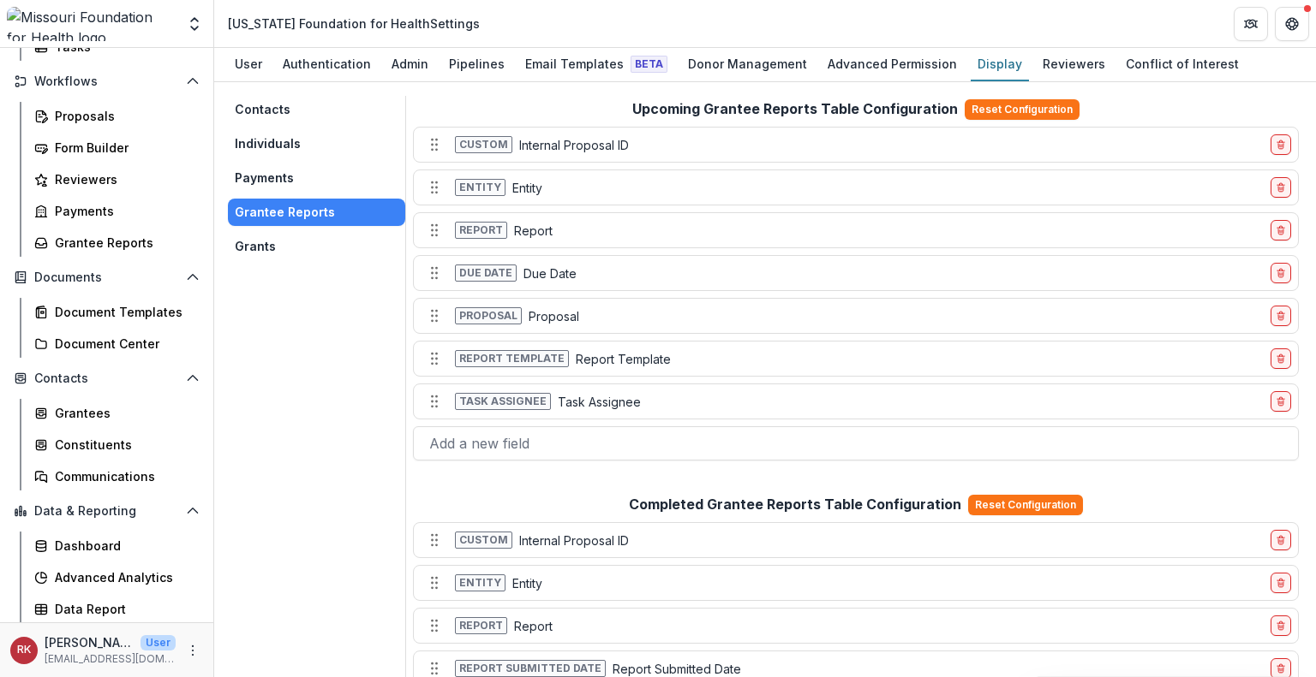
click at [260, 252] on button "Grants" at bounding box center [316, 246] width 177 height 27
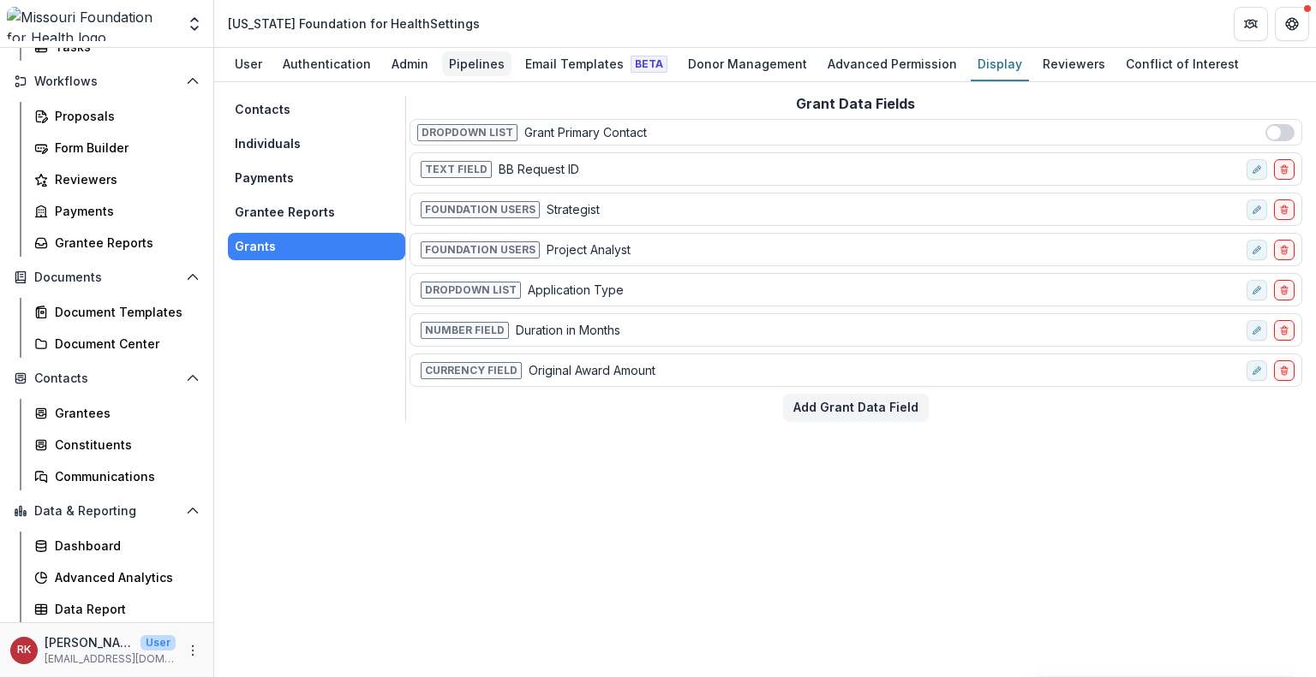
click at [448, 68] on div "Pipelines" at bounding box center [476, 63] width 69 height 25
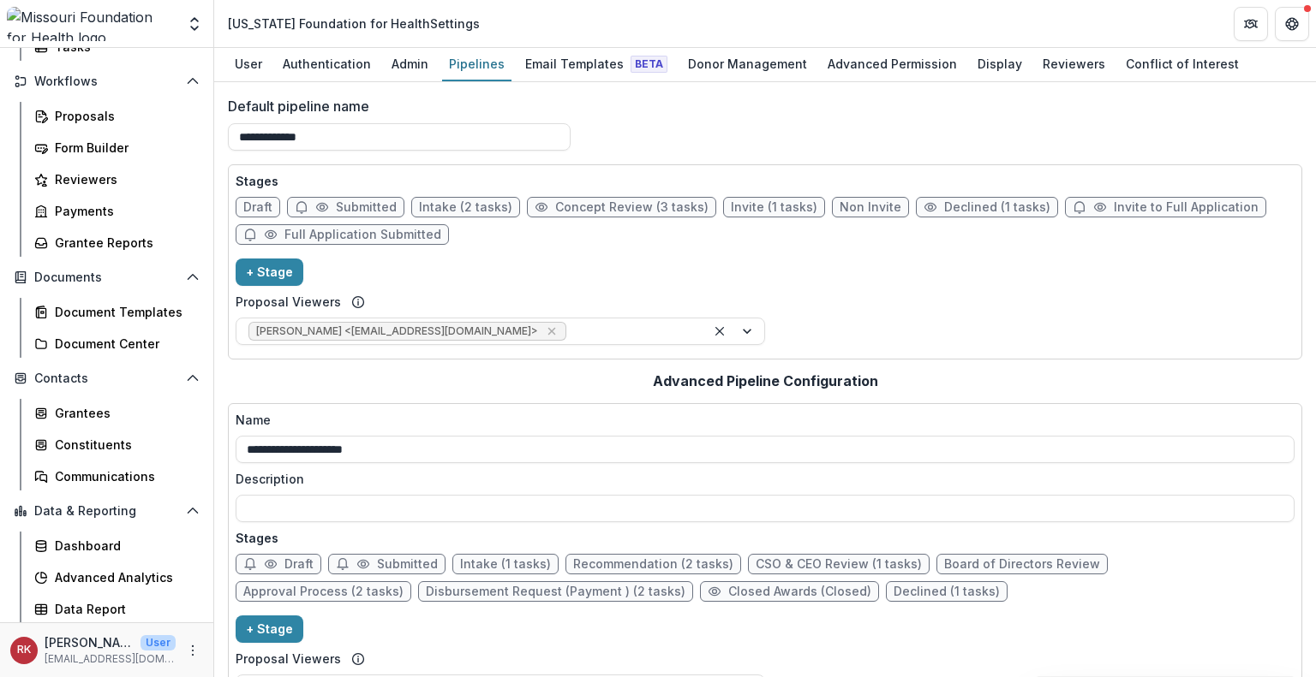
click at [244, 202] on span "Draft" at bounding box center [257, 207] width 29 height 15
select select "*****"
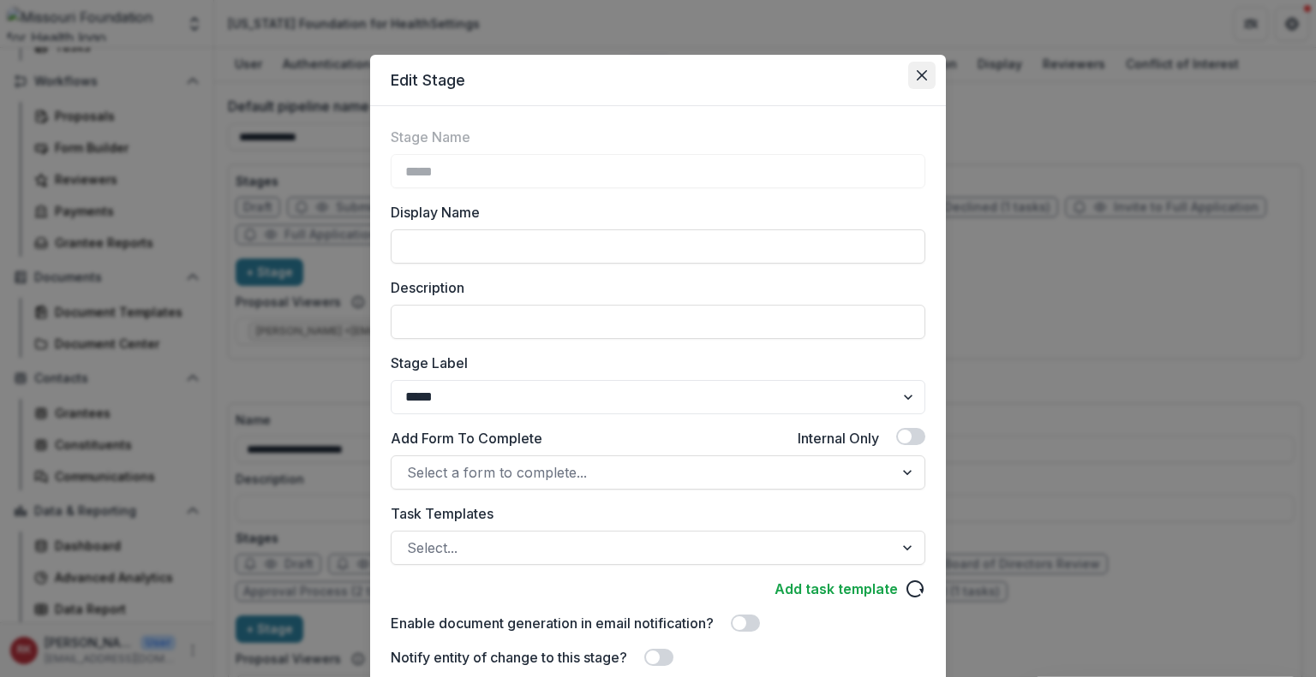
click at [922, 75] on icon "Close" at bounding box center [921, 75] width 10 height 10
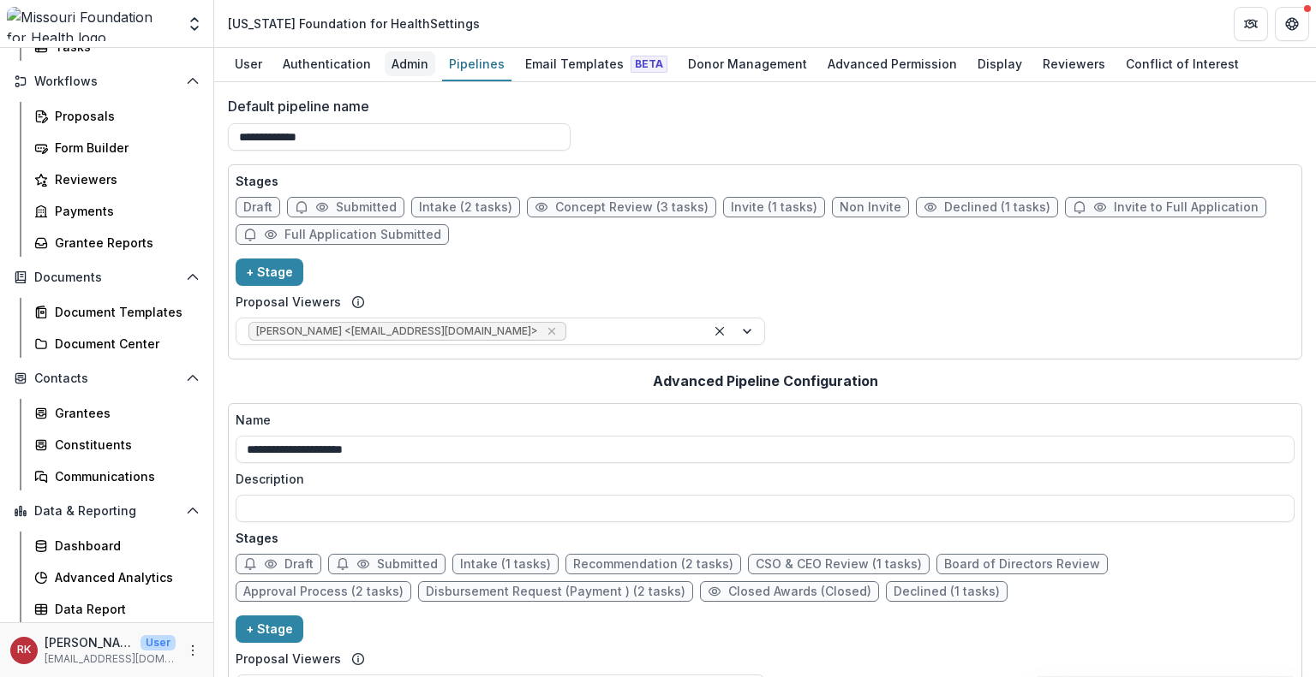
click at [406, 70] on div "Admin" at bounding box center [410, 63] width 51 height 25
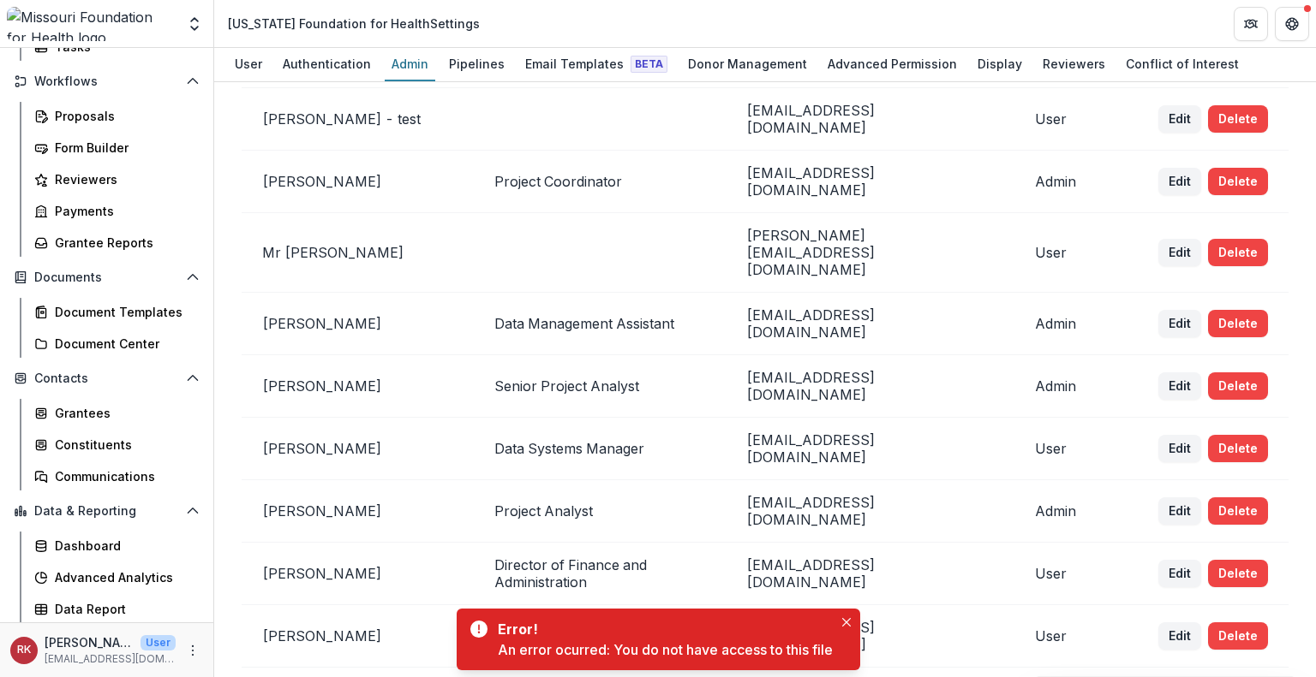
scroll to position [103, 0]
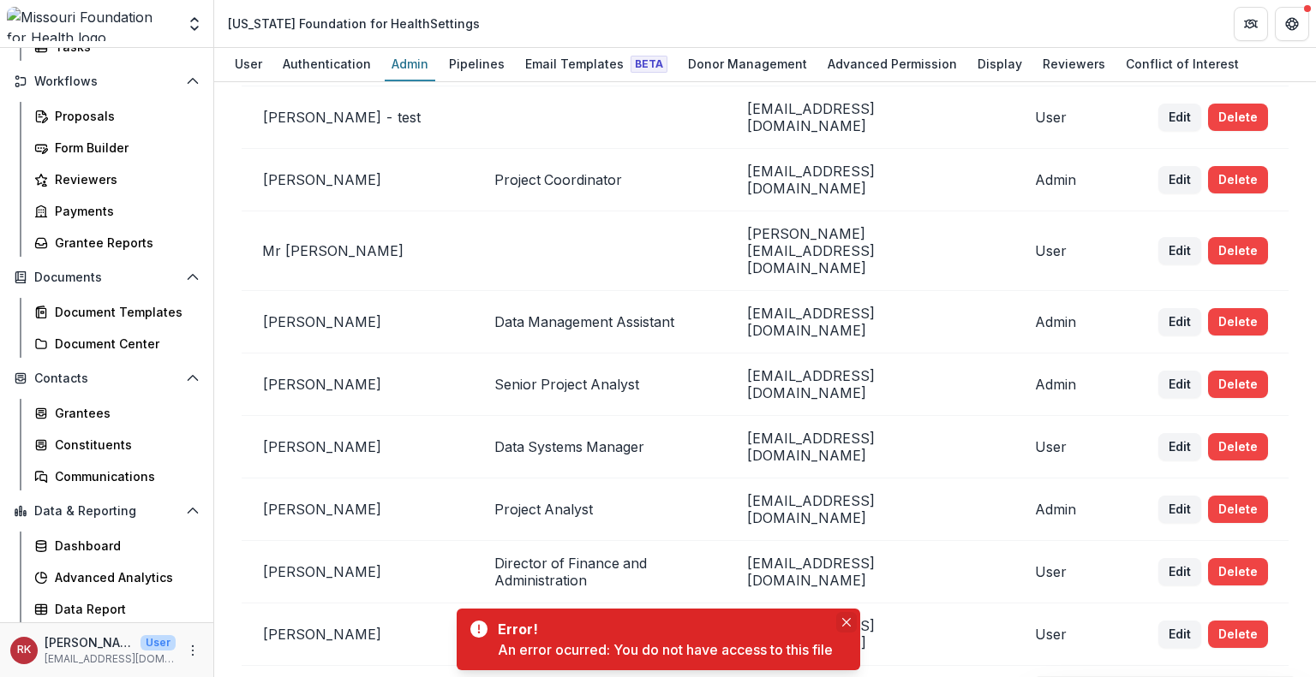
click at [848, 620] on icon "Close" at bounding box center [846, 622] width 9 height 9
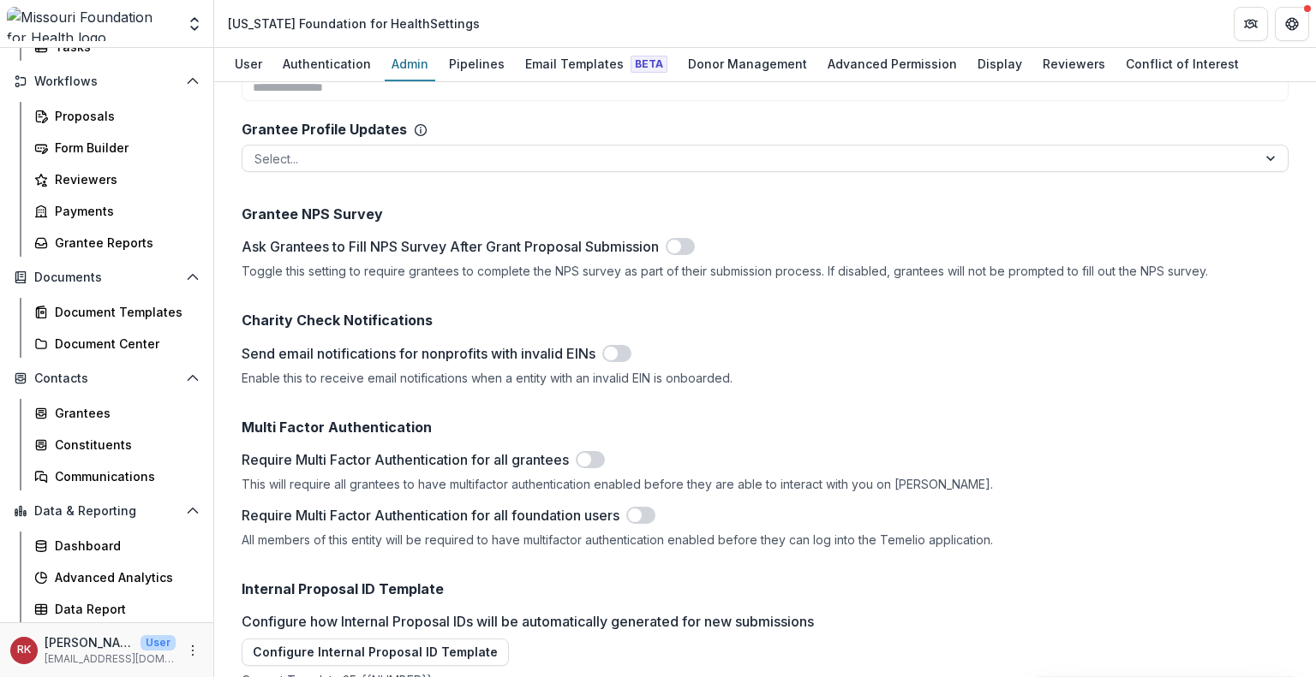
scroll to position [6756, 0]
click at [95, 115] on div "Proposals" at bounding box center [124, 116] width 138 height 18
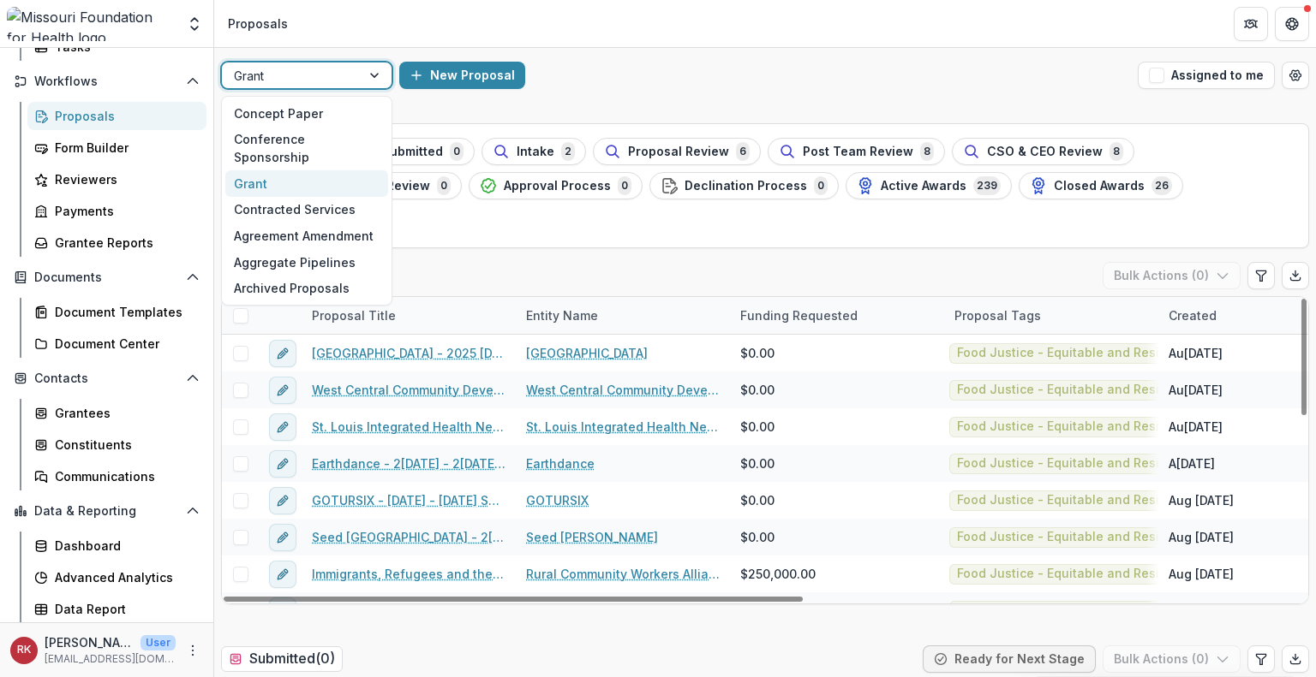
click at [301, 84] on div at bounding box center [291, 75] width 115 height 21
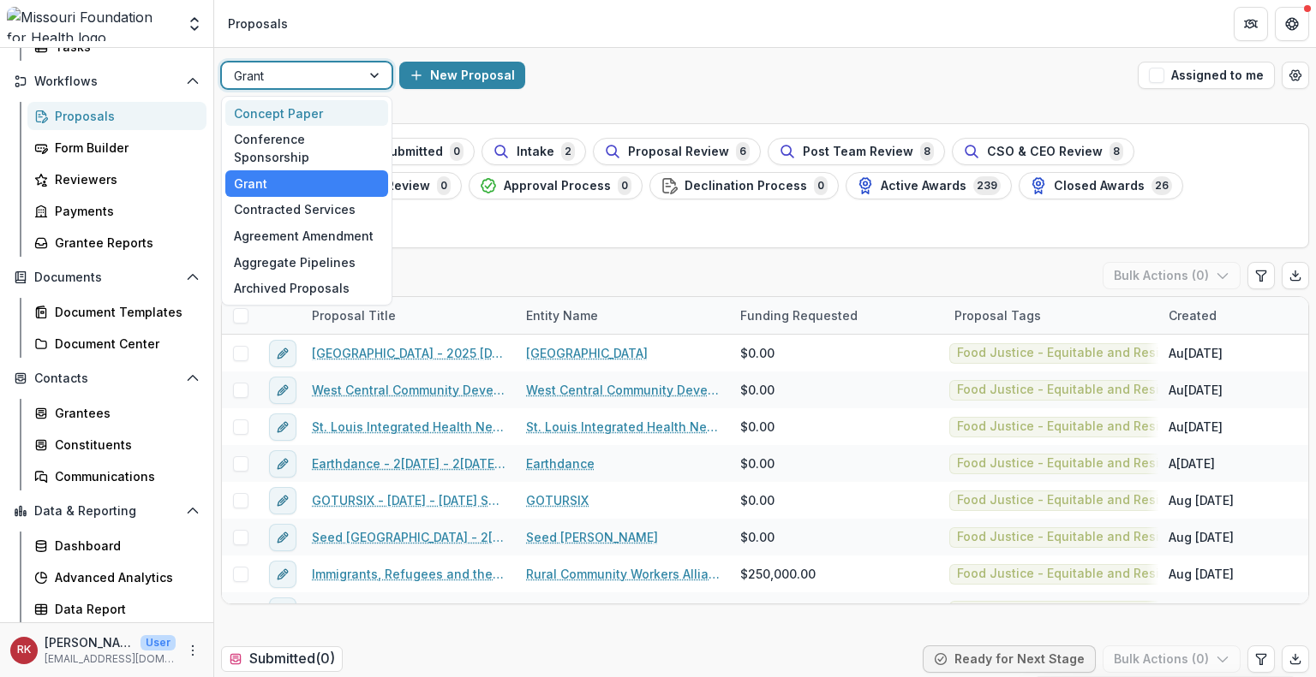
click at [282, 116] on div "Concept Paper" at bounding box center [306, 113] width 163 height 27
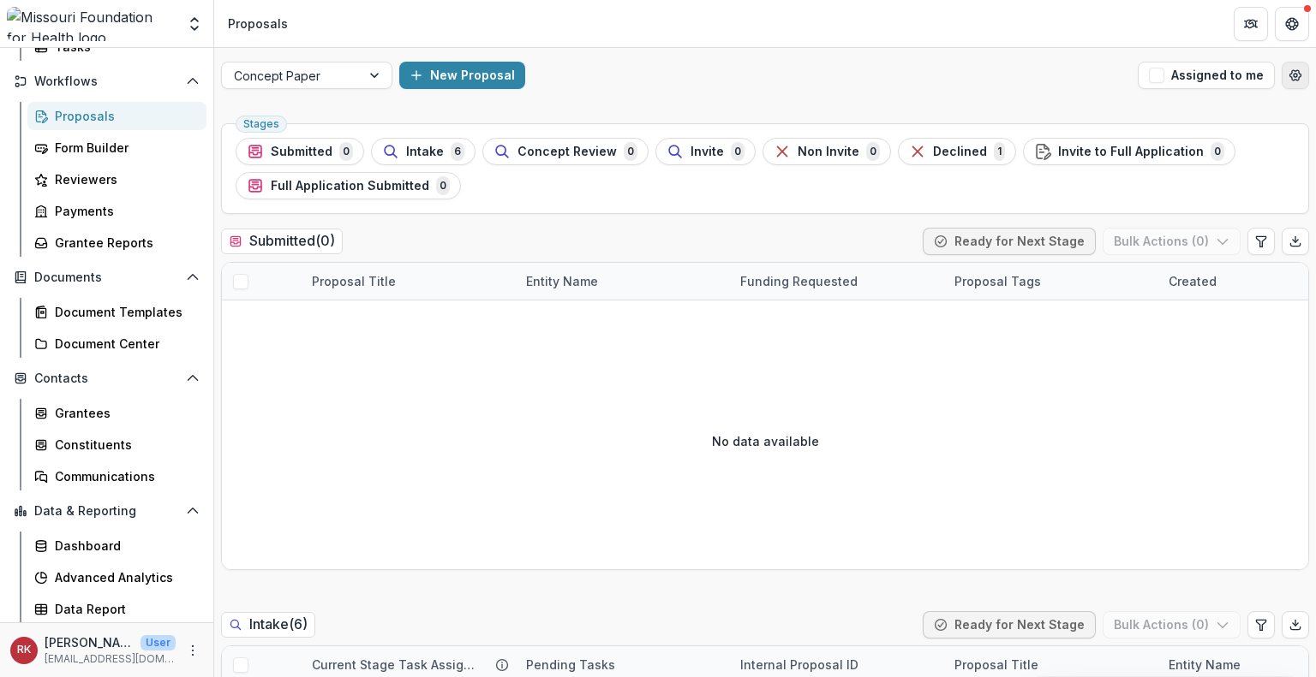
click at [1295, 86] on button "Open table manager" at bounding box center [1294, 75] width 27 height 27
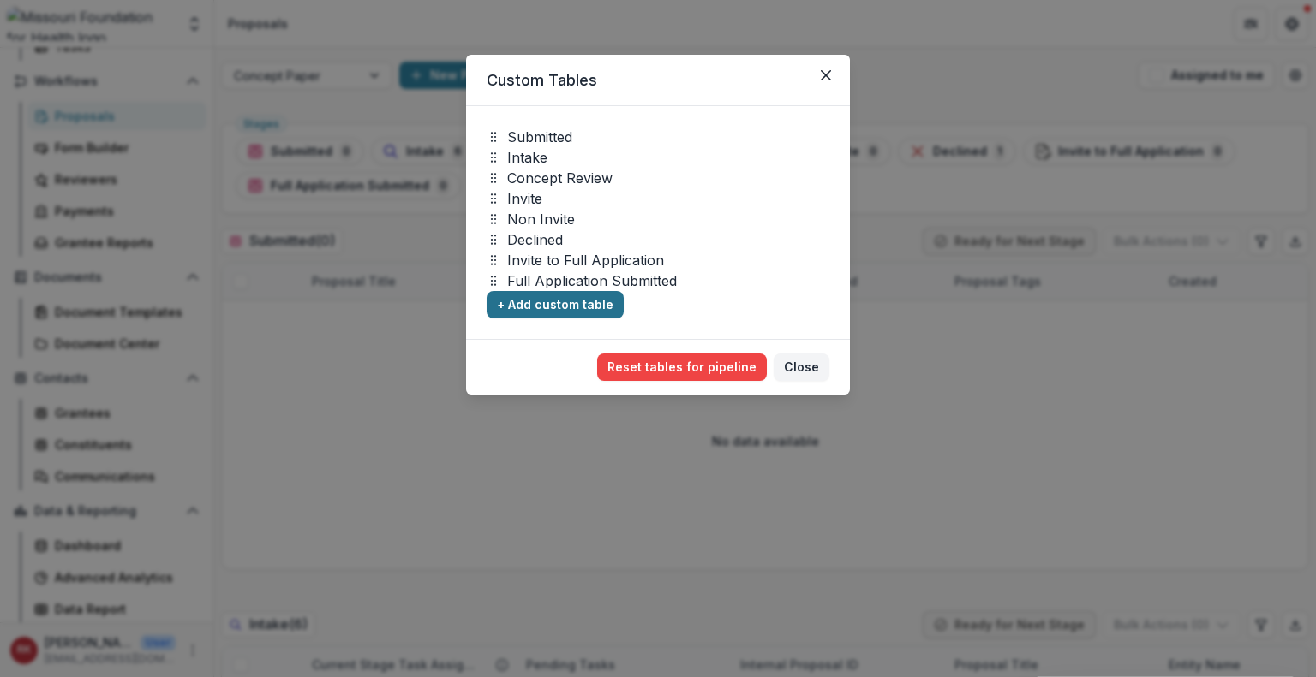
click at [558, 304] on button "+ Add custom table" at bounding box center [554, 304] width 137 height 27
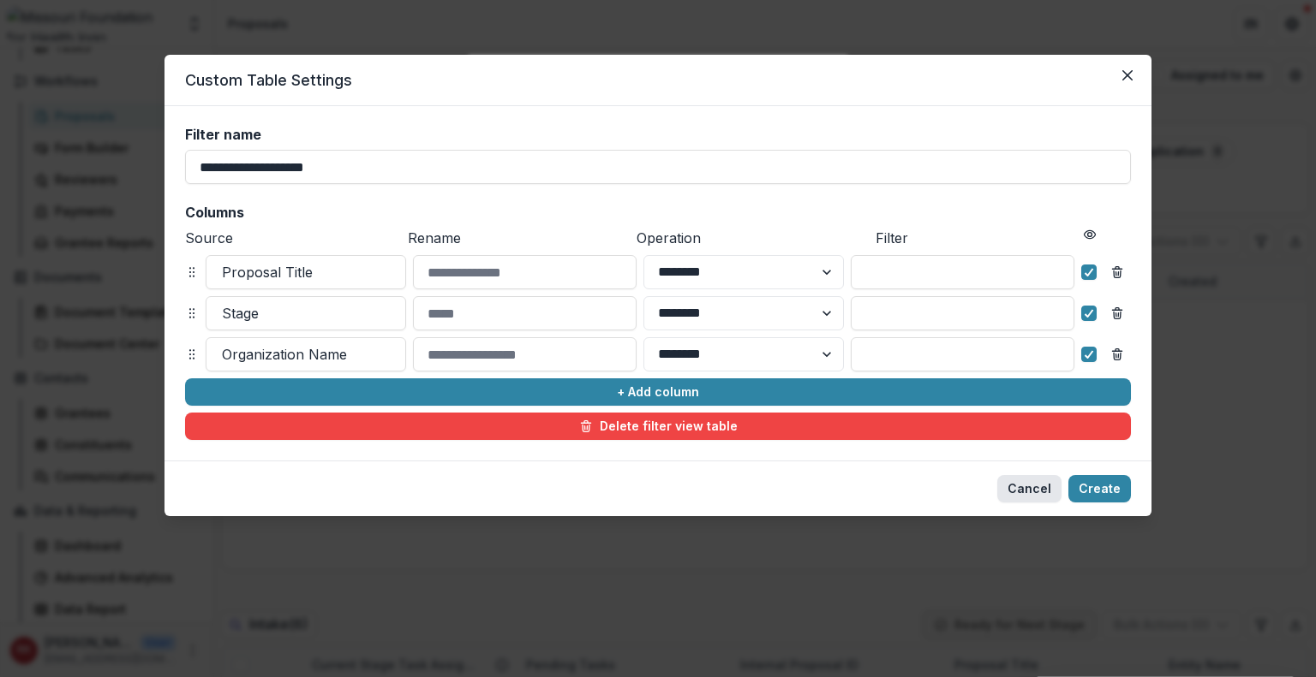
click at [1035, 491] on button "Cancel" at bounding box center [1029, 488] width 64 height 27
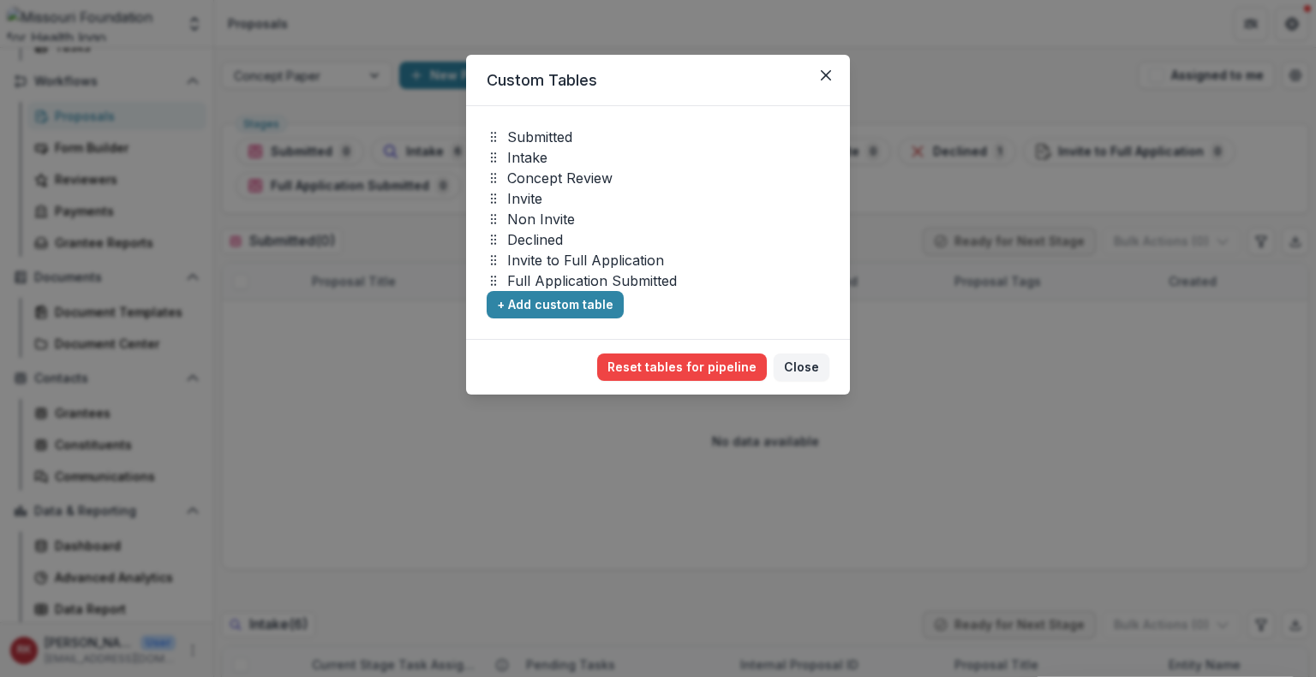
click at [492, 133] on icon at bounding box center [493, 137] width 14 height 14
click at [526, 135] on p "Submitted" at bounding box center [539, 137] width 65 height 21
click at [493, 136] on icon at bounding box center [493, 137] width 14 height 14
click at [522, 140] on p "Submitted" at bounding box center [539, 137] width 65 height 21
click at [548, 134] on p "Submitted" at bounding box center [539, 137] width 65 height 21
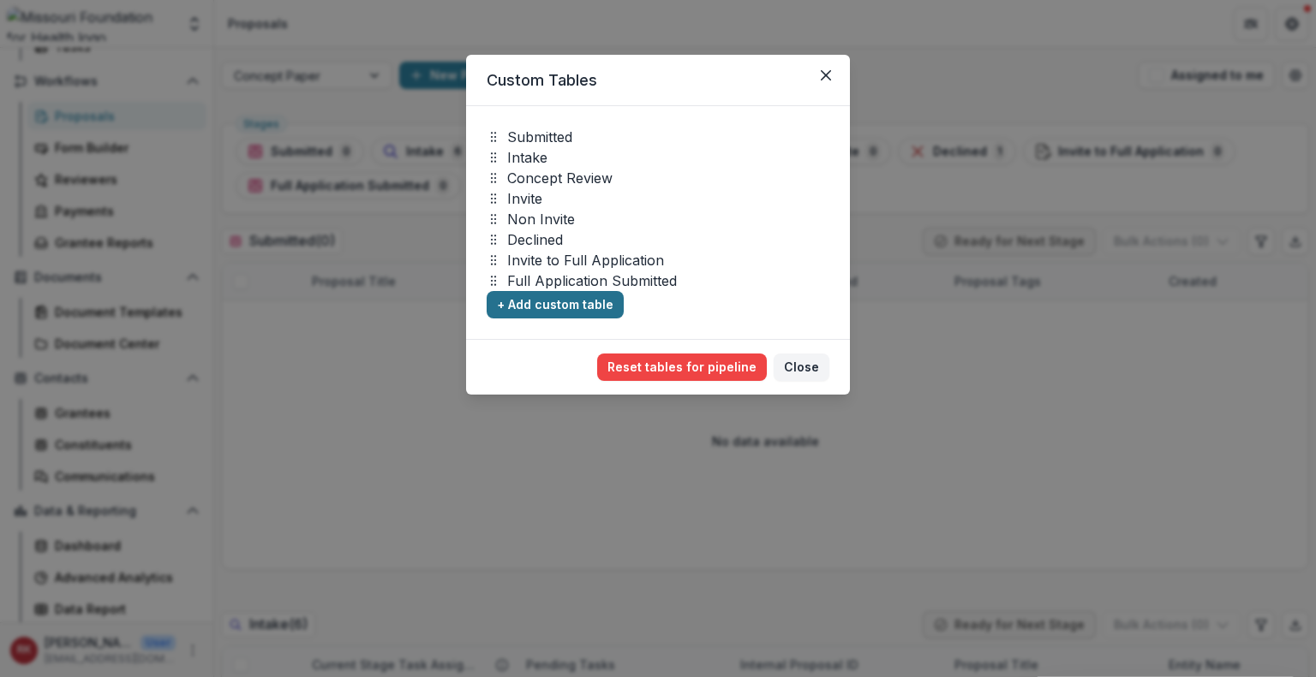
click at [540, 307] on button "+ Add custom table" at bounding box center [554, 304] width 137 height 27
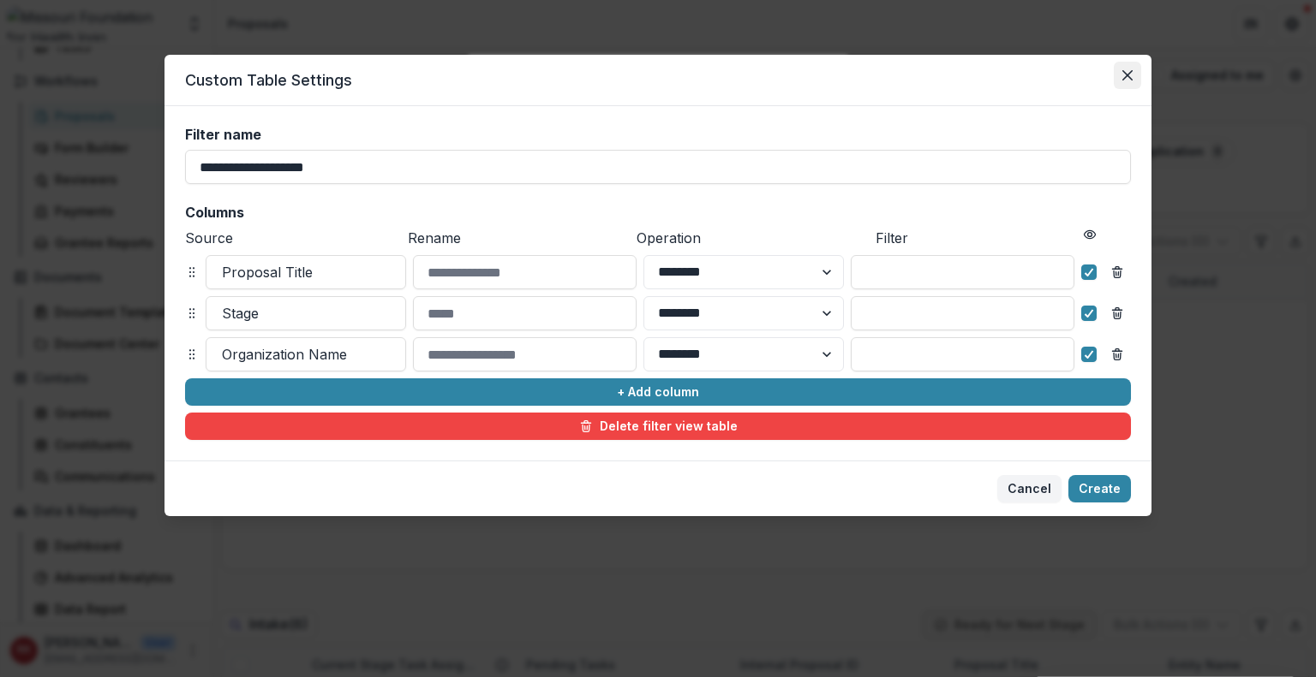
click at [1127, 78] on icon "Close" at bounding box center [1127, 75] width 10 height 10
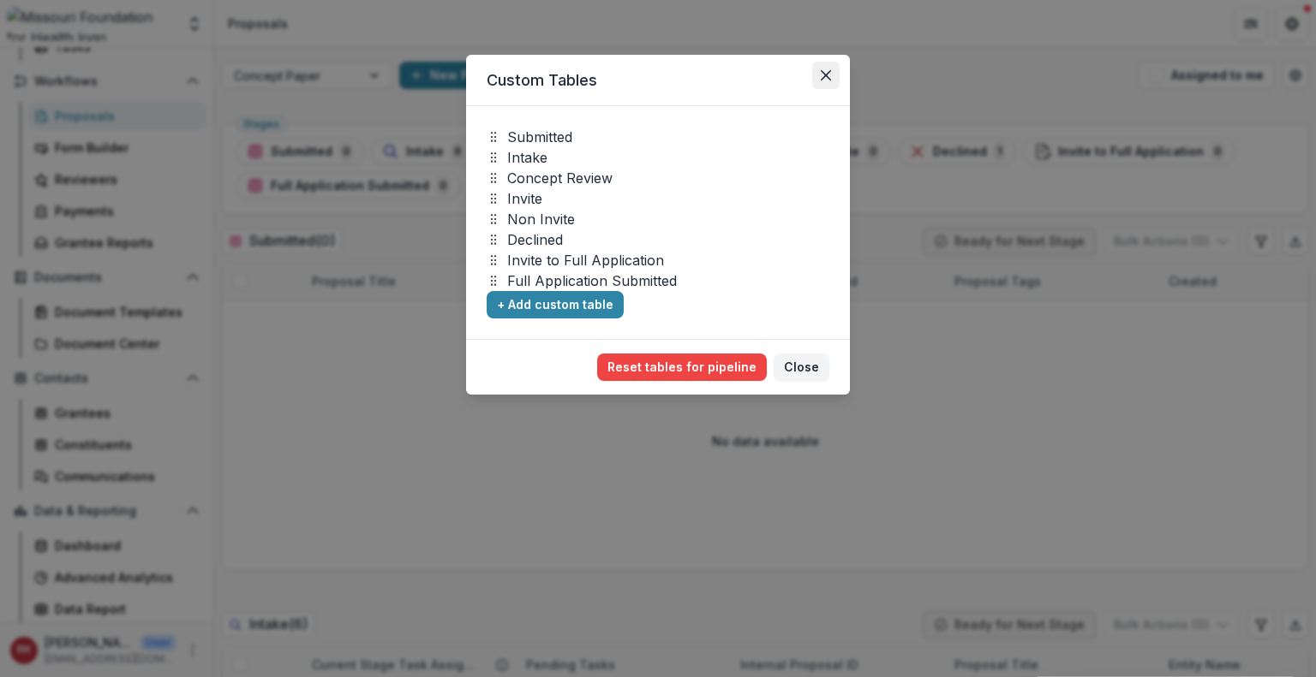
click at [824, 75] on icon "Close" at bounding box center [826, 75] width 10 height 10
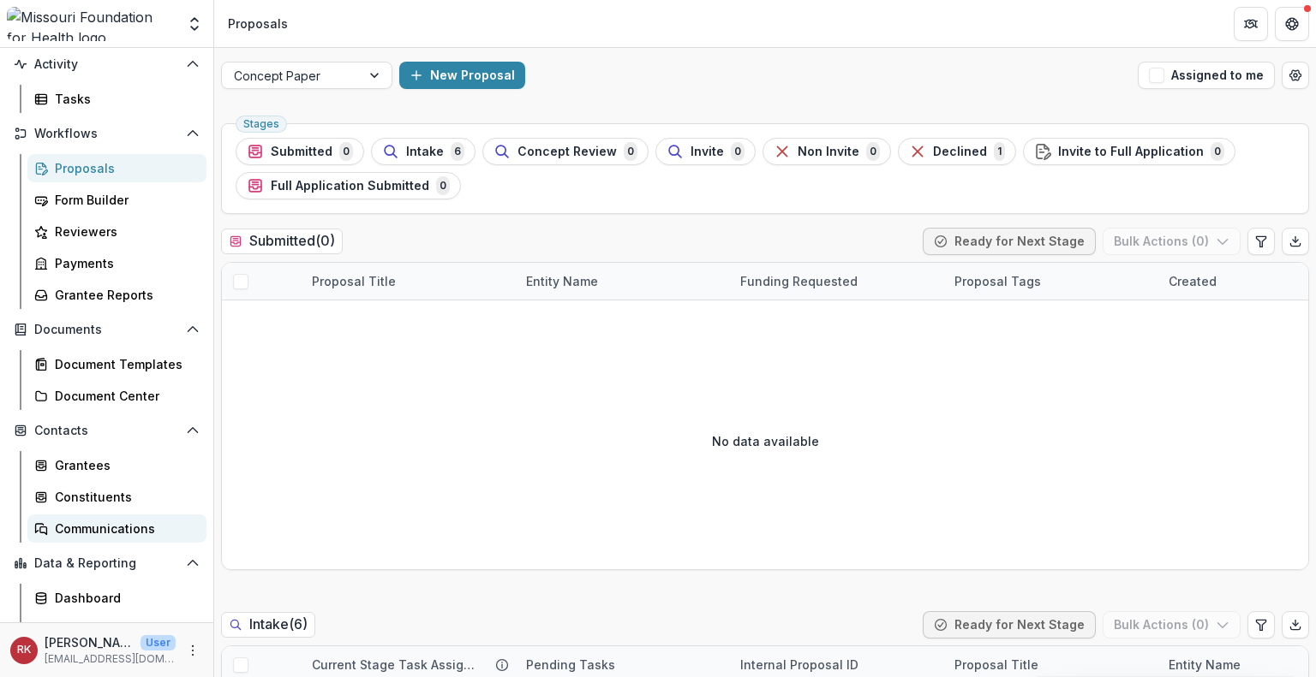
scroll to position [116, 0]
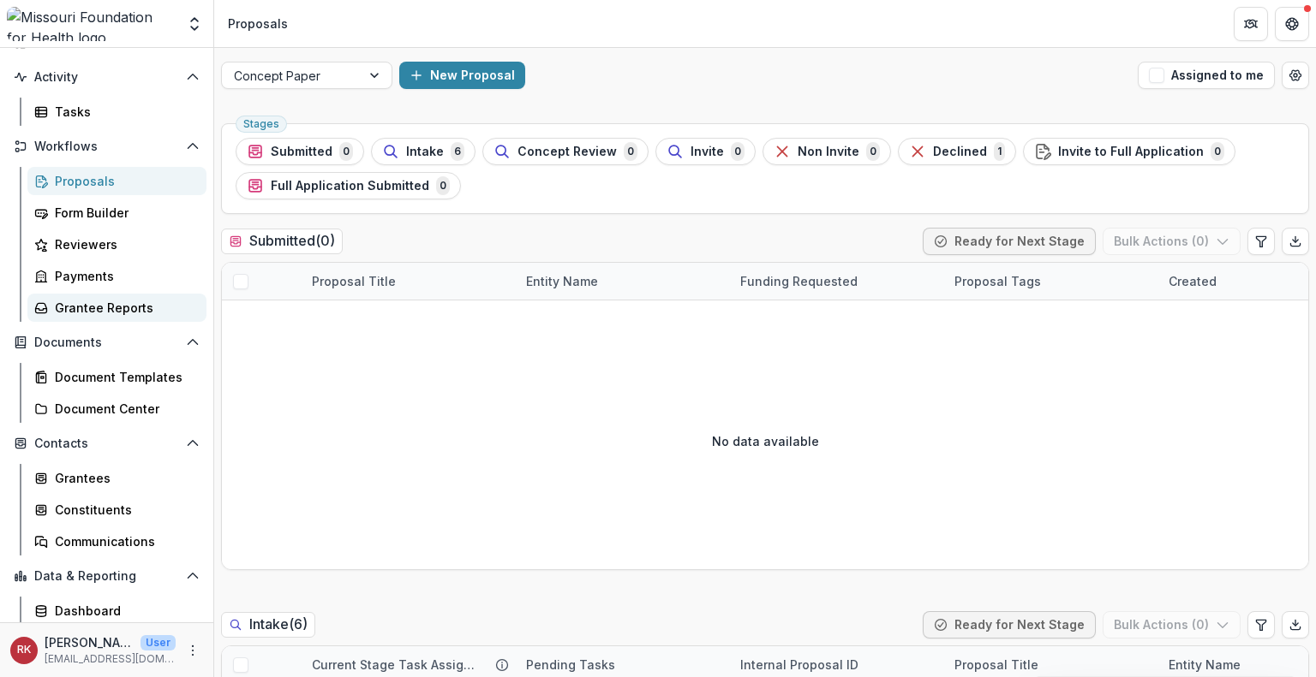
drag, startPoint x: 118, startPoint y: 310, endPoint x: 156, endPoint y: 318, distance: 38.5
click at [156, 318] on link "Grantee Reports" at bounding box center [116, 308] width 179 height 28
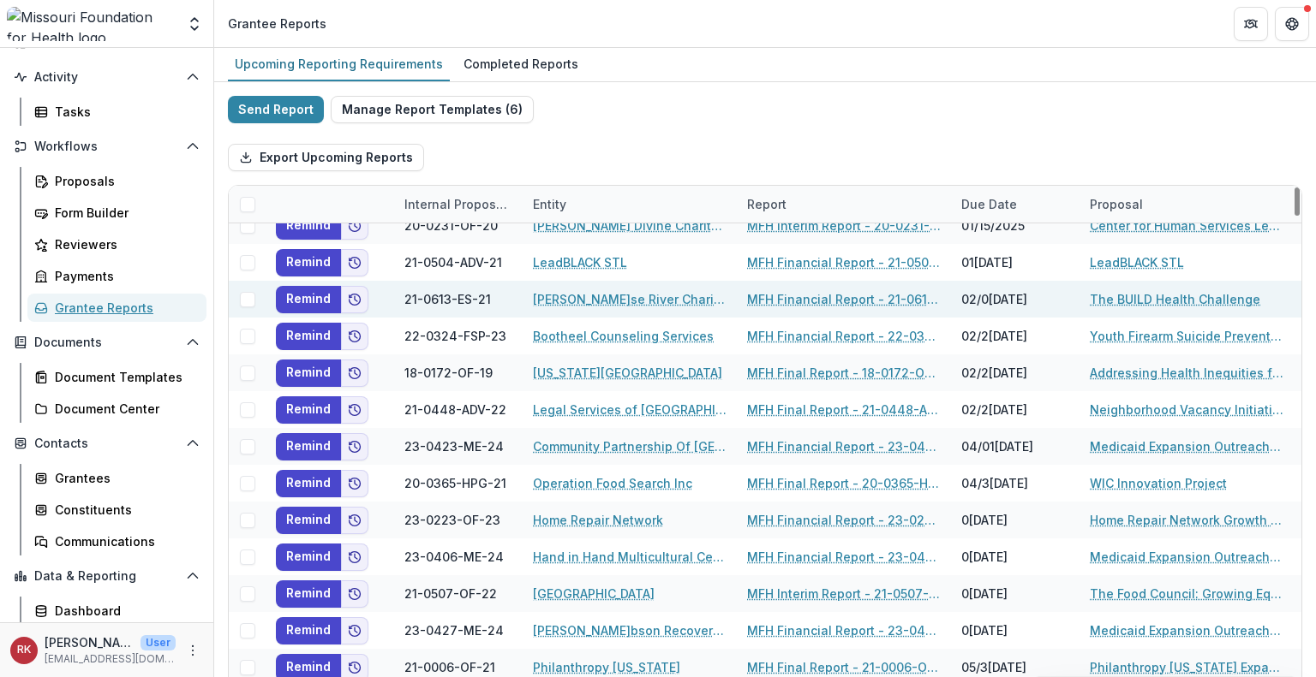
scroll to position [451, 0]
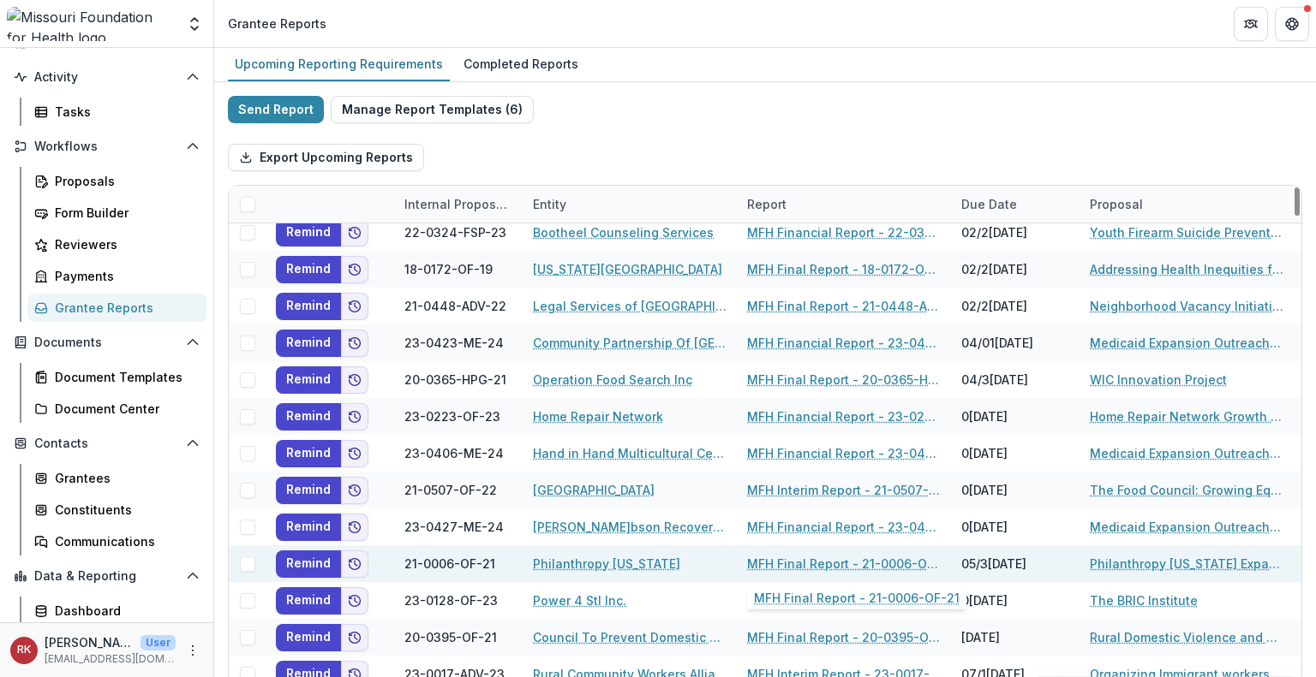
click at [820, 561] on link "MFH Final Report - 21-0006-OF-21" at bounding box center [844, 564] width 194 height 18
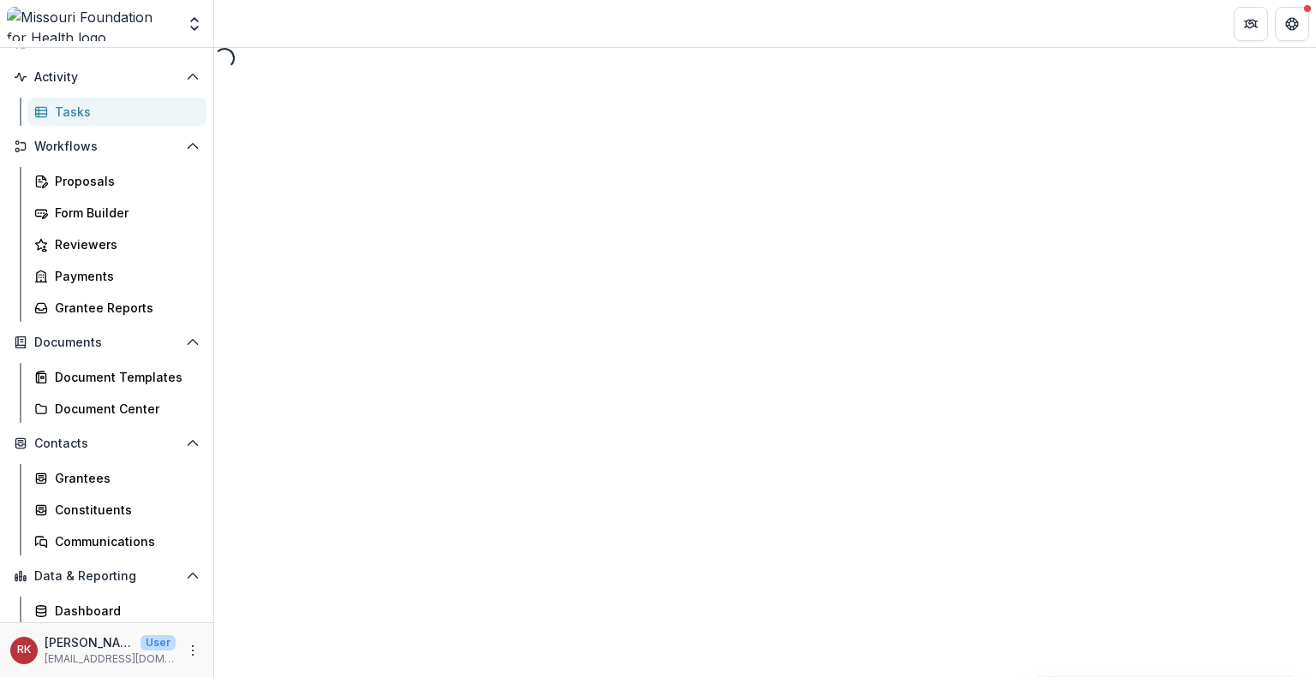
select select "********"
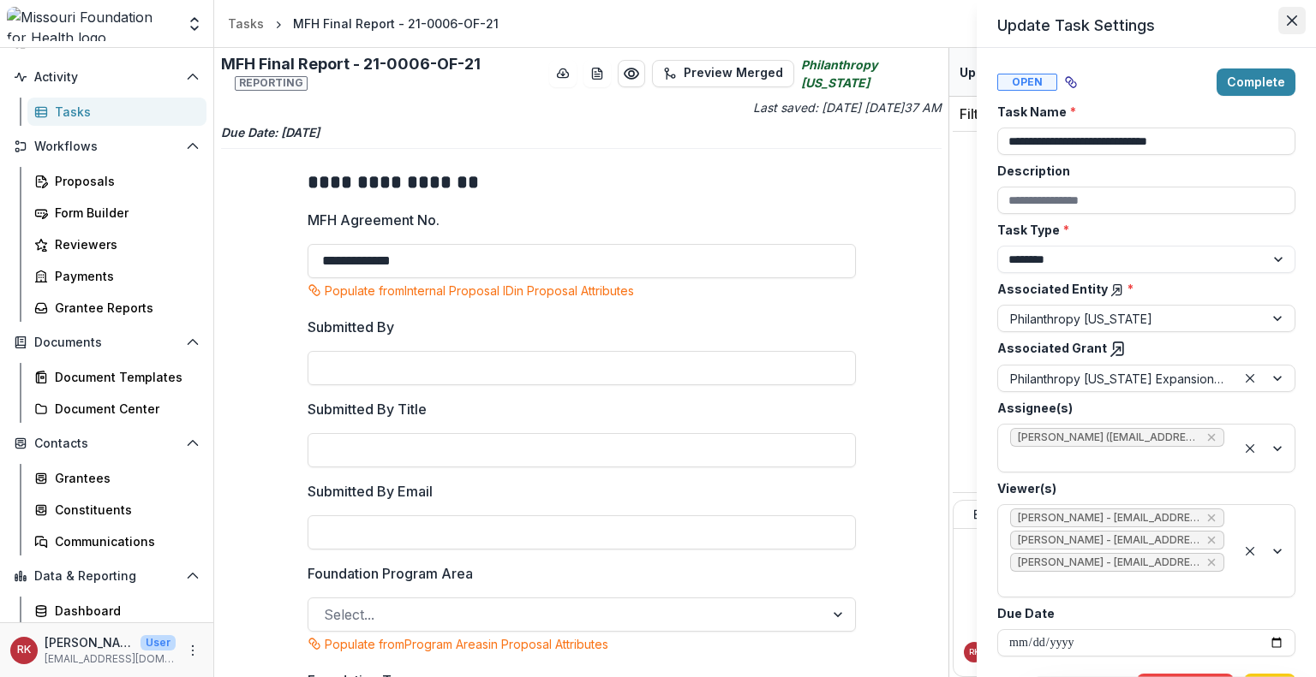
click at [1287, 26] on button "Close" at bounding box center [1291, 20] width 27 height 27
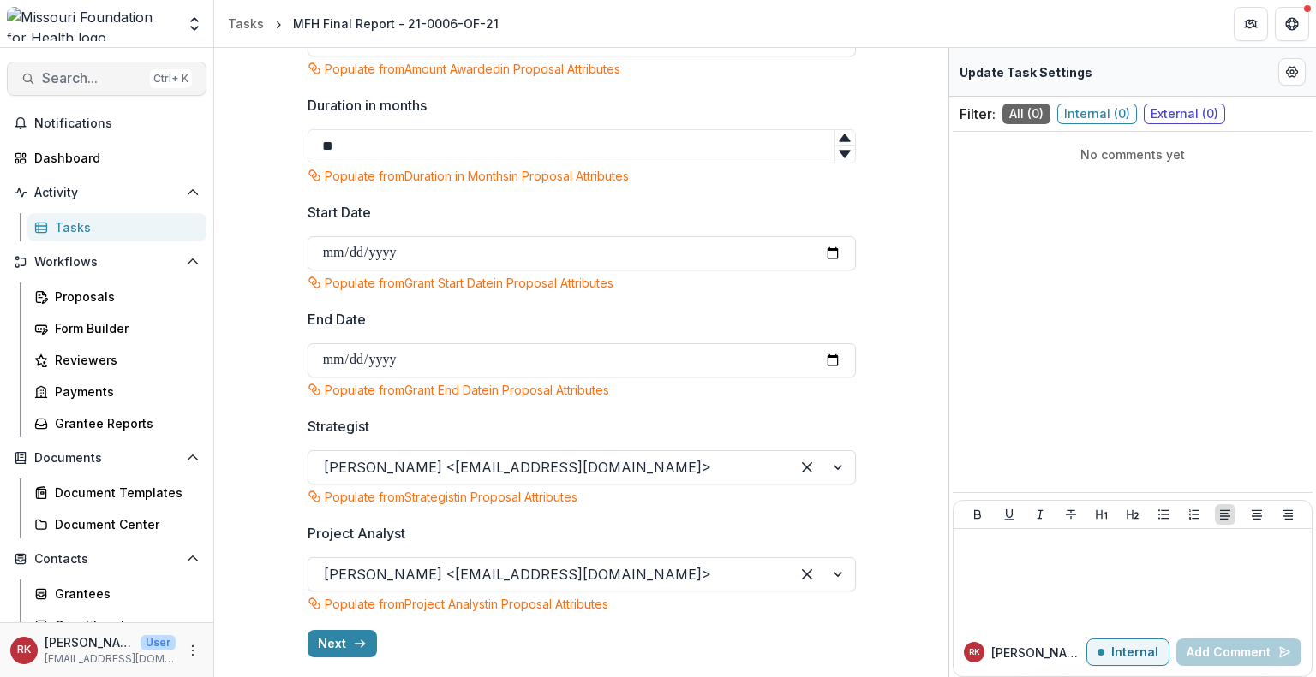
click at [81, 70] on span "Search..." at bounding box center [92, 78] width 101 height 16
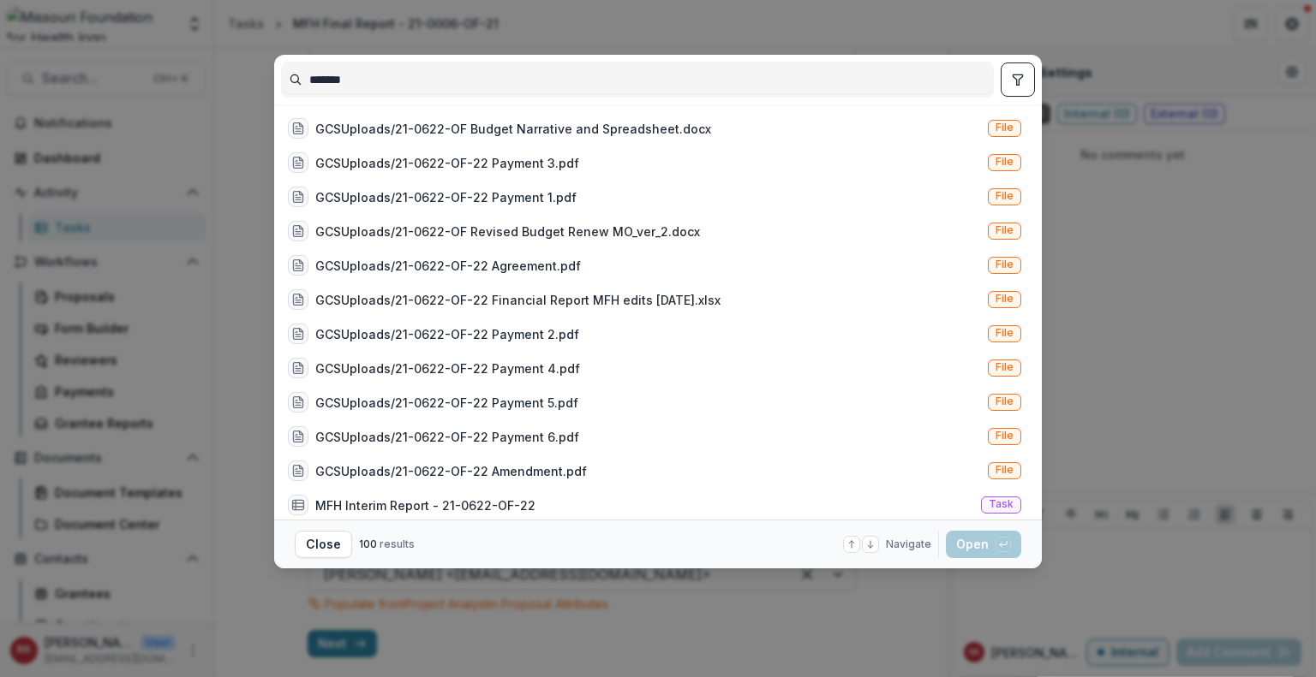
type input "*******"
click at [1025, 92] on button "toggle filters" at bounding box center [1017, 80] width 34 height 34
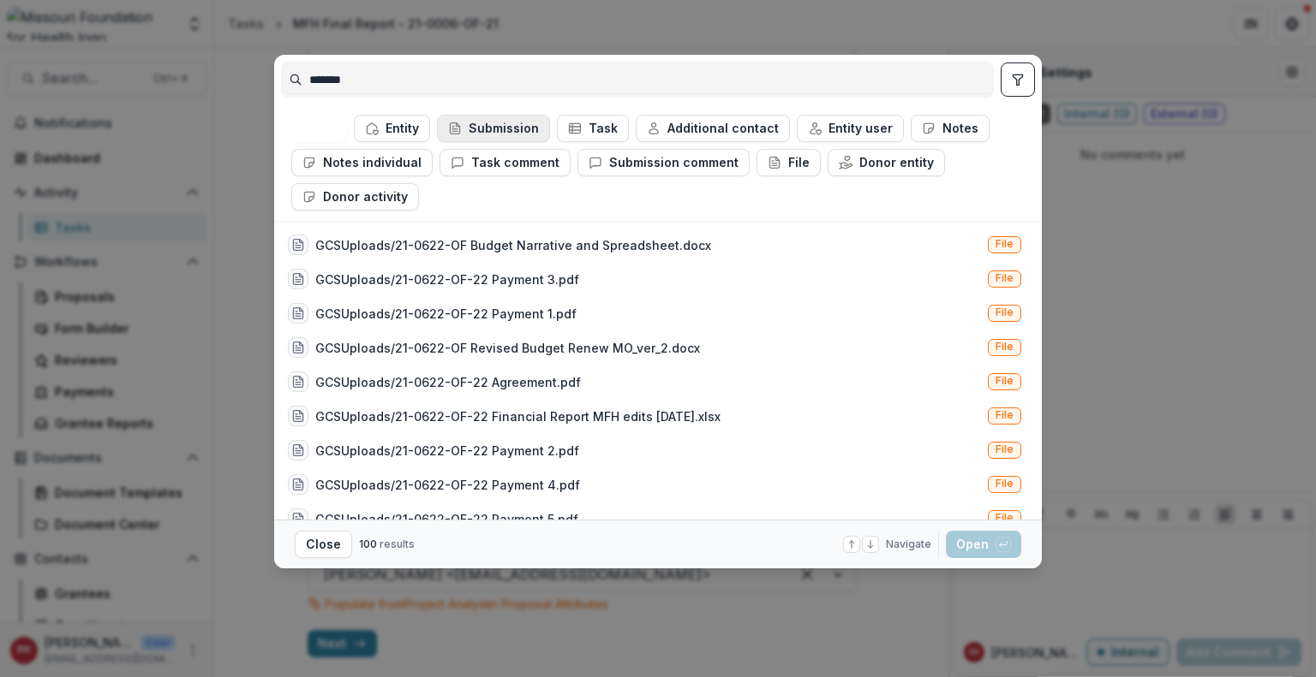
click at [483, 126] on button "Submission" at bounding box center [493, 128] width 113 height 27
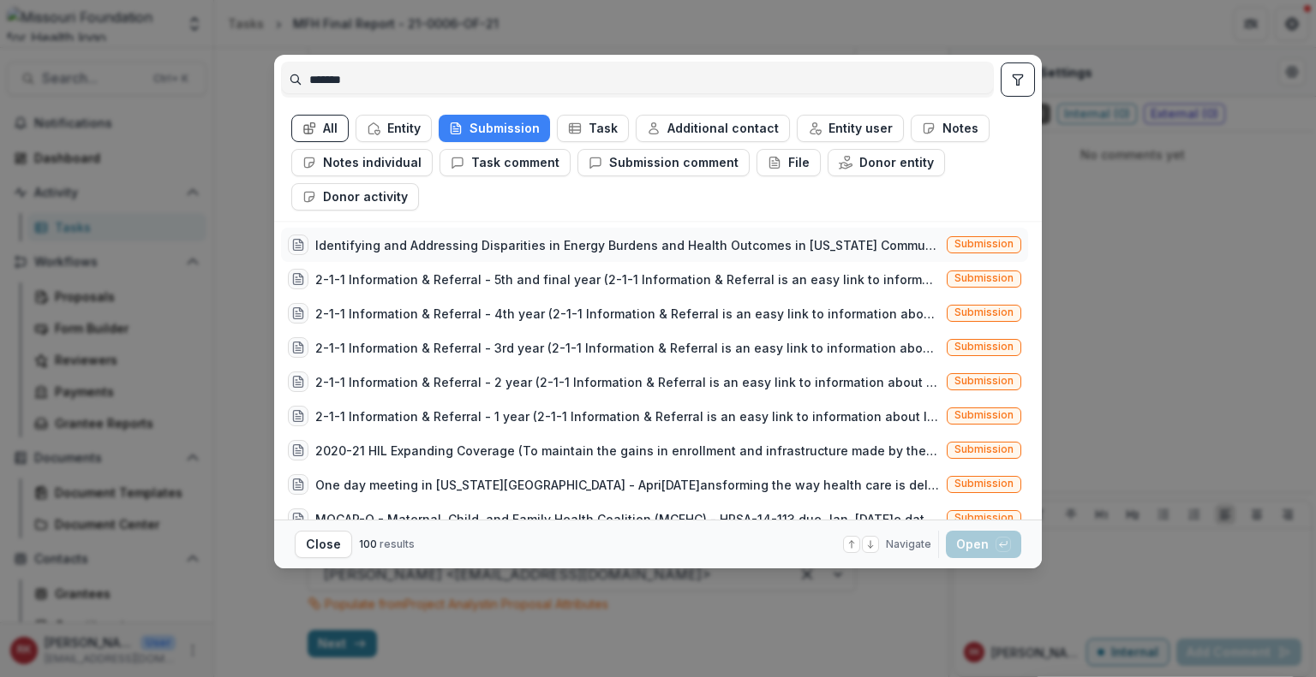
click at [419, 239] on div "Identifying and Addressing Disparities in Energy Burdens and Health Outcomes in…" at bounding box center [627, 245] width 624 height 18
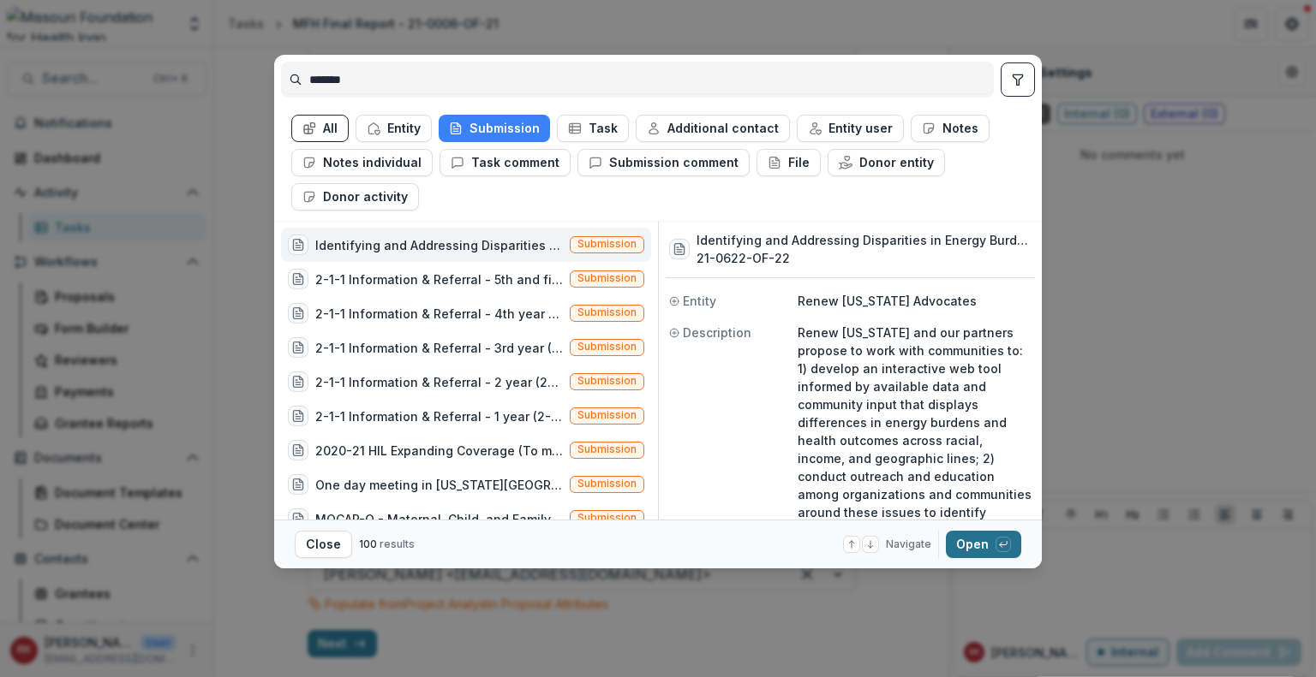
click at [978, 549] on button "Open with enter key" at bounding box center [983, 544] width 75 height 27
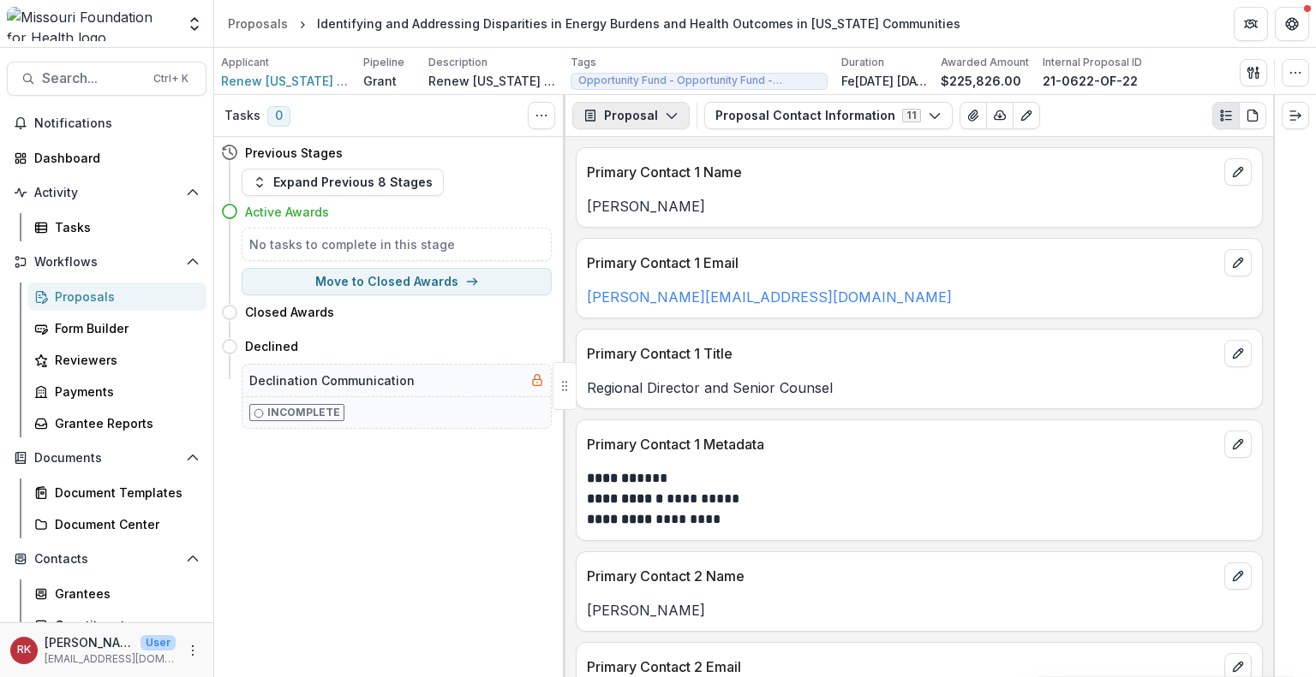
click at [636, 119] on button "Proposal" at bounding box center [630, 115] width 117 height 27
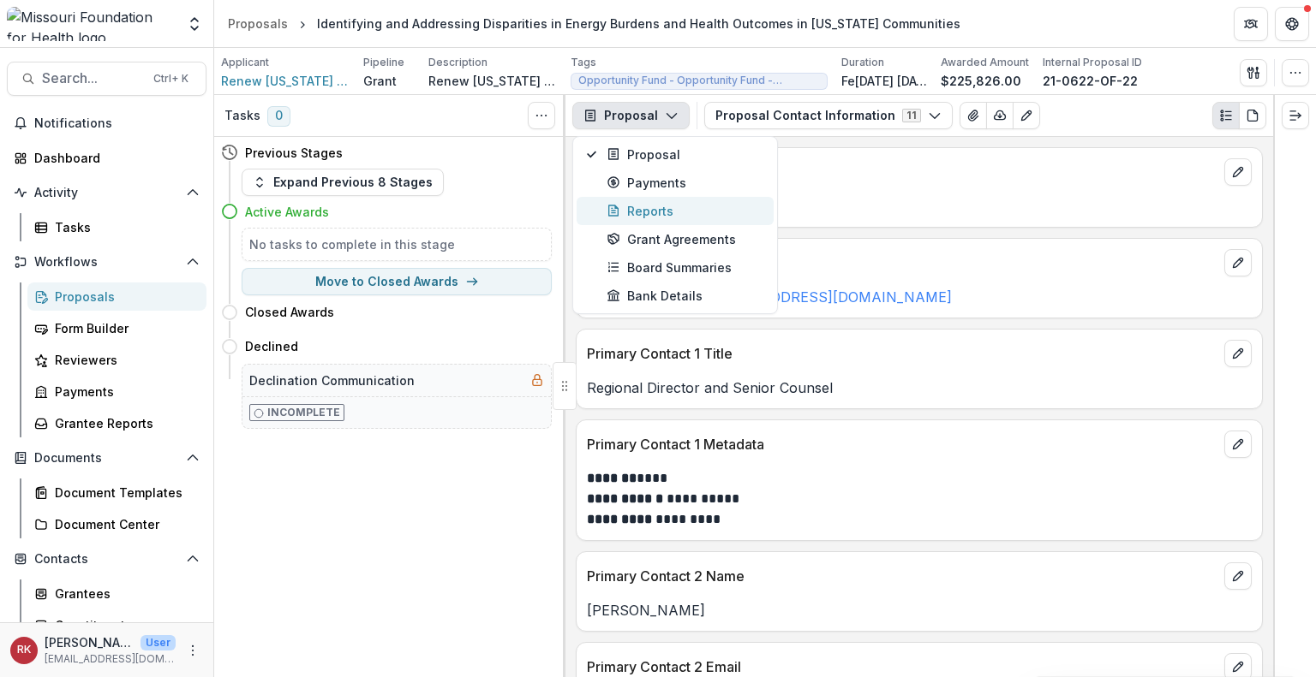
click at [639, 203] on div "Reports" at bounding box center [684, 211] width 157 height 18
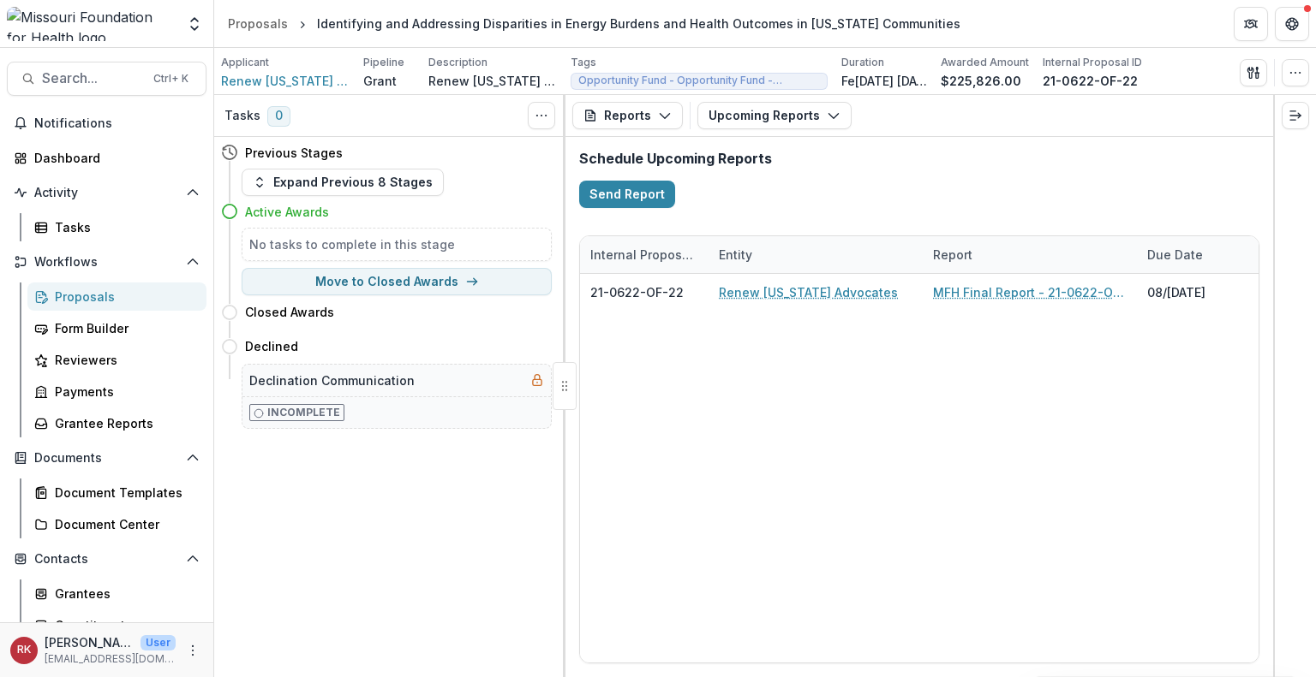
click at [93, 296] on div "Proposals" at bounding box center [124, 297] width 138 height 18
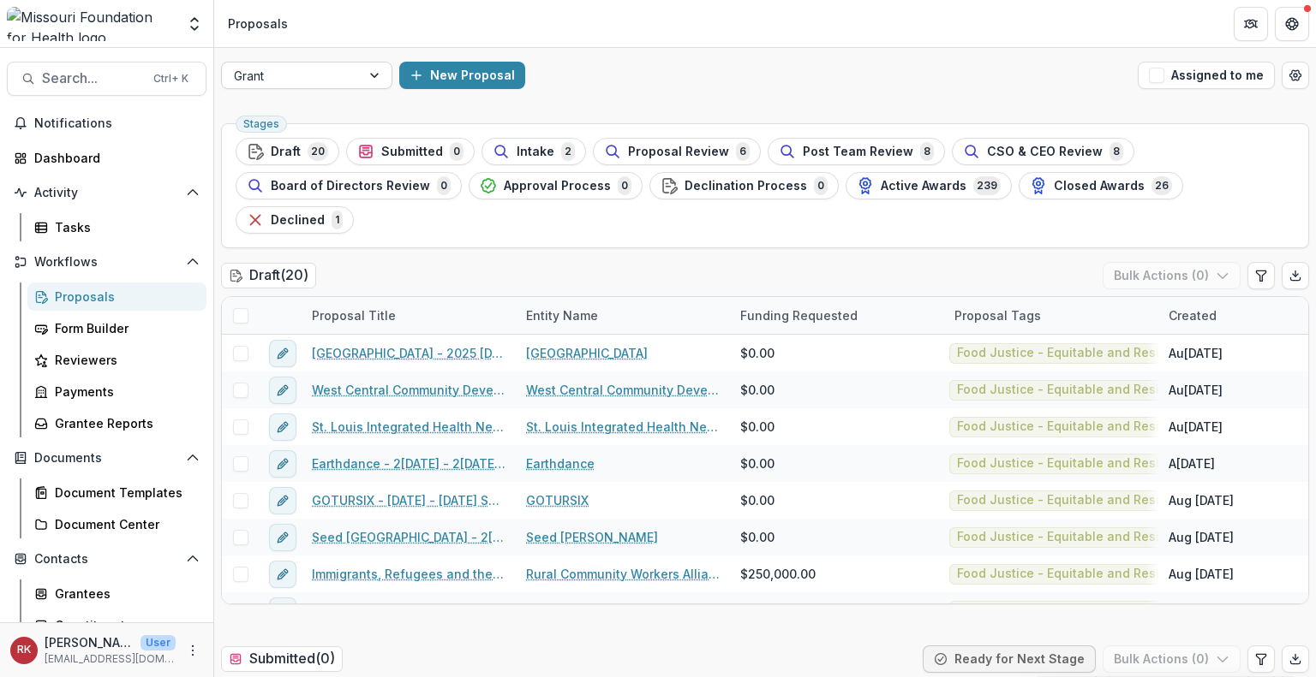
click at [334, 81] on div at bounding box center [291, 75] width 115 height 21
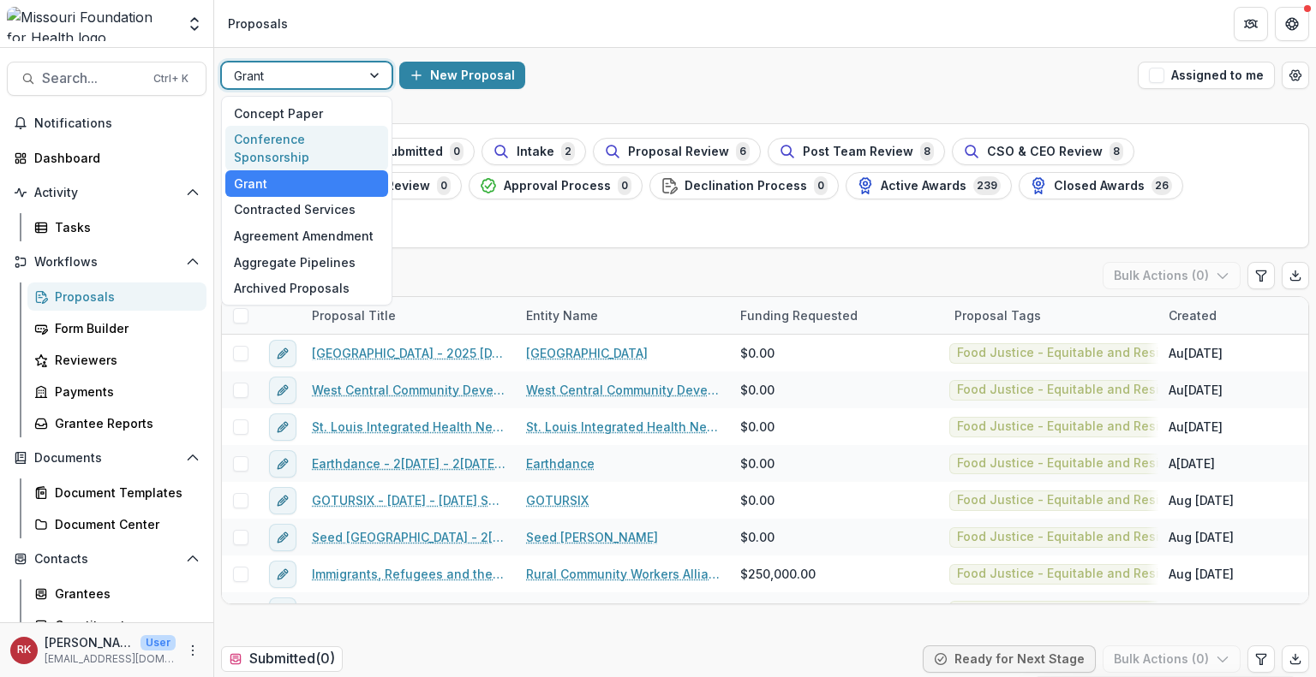
click at [300, 136] on div "Conference Sponsorship" at bounding box center [306, 148] width 163 height 45
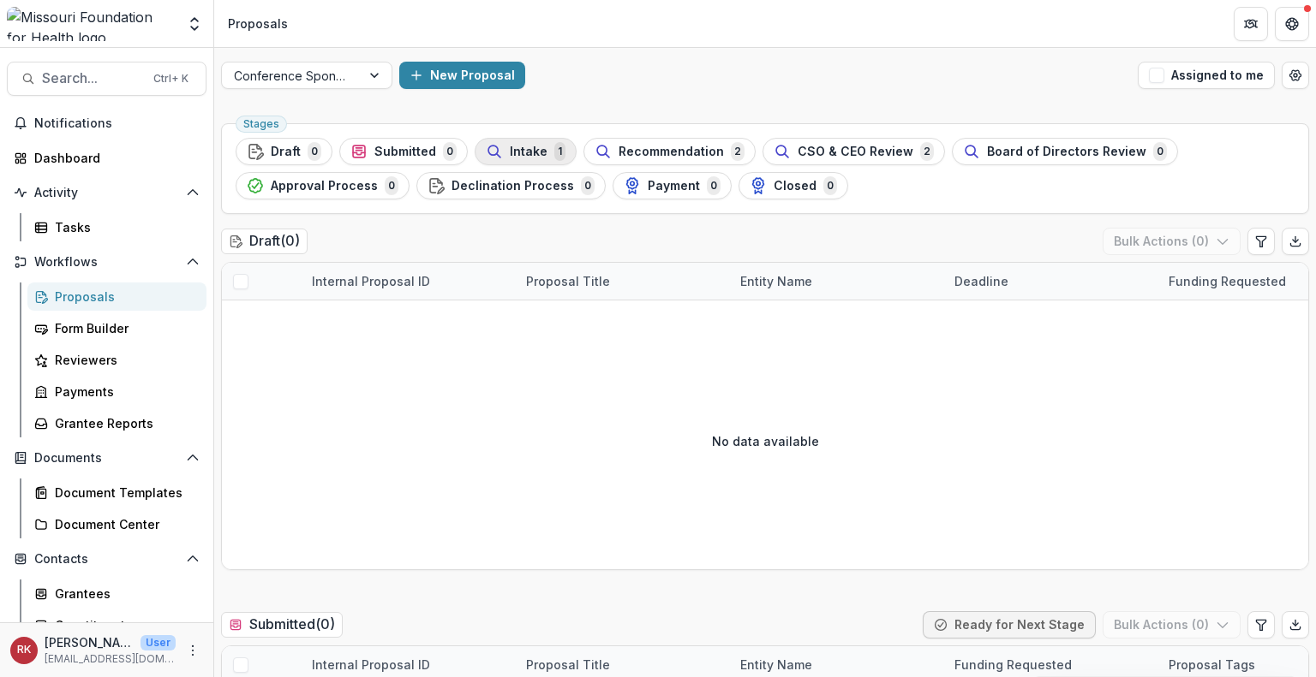
click at [516, 157] on span "Intake" at bounding box center [529, 152] width 38 height 15
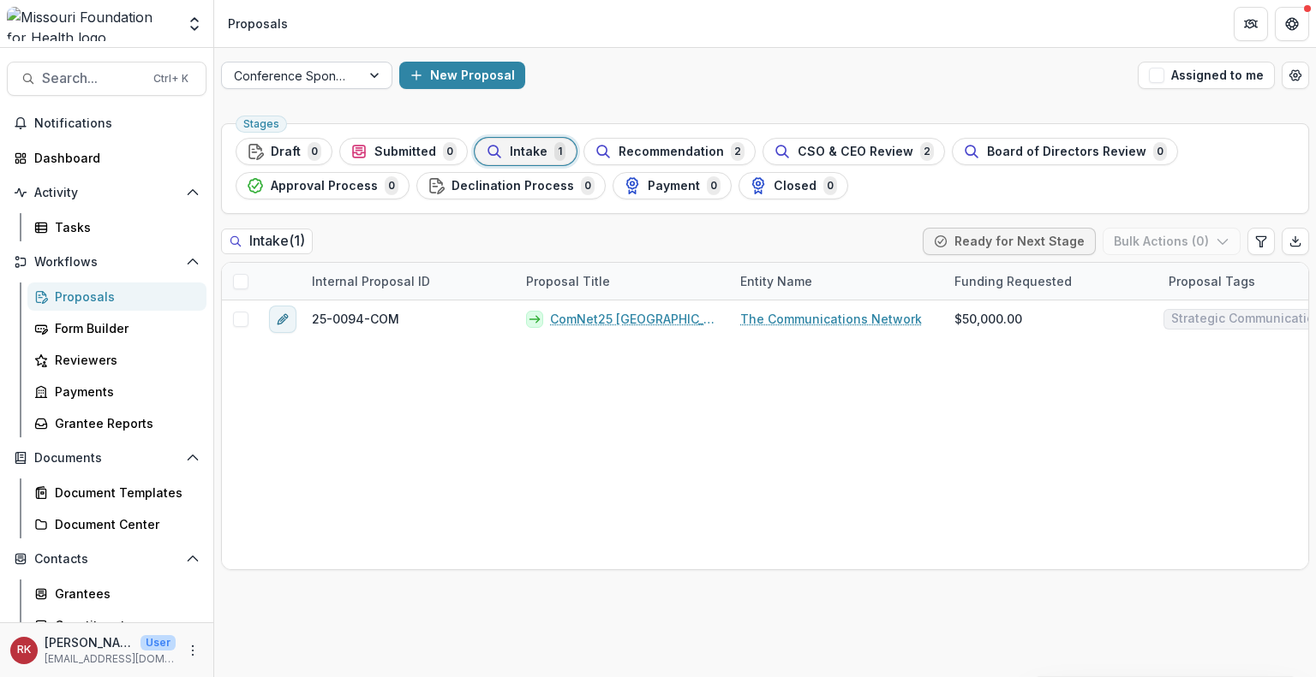
click at [338, 78] on div at bounding box center [291, 75] width 115 height 21
click at [487, 94] on div "Conference Sponsorship New Proposal Assigned to me" at bounding box center [764, 75] width 1101 height 55
drag, startPoint x: 1295, startPoint y: 86, endPoint x: 1291, endPoint y: 61, distance: 25.2
click at [1291, 61] on div "Conference Sponsorship New Proposal Assigned to me" at bounding box center [764, 75] width 1101 height 55
click at [1289, 77] on icon "Open table manager" at bounding box center [1295, 76] width 14 height 14
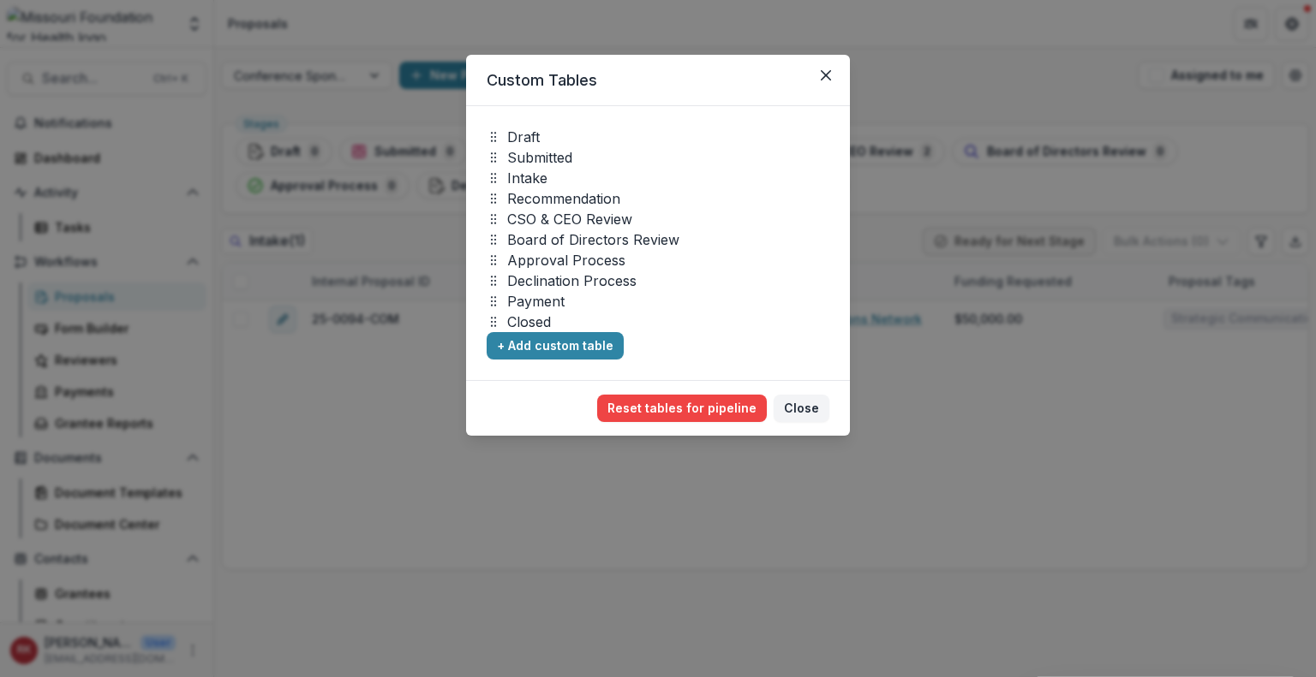
click at [525, 153] on p "Submitted" at bounding box center [539, 157] width 65 height 21
click at [829, 71] on icon "Close" at bounding box center [826, 75] width 10 height 10
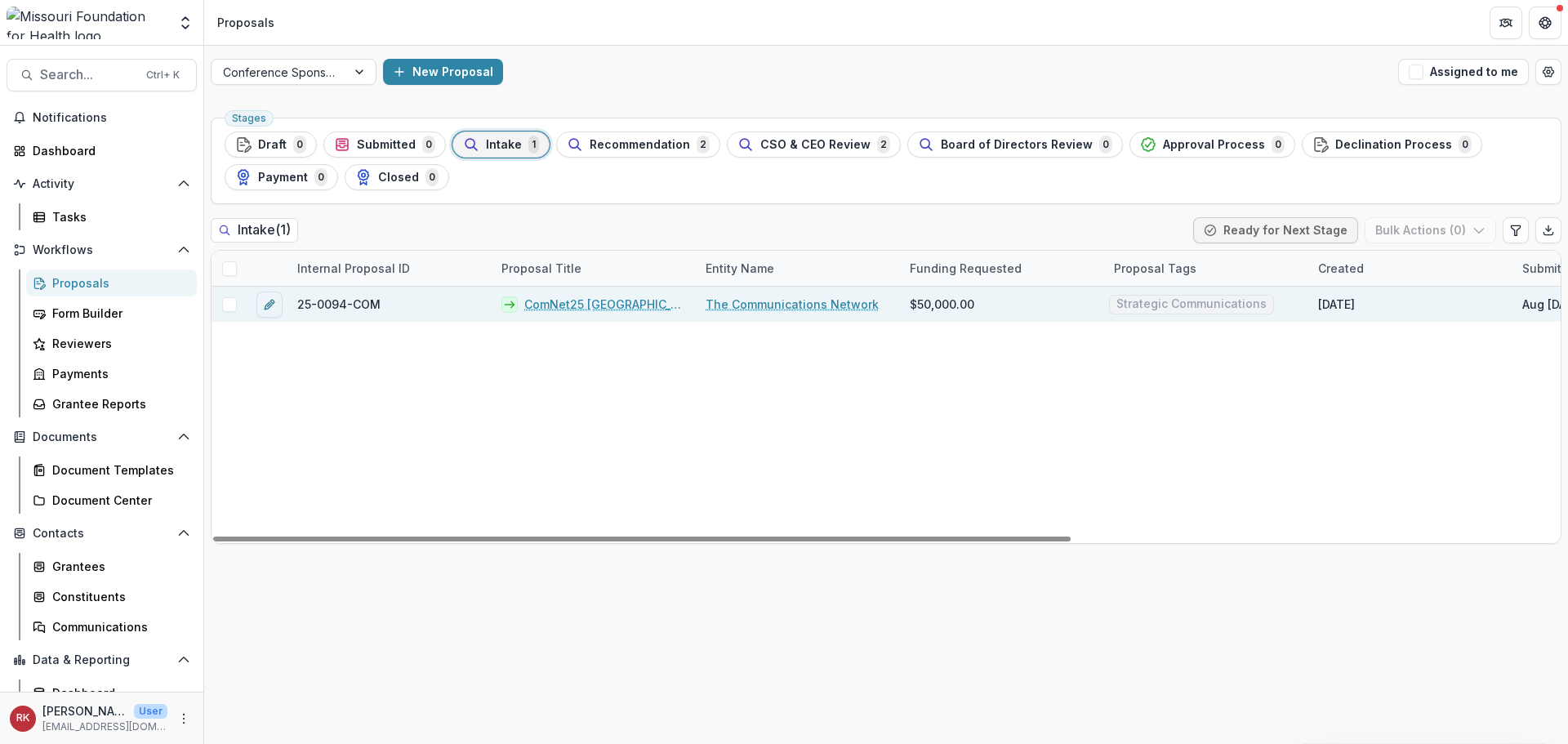
click at [585, 304] on link "ComNet25 Denver" at bounding box center [606, 304] width 162 height 17
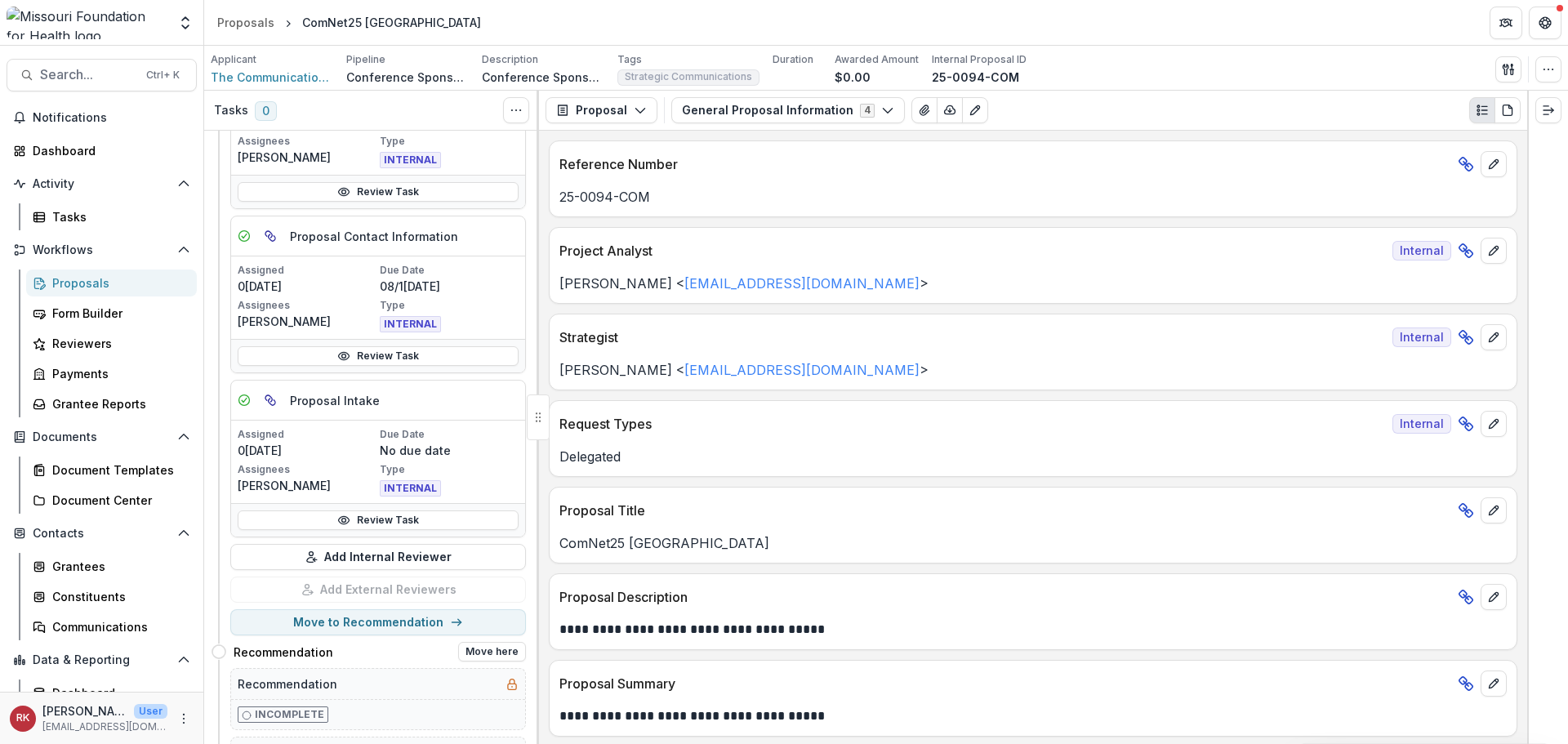
scroll to position [163, 0]
click at [93, 151] on div "Dashboard" at bounding box center [108, 151] width 151 height 17
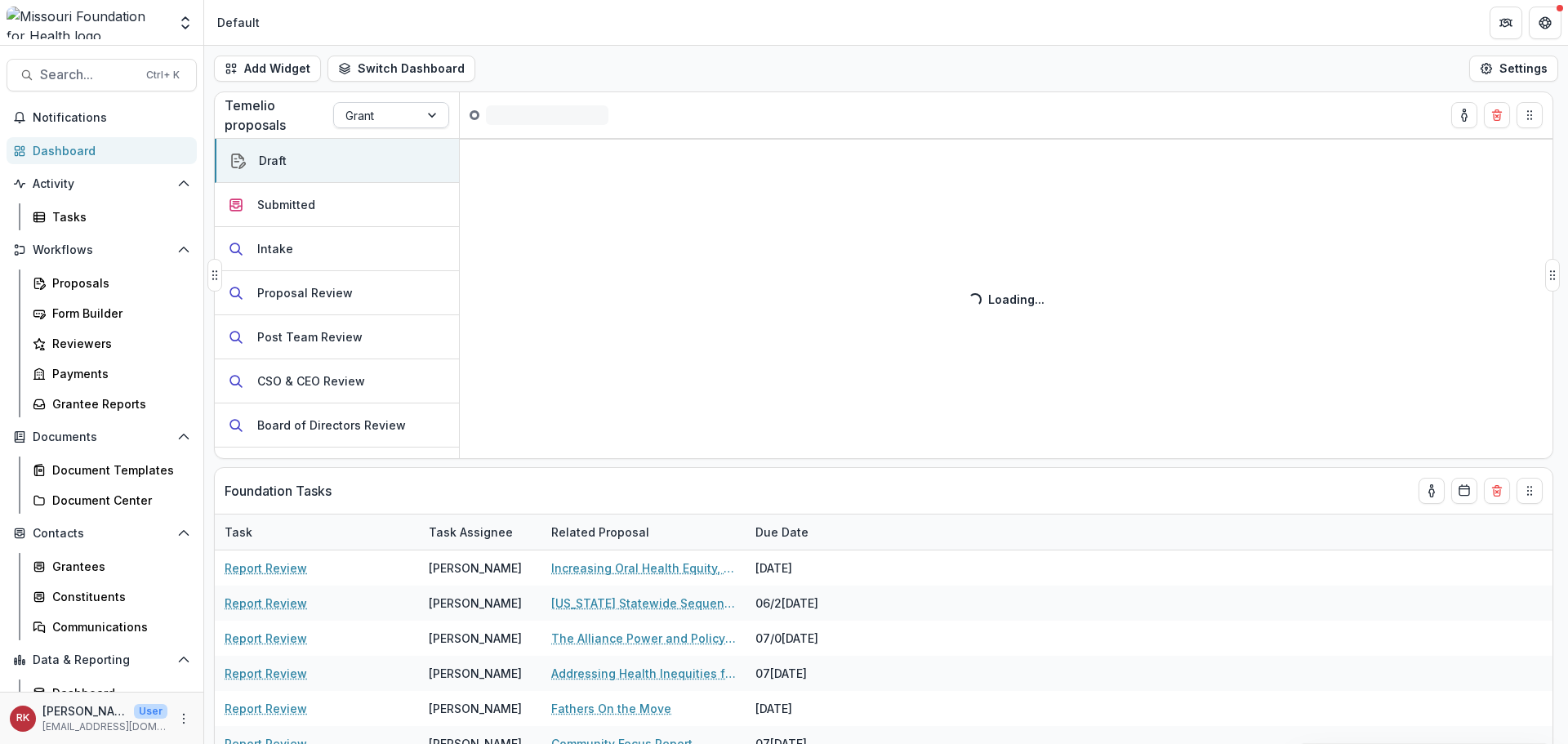
click at [372, 111] on div at bounding box center [376, 114] width 62 height 20
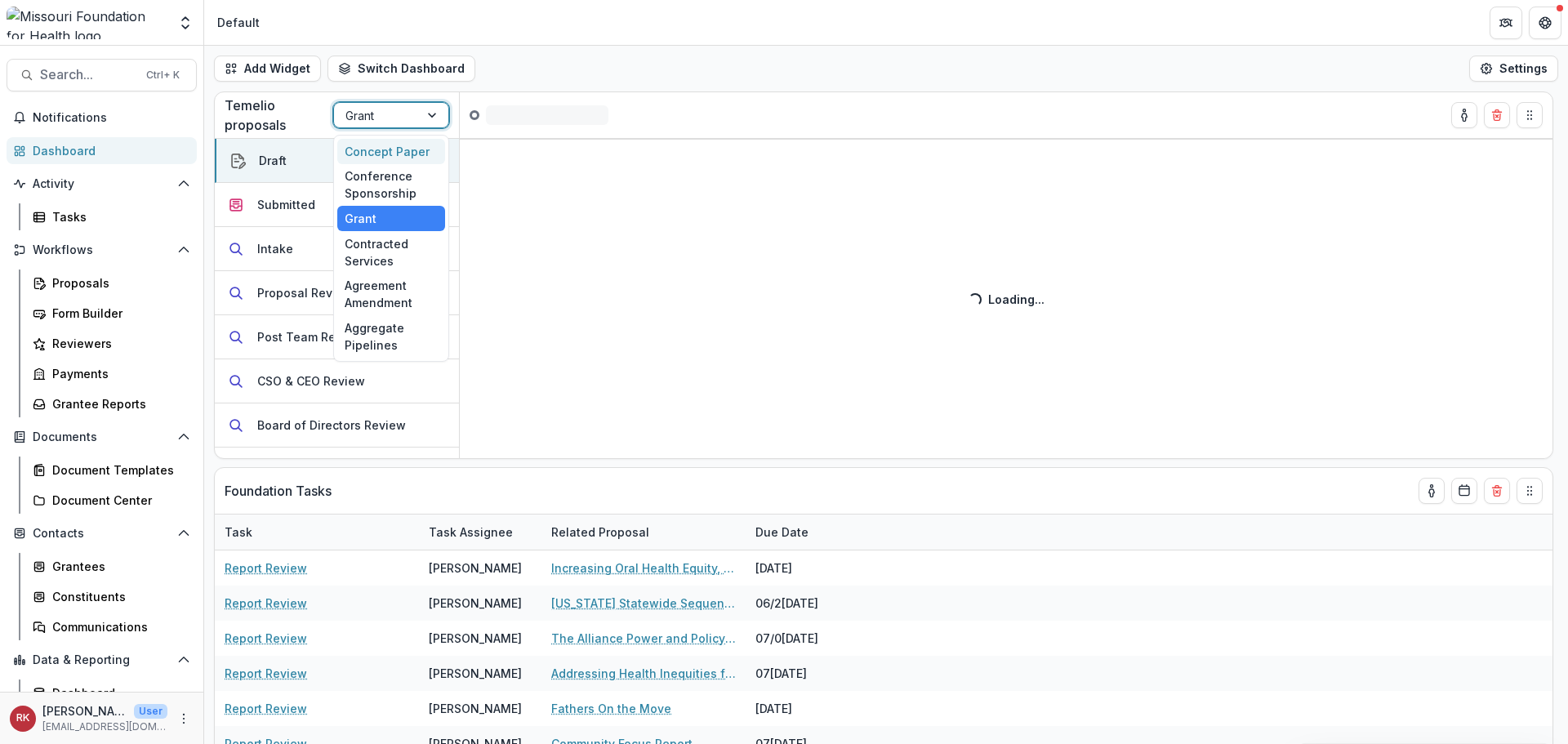
click at [390, 156] on div "Concept Paper" at bounding box center [391, 152] width 108 height 26
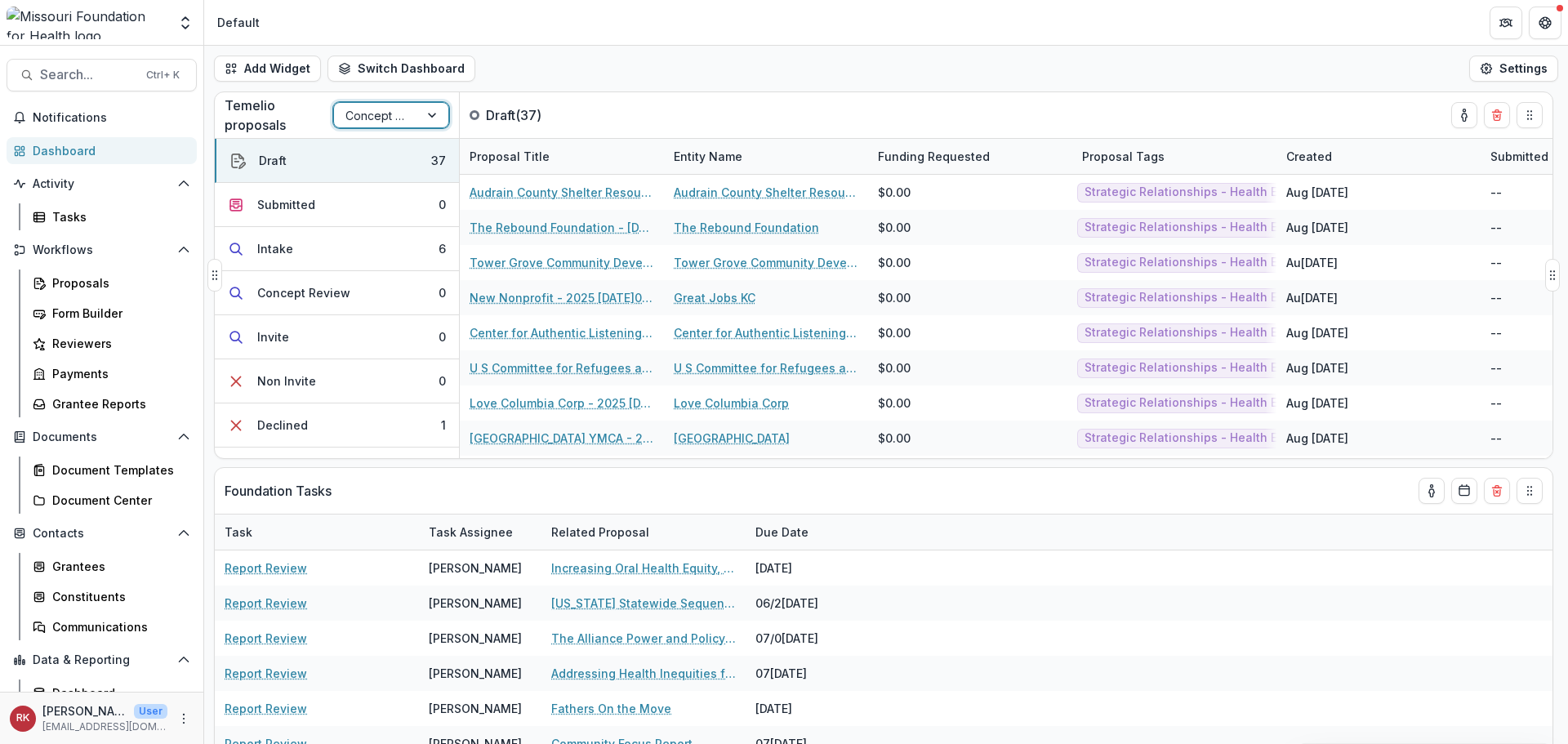
click at [398, 105] on div "Concept Paper" at bounding box center [376, 115] width 85 height 24
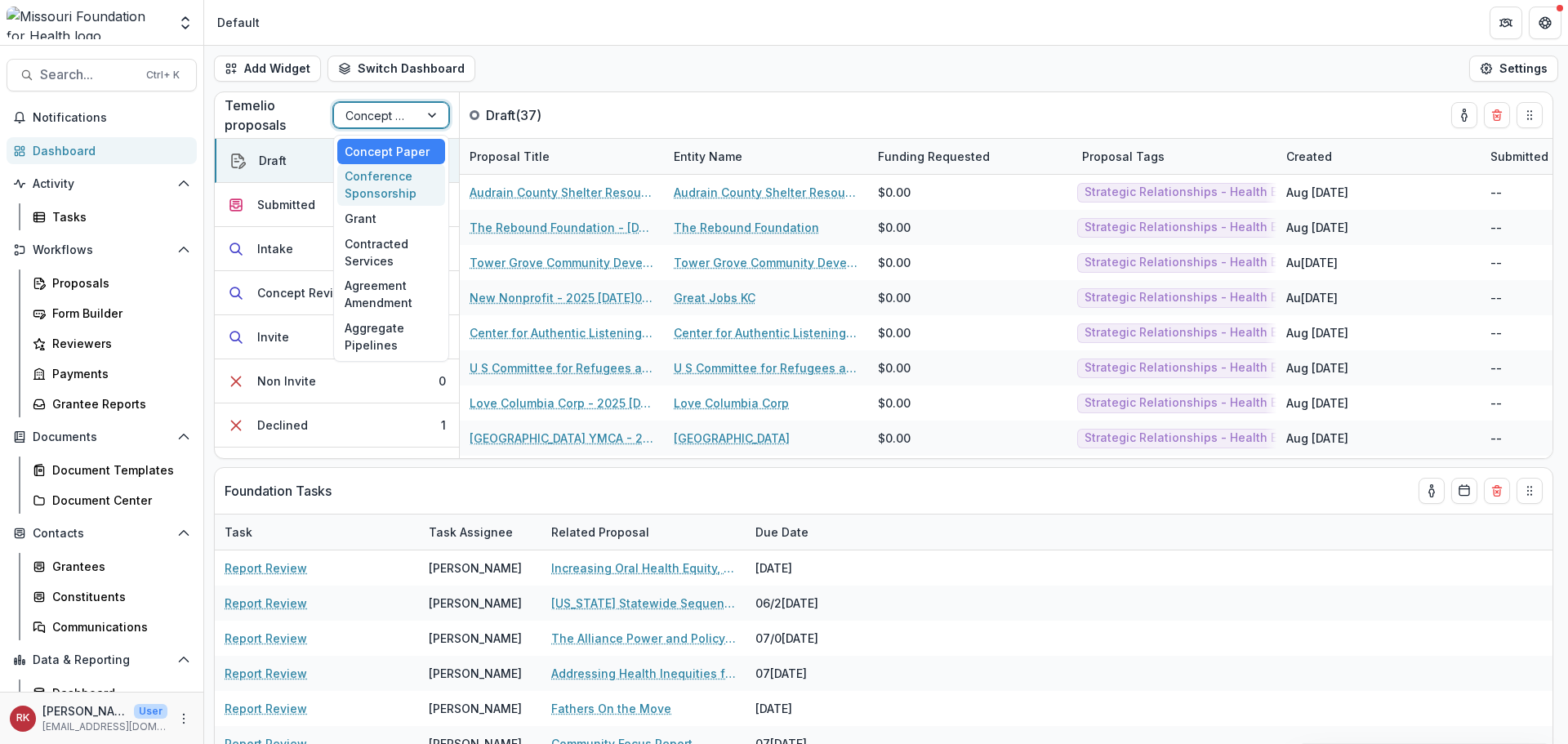
click at [390, 176] on div "Conference Sponsorship" at bounding box center [391, 185] width 108 height 43
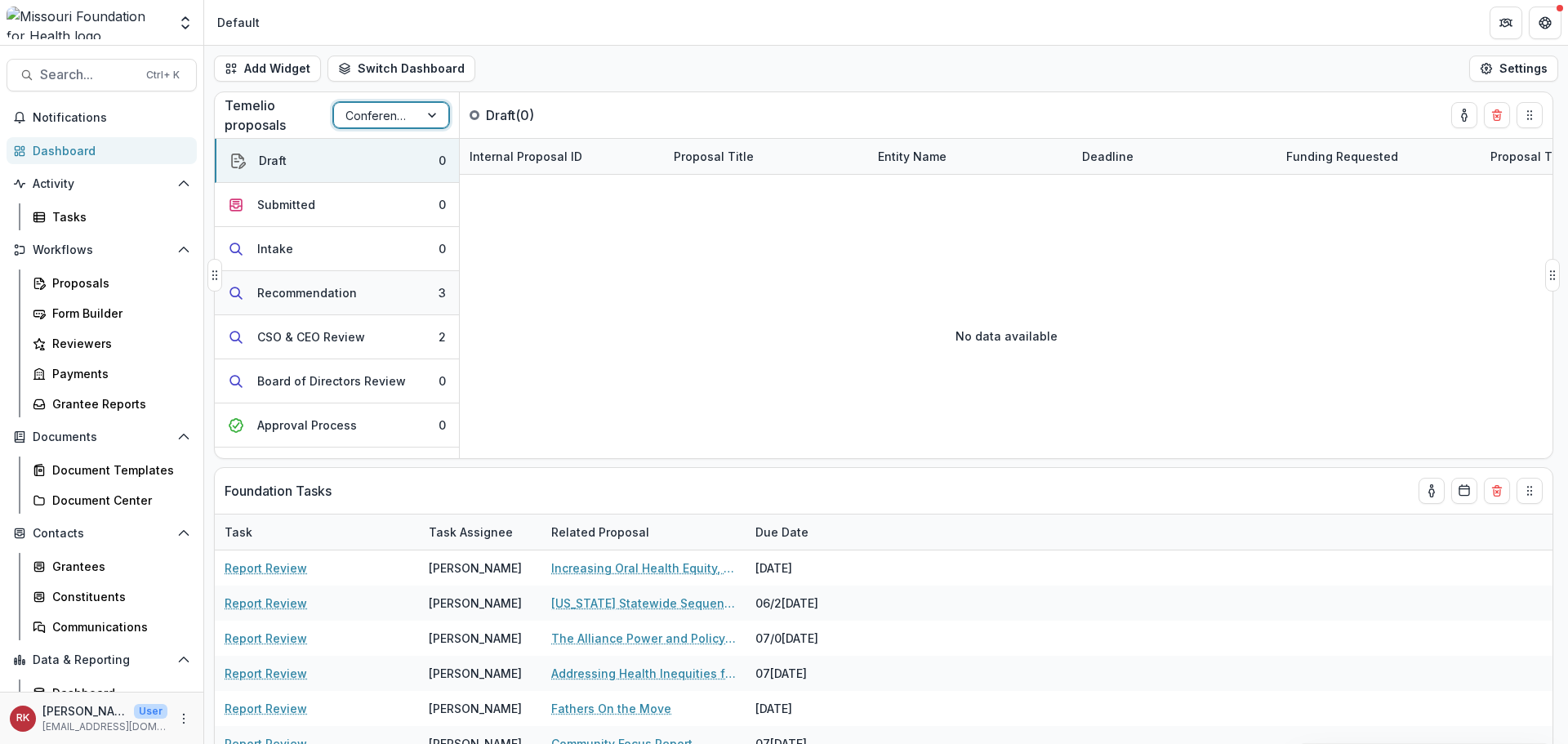
click at [288, 306] on button "Recommendation 3" at bounding box center [337, 293] width 244 height 44
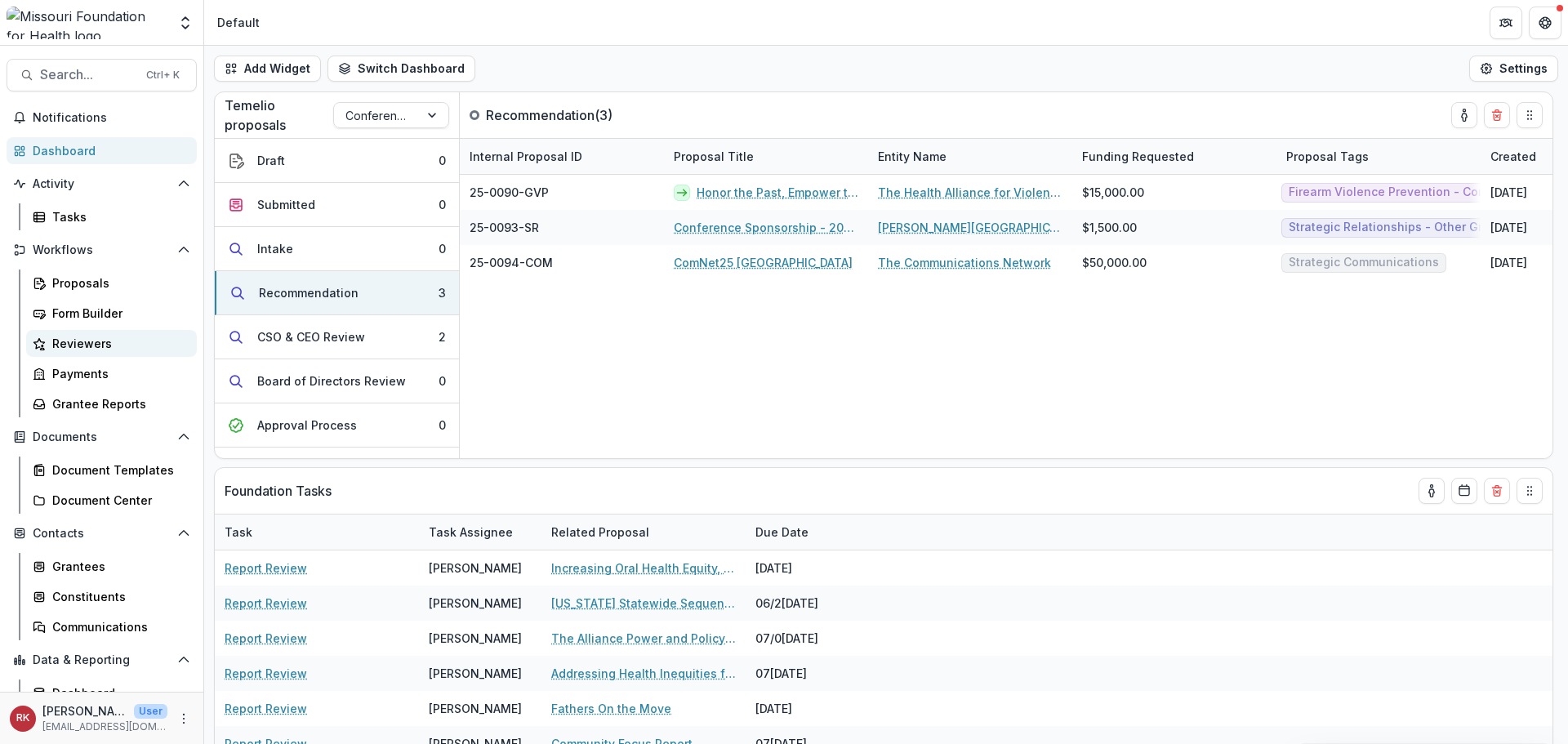
click at [72, 346] on div "Reviewers" at bounding box center [118, 343] width 132 height 17
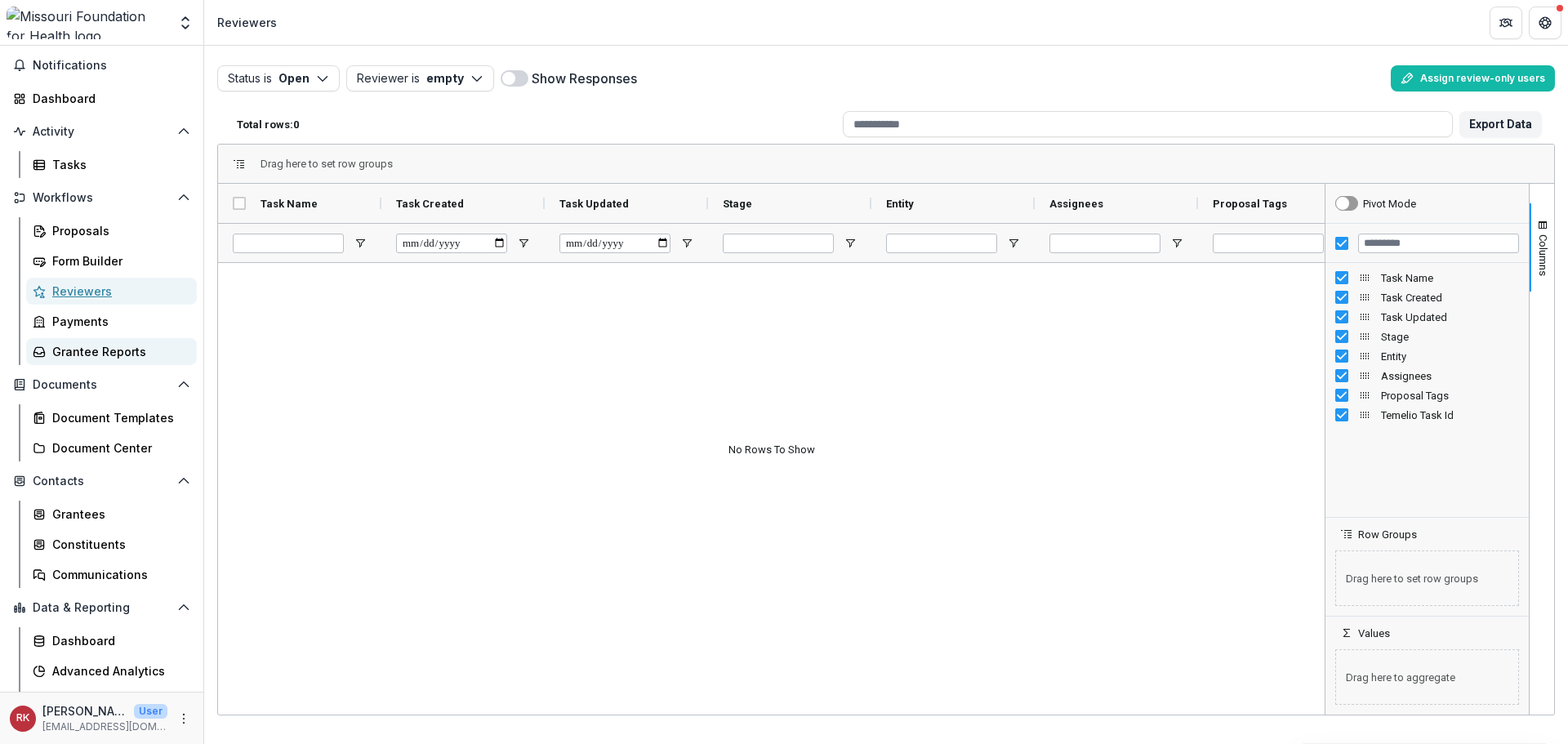
scroll to position [75, 0]
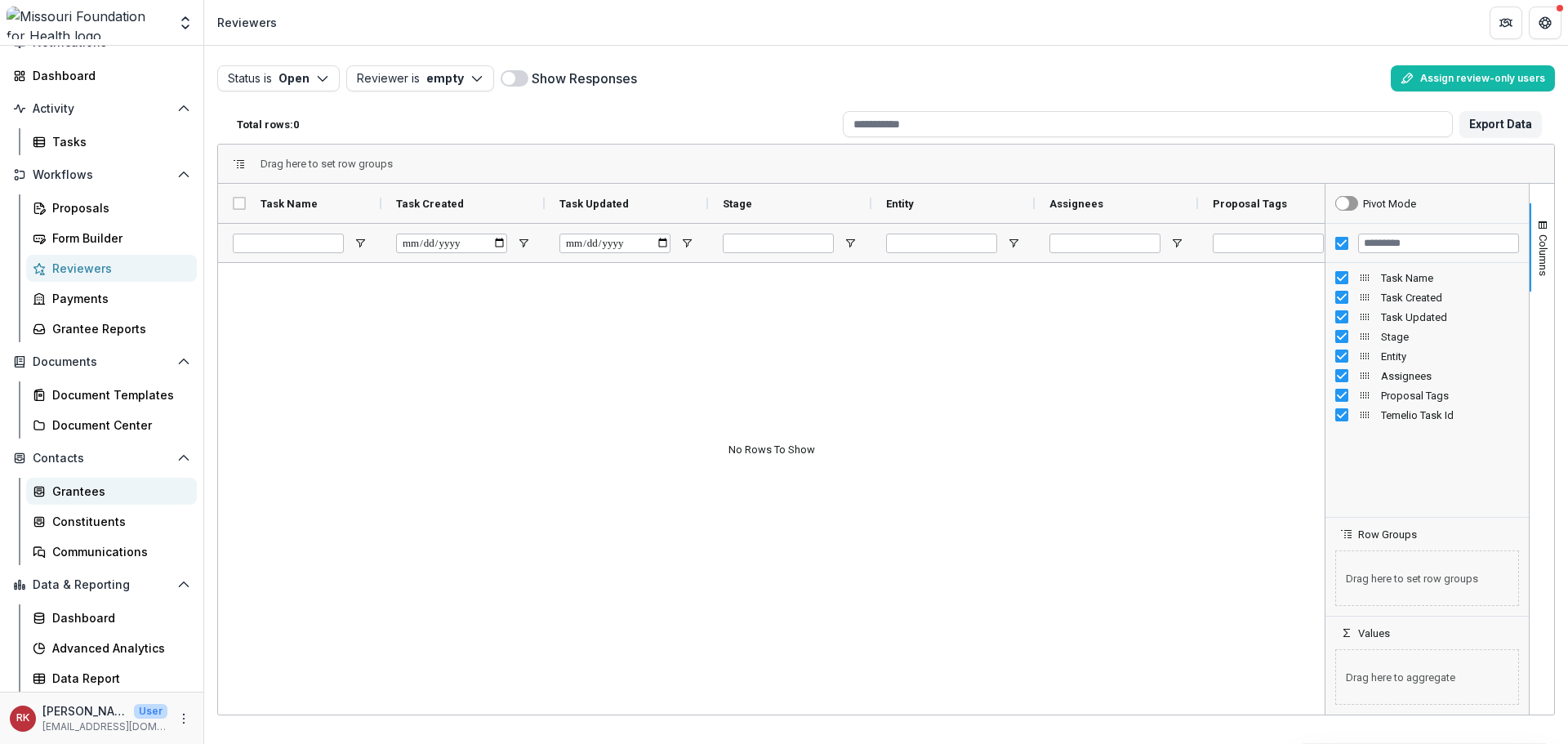
click at [57, 494] on div "Grantees" at bounding box center [118, 491] width 132 height 17
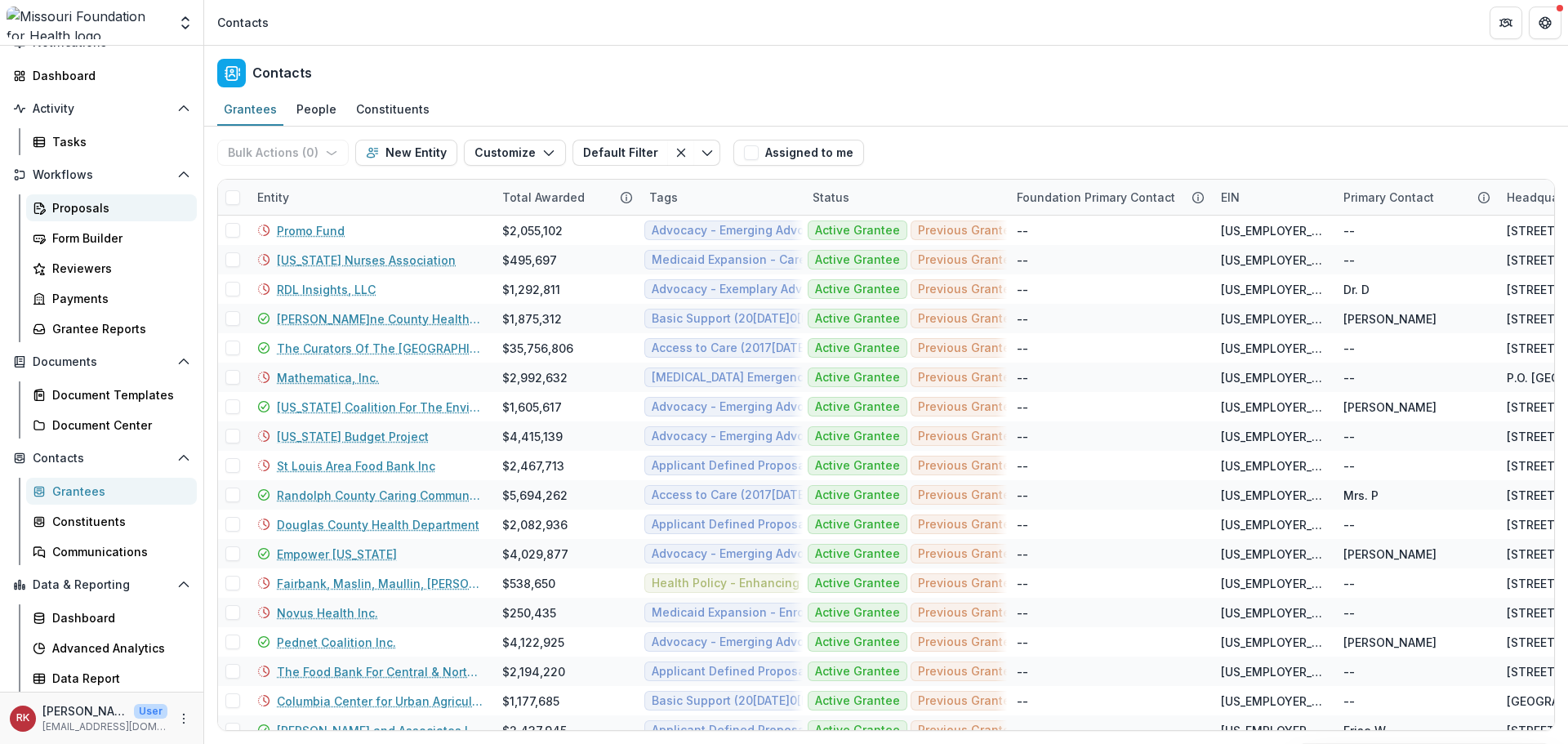
click at [73, 212] on div "Proposals" at bounding box center [118, 208] width 132 height 17
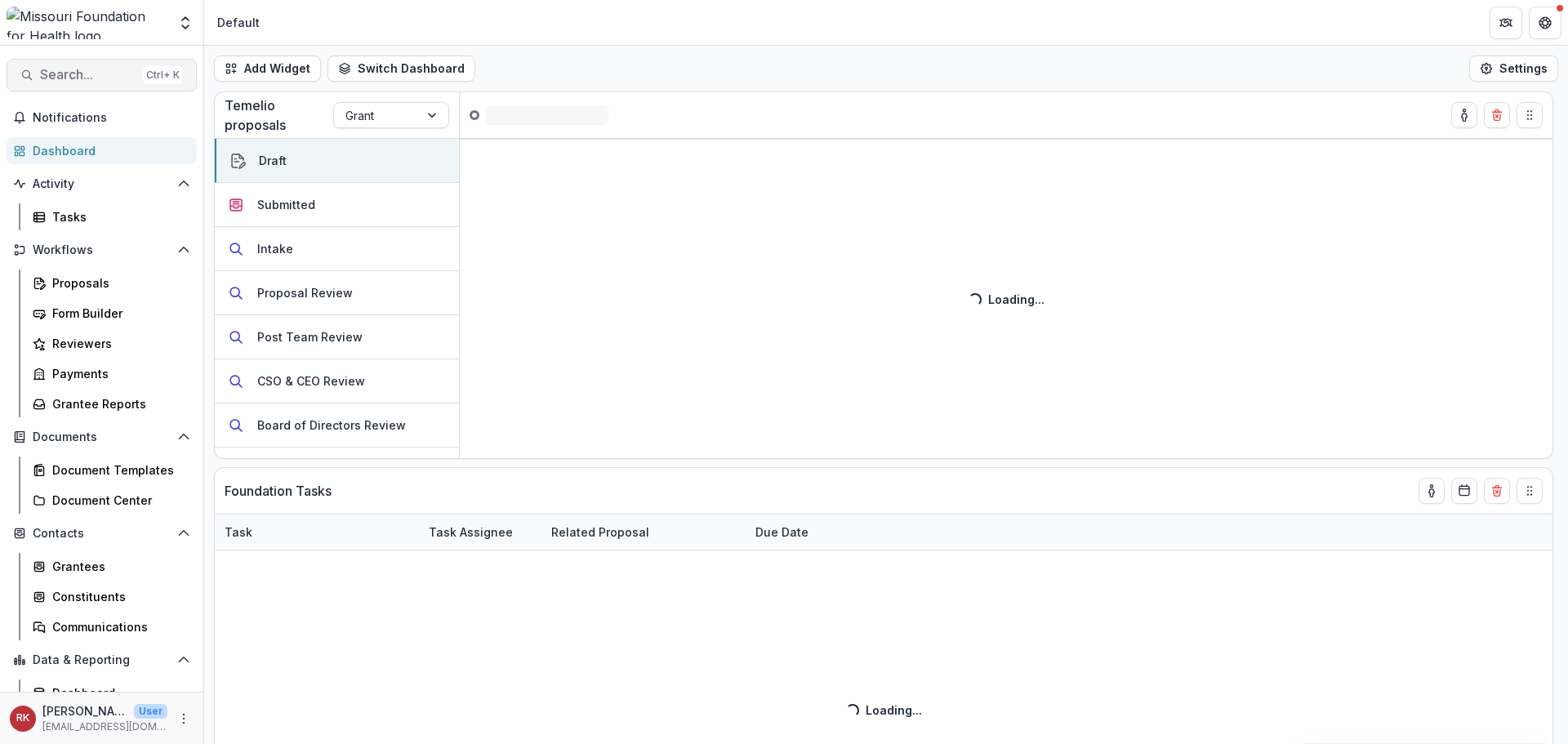
click at [76, 79] on span "Search..." at bounding box center [88, 74] width 96 height 15
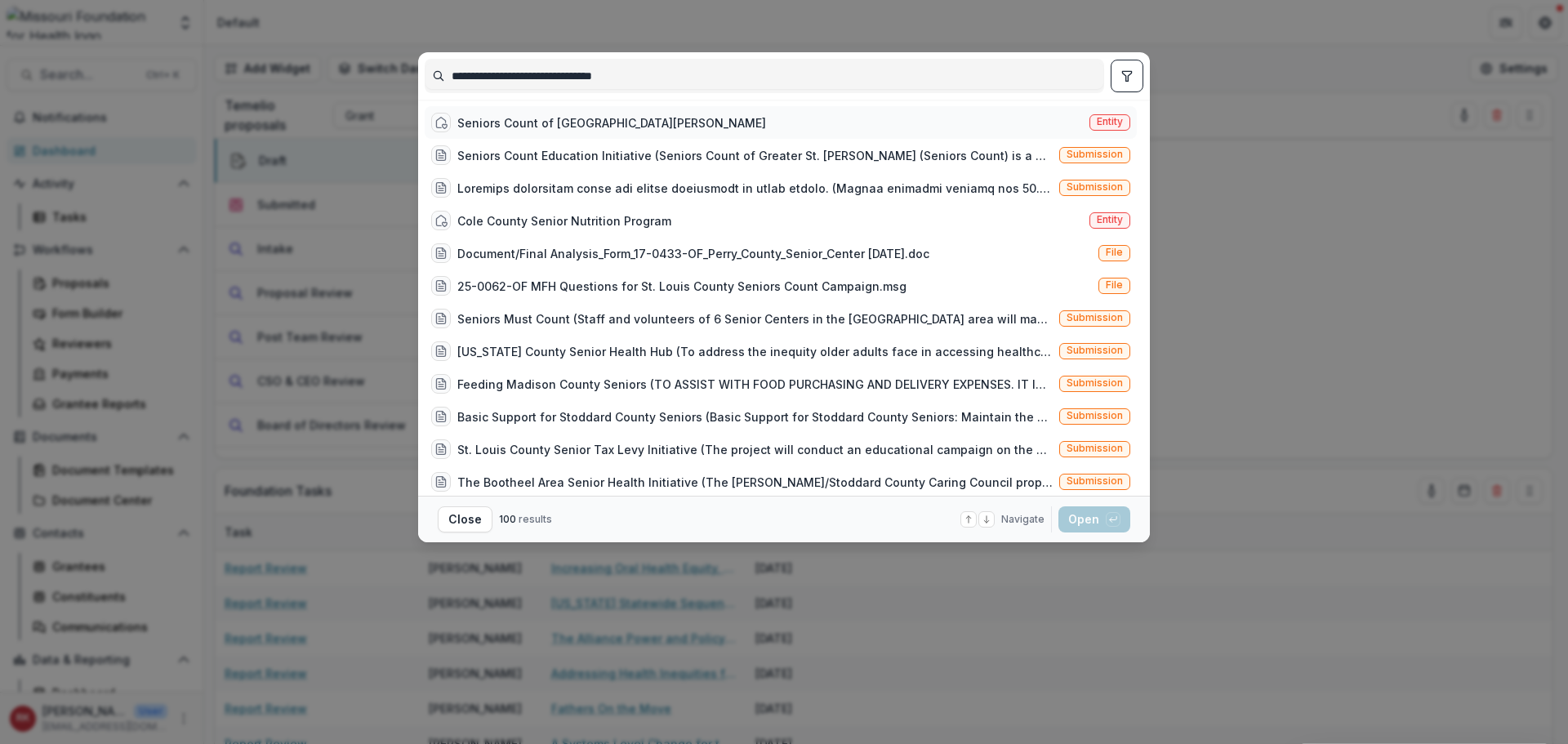
type input "**********"
click at [567, 126] on div "Seniors Count of [GEOGRAPHIC_DATA][PERSON_NAME]" at bounding box center [612, 123] width 309 height 17
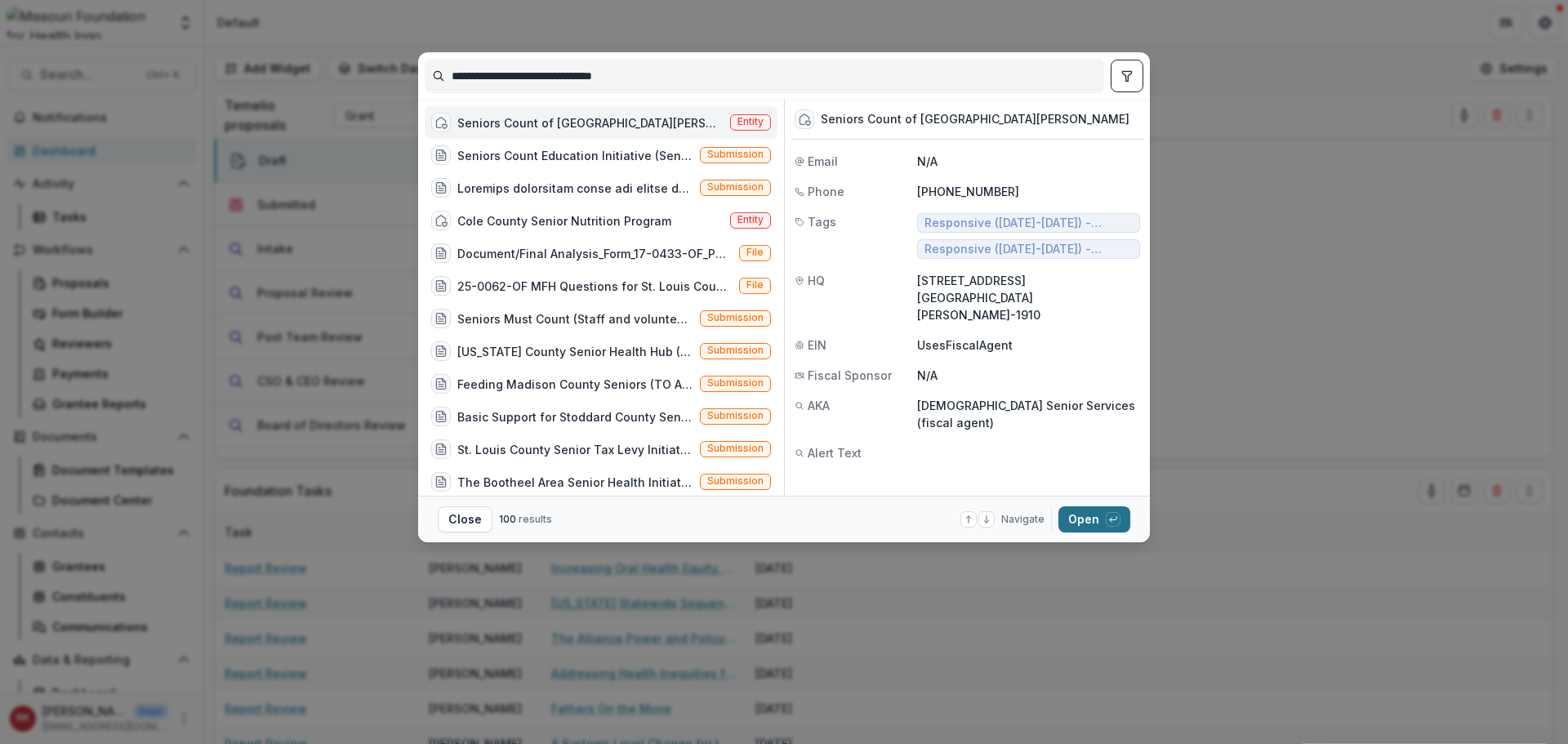
click at [1087, 520] on button "Open with enter key" at bounding box center [1094, 519] width 72 height 26
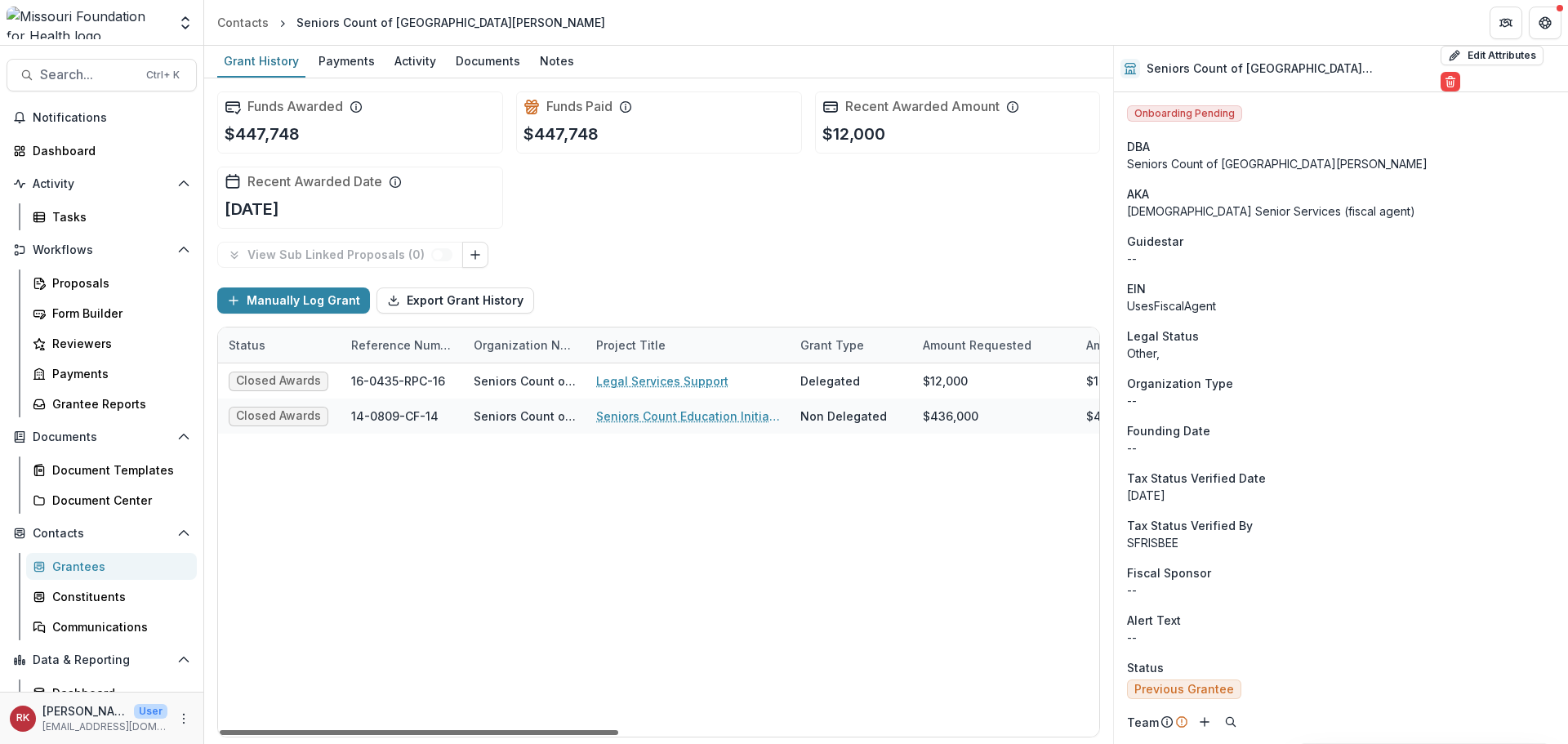
scroll to position [0, 18]
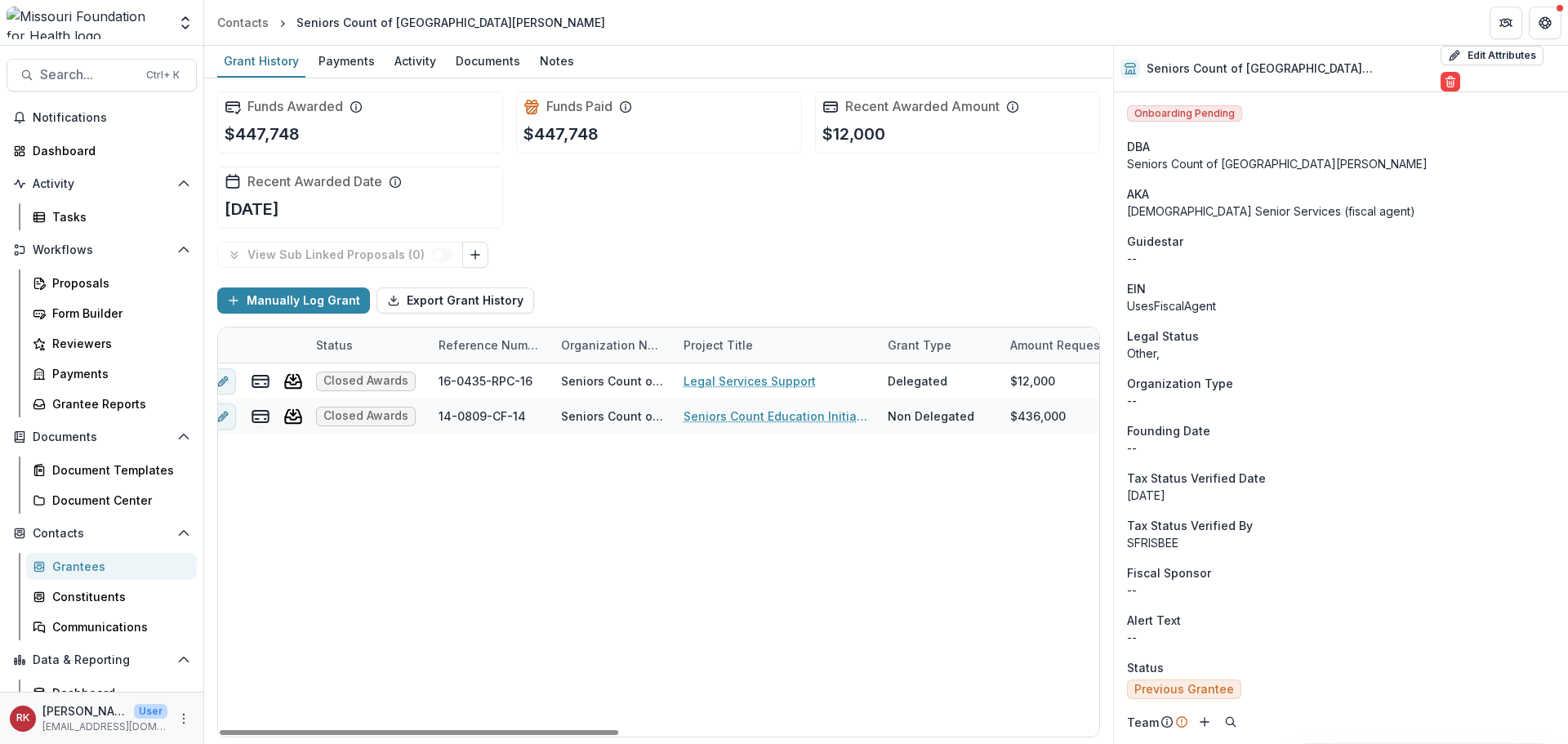
drag, startPoint x: 483, startPoint y: 735, endPoint x: 1132, endPoint y: 274, distance: 796.1
click at [482, 732] on div at bounding box center [419, 733] width 399 height 5
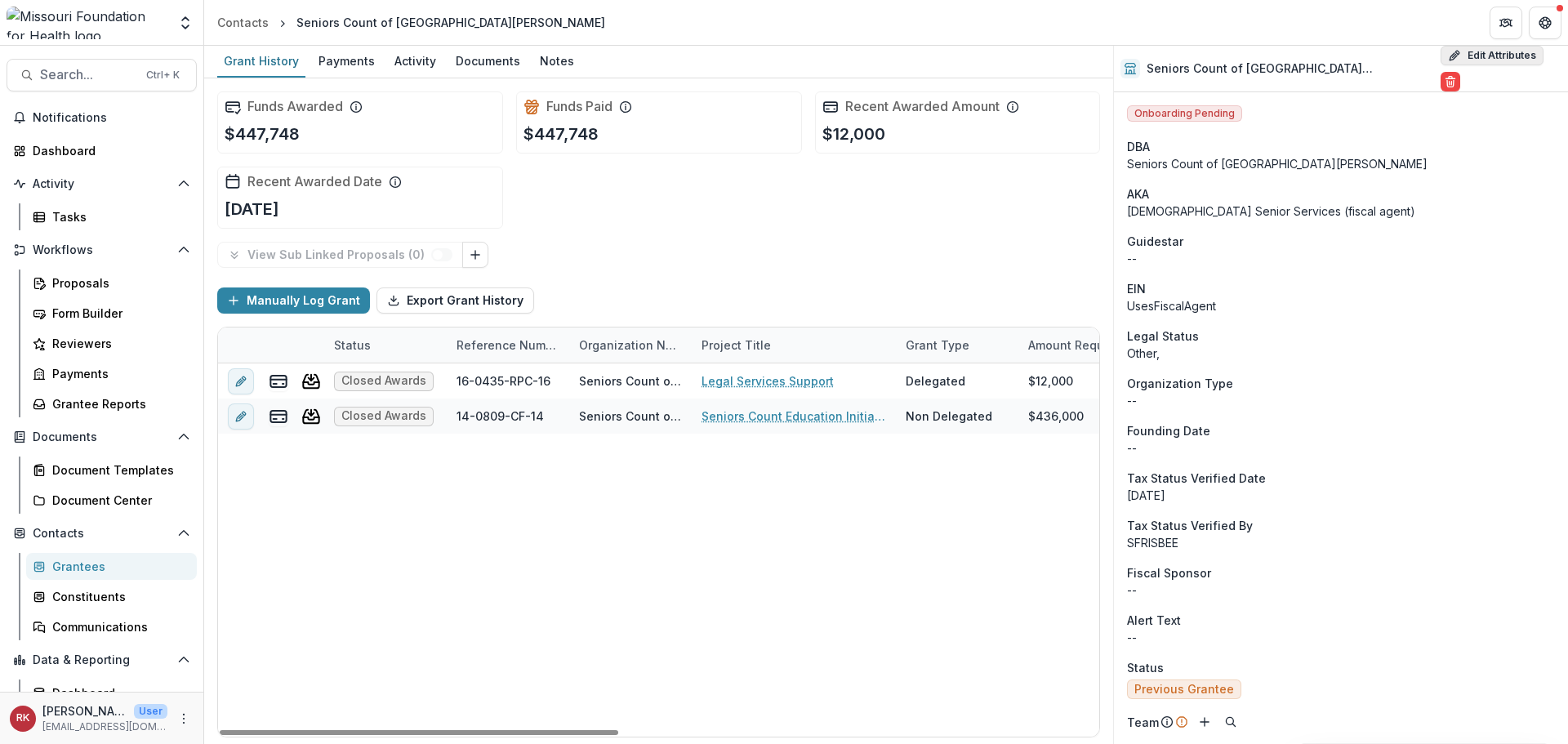
click at [1462, 66] on button "Edit Attributes" at bounding box center [1493, 55] width 103 height 20
select select
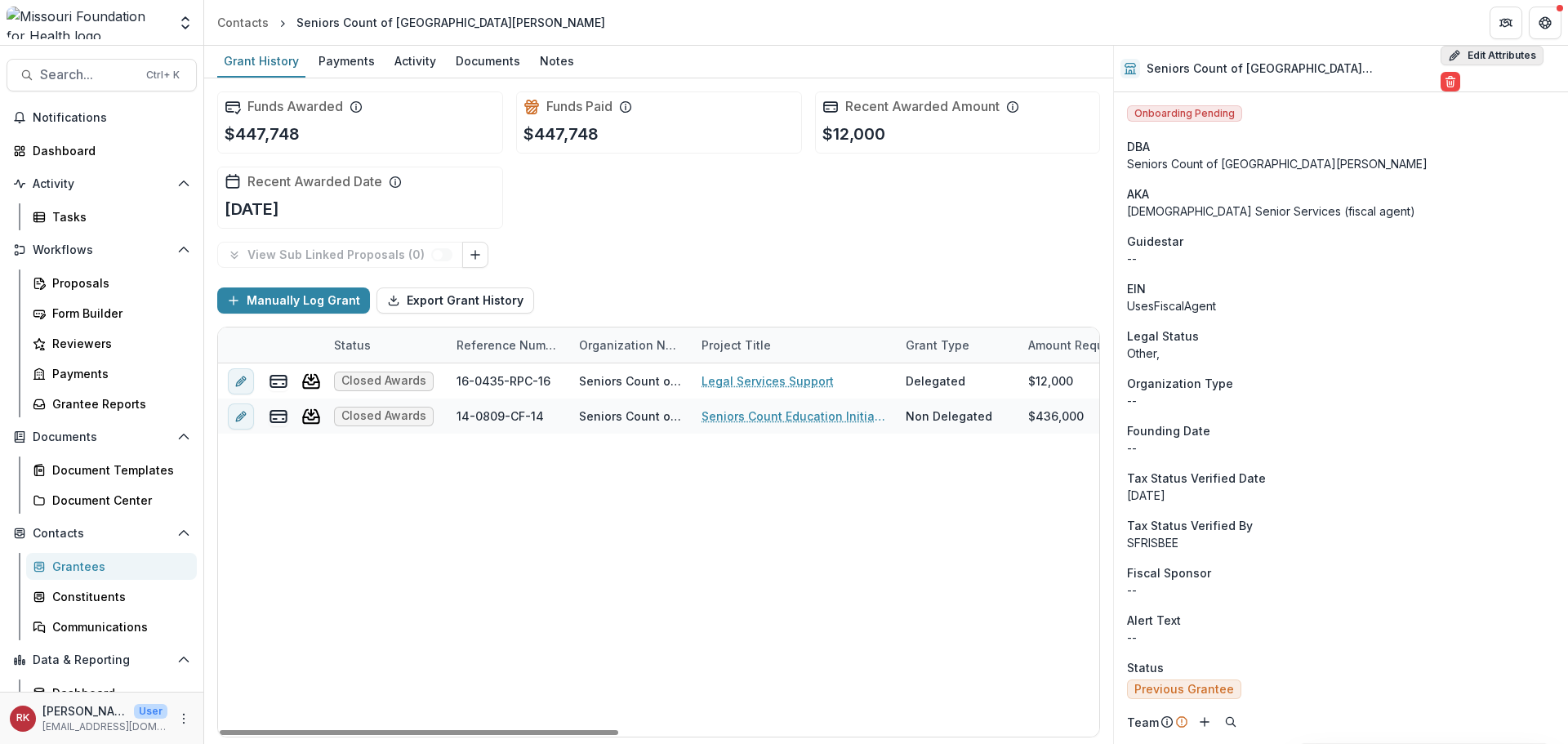
select select
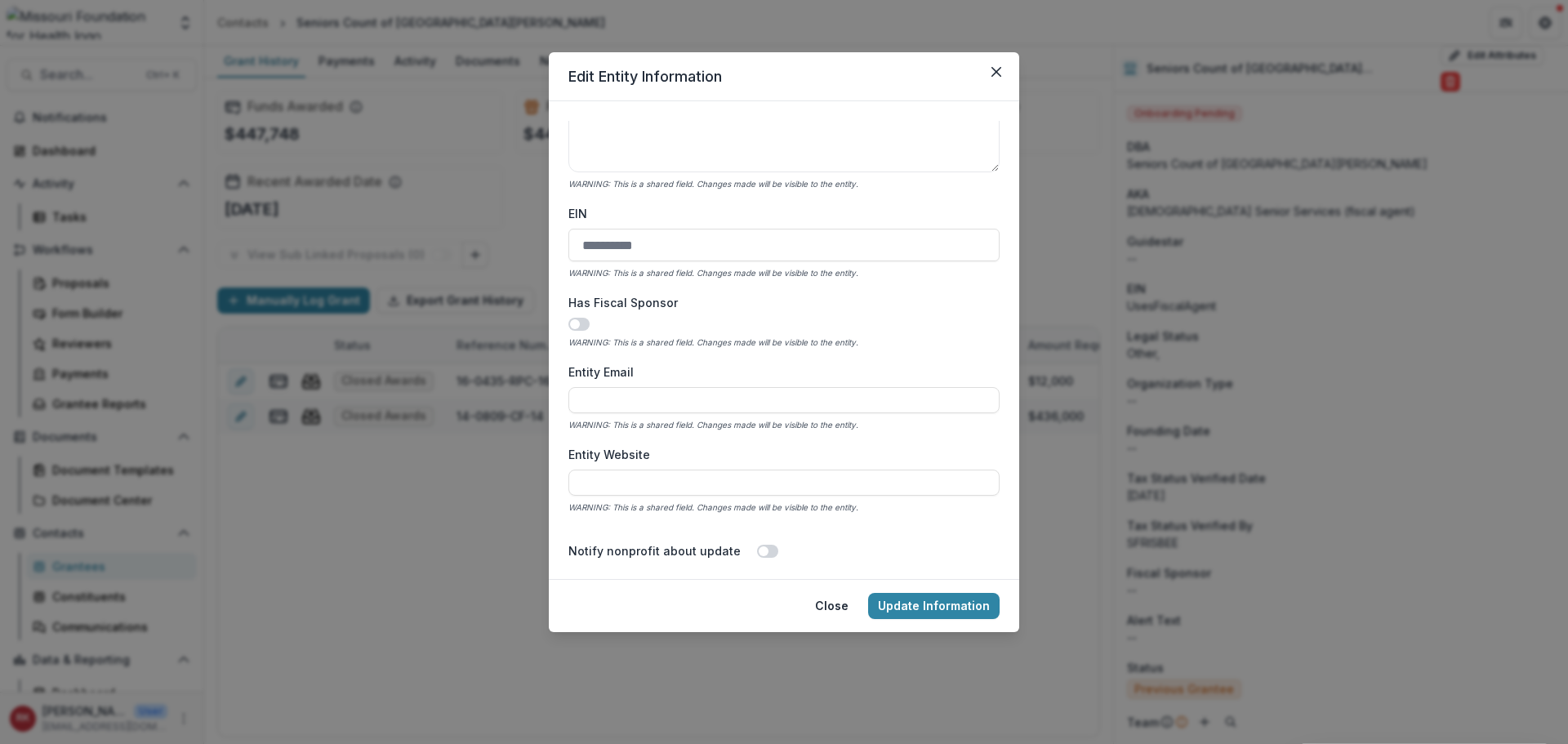
scroll to position [572, 0]
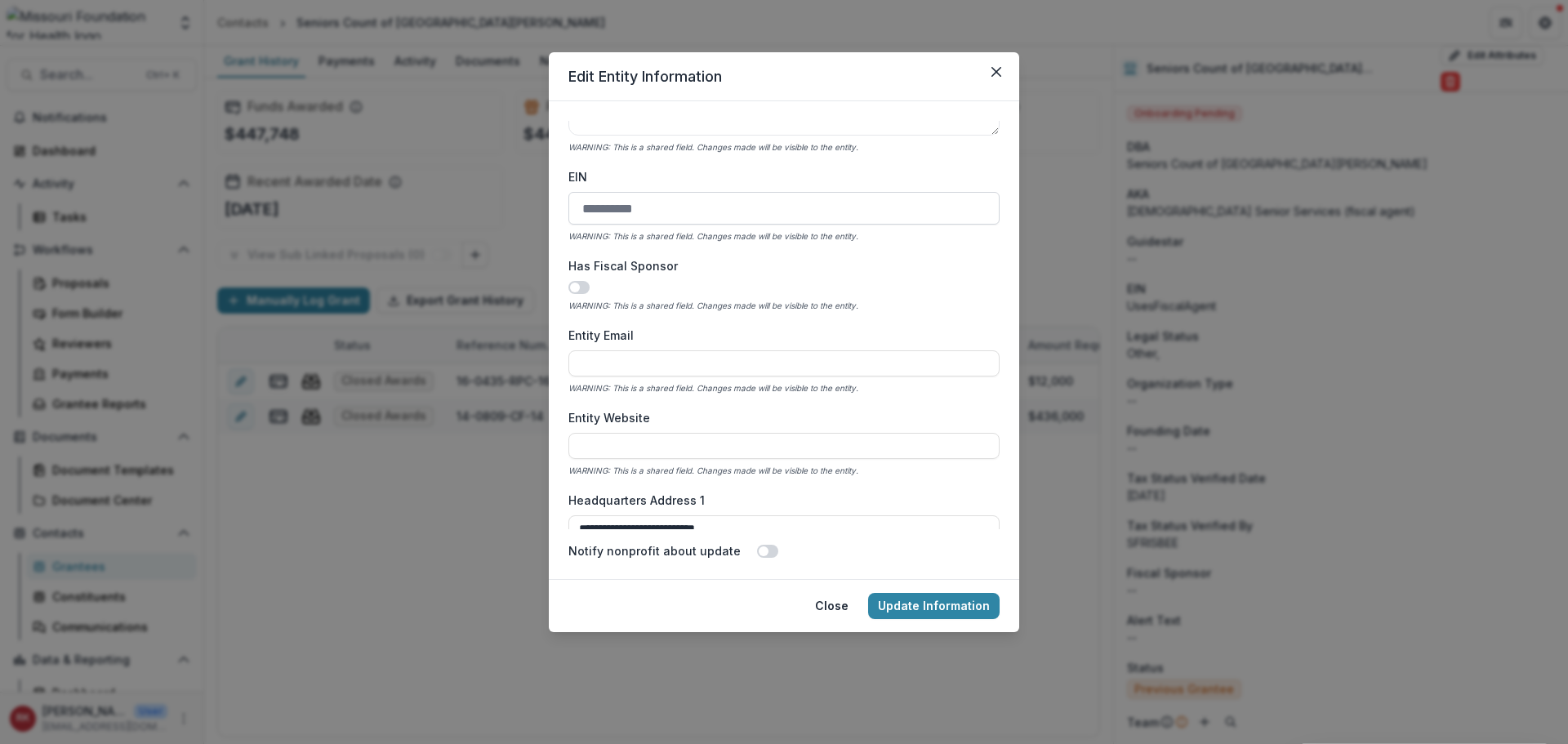
click at [665, 214] on input "EIN" at bounding box center [784, 208] width 431 height 32
drag, startPoint x: 686, startPoint y: 212, endPoint x: 604, endPoint y: 199, distance: 83.0
click at [605, 199] on input "EIN" at bounding box center [784, 208] width 431 height 32
click at [642, 147] on icon "WARNING: This is a shared field. Changes made will be visible to the entity." at bounding box center [713, 147] width 290 height 10
click at [898, 597] on button "Update Information" at bounding box center [934, 606] width 132 height 26
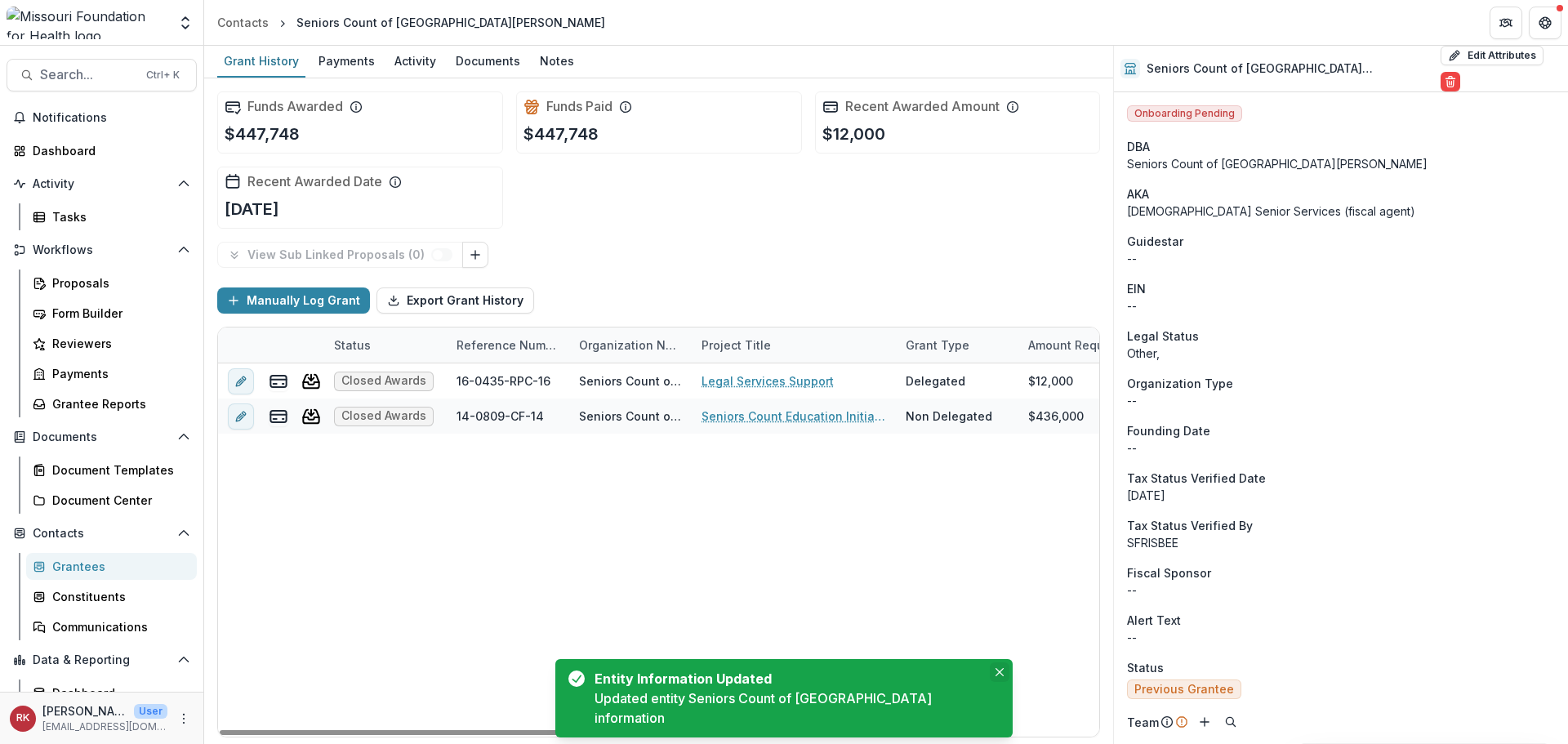
click at [996, 676] on icon "Close" at bounding box center [1000, 672] width 9 height 9
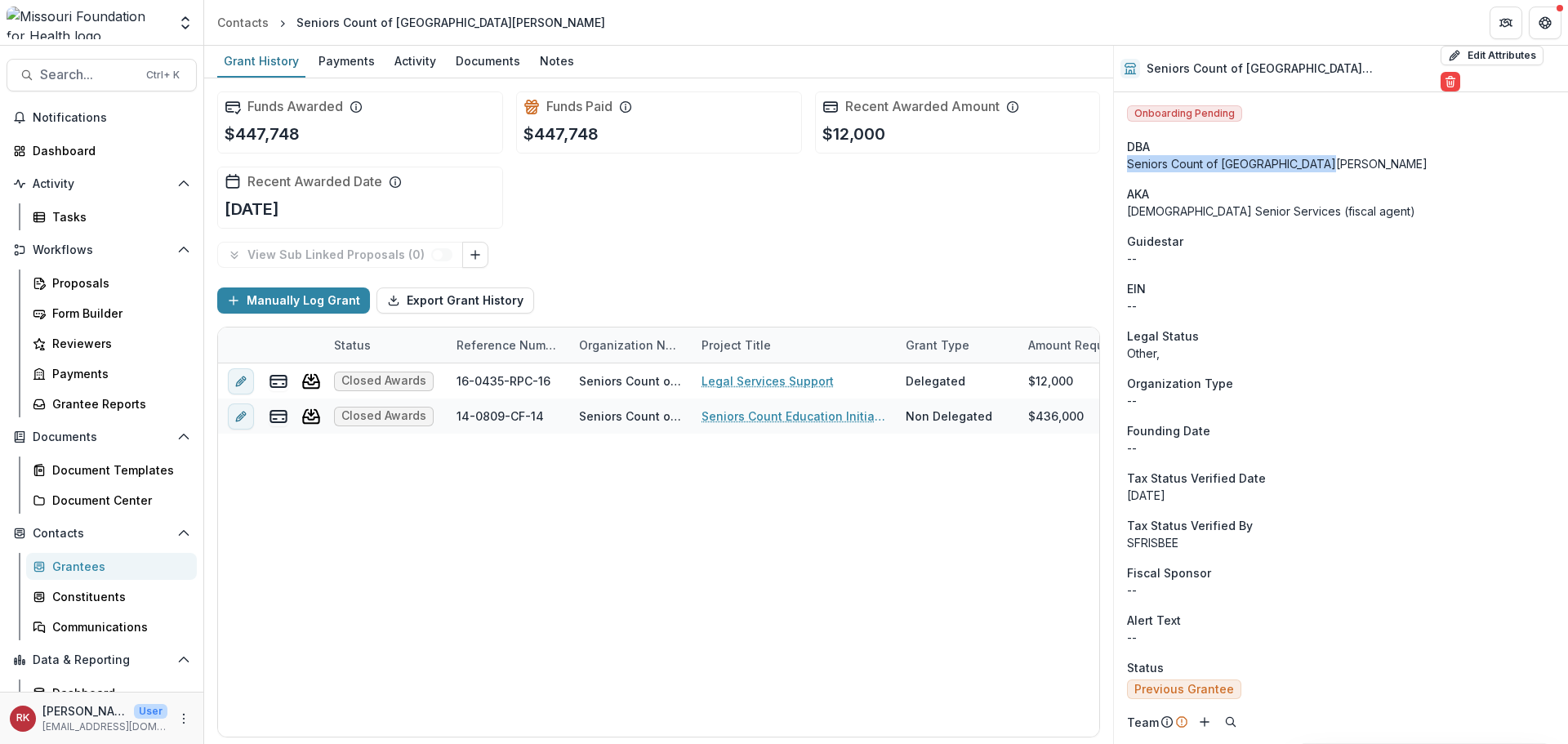
drag, startPoint x: 1334, startPoint y: 153, endPoint x: 1125, endPoint y: 157, distance: 209.0
click at [1182, 155] on div "Seniors Count of Greater St. Louis" at bounding box center [1341, 164] width 428 height 17
click at [1215, 138] on div "DBA" at bounding box center [1341, 147] width 428 height 17
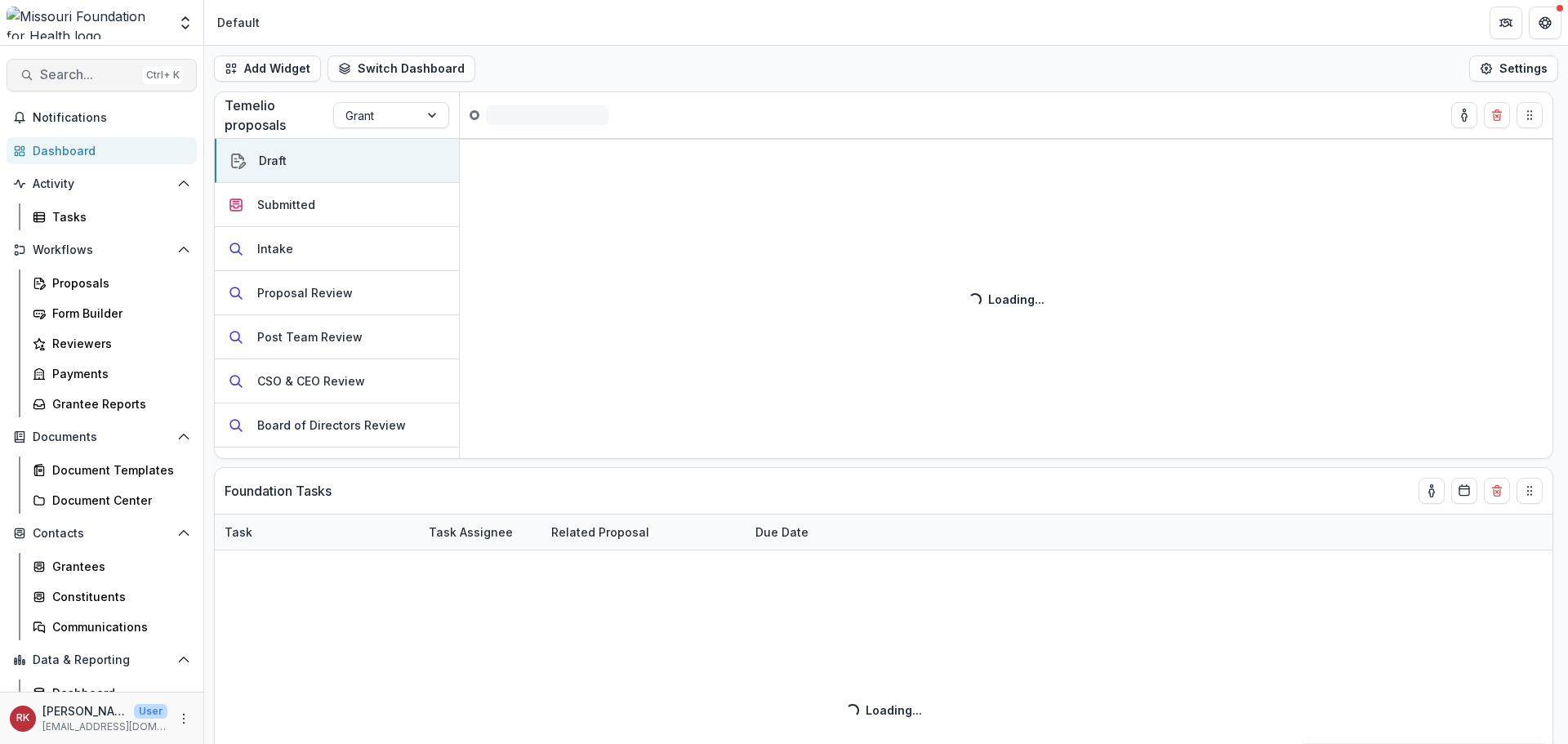
click at [104, 82] on span "Search..." at bounding box center [88, 74] width 96 height 15
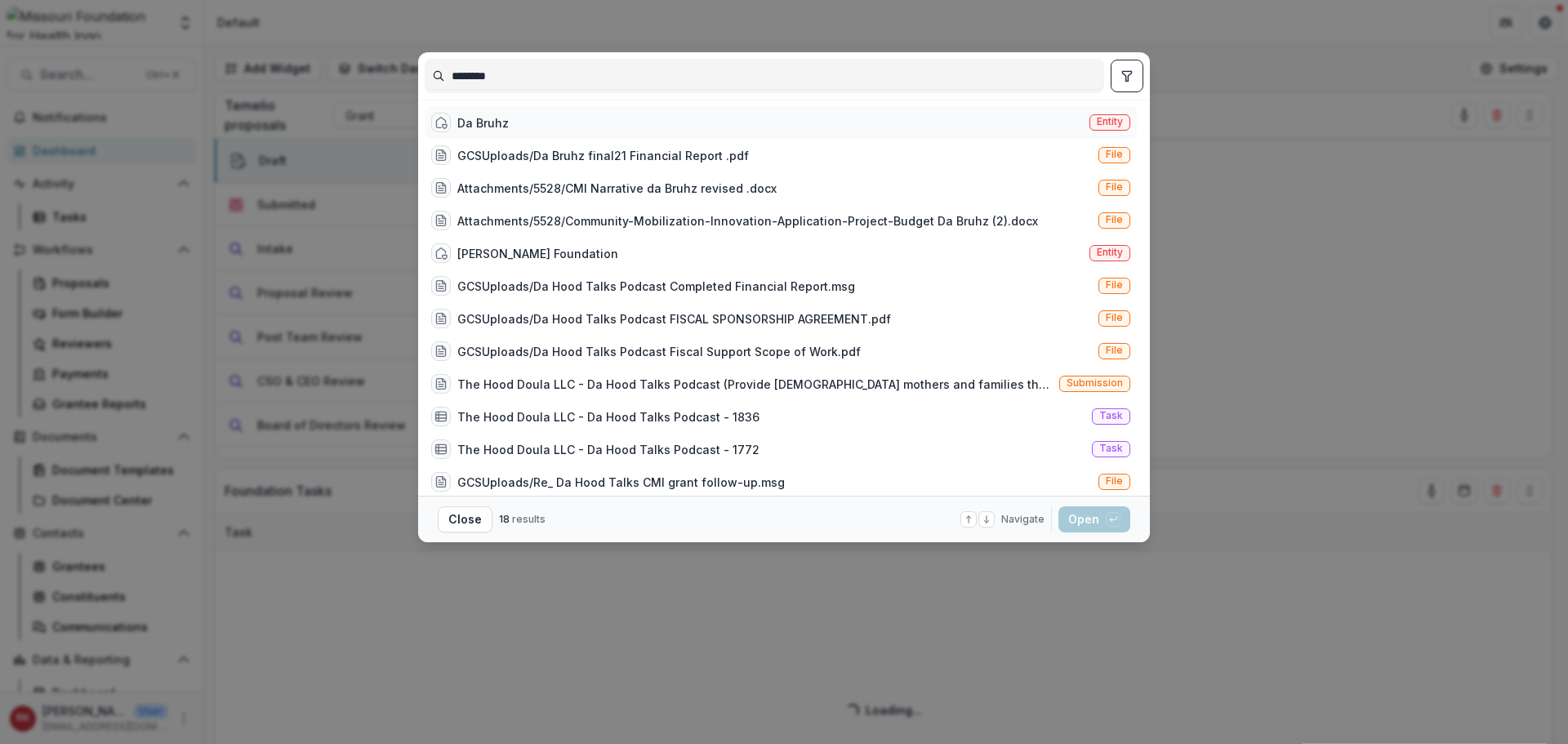
type input "********"
click at [629, 120] on div "Da Bruhz Entity" at bounding box center [780, 122] width 712 height 32
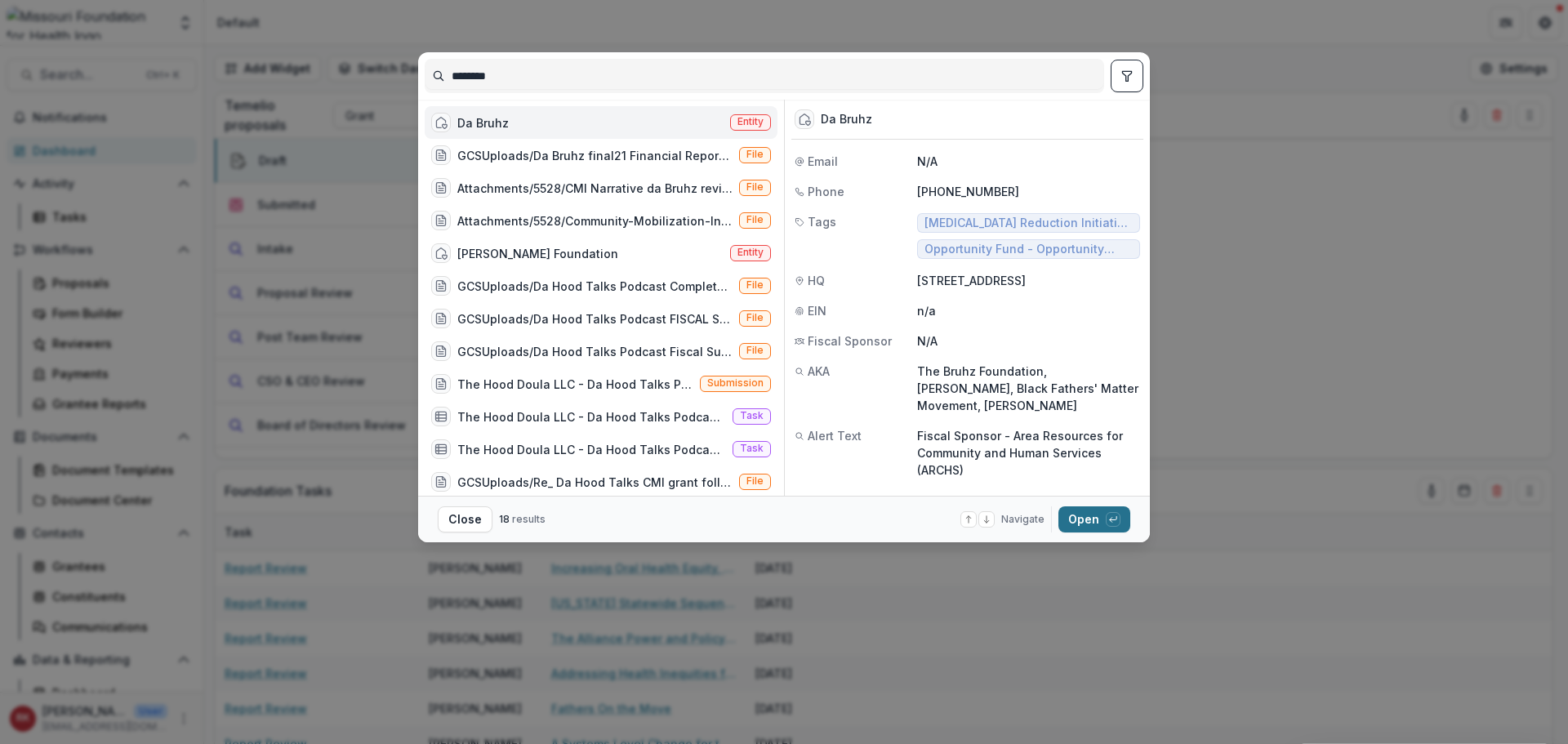
click at [1084, 520] on button "Open with enter key" at bounding box center [1094, 519] width 72 height 26
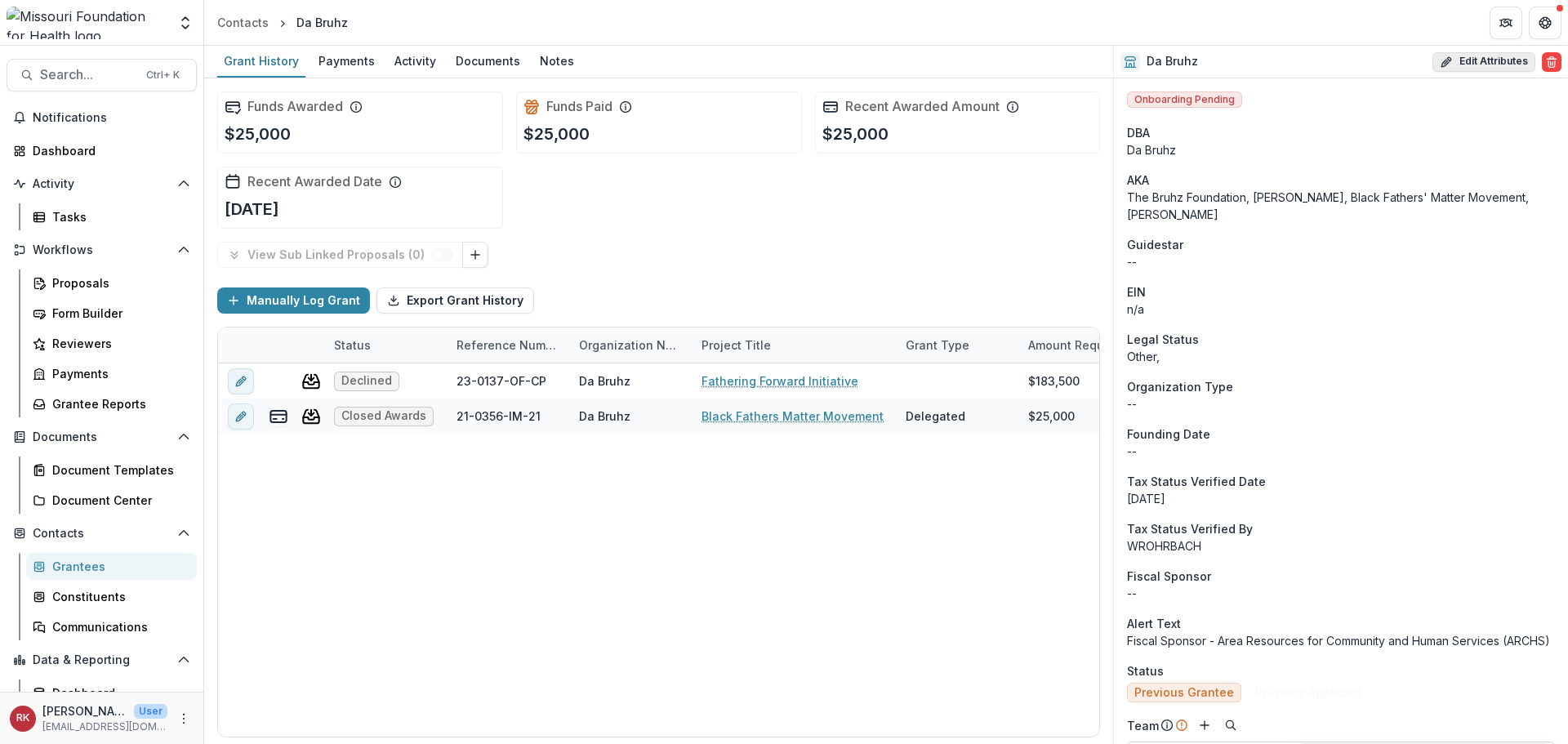
click at [1460, 60] on button "Edit Attributes" at bounding box center [1484, 62] width 103 height 20
select select
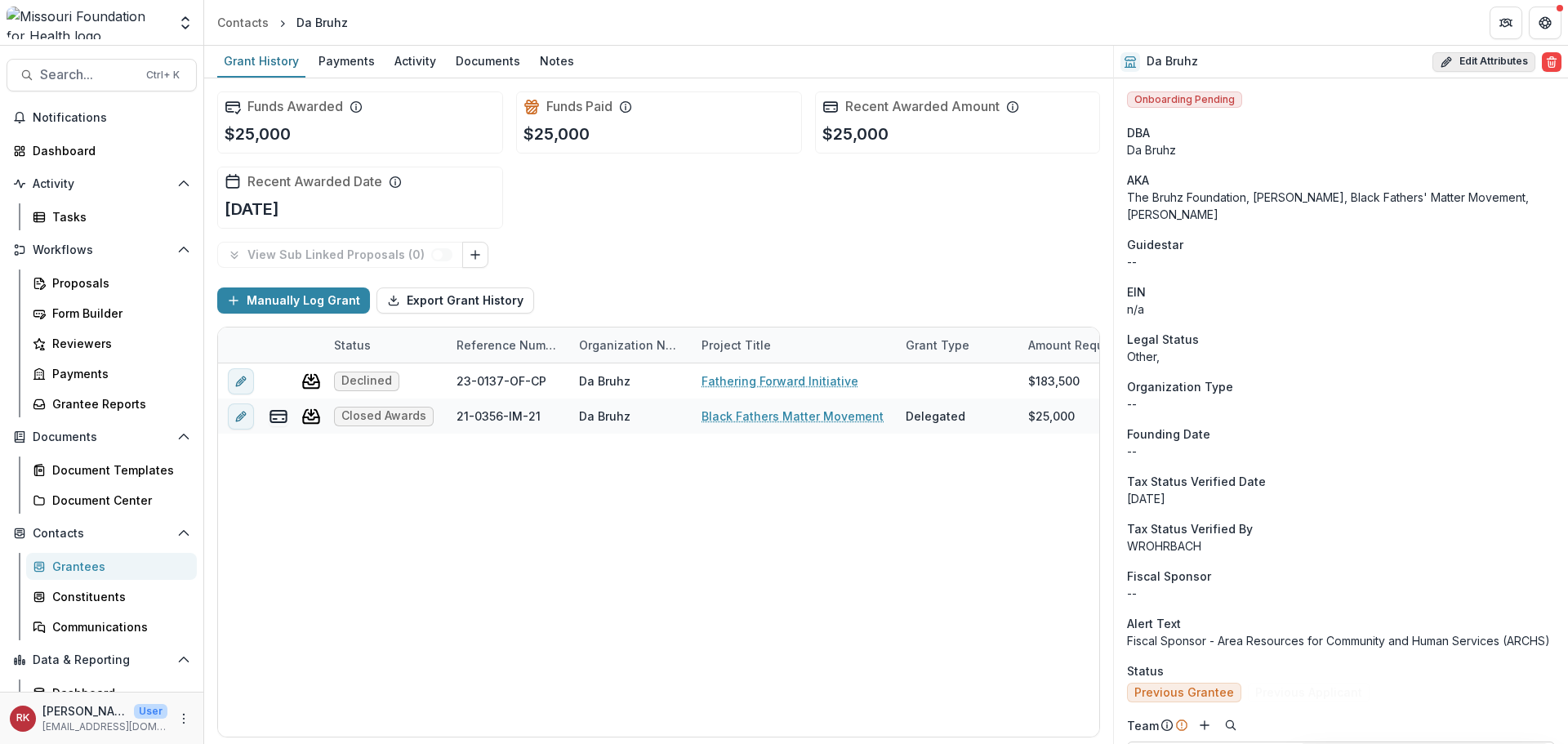
select select "***"
select select
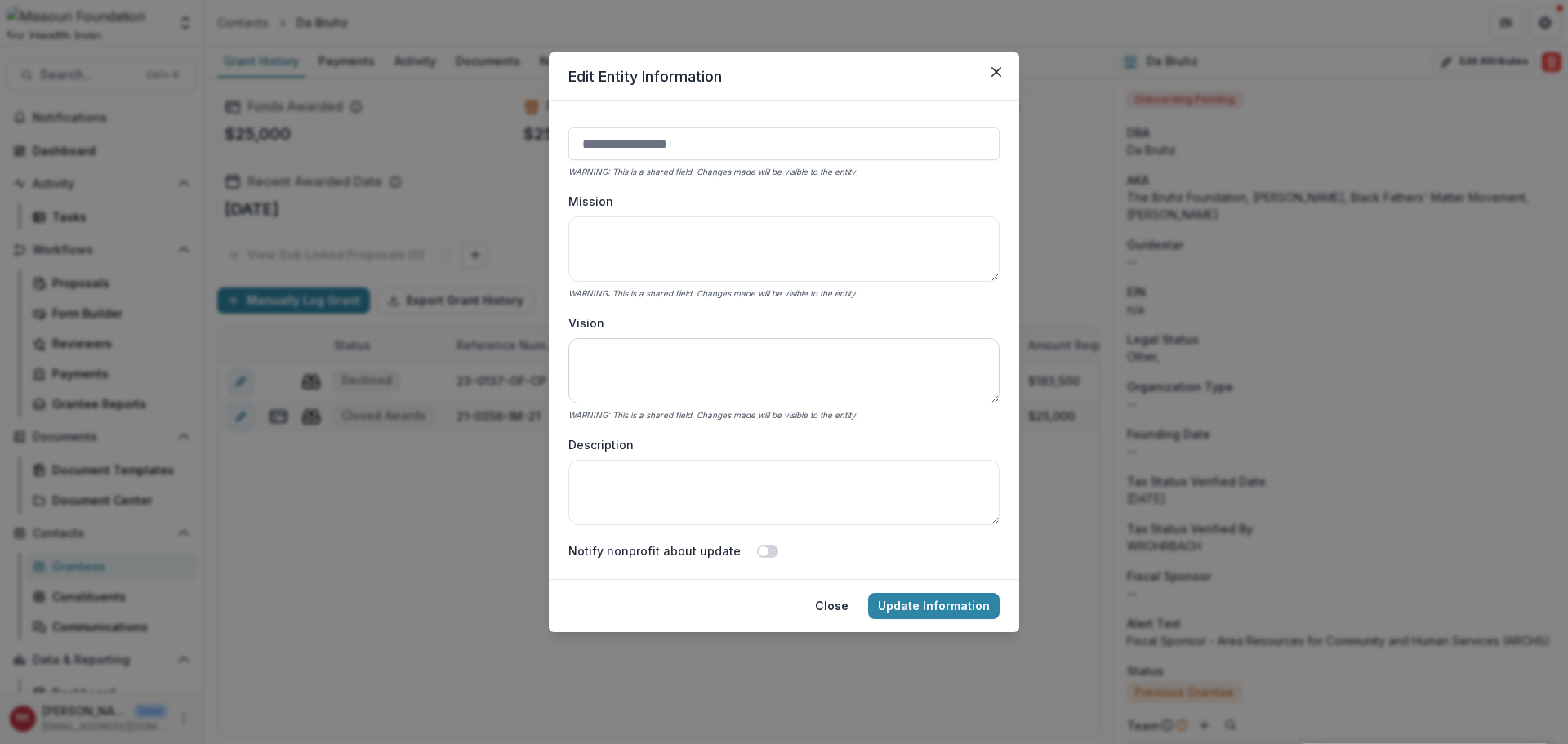
scroll to position [408, 0]
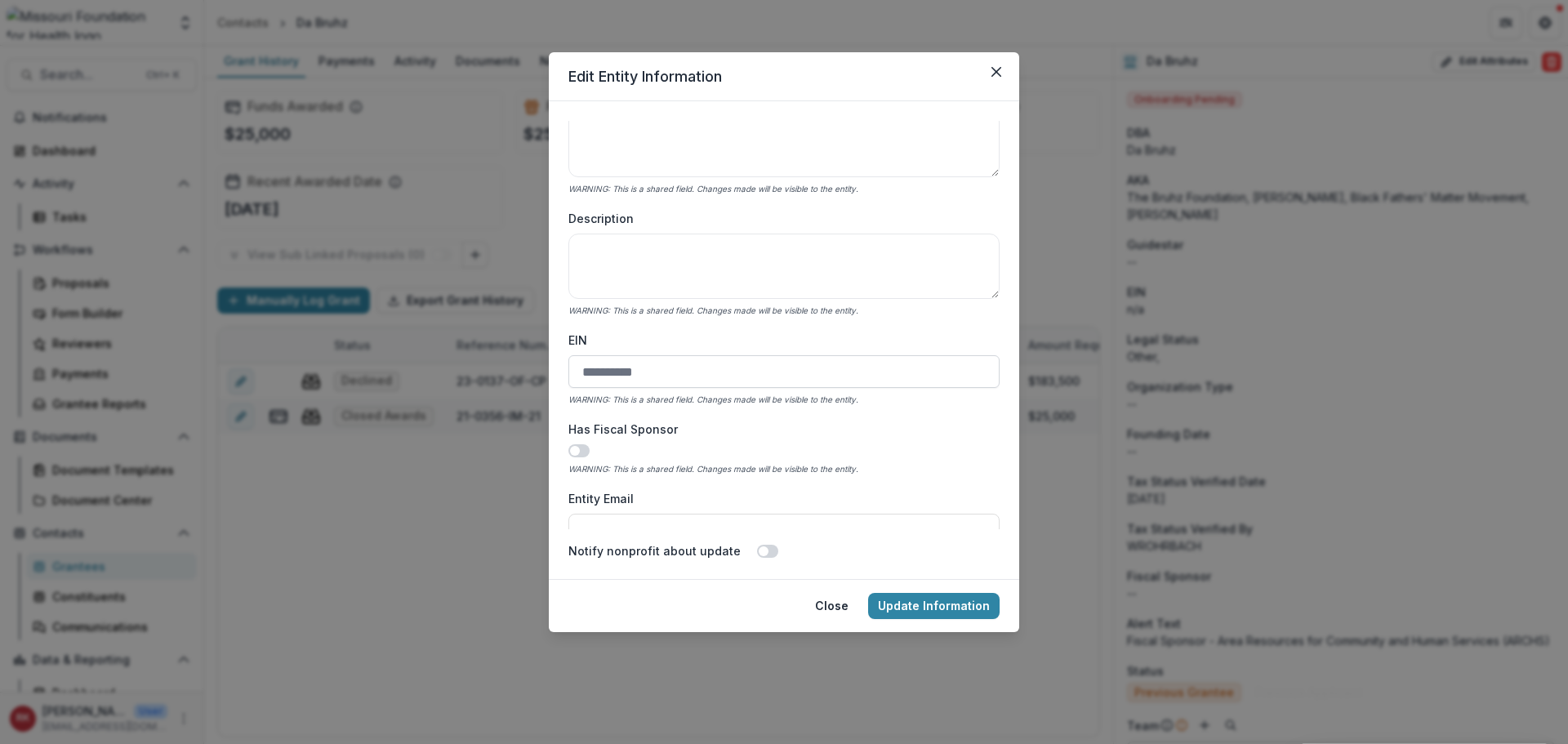
click at [598, 368] on input "EIN" at bounding box center [784, 372] width 431 height 32
click at [839, 606] on button "Close" at bounding box center [832, 606] width 53 height 26
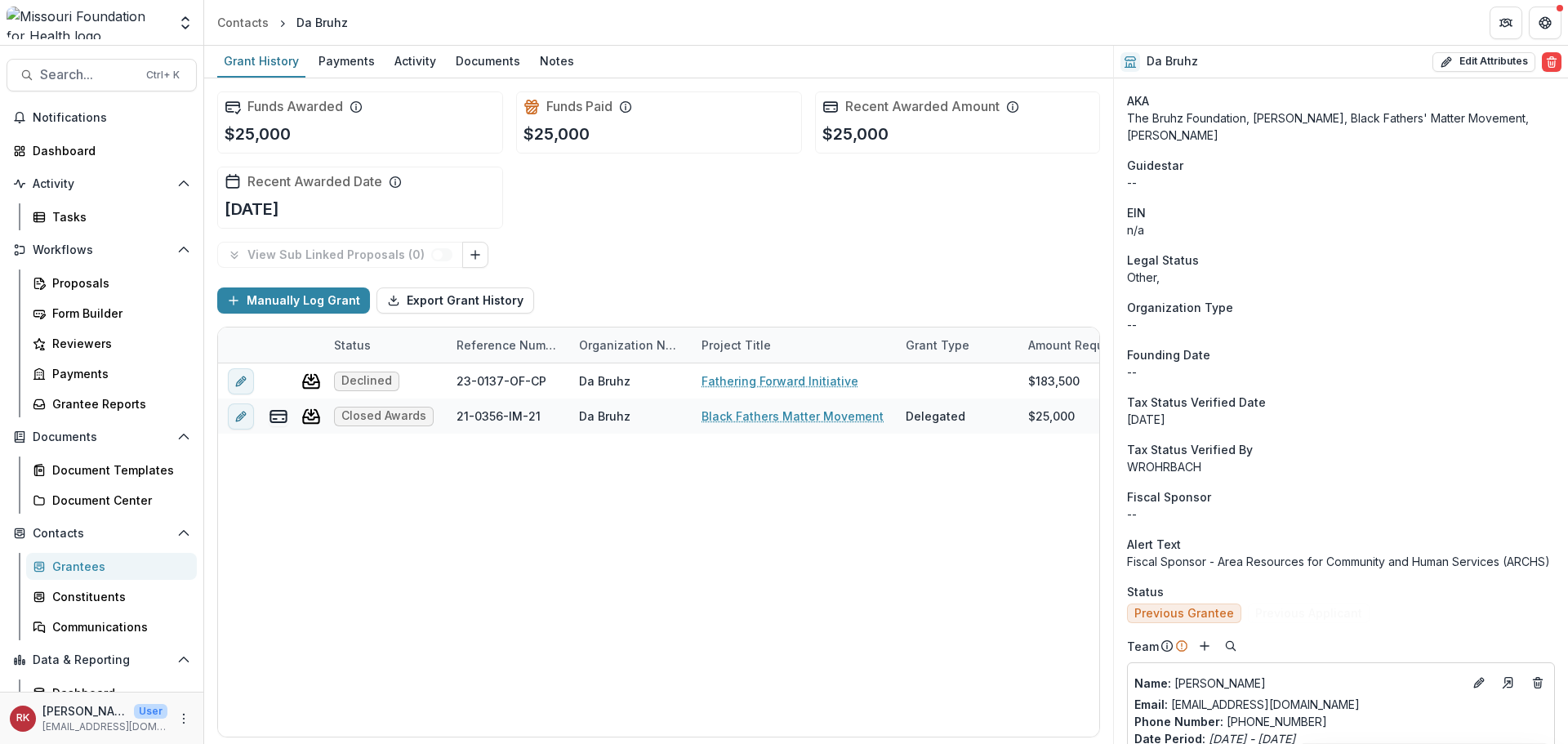
scroll to position [0, 0]
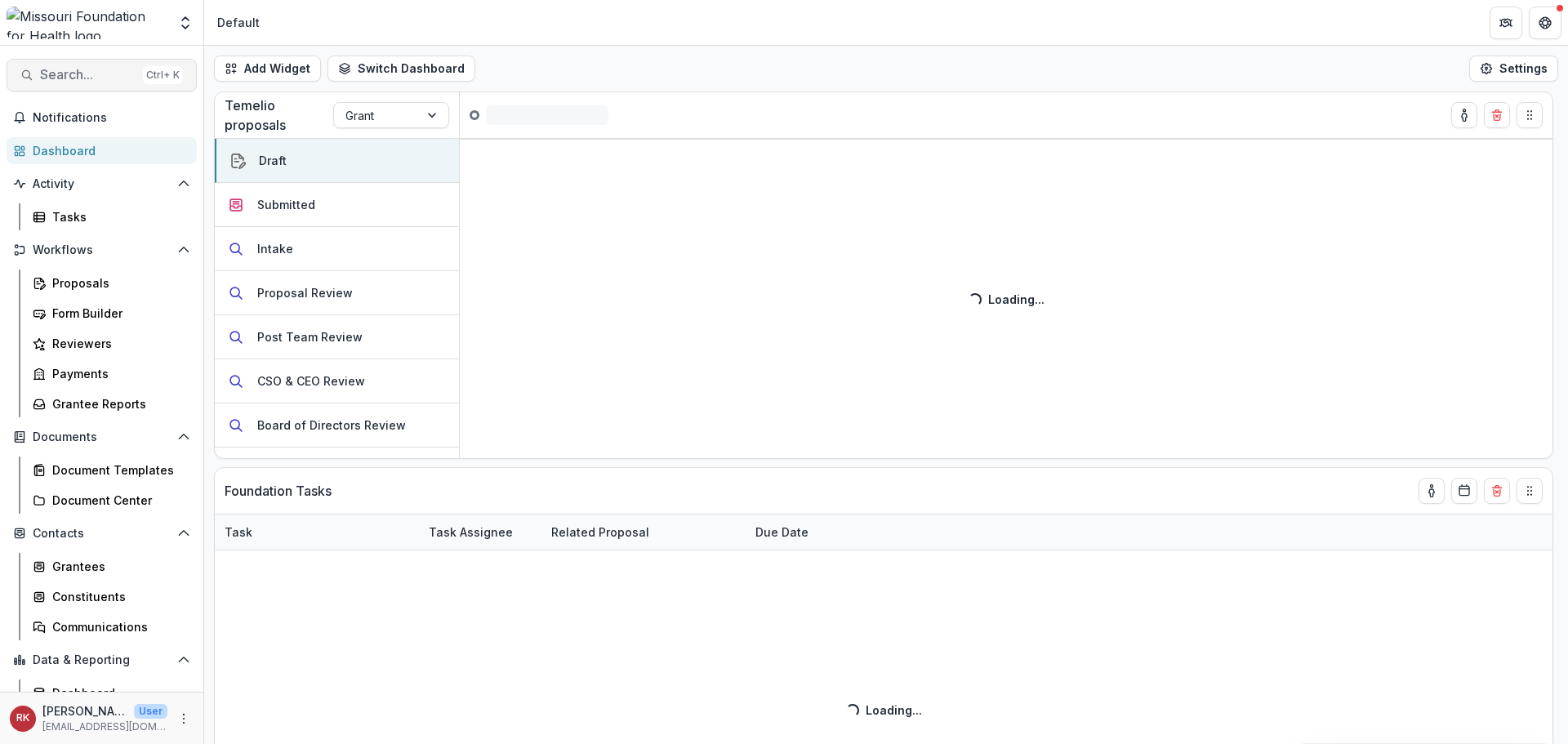
click at [116, 75] on span "Search..." at bounding box center [88, 74] width 96 height 15
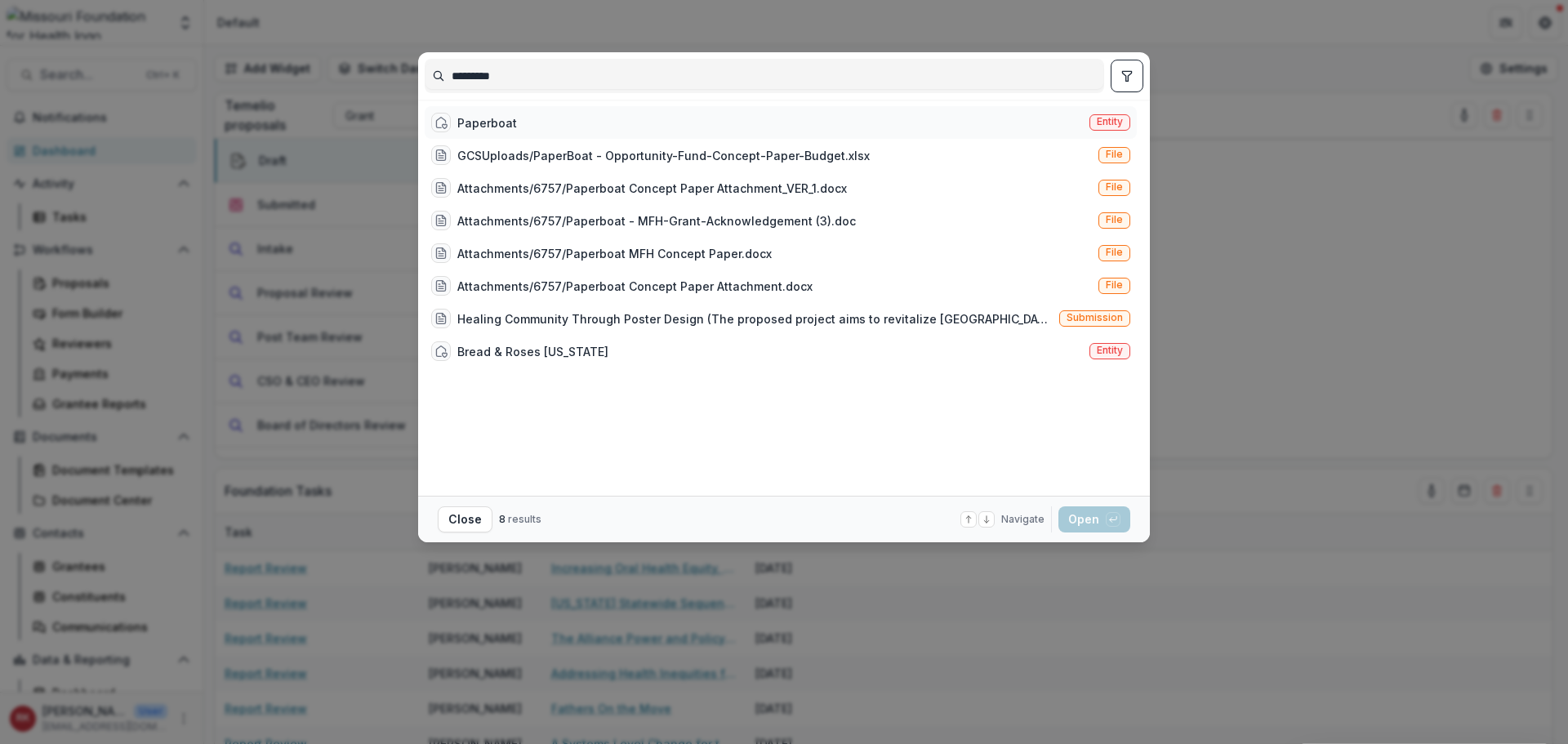
type input "*********"
click at [539, 122] on div "Paperboat Entity" at bounding box center [780, 122] width 712 height 32
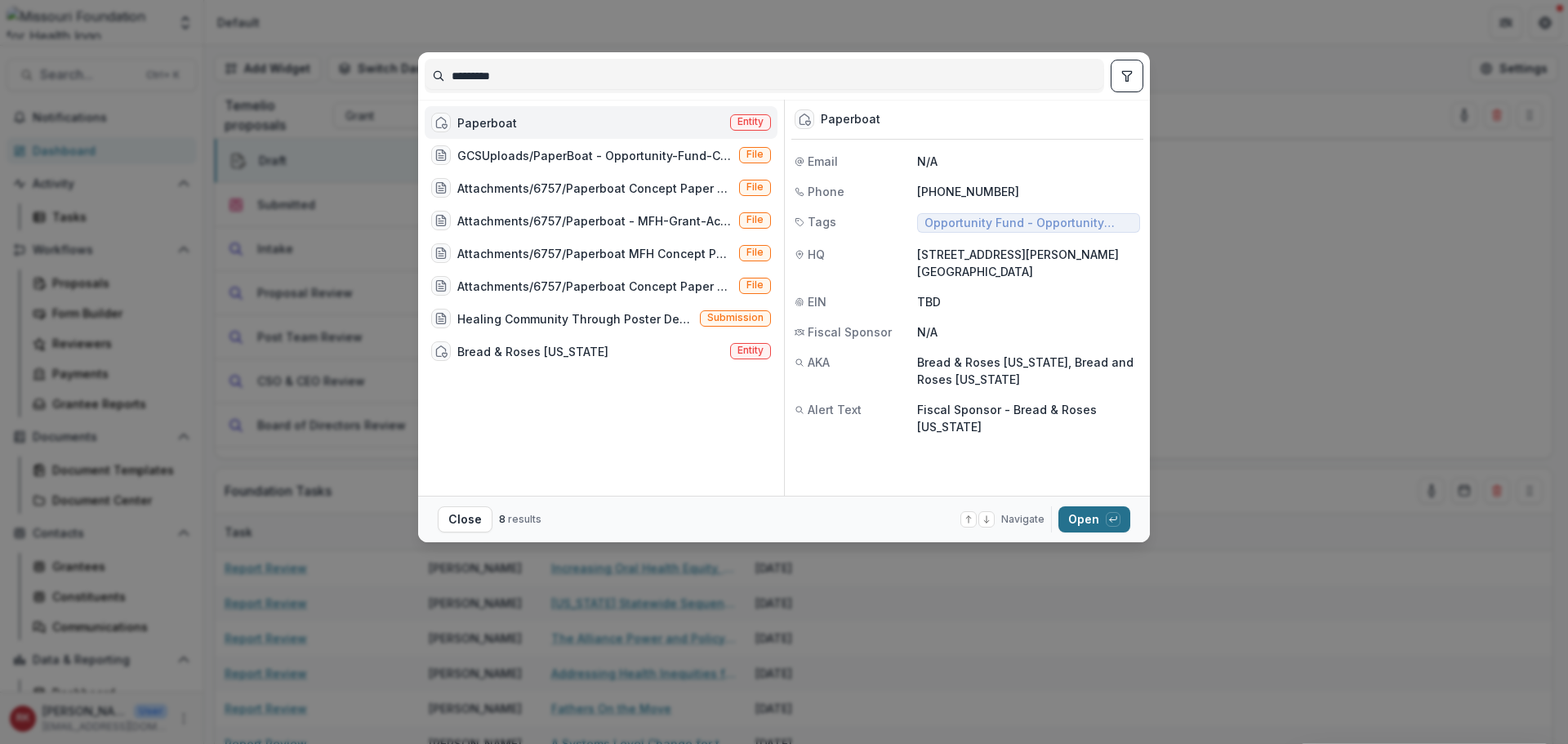
click at [1089, 526] on button "Open with enter key" at bounding box center [1094, 519] width 72 height 26
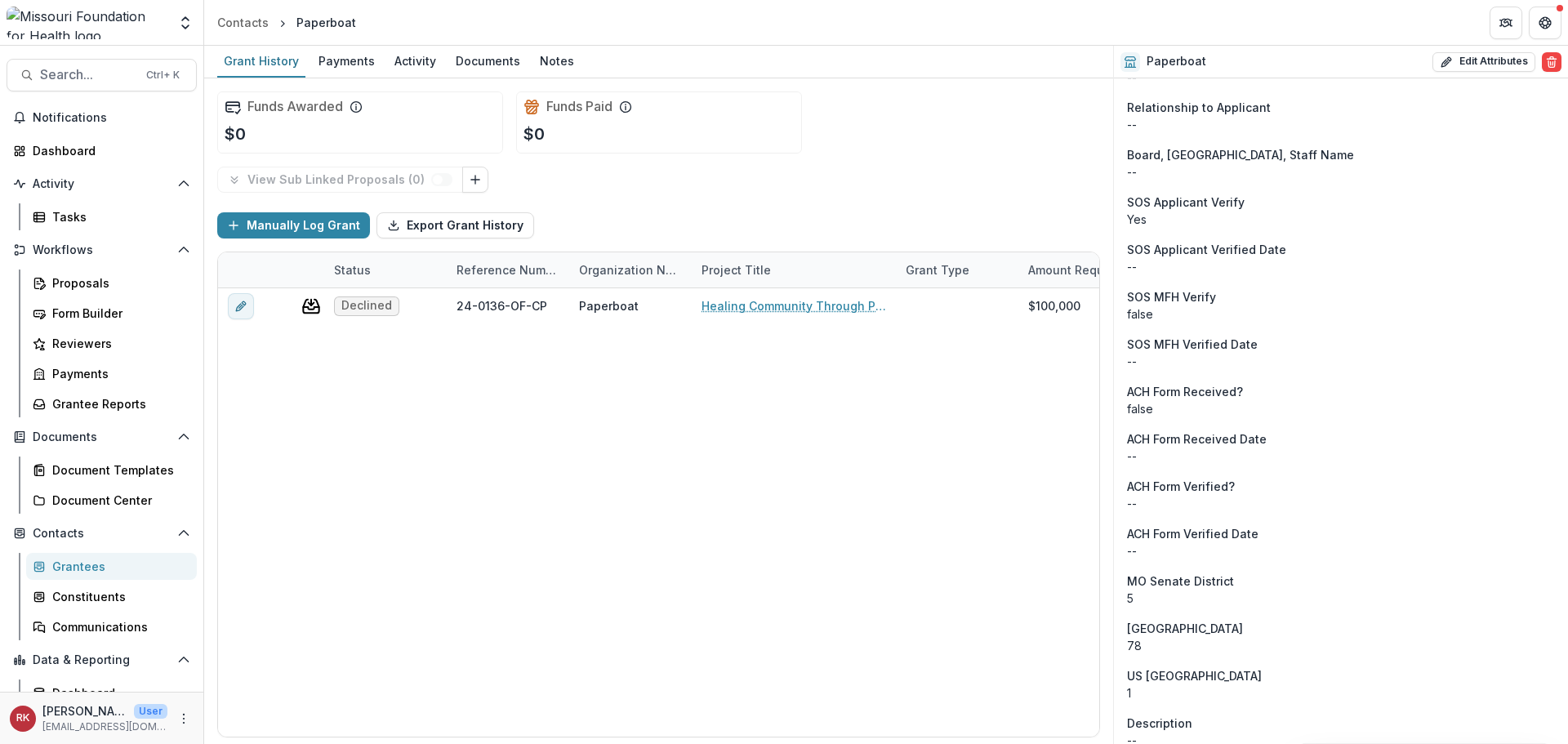
scroll to position [1487, 0]
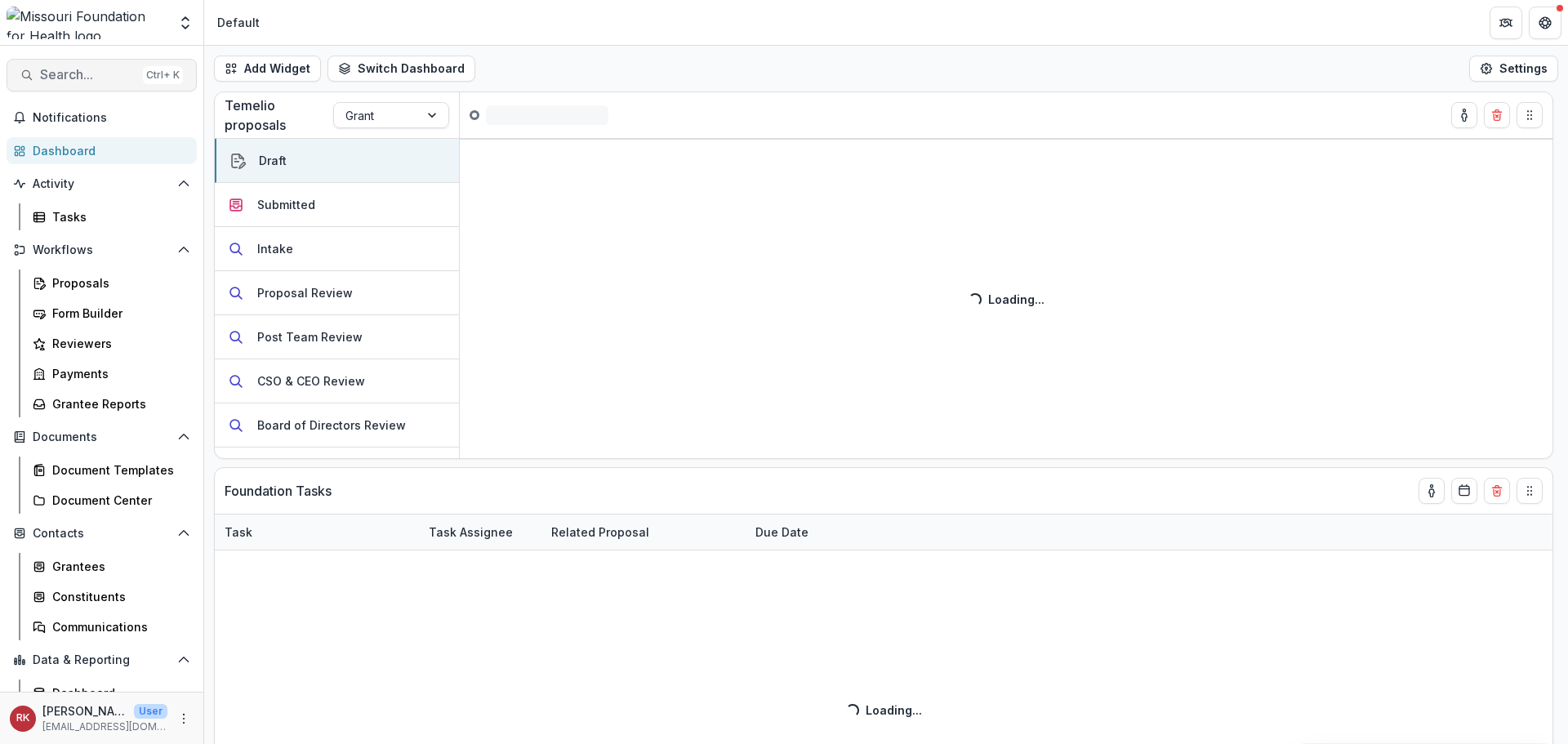
click at [106, 67] on span "Search..." at bounding box center [88, 74] width 96 height 15
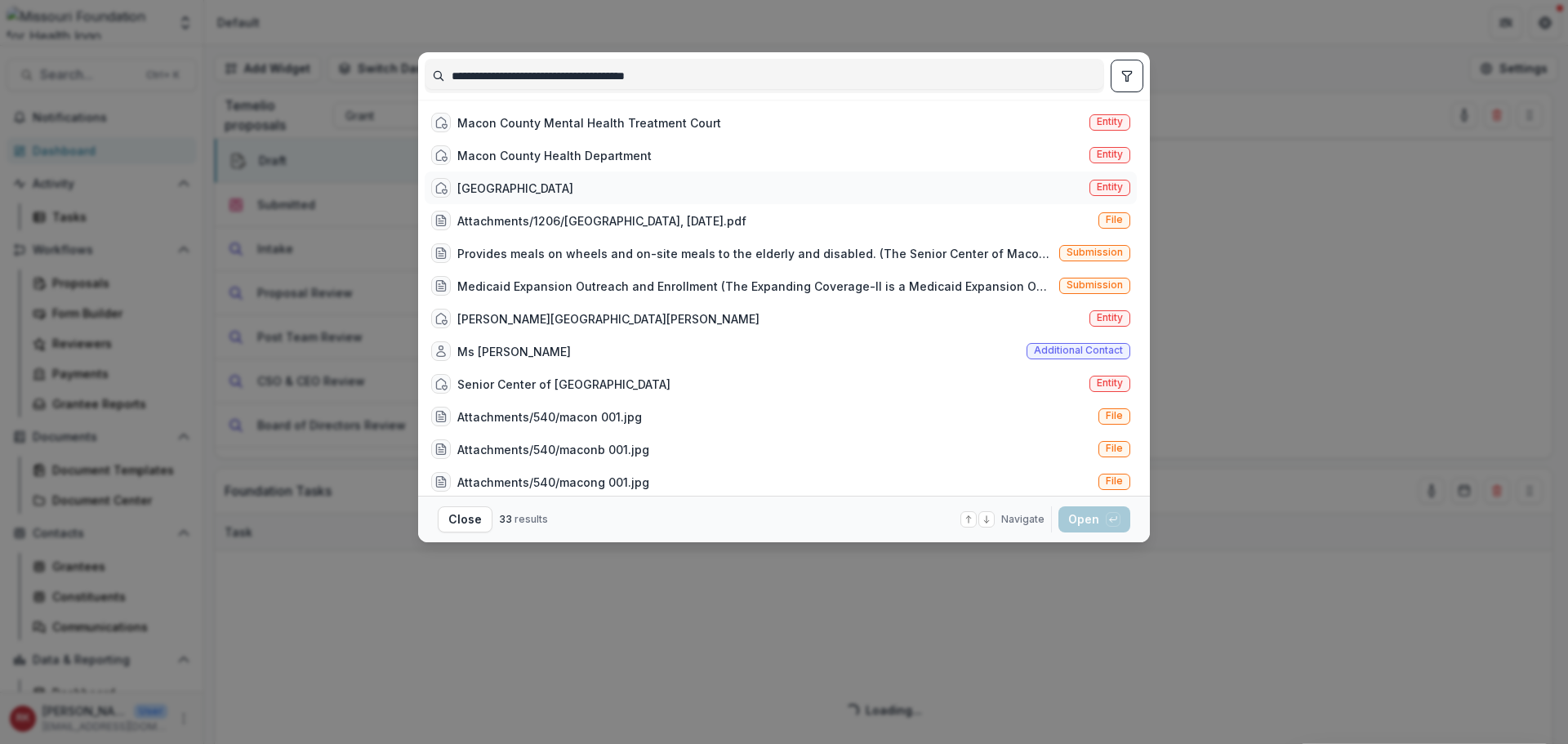
type input "**********"
click at [599, 127] on div "Macon County Mental Health Treatment Court" at bounding box center [589, 123] width 264 height 17
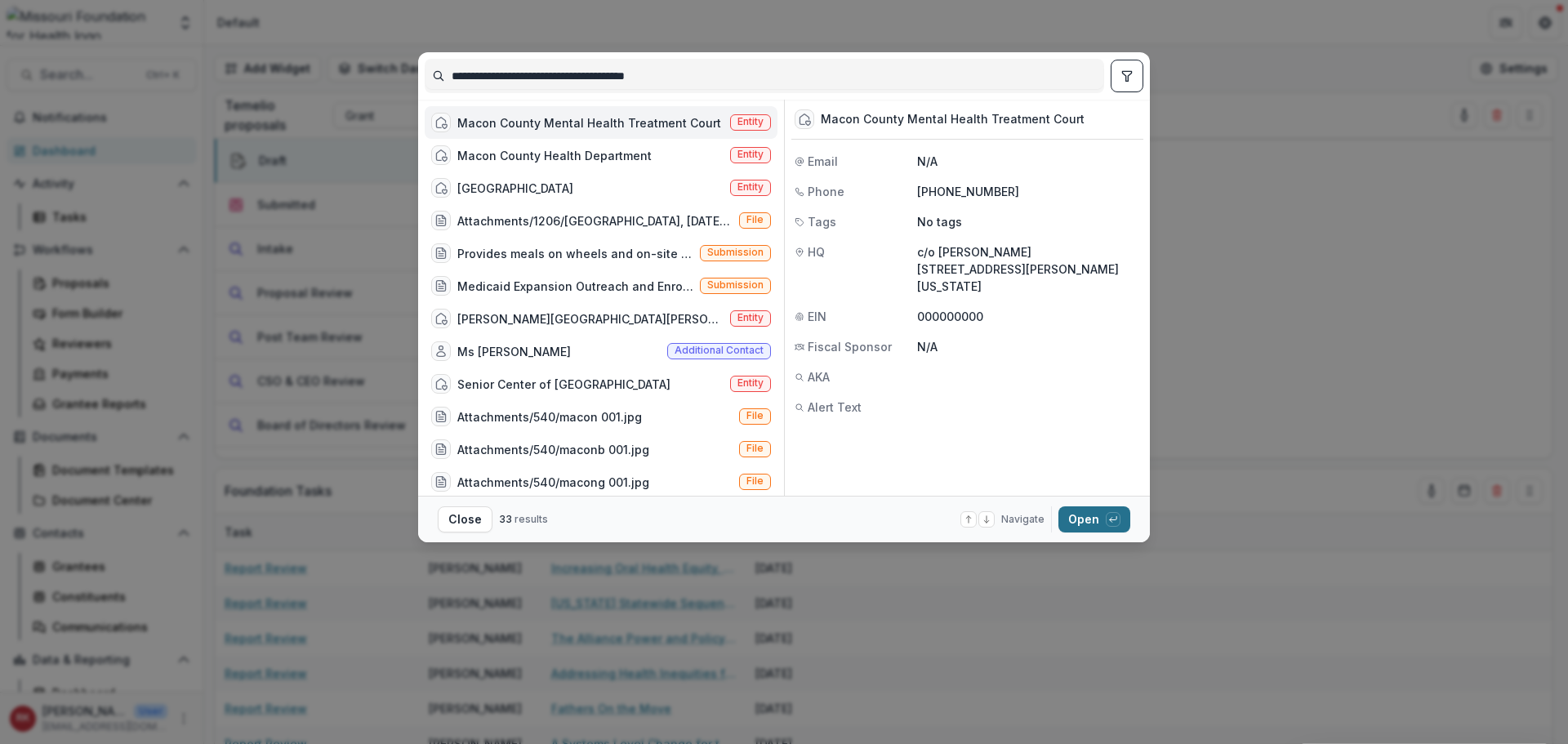
click at [1084, 527] on button "Open with enter key" at bounding box center [1094, 519] width 72 height 26
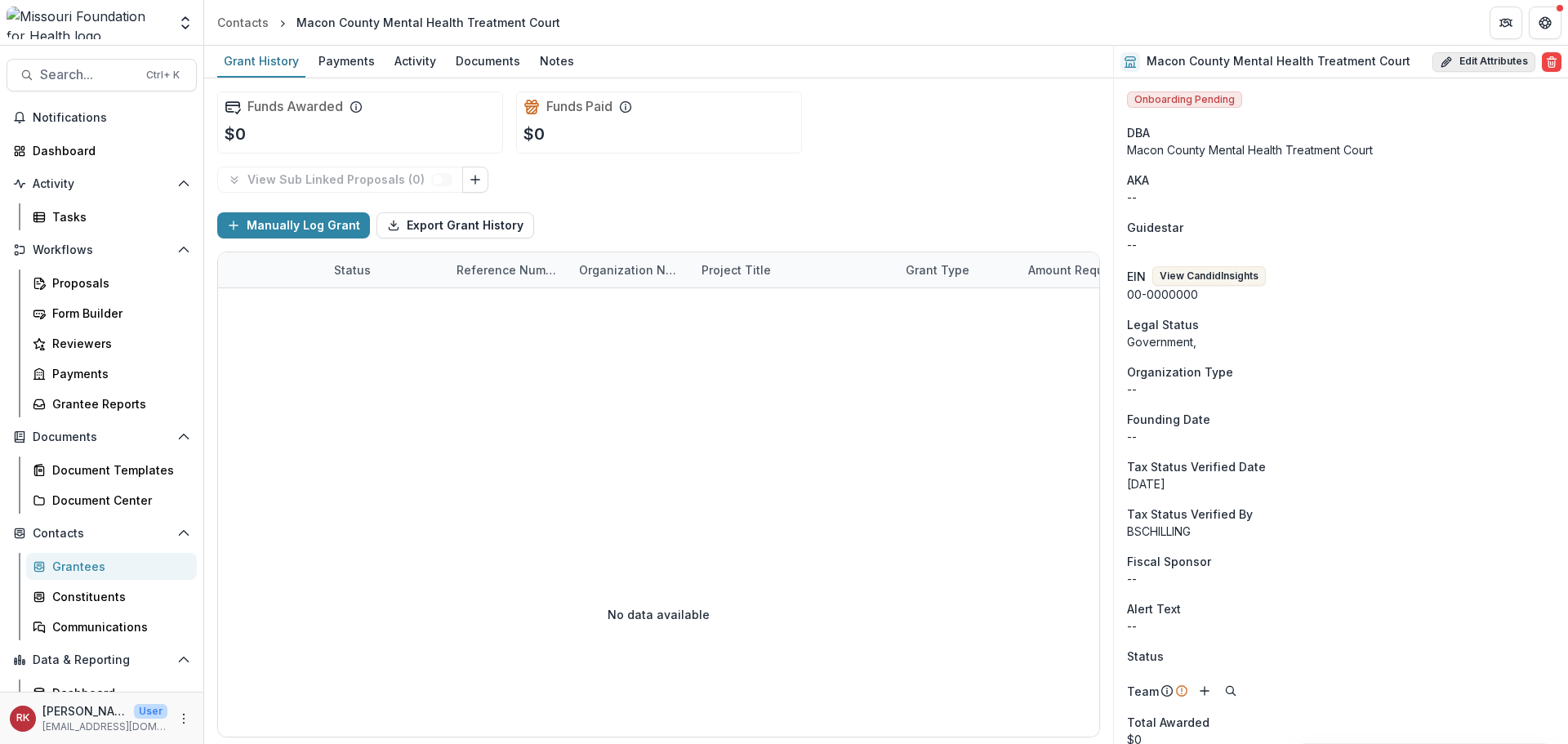
click at [1454, 62] on button "Edit Attributes" at bounding box center [1484, 62] width 103 height 20
select select
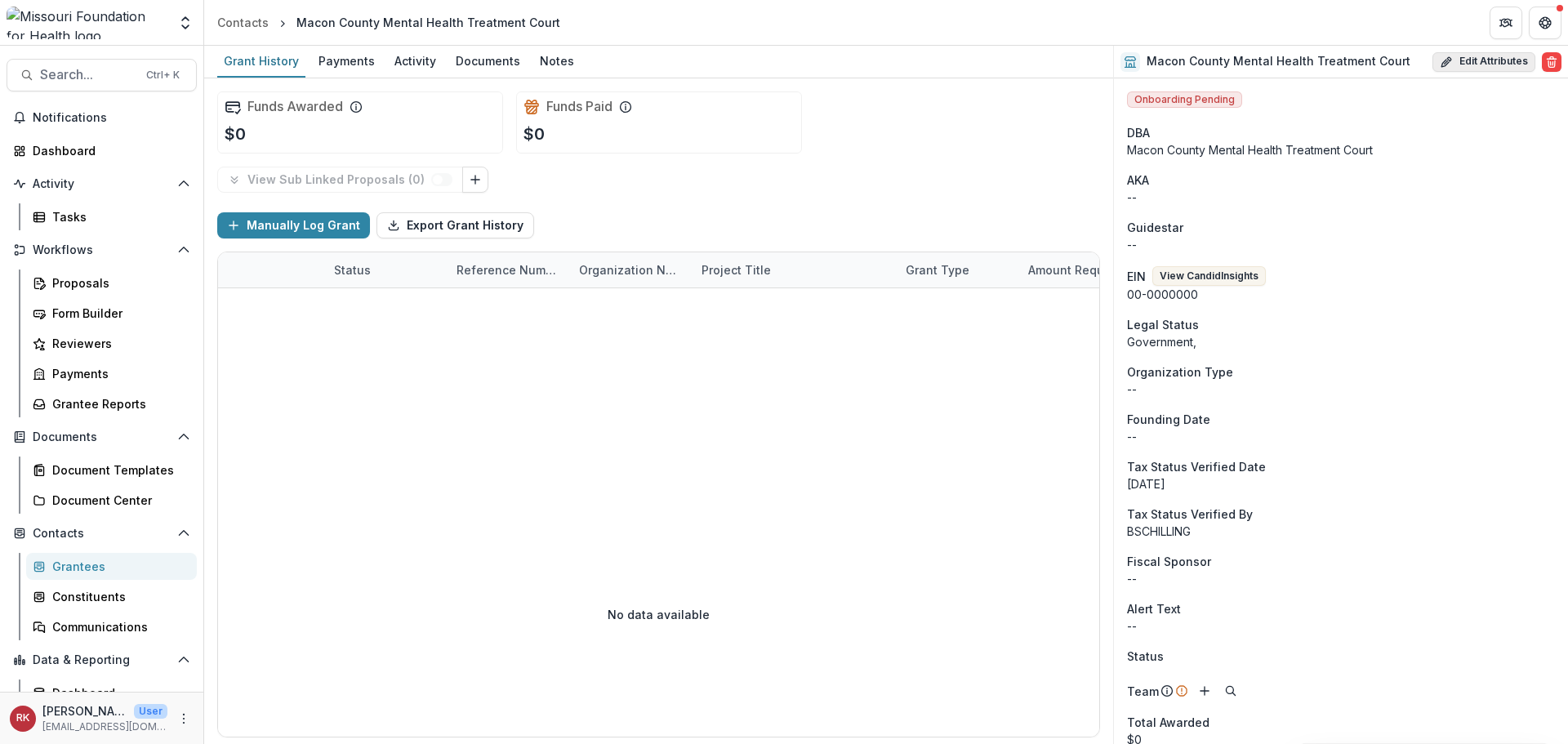
select select
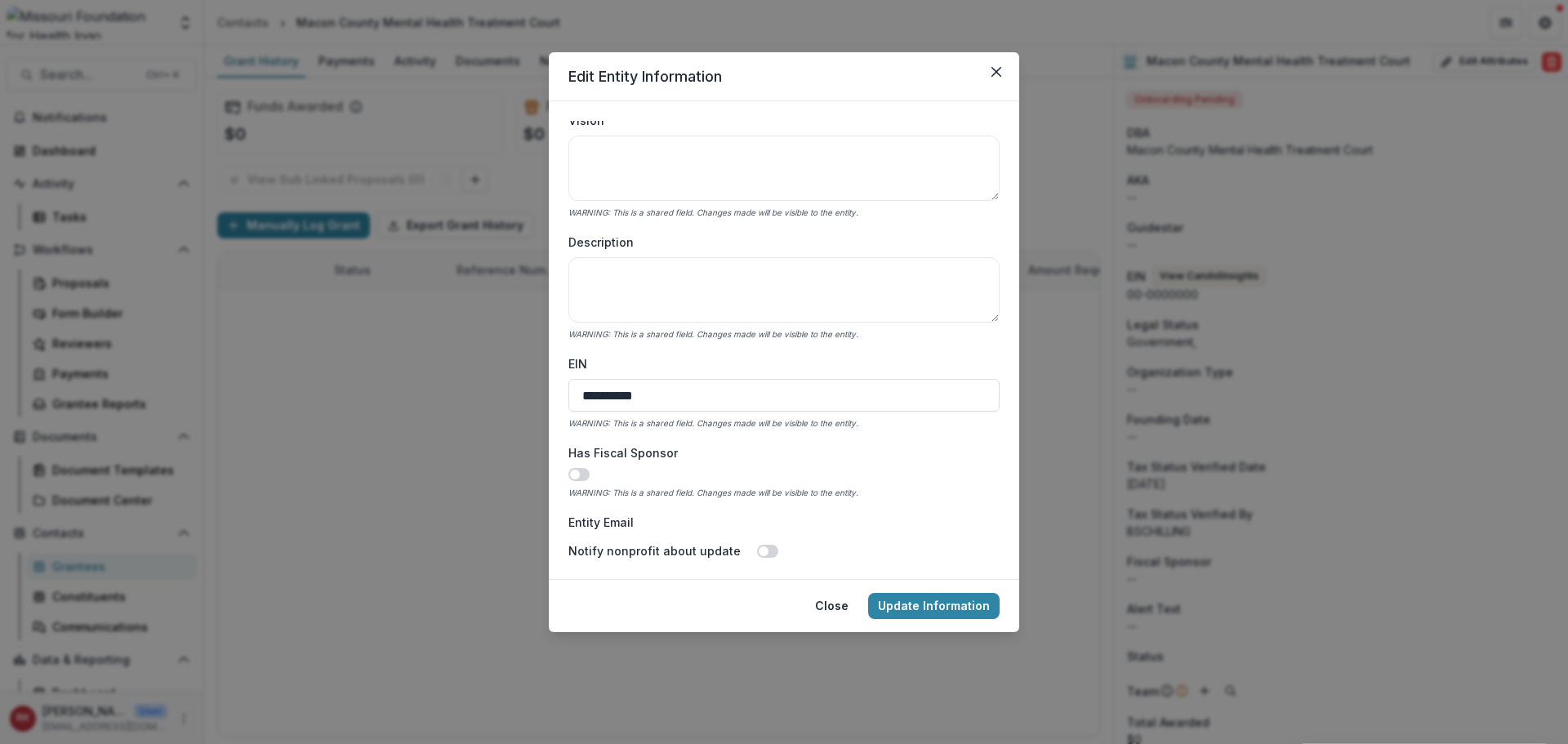
scroll to position [408, 0]
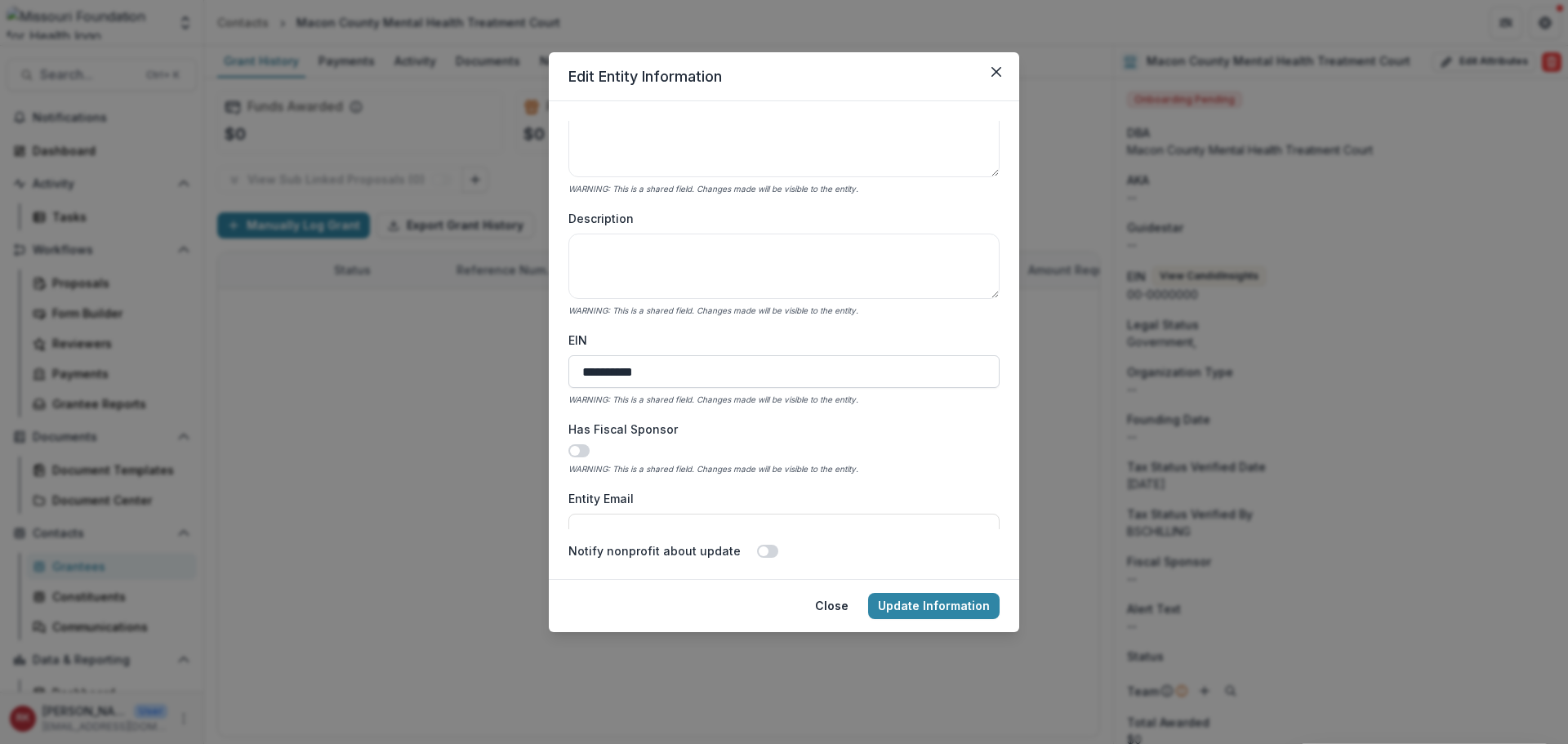
drag, startPoint x: 702, startPoint y: 368, endPoint x: 574, endPoint y: 356, distance: 128.6
click at [574, 356] on input "**********" at bounding box center [784, 372] width 431 height 32
click at [908, 606] on button "Update Information" at bounding box center [934, 606] width 132 height 26
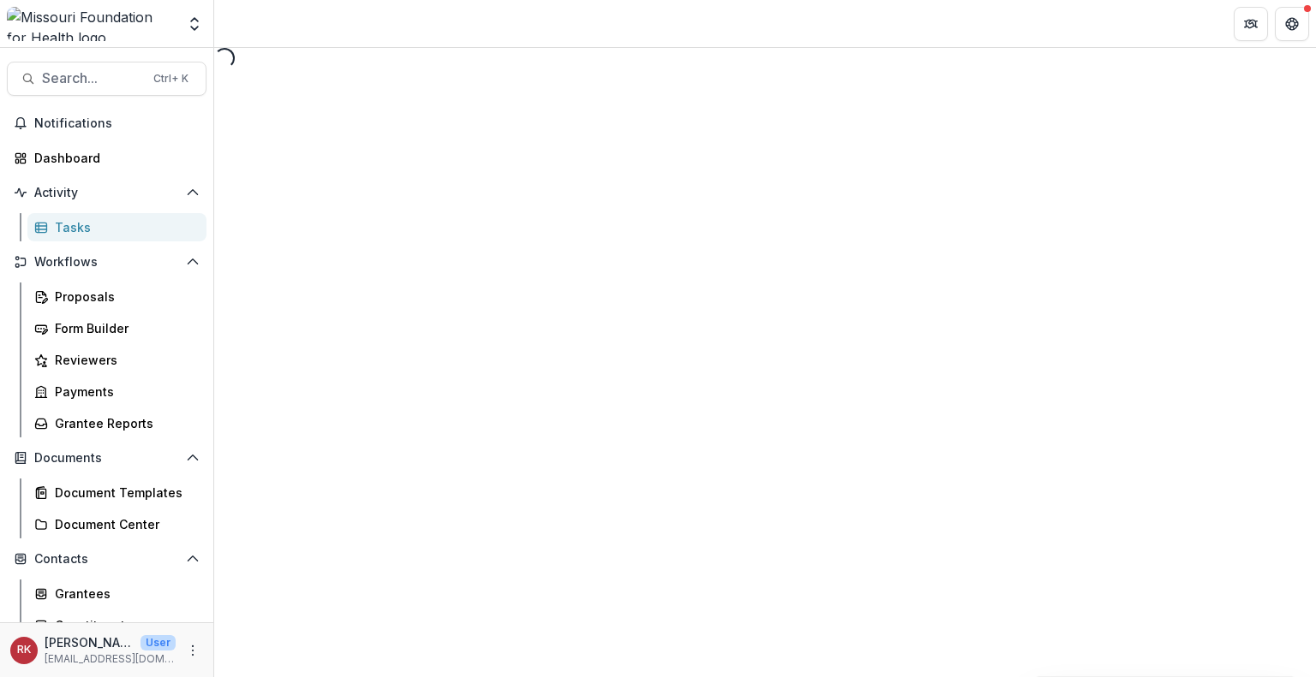
select select "********"
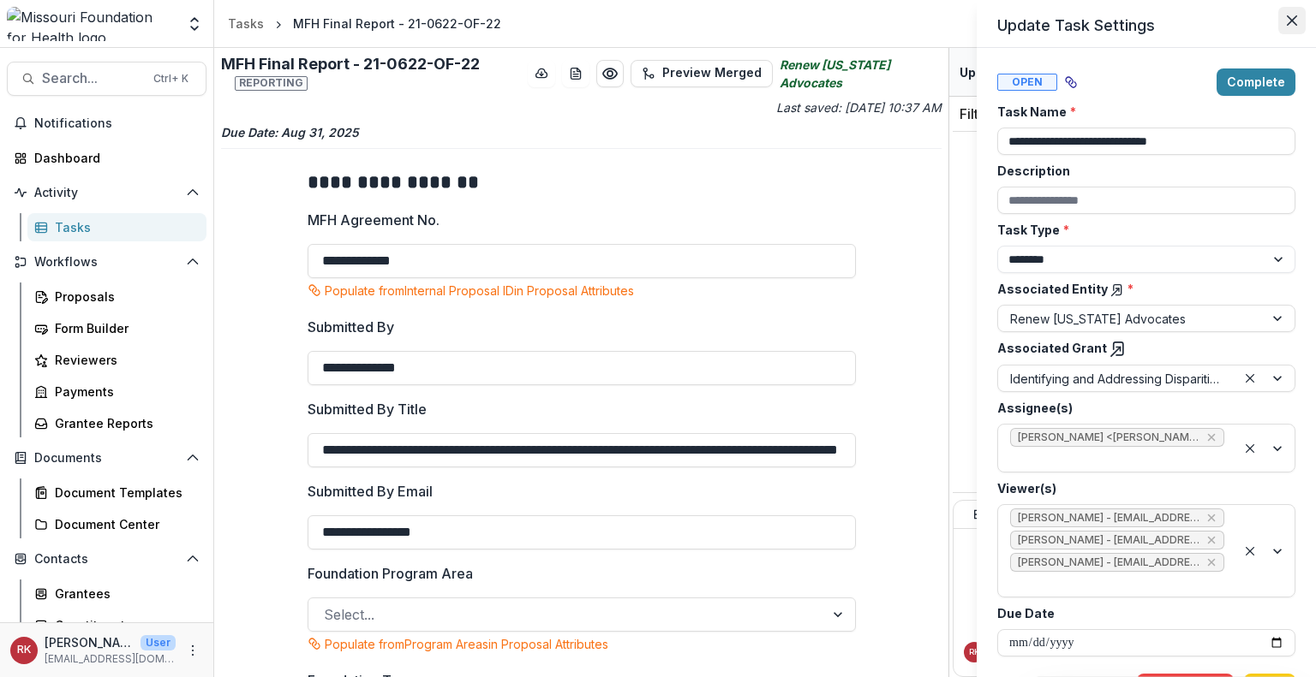
click at [1298, 13] on button "Close" at bounding box center [1291, 20] width 27 height 27
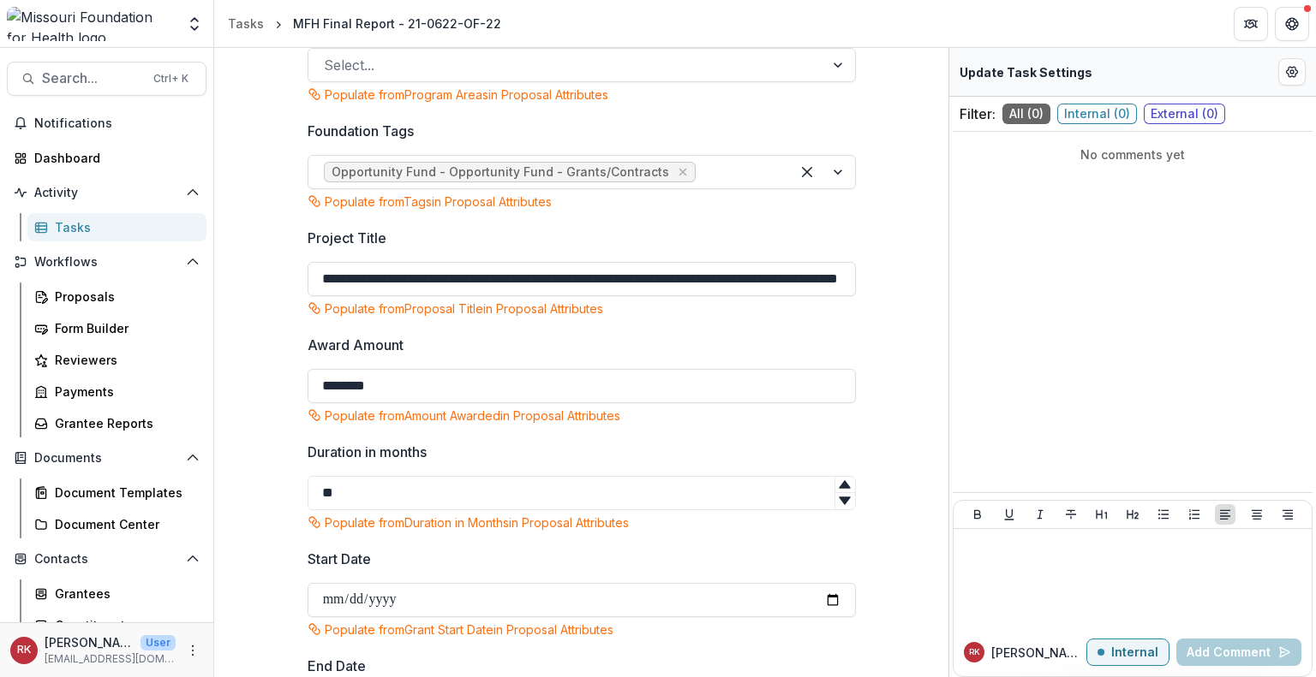
scroll to position [897, 0]
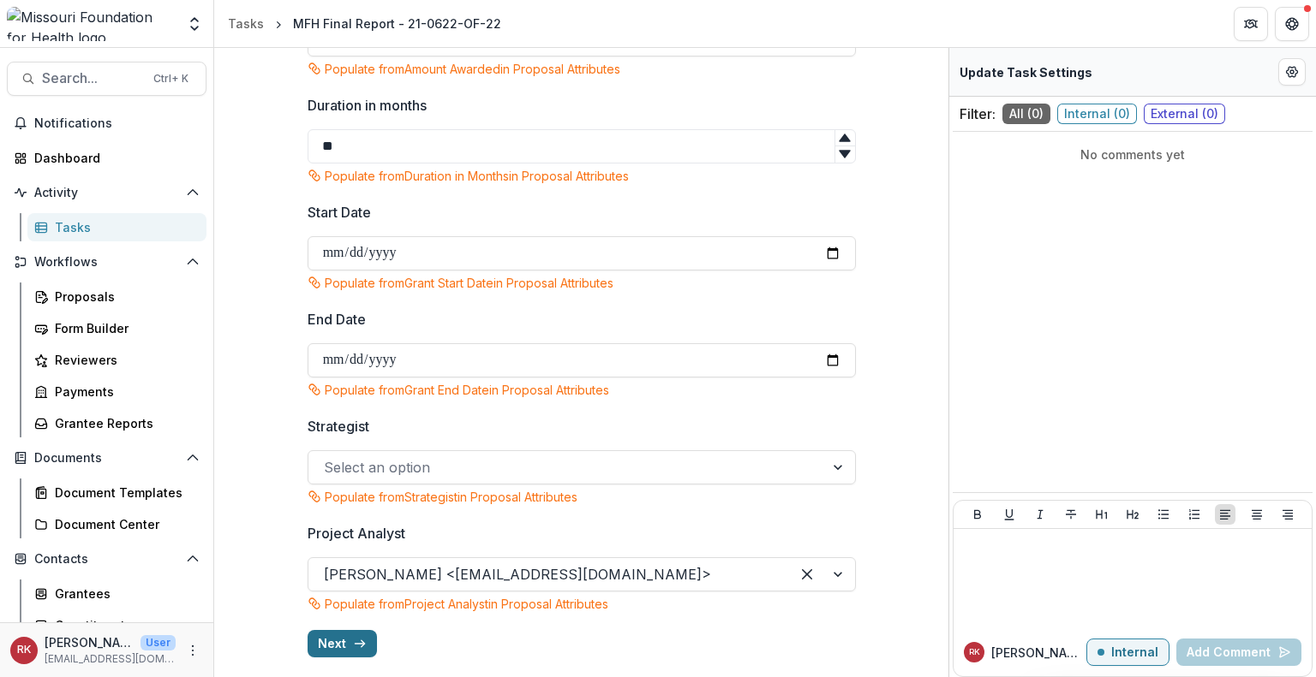
click at [325, 650] on button "Next" at bounding box center [341, 643] width 69 height 27
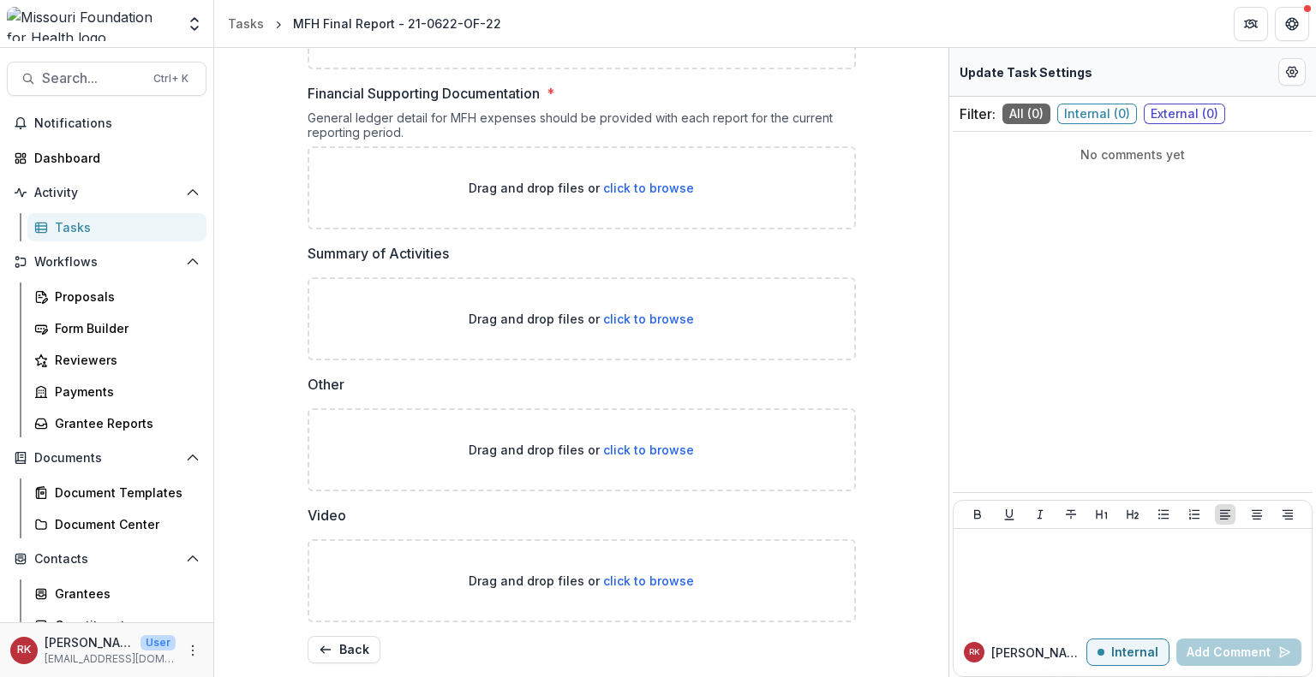
scroll to position [0, 0]
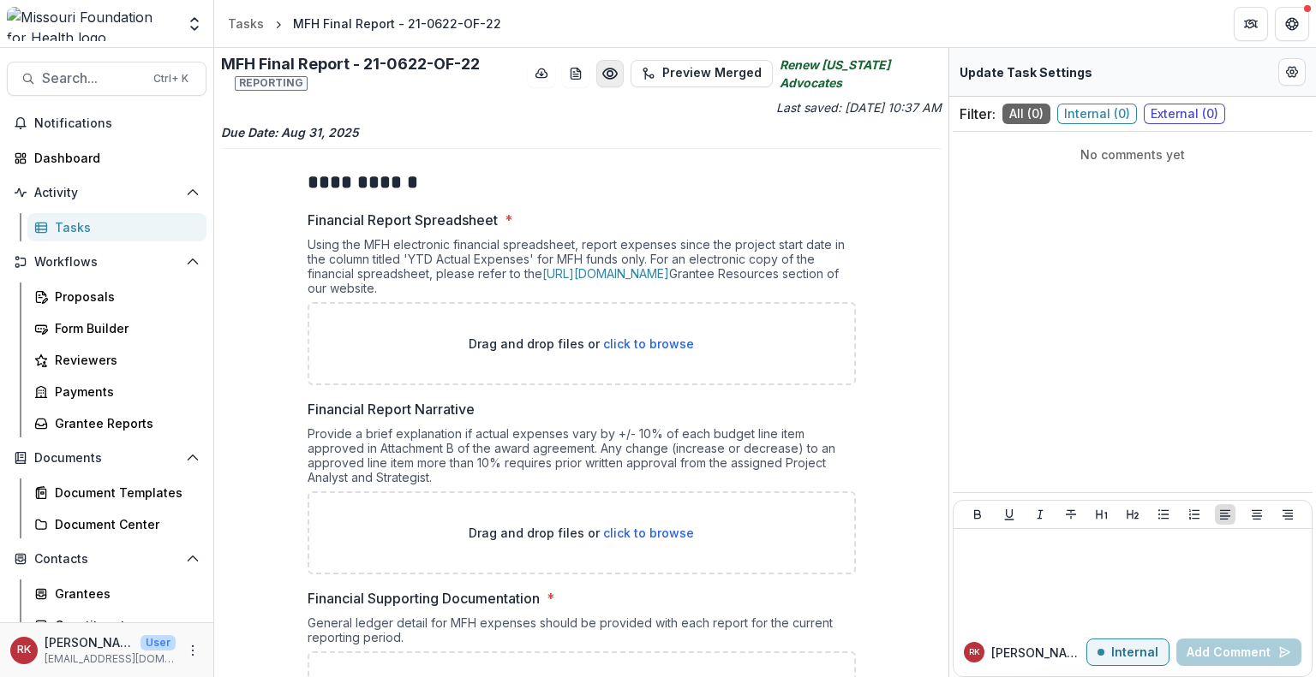
click at [611, 79] on button "Preview 271044c9-7020-4f8b-8775-69d98cb3ab65.pdf" at bounding box center [609, 73] width 27 height 27
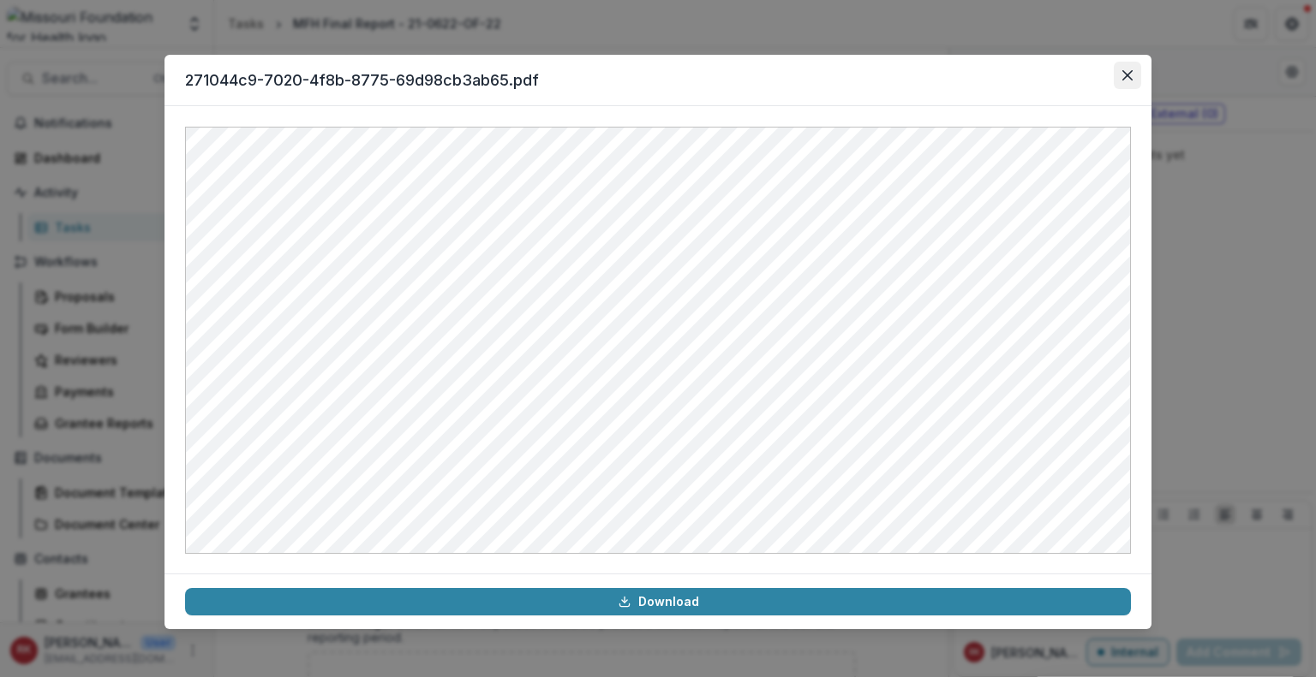
click at [1122, 75] on icon "Close" at bounding box center [1127, 75] width 10 height 10
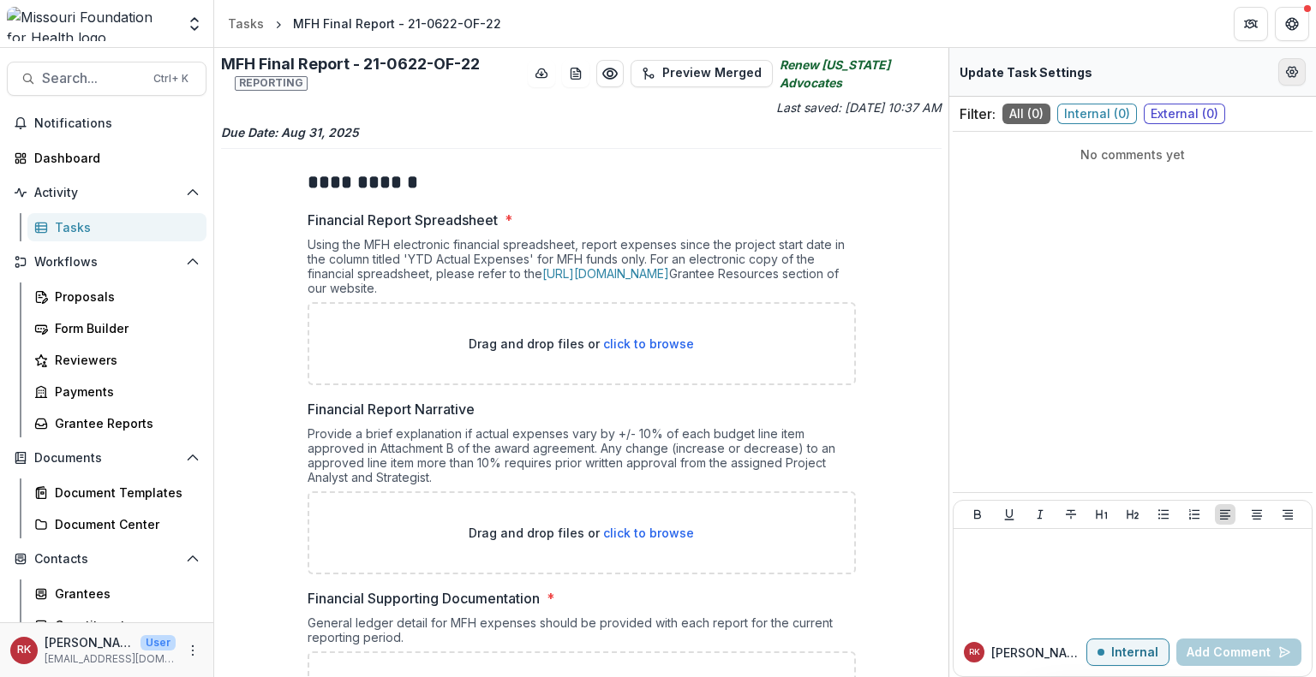
click at [1291, 68] on icon "Edit Form Settings" at bounding box center [1291, 72] width 11 height 10
select select "********"
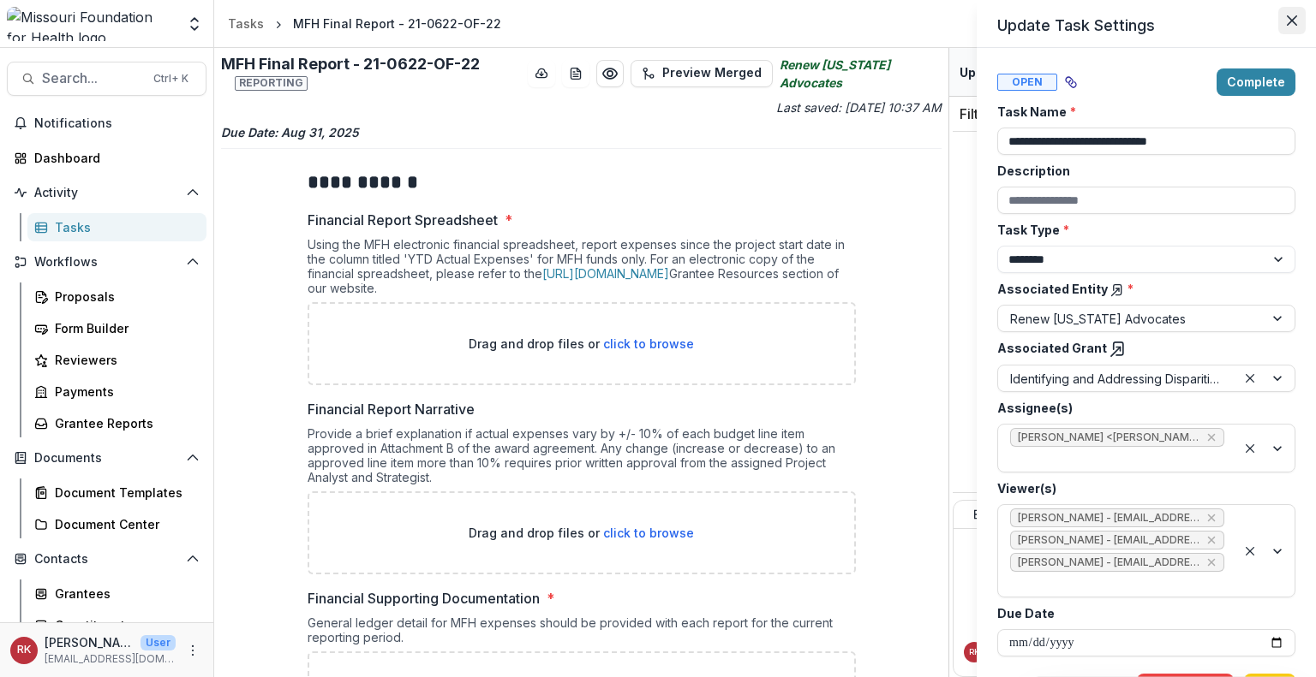
click at [1295, 16] on icon "Close" at bounding box center [1291, 20] width 10 height 10
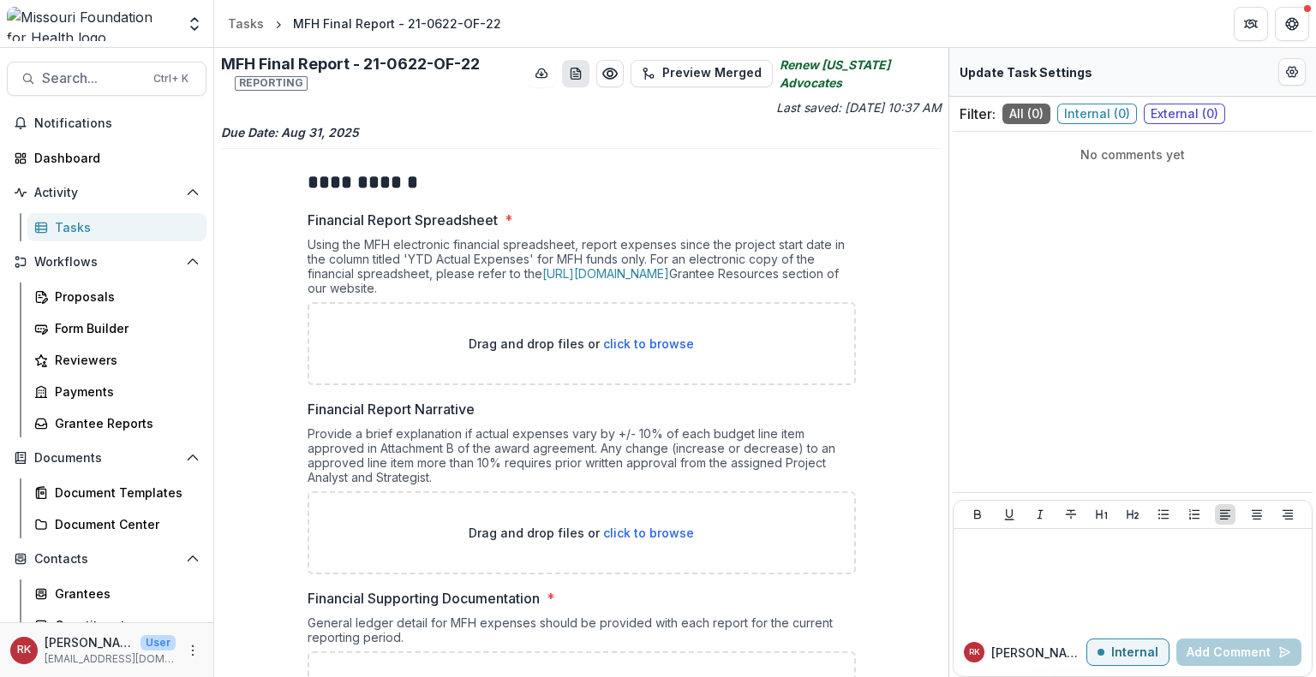
click at [582, 76] on icon "download-word-button" at bounding box center [576, 74] width 14 height 14
click at [612, 75] on circle "Preview 271044c9-7020-4f8b-8775-69d98cb3ab65.pdf" at bounding box center [609, 73] width 5 height 5
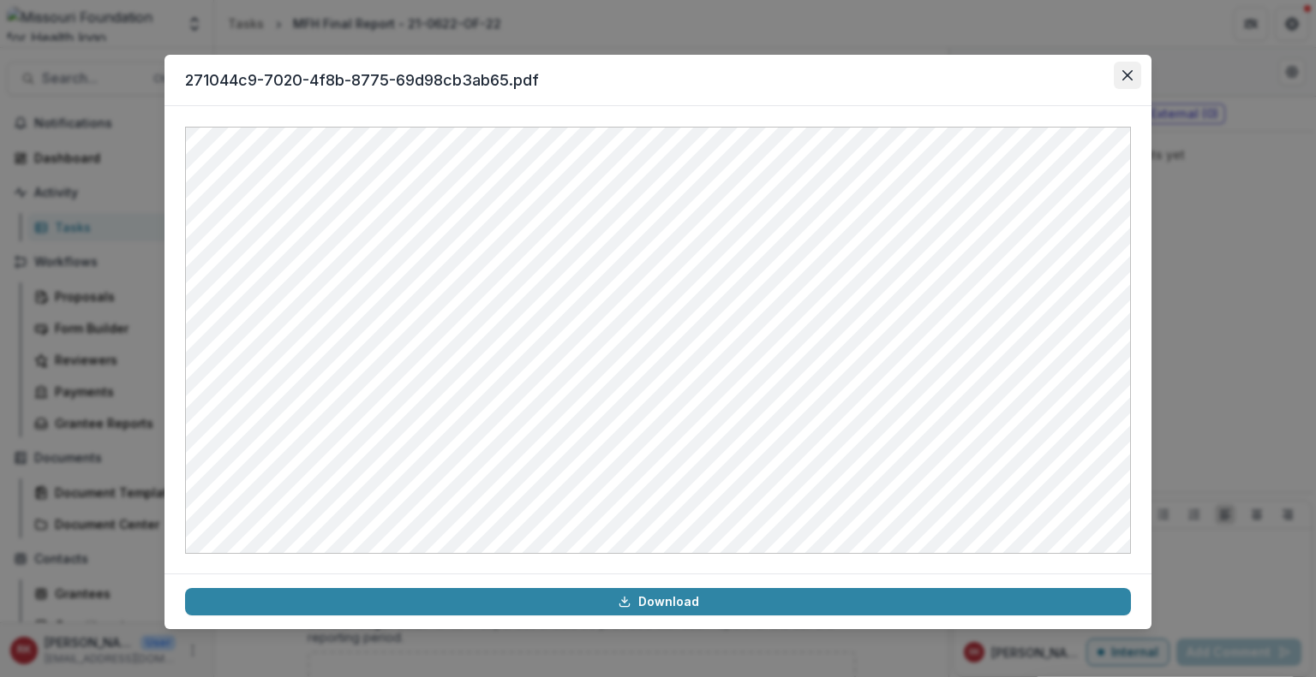
click at [1120, 80] on button "Close" at bounding box center [1126, 75] width 27 height 27
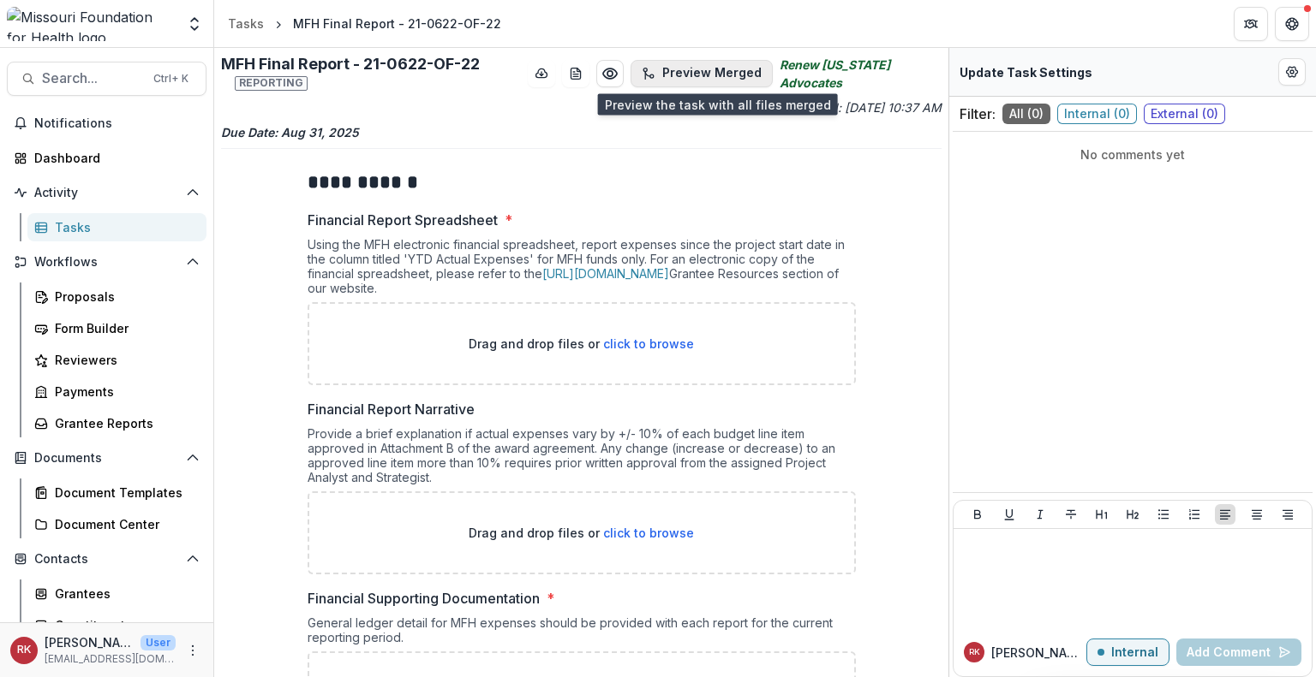
click at [711, 78] on button "Preview Merged" at bounding box center [701, 73] width 142 height 27
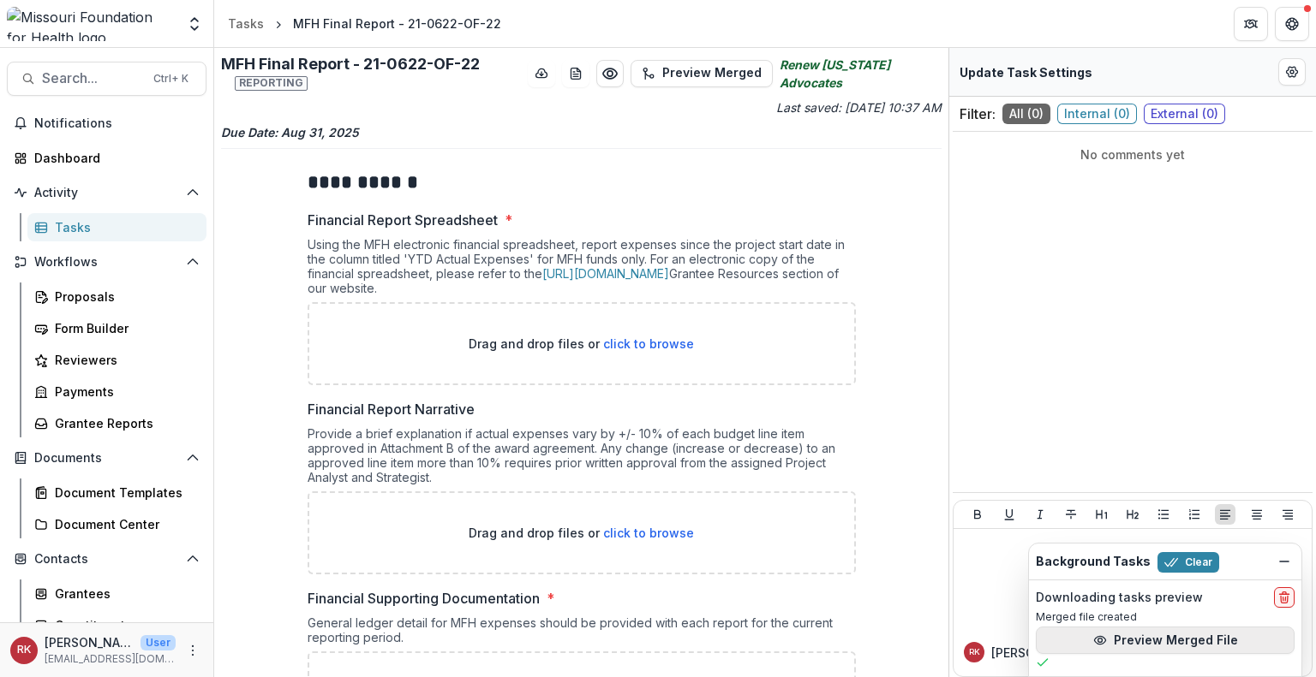
click at [1140, 642] on button "Preview Merged File" at bounding box center [1164, 640] width 259 height 27
click at [1280, 606] on button "delete" at bounding box center [1284, 598] width 21 height 21
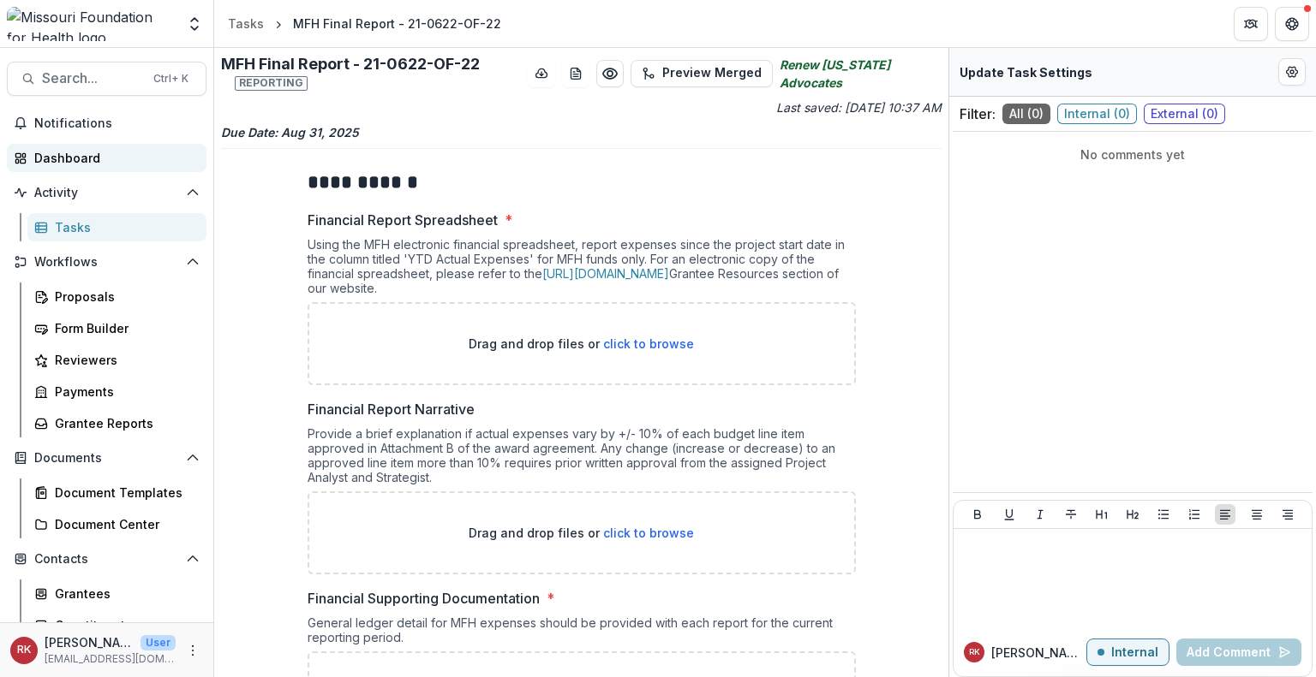
click at [149, 168] on link "Dashboard" at bounding box center [107, 158] width 200 height 28
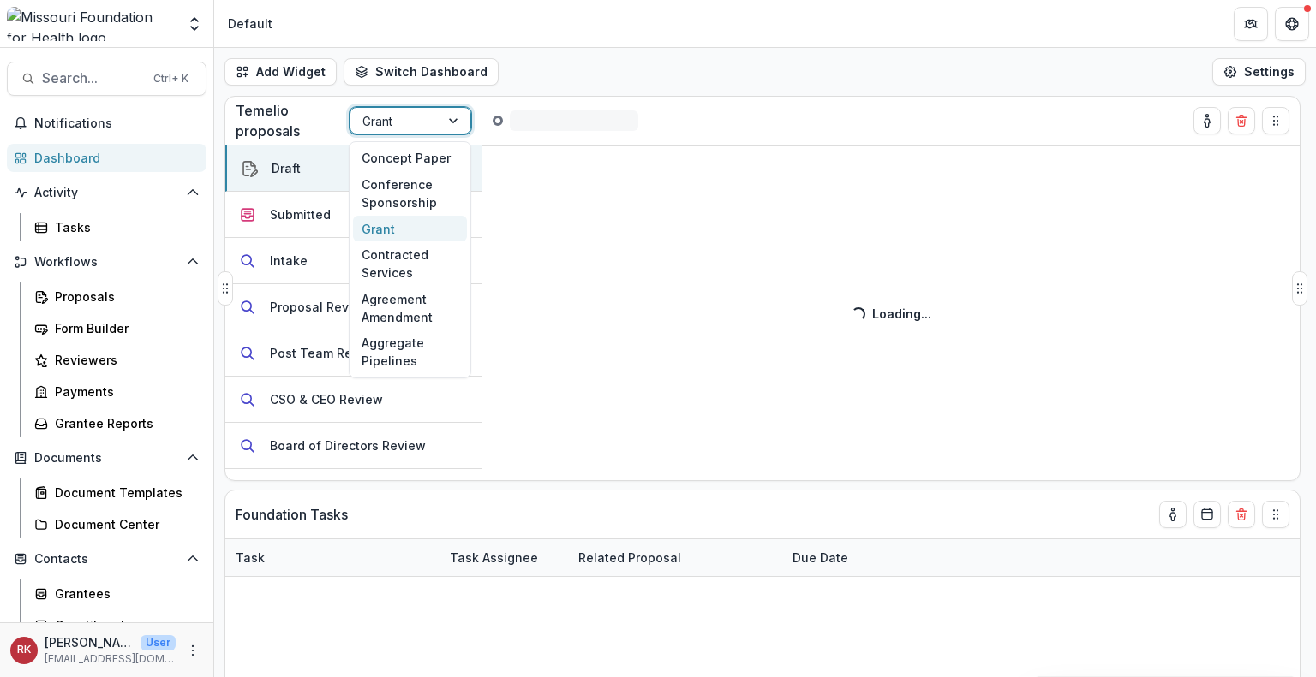
click at [372, 119] on div at bounding box center [394, 120] width 65 height 21
click at [377, 161] on div "Concept Paper" at bounding box center [410, 159] width 114 height 27
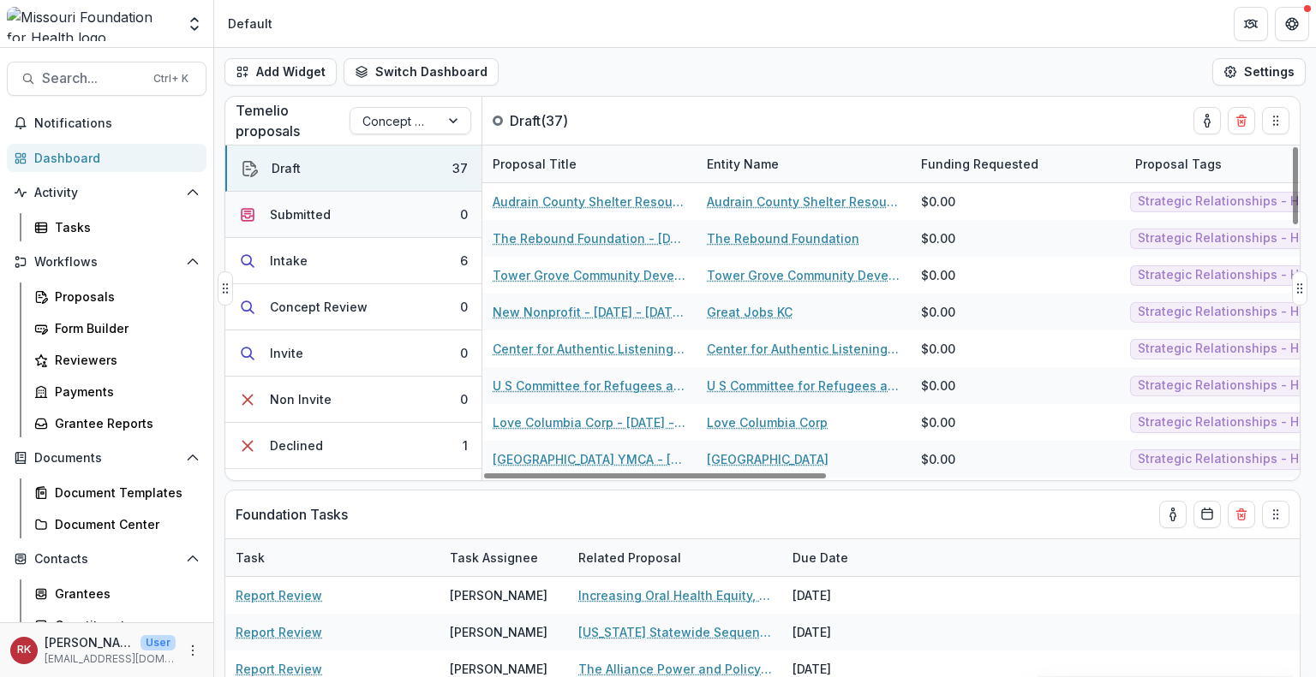
click at [384, 222] on button "Submitted 0" at bounding box center [353, 215] width 256 height 46
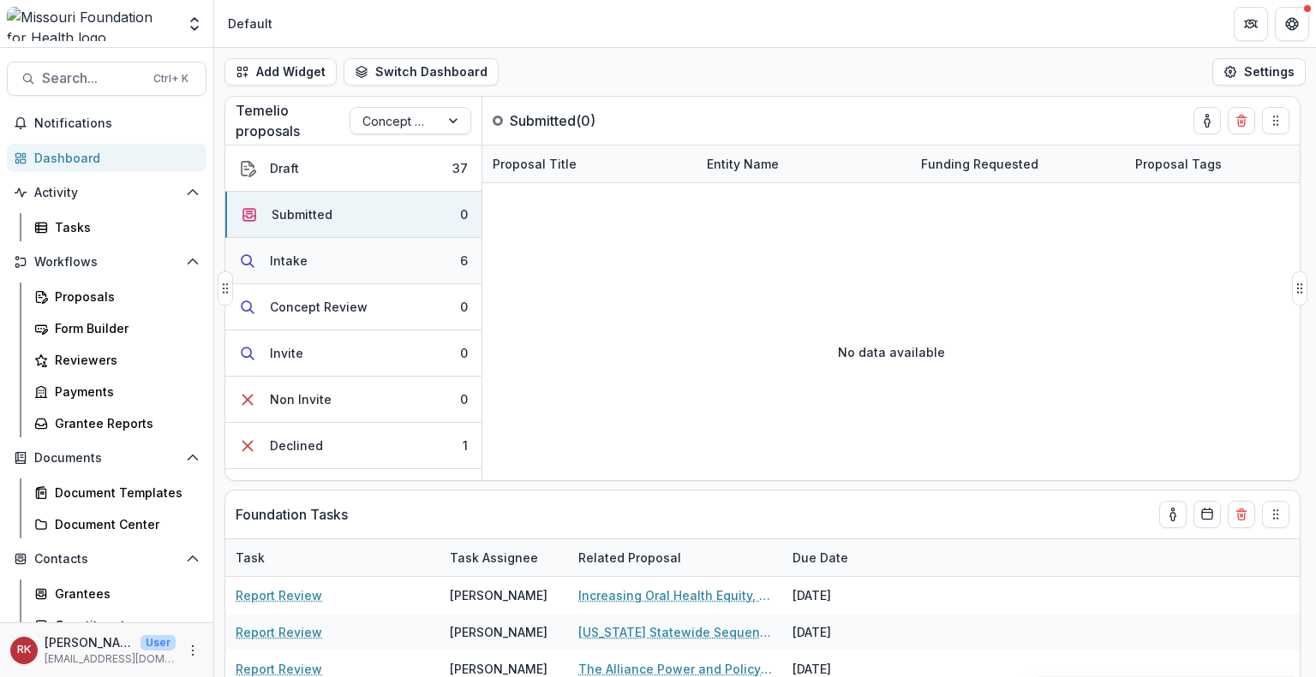
click at [367, 263] on button "Intake 6" at bounding box center [353, 261] width 256 height 46
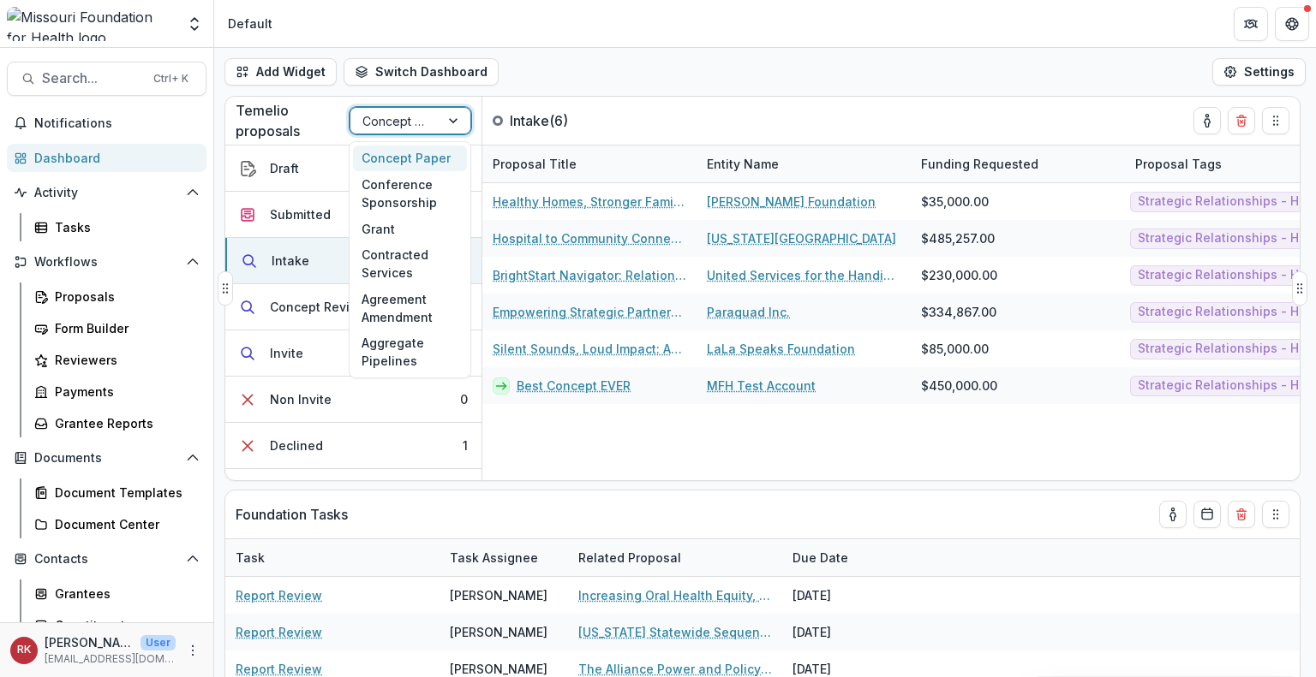
click at [385, 127] on div at bounding box center [394, 120] width 65 height 21
click at [378, 198] on div "Conference Sponsorship" at bounding box center [410, 193] width 114 height 45
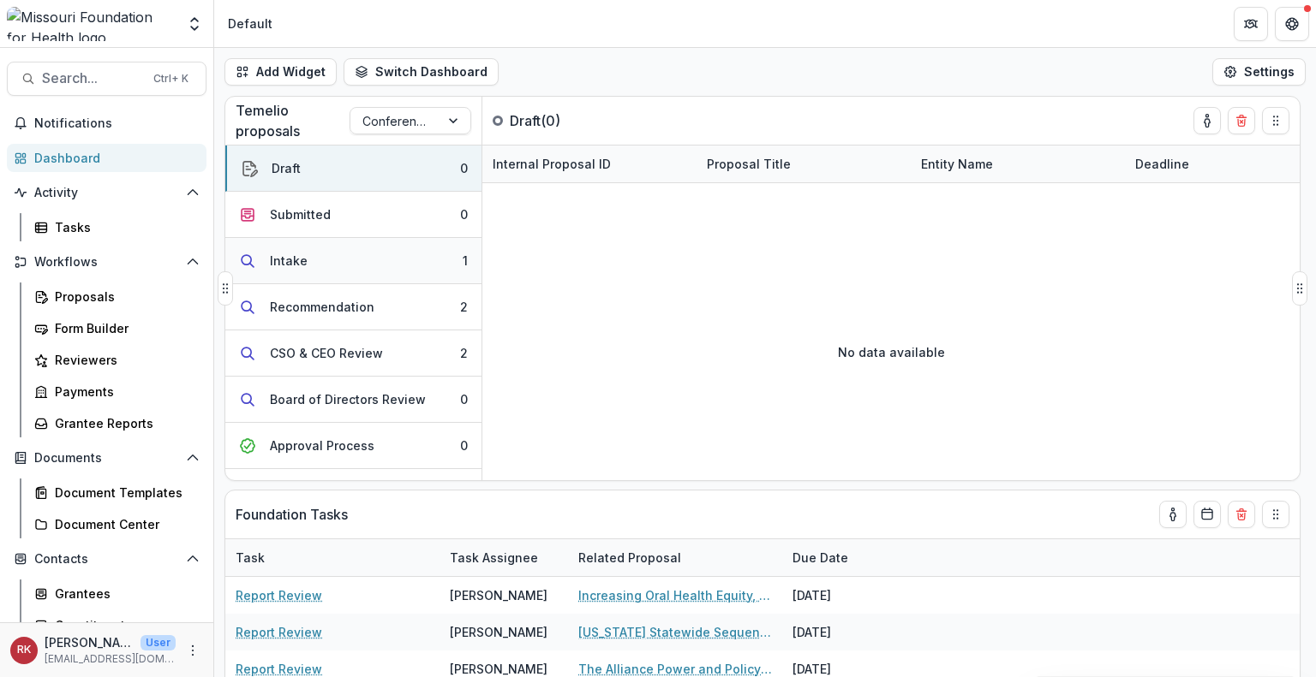
click at [409, 279] on button "Intake 1" at bounding box center [353, 261] width 256 height 46
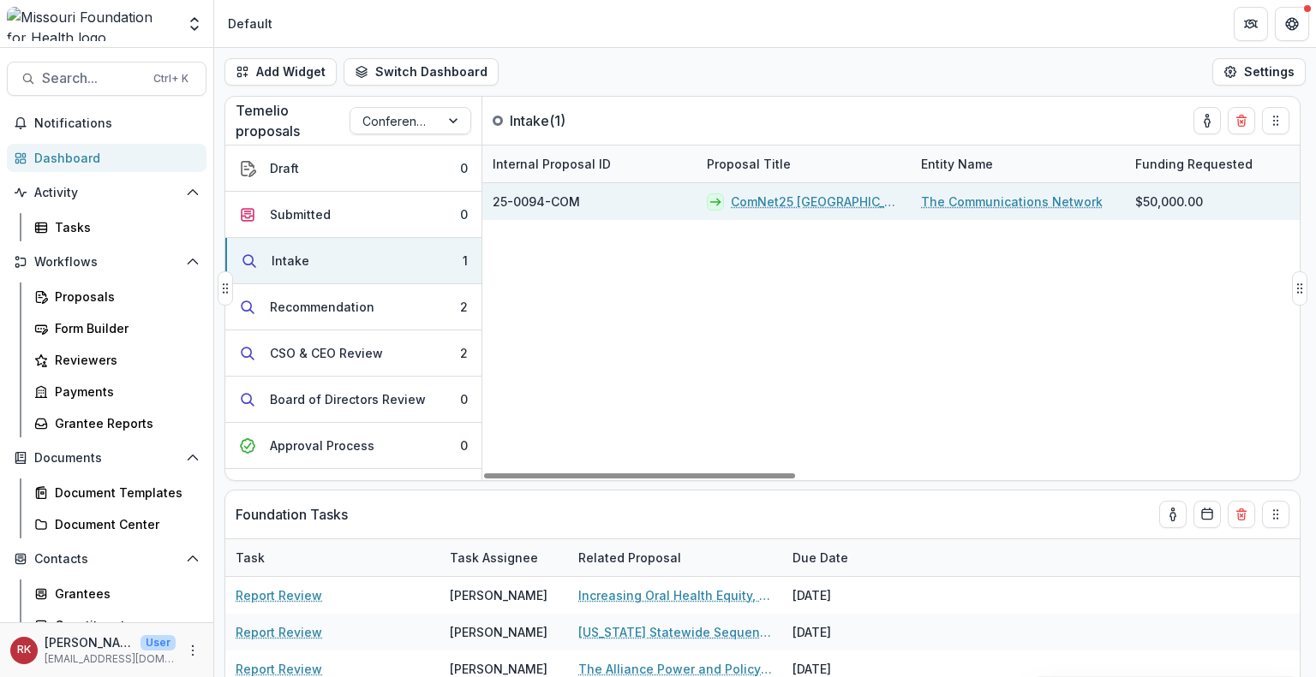
click at [772, 202] on link "ComNet25 Denver" at bounding box center [816, 202] width 170 height 18
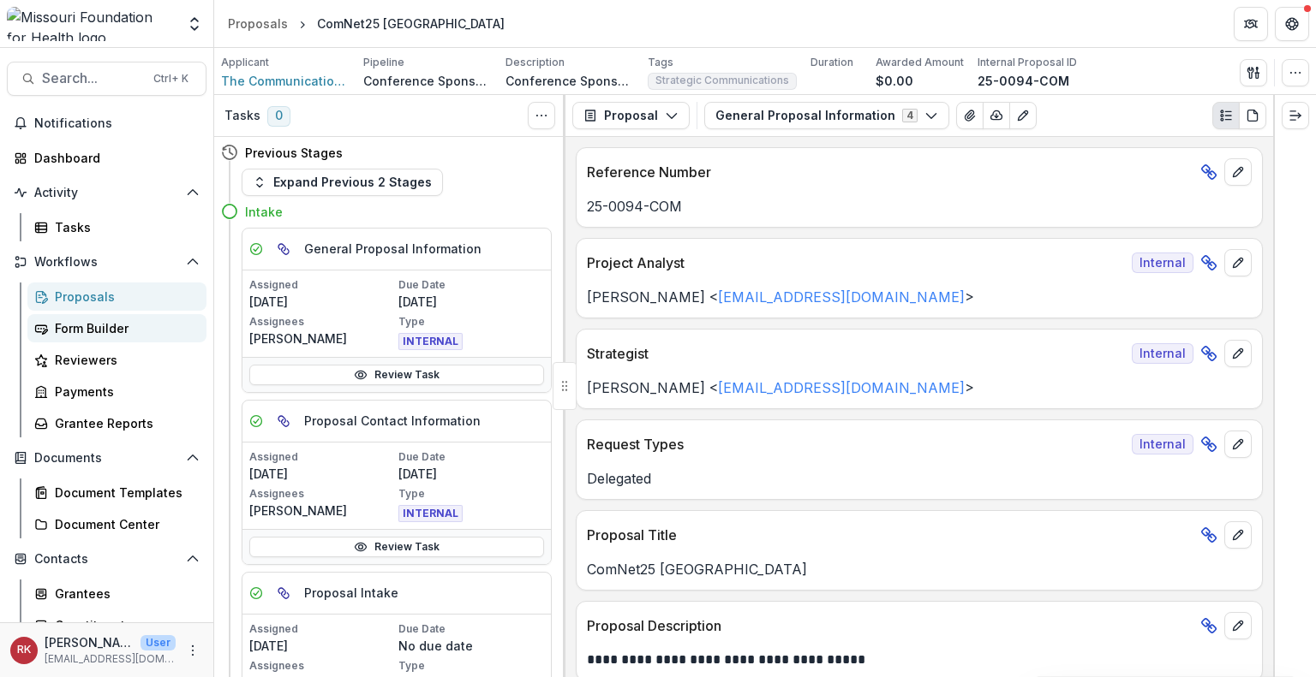
click at [108, 331] on div "Form Builder" at bounding box center [124, 328] width 138 height 18
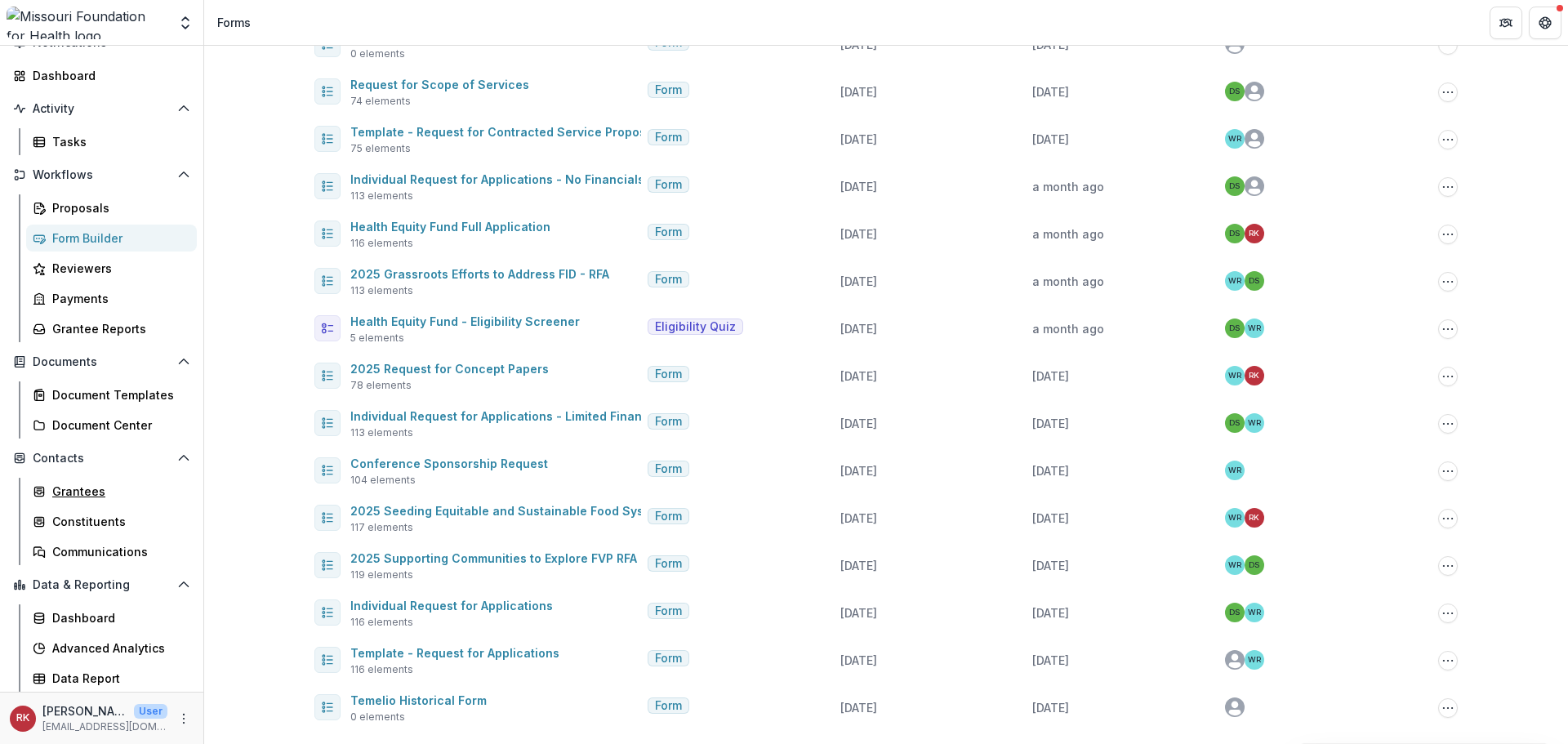
scroll to position [149, 0]
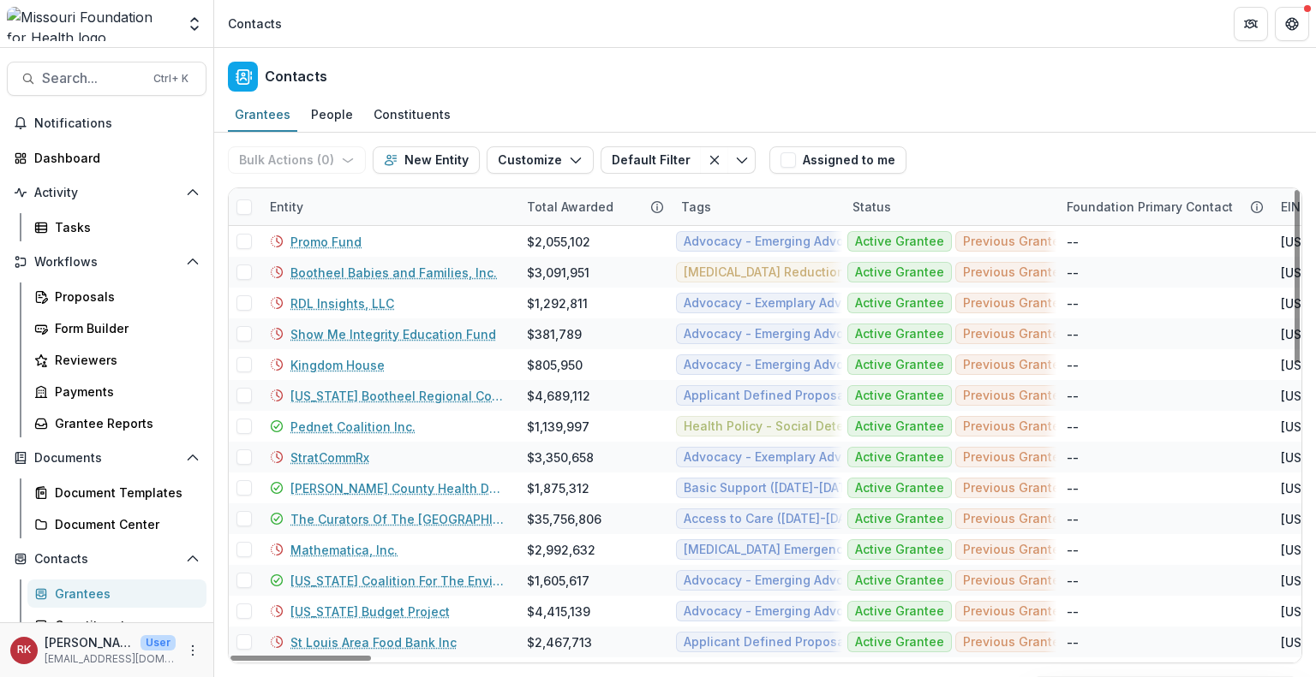
click at [293, 211] on div "Entity" at bounding box center [287, 207] width 54 height 18
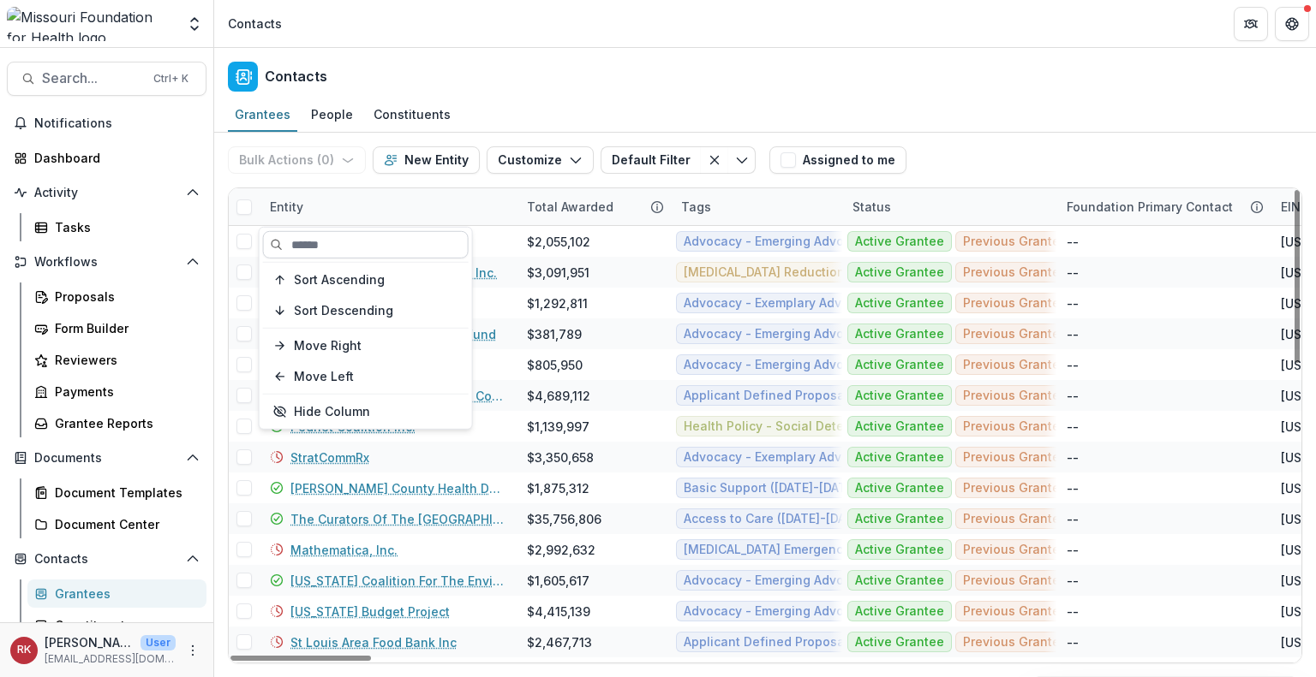
click at [300, 242] on input at bounding box center [366, 244] width 206 height 27
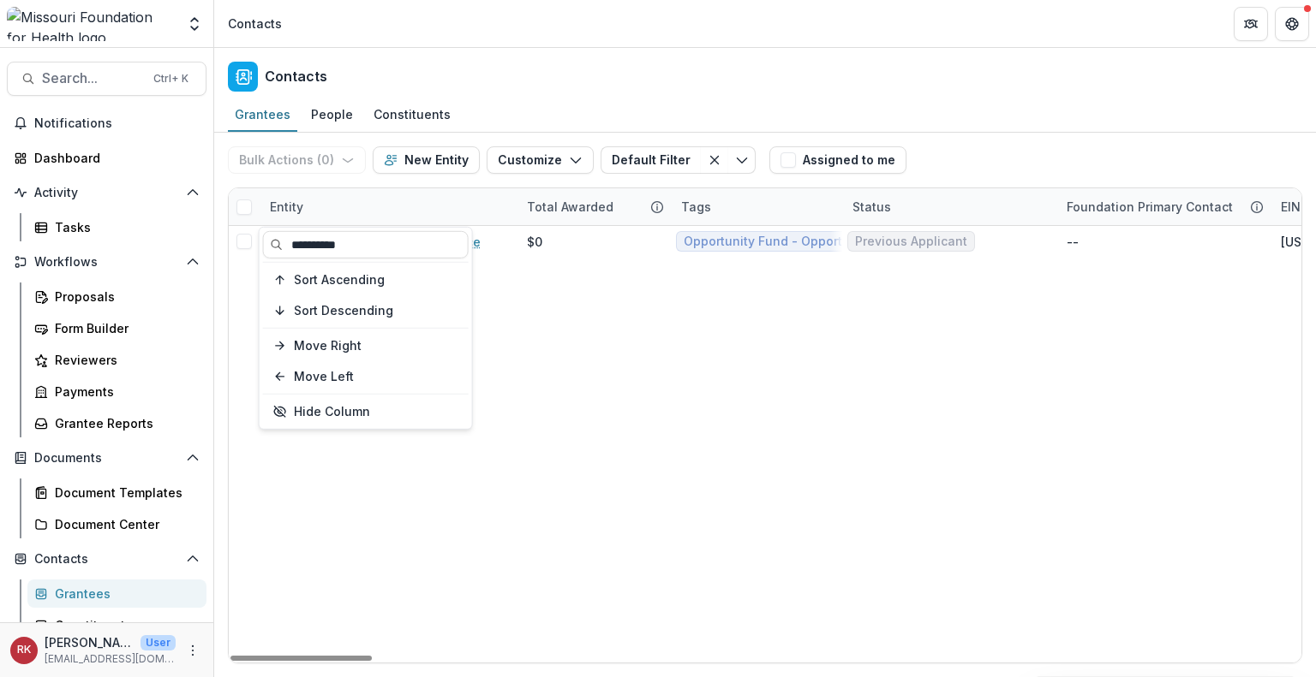
type input "**********"
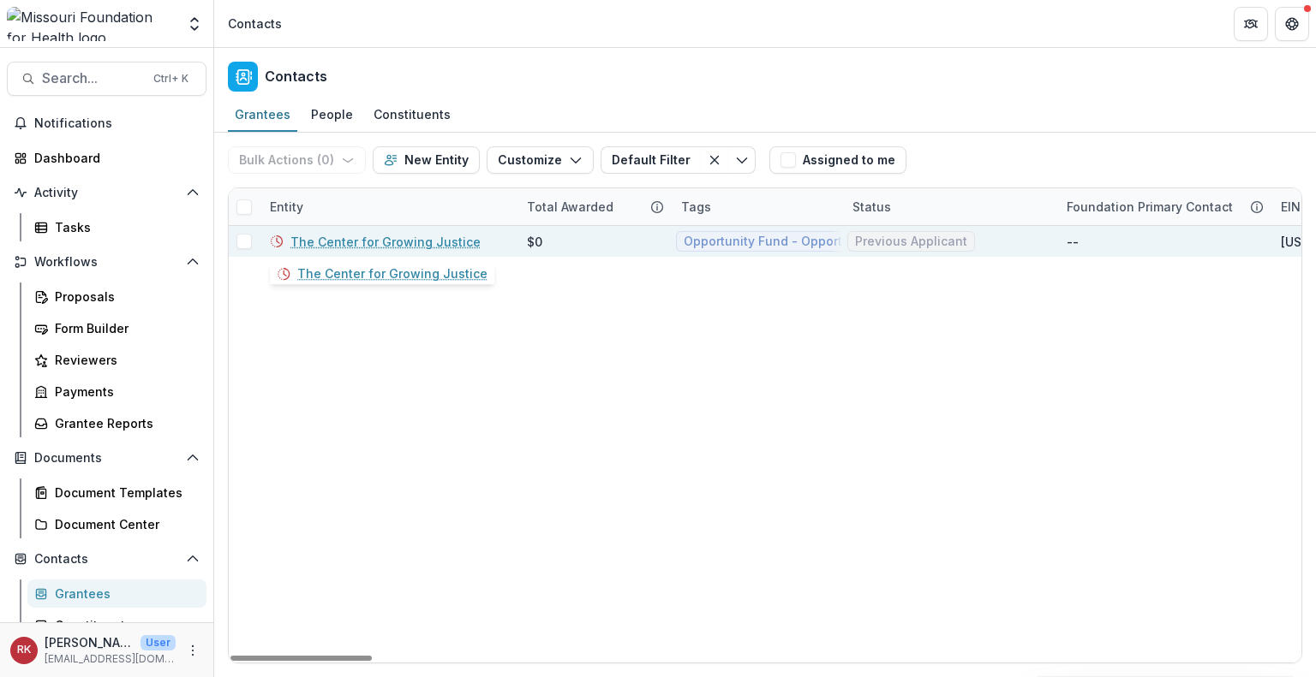
click at [325, 244] on link "The Center for Growing Justice" at bounding box center [385, 242] width 190 height 18
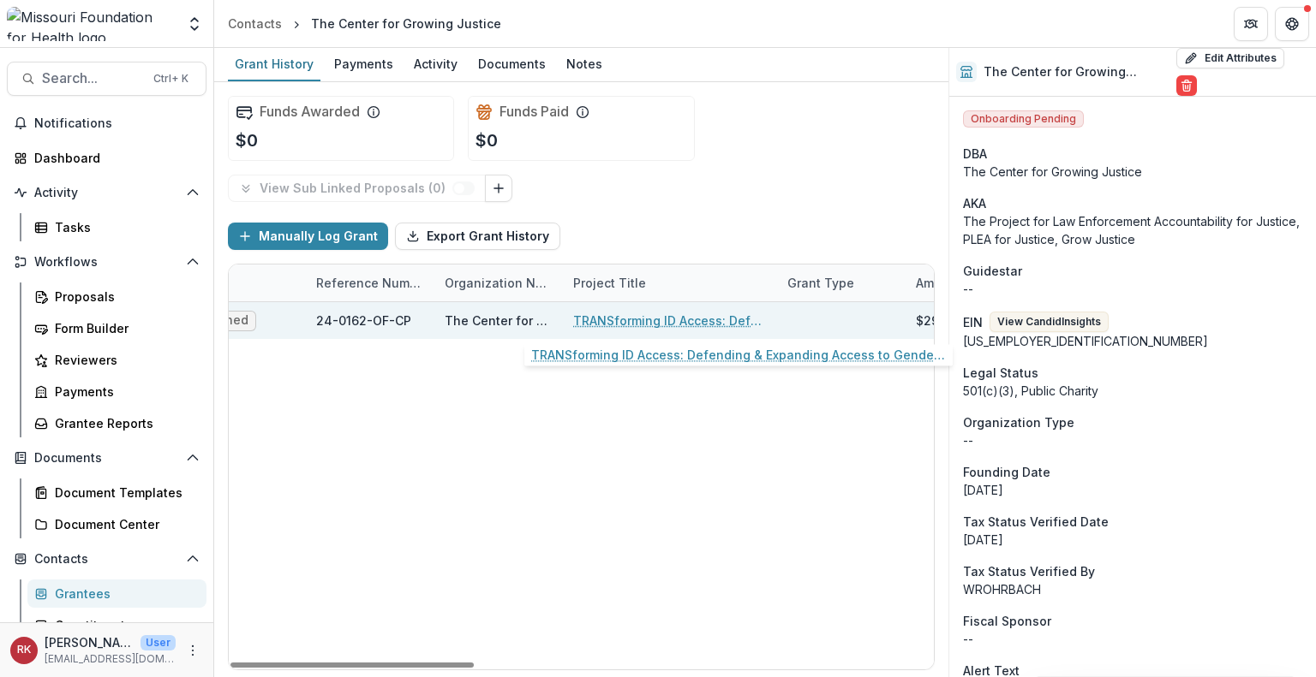
scroll to position [0, 219]
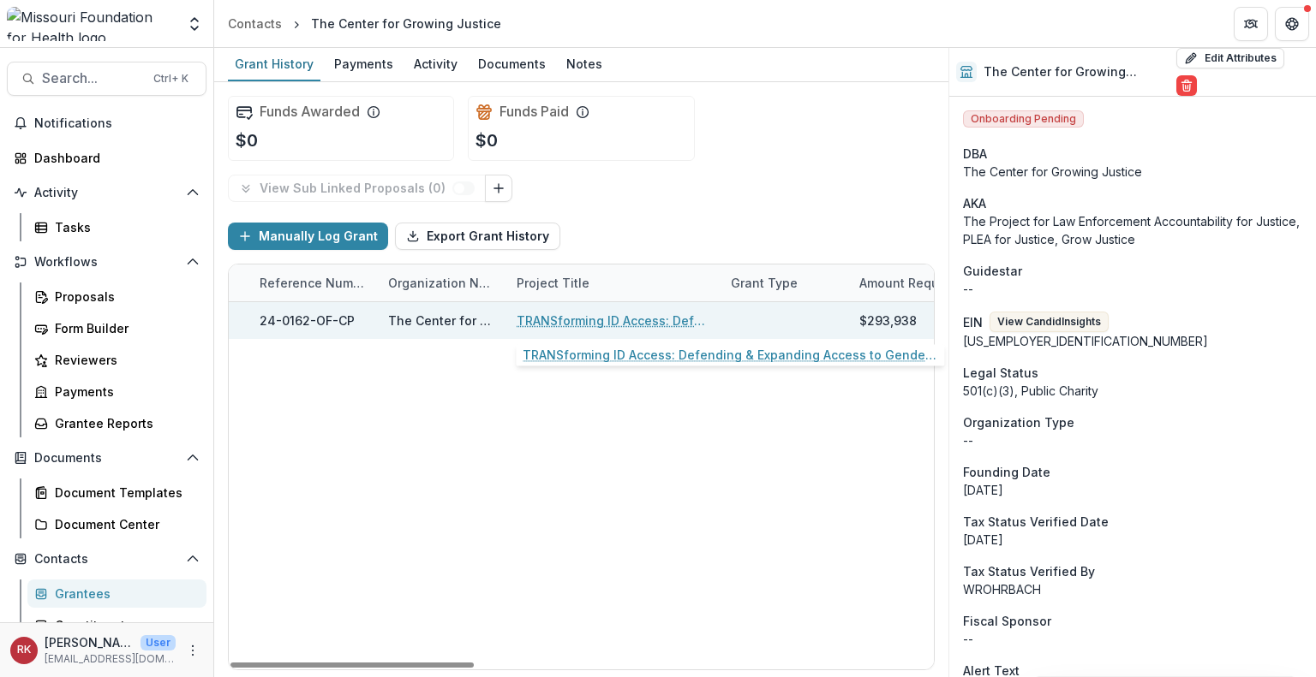
click at [560, 321] on link "TRANSforming ID Access: Defending & Expanding Access to Gender Marker Changes o…" at bounding box center [613, 321] width 194 height 18
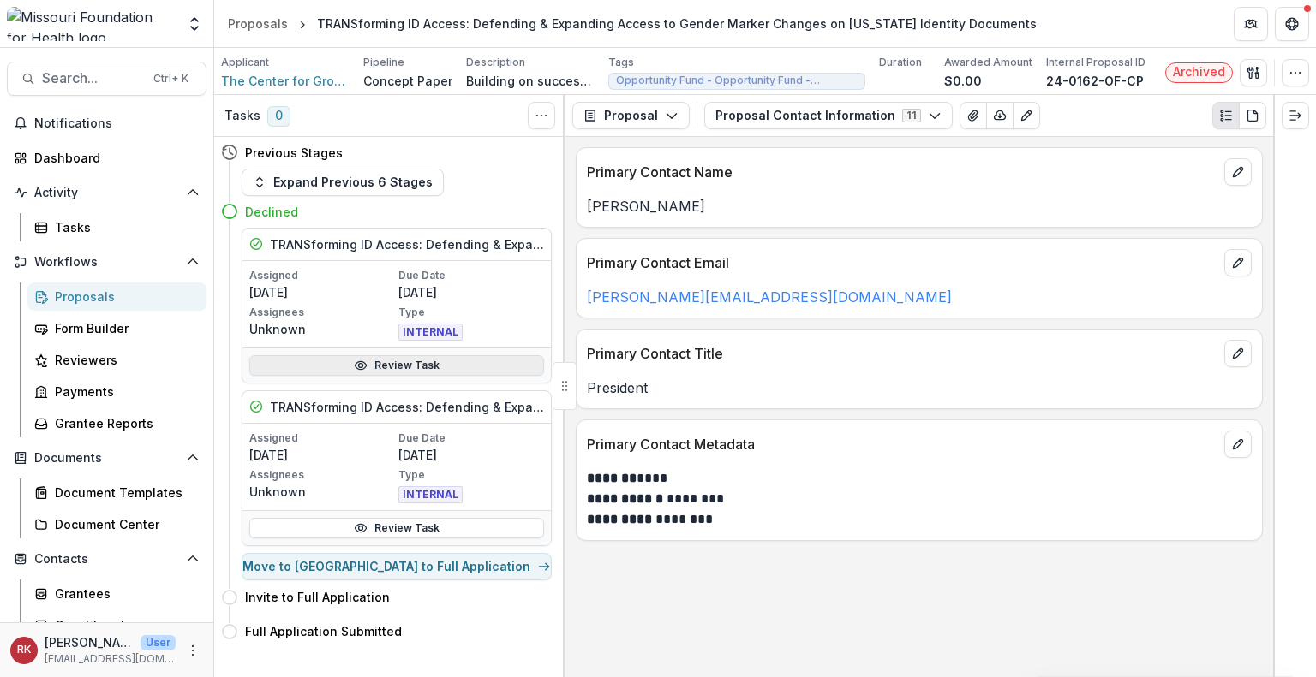
click at [315, 362] on link "Review Task" at bounding box center [396, 365] width 295 height 21
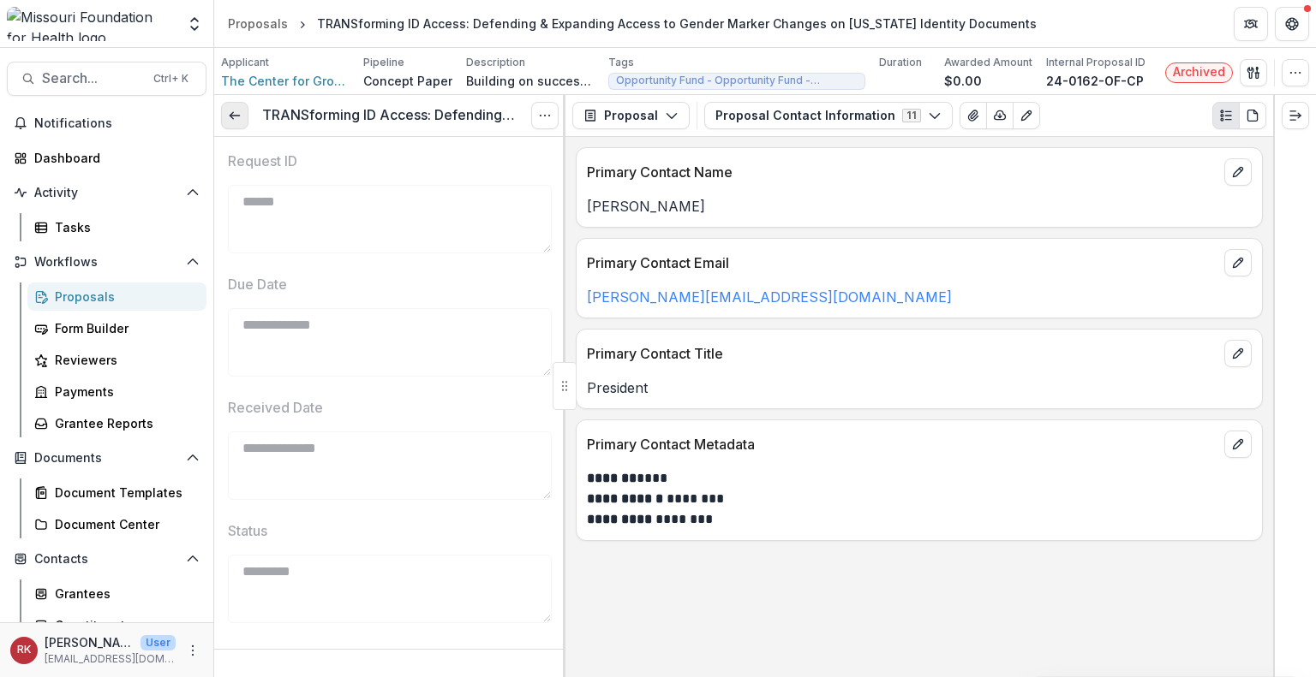
click at [230, 116] on icon at bounding box center [235, 116] width 14 height 14
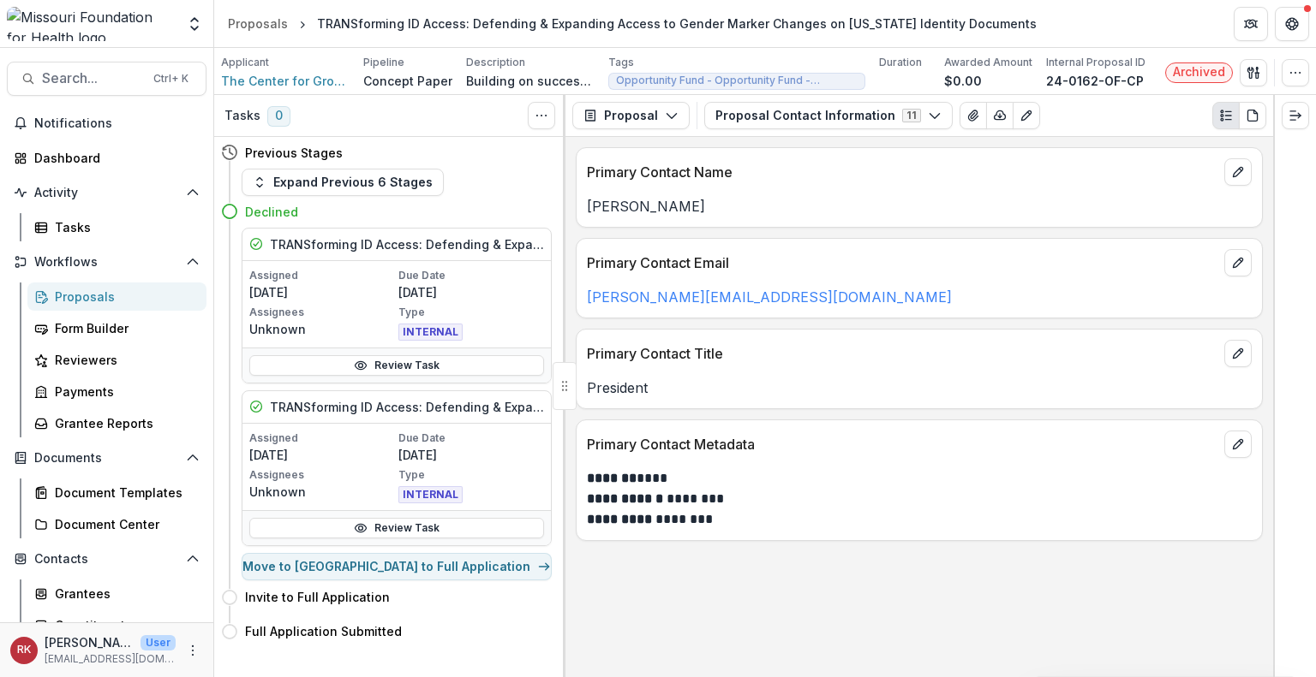
click at [344, 441] on p "Assigned" at bounding box center [322, 438] width 146 height 15
click at [352, 525] on link "Review Task" at bounding box center [396, 528] width 295 height 21
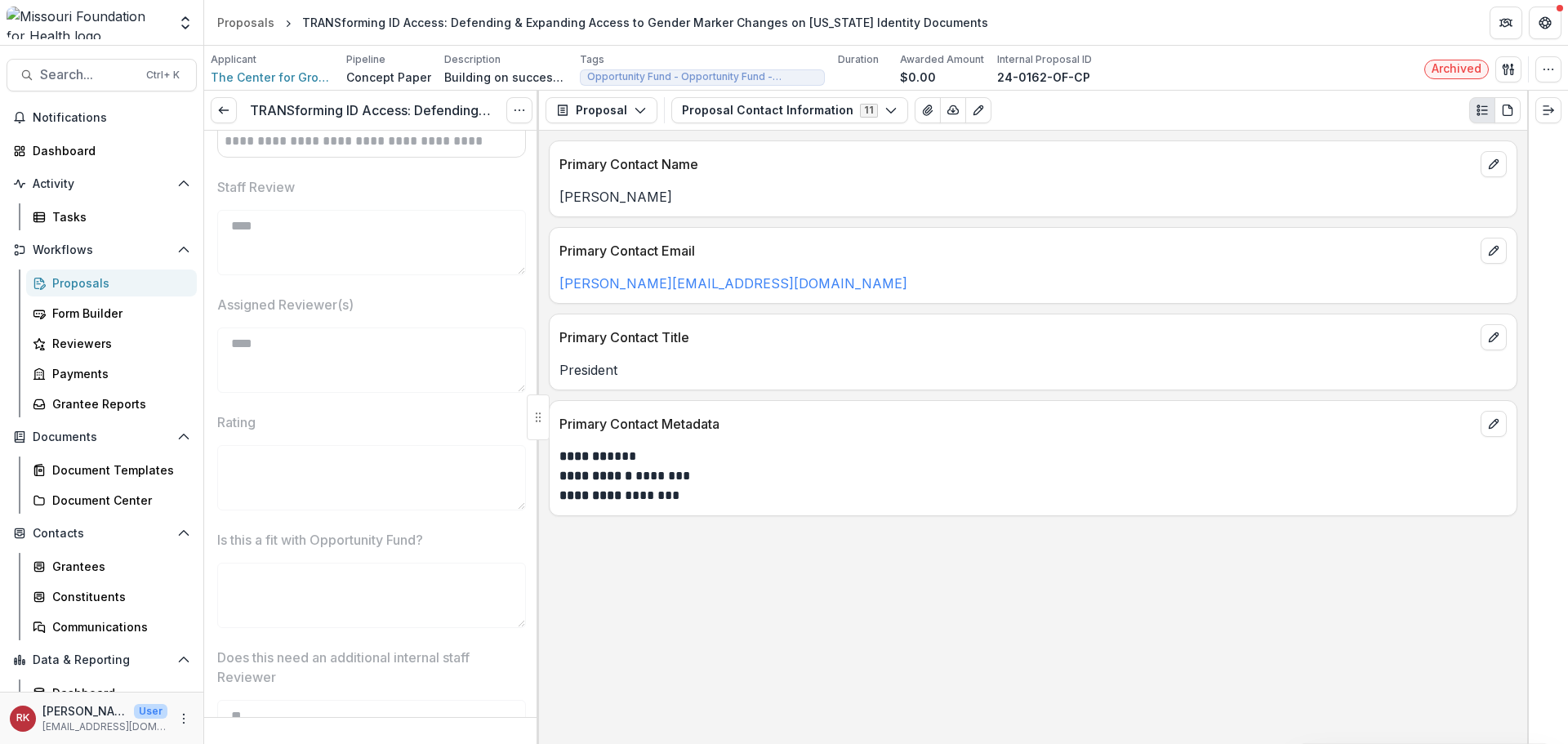
scroll to position [1071, 0]
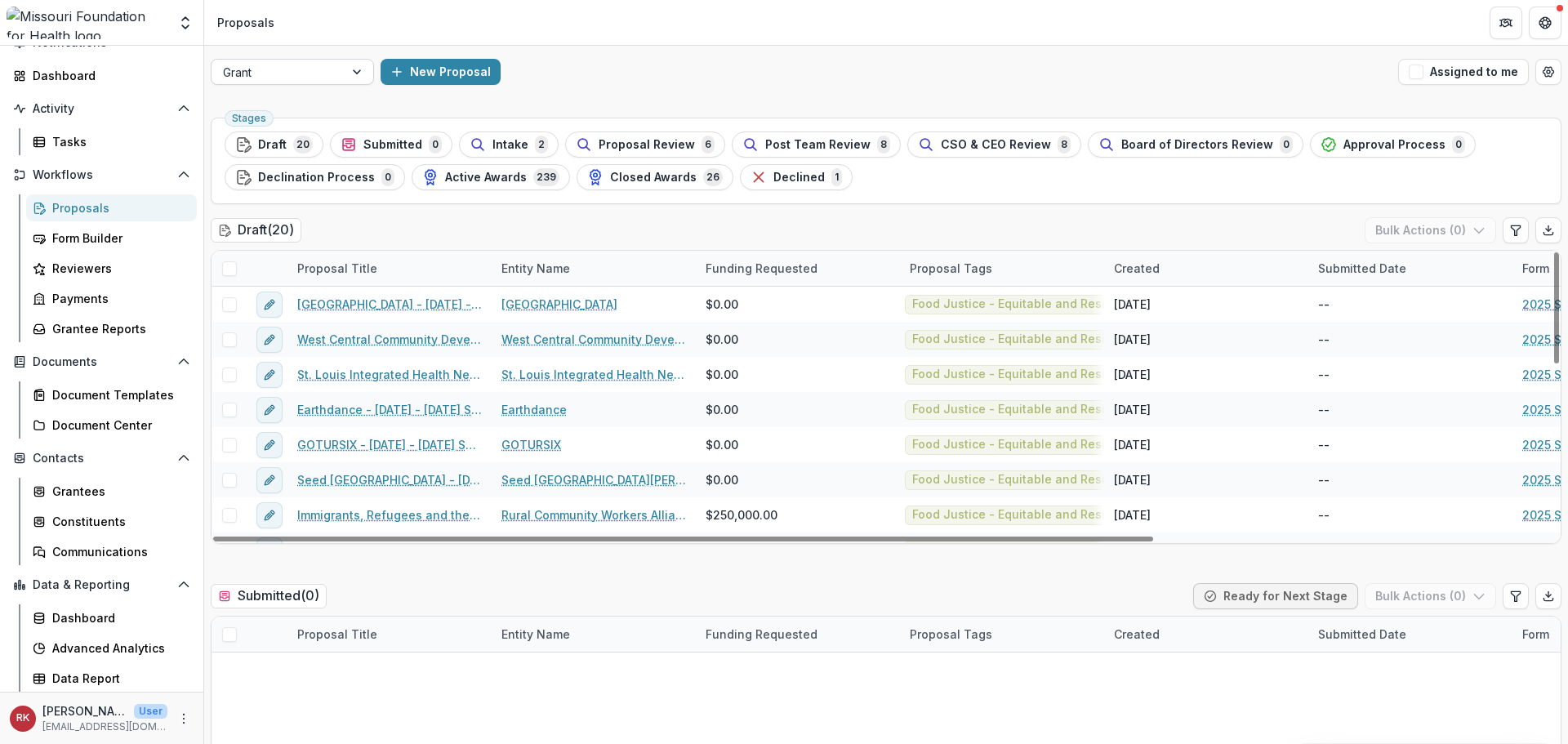
click at [316, 69] on div at bounding box center [278, 72] width 110 height 20
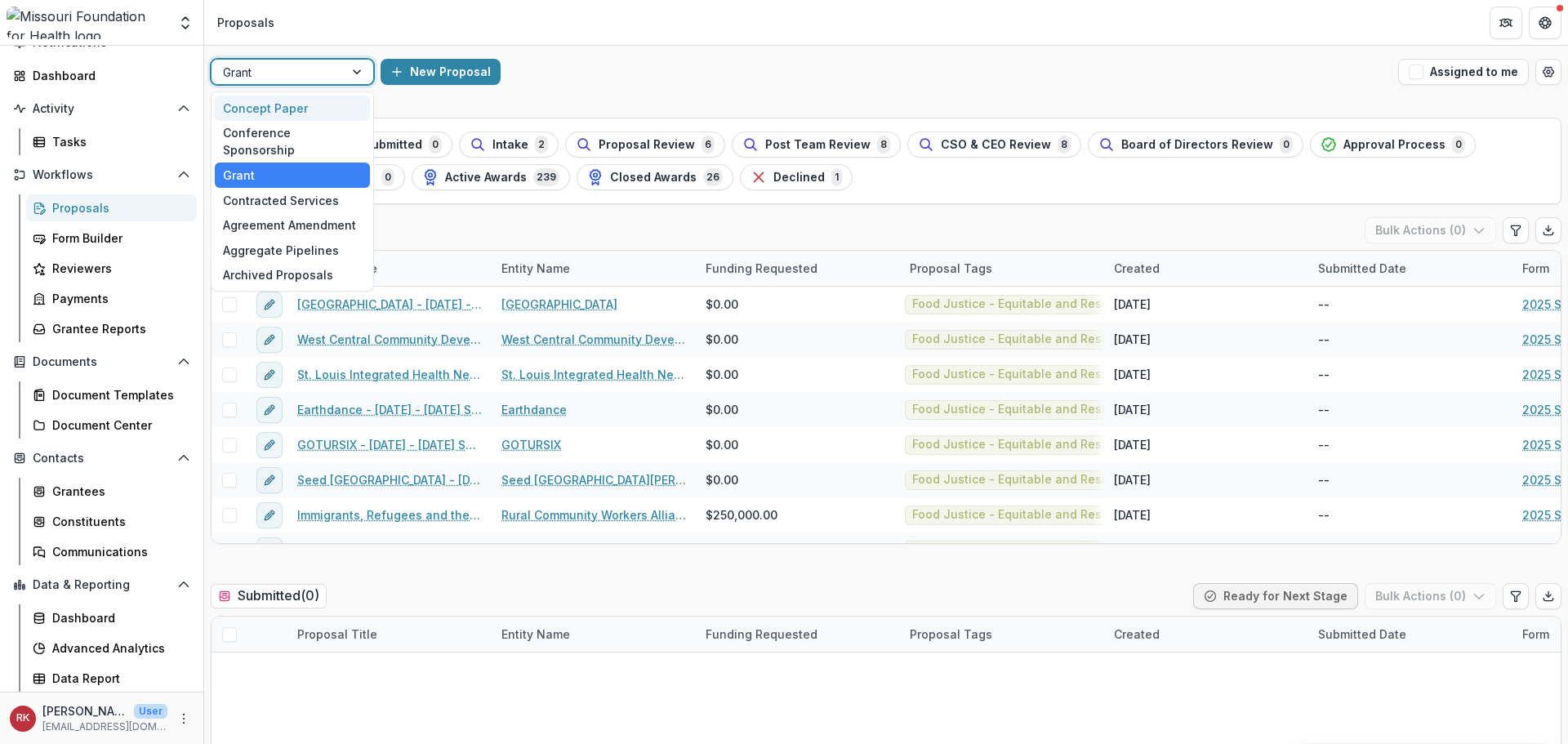
click at [323, 100] on div "Concept Paper" at bounding box center [292, 108] width 155 height 26
